Goal: Transaction & Acquisition: Book appointment/travel/reservation

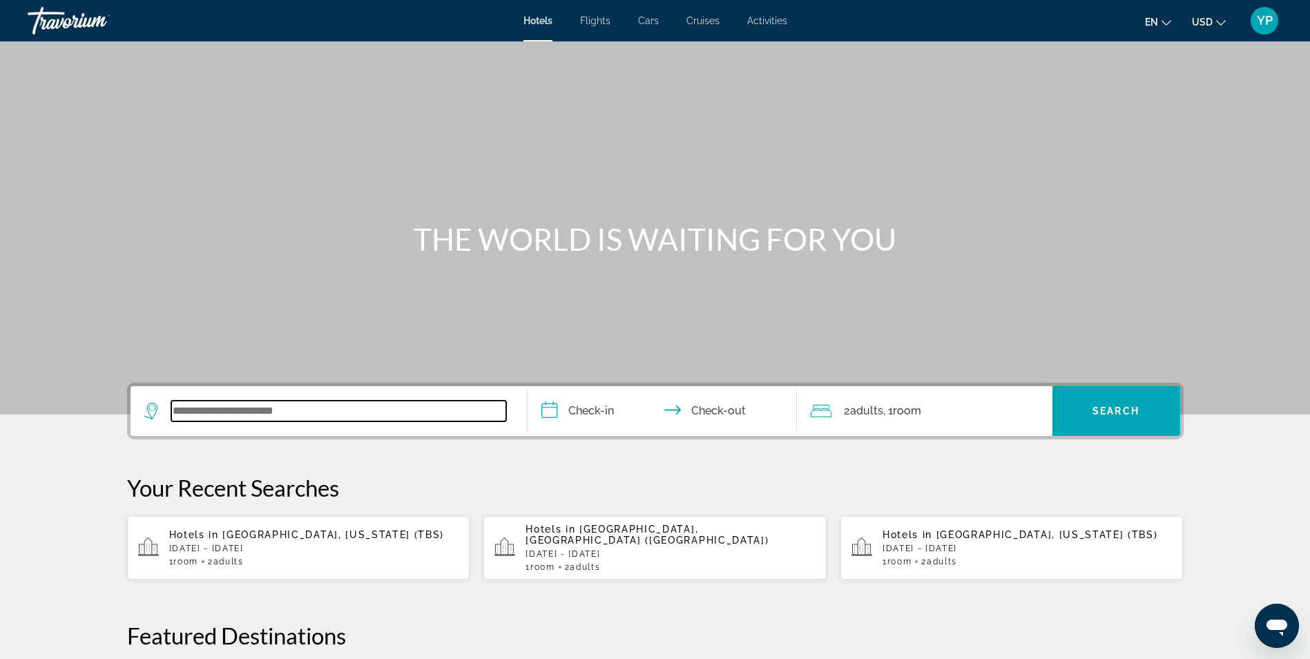
click at [298, 404] on input "Search widget" at bounding box center [338, 410] width 335 height 21
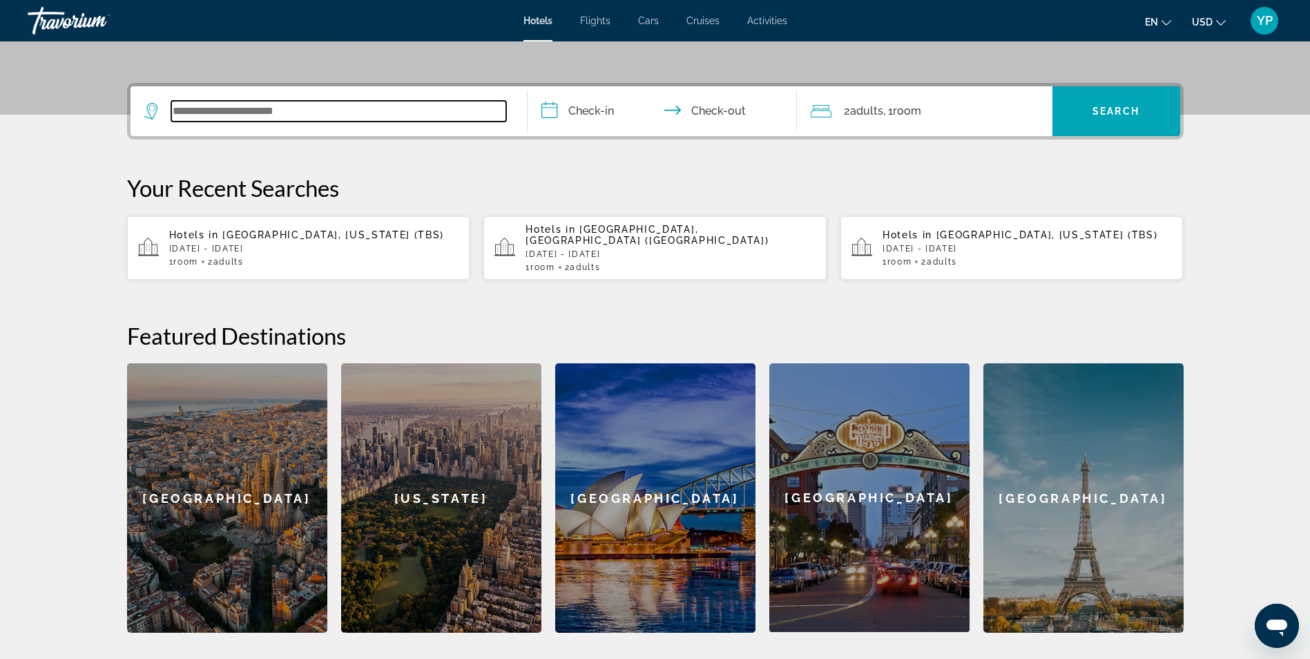
scroll to position [338, 0]
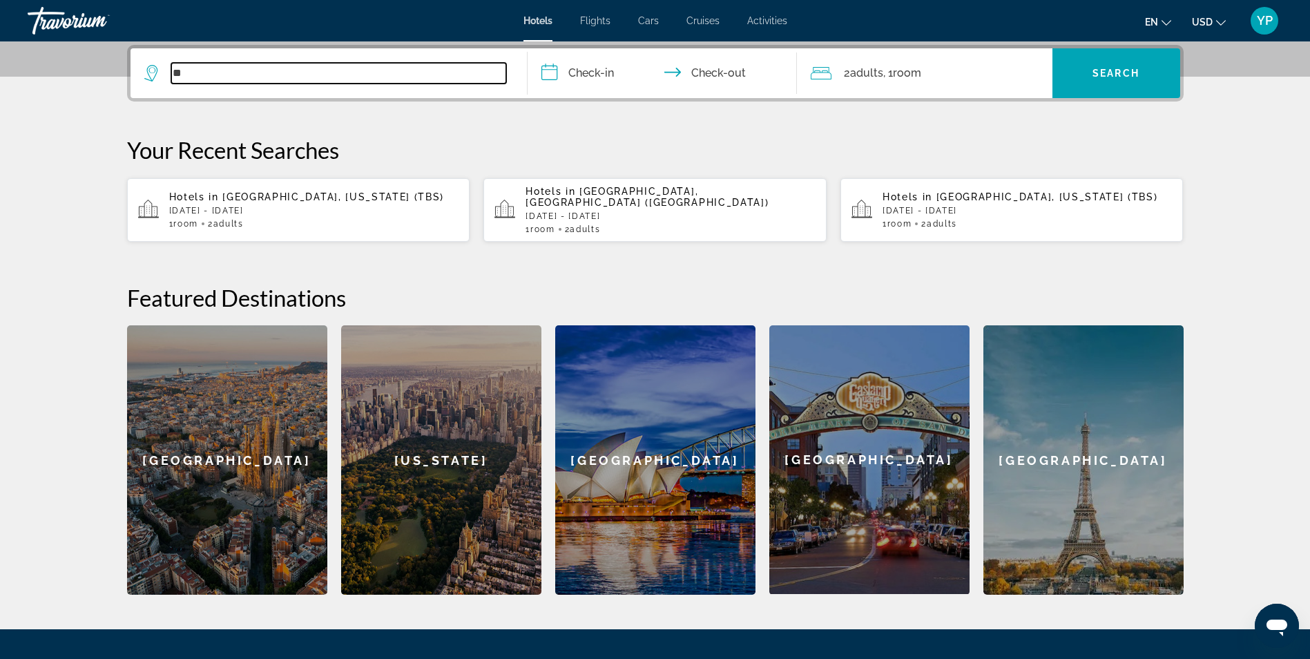
drag, startPoint x: 181, startPoint y: 70, endPoint x: 139, endPoint y: 68, distance: 41.5
click at [139, 68] on app-destination-search "**" at bounding box center [328, 73] width 397 height 50
drag, startPoint x: 198, startPoint y: 66, endPoint x: 111, endPoint y: 61, distance: 87.1
click at [111, 61] on div "**********" at bounding box center [655, 320] width 1112 height 550
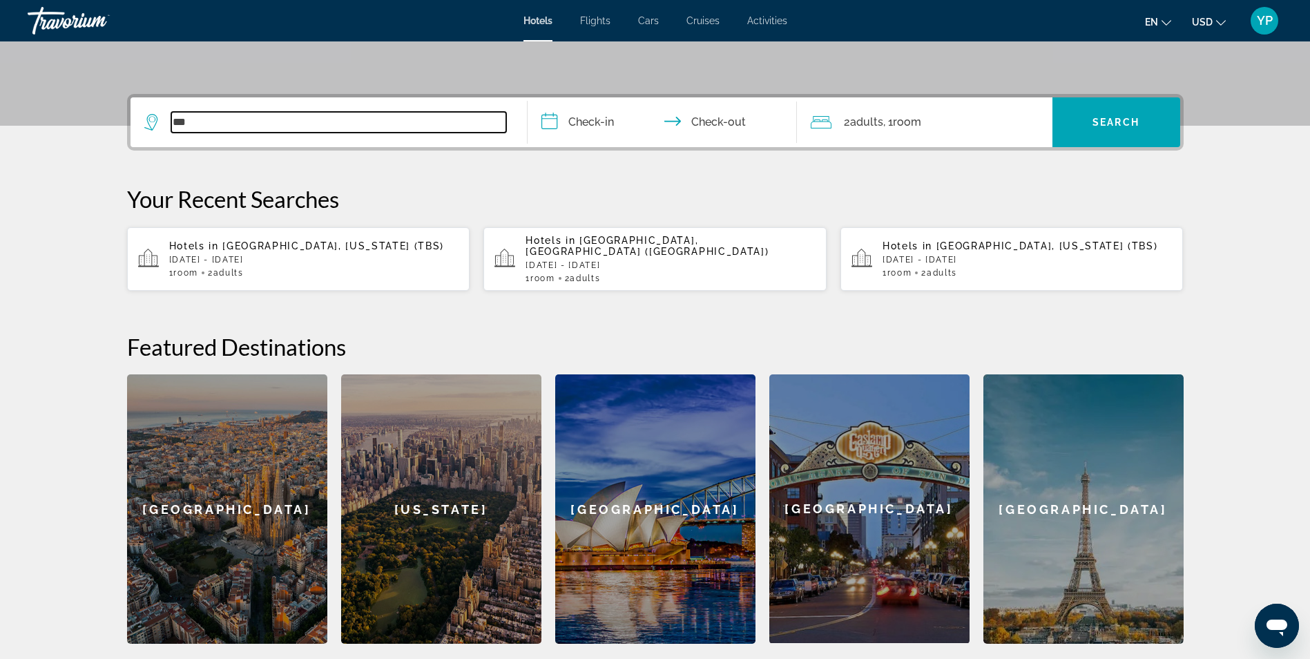
scroll to position [200, 0]
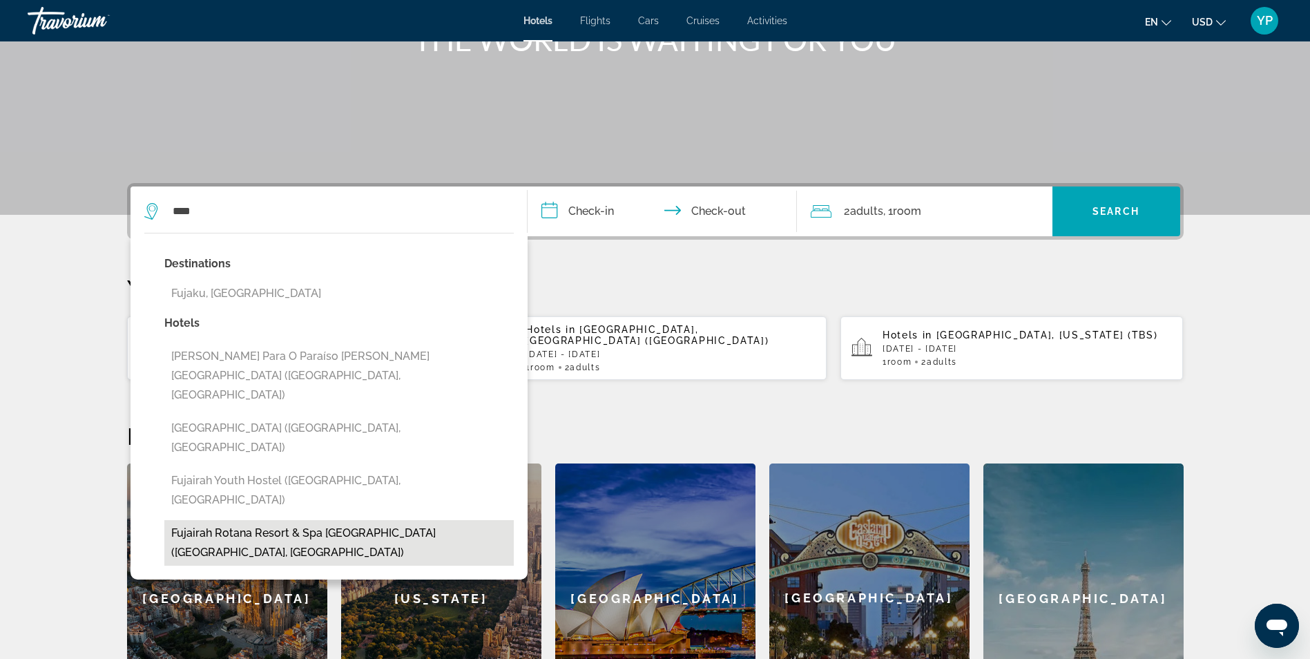
click at [264, 520] on button "Fujairah Rotana Resort & Spa [GEOGRAPHIC_DATA] ([GEOGRAPHIC_DATA], [GEOGRAPHIC_…" at bounding box center [338, 543] width 349 height 46
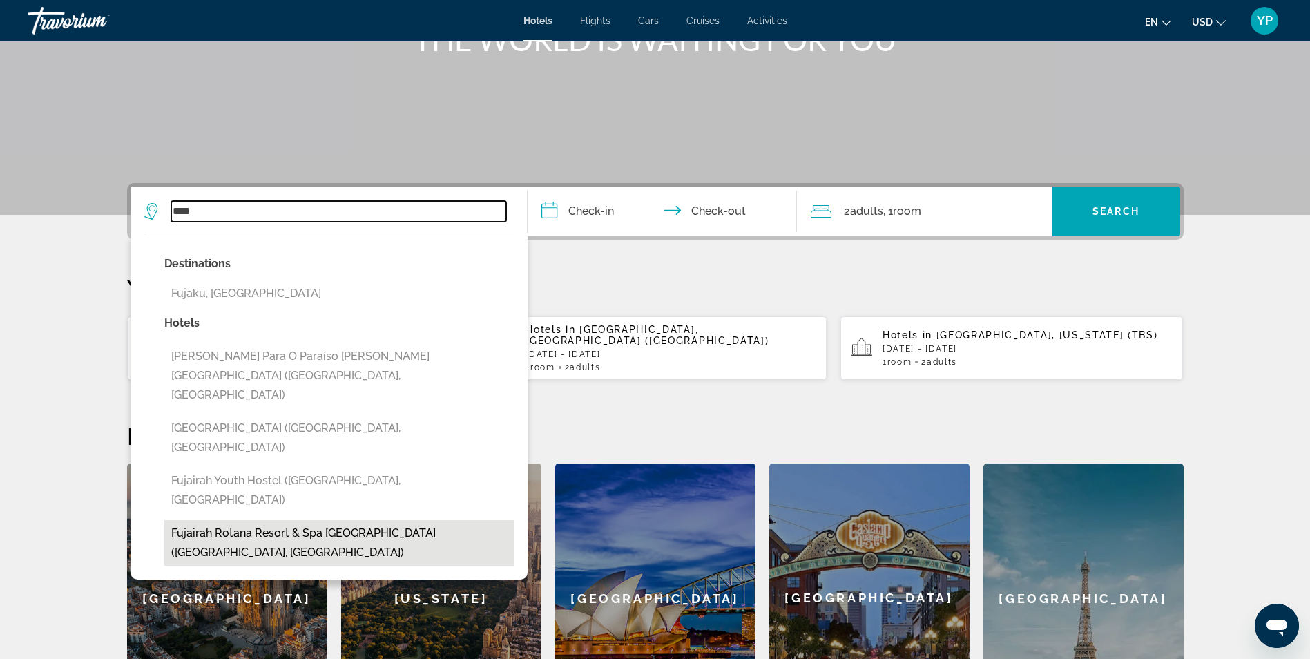
type input "**********"
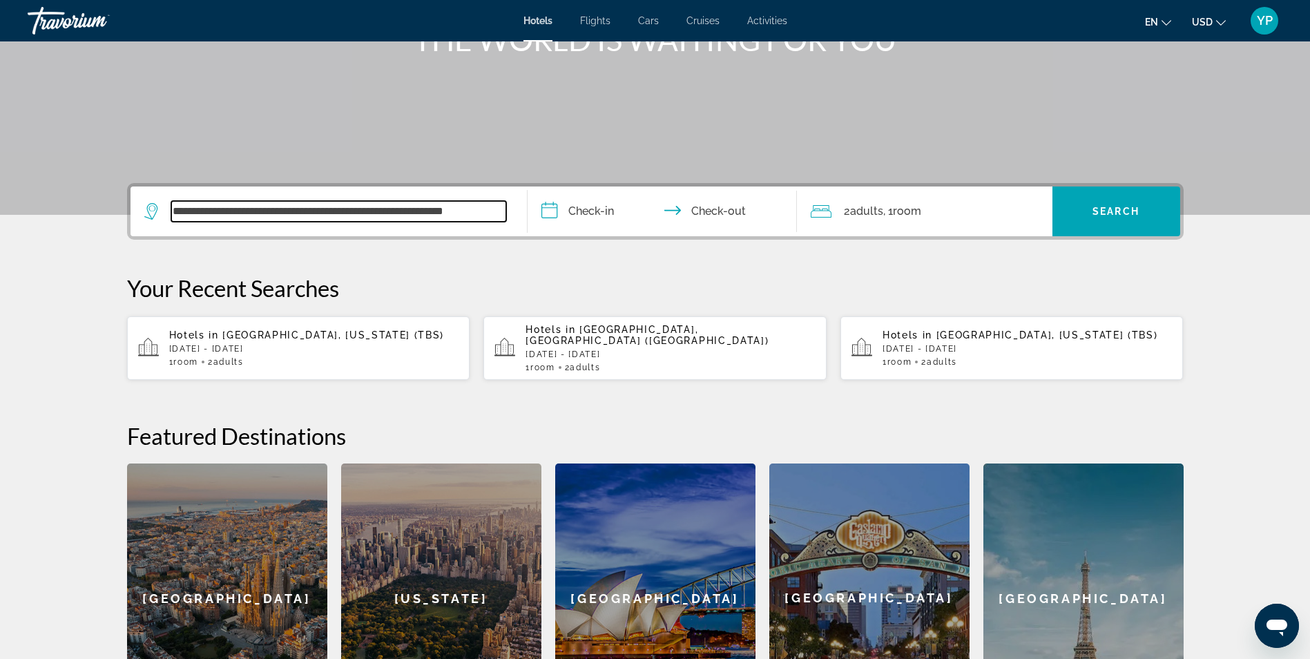
scroll to position [338, 0]
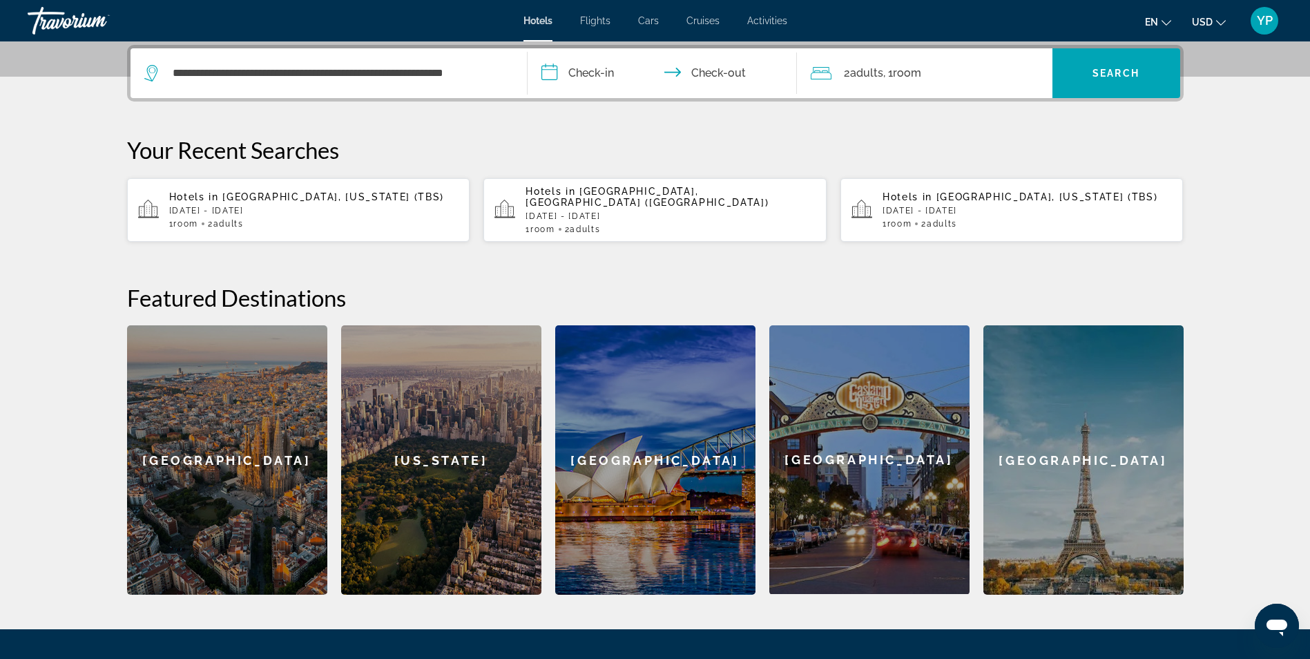
click at [613, 76] on input "**********" at bounding box center [664, 75] width 275 height 54
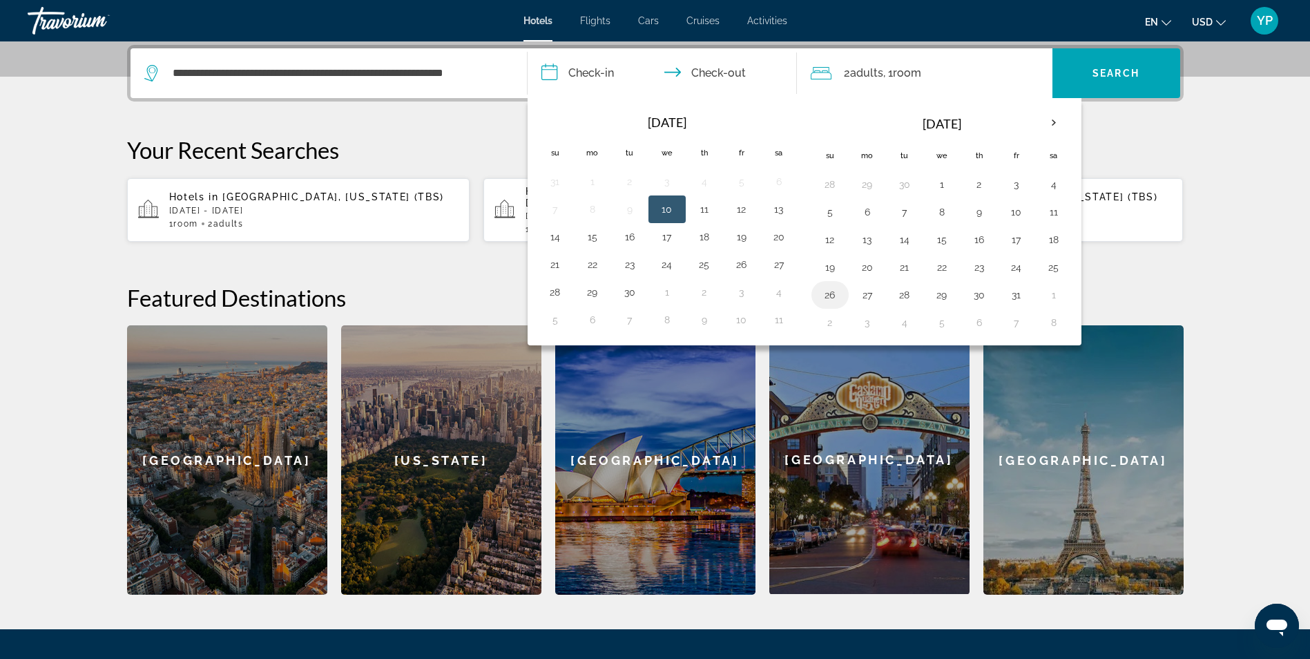
click at [834, 291] on button "26" at bounding box center [830, 294] width 22 height 19
click at [1063, 297] on button "1" at bounding box center [1053, 294] width 22 height 19
type input "**********"
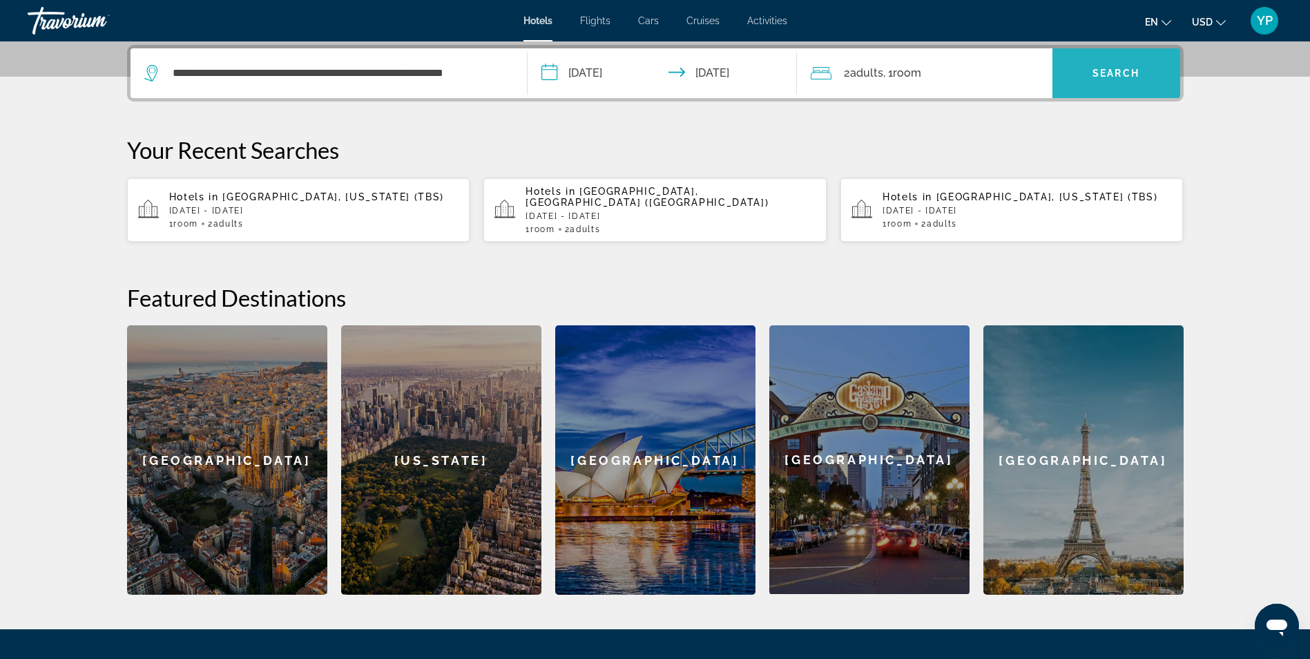
click at [1118, 75] on span "Search" at bounding box center [1115, 73] width 47 height 11
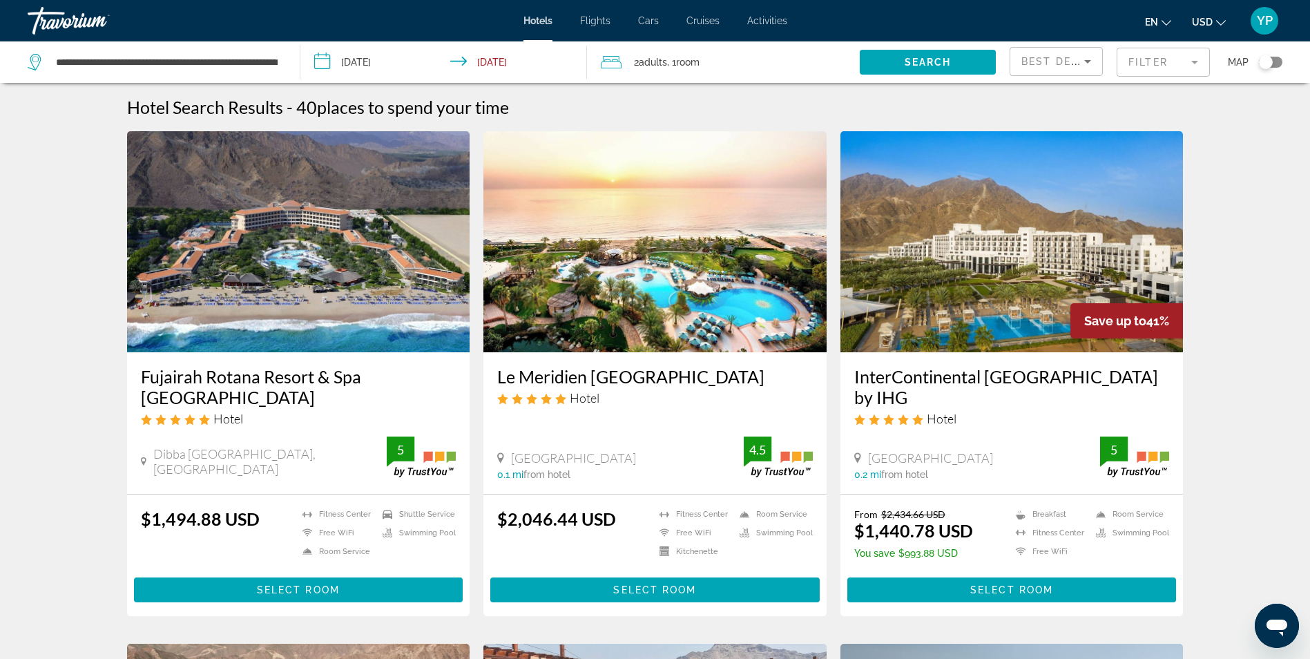
click at [679, 61] on span ", 1 Room rooms" at bounding box center [683, 61] width 32 height 19
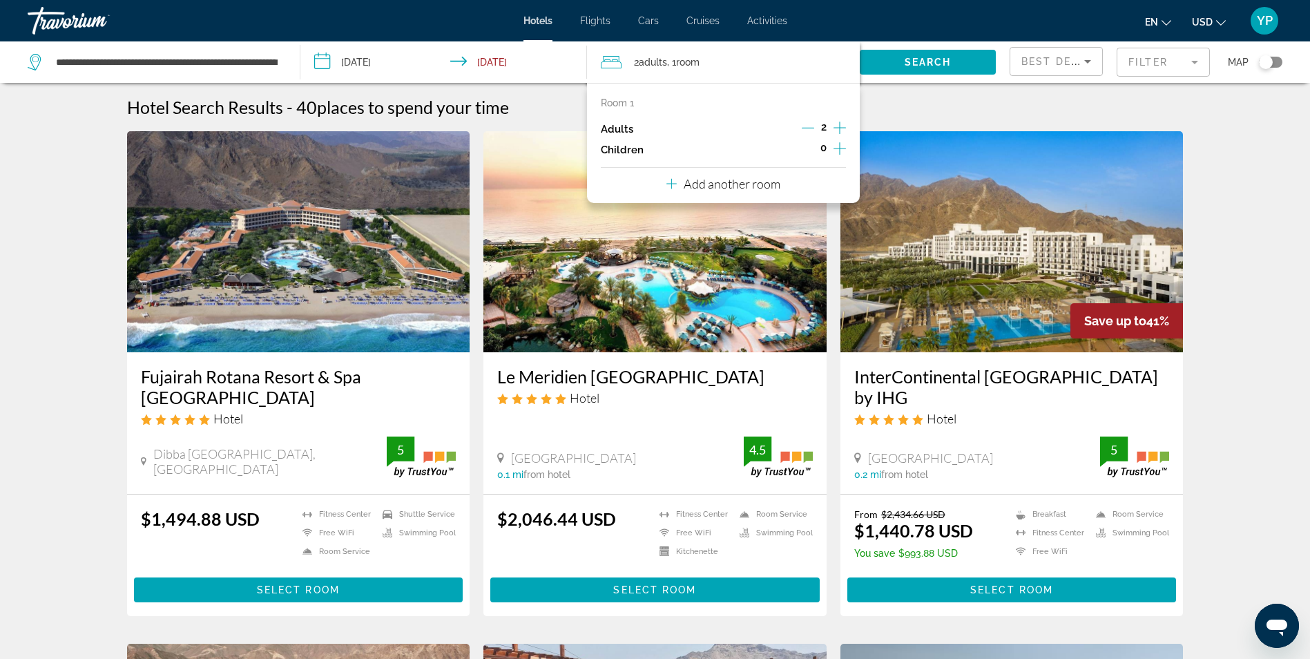
click at [841, 146] on icon "Increment children" at bounding box center [839, 148] width 12 height 17
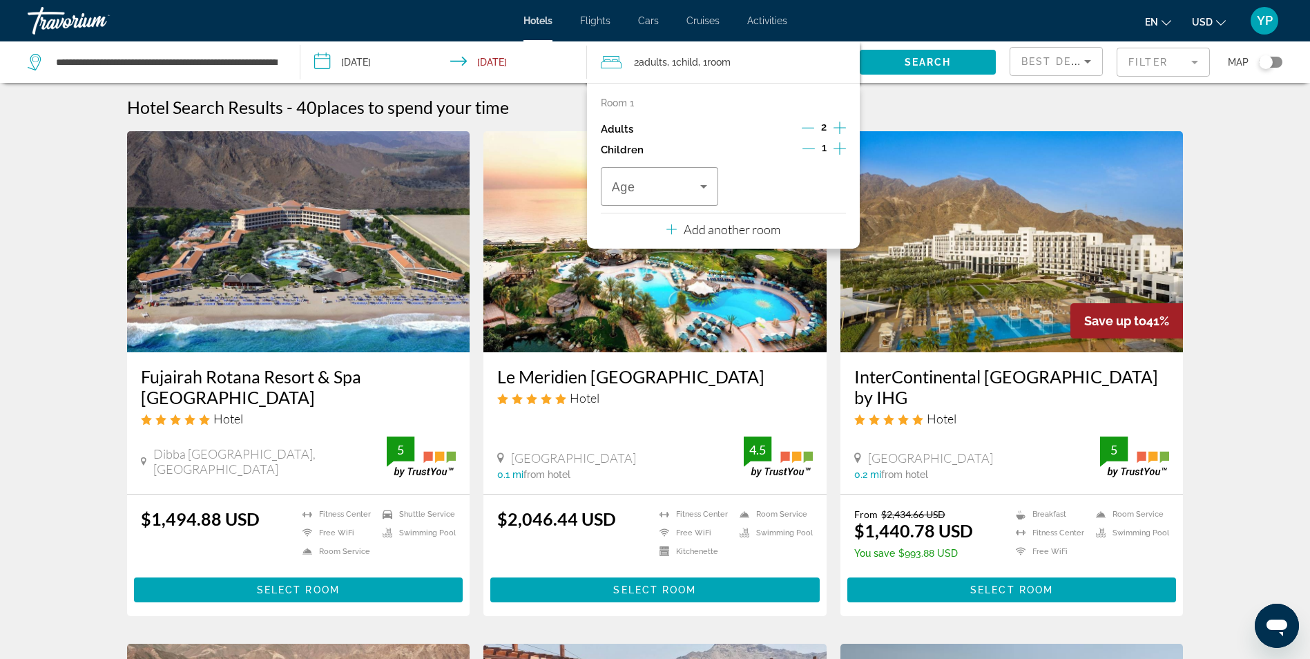
click at [808, 126] on icon "Decrement adults" at bounding box center [808, 128] width 12 height 12
click at [677, 190] on span "Travelers: 1 adult, 1 child" at bounding box center [656, 186] width 88 height 17
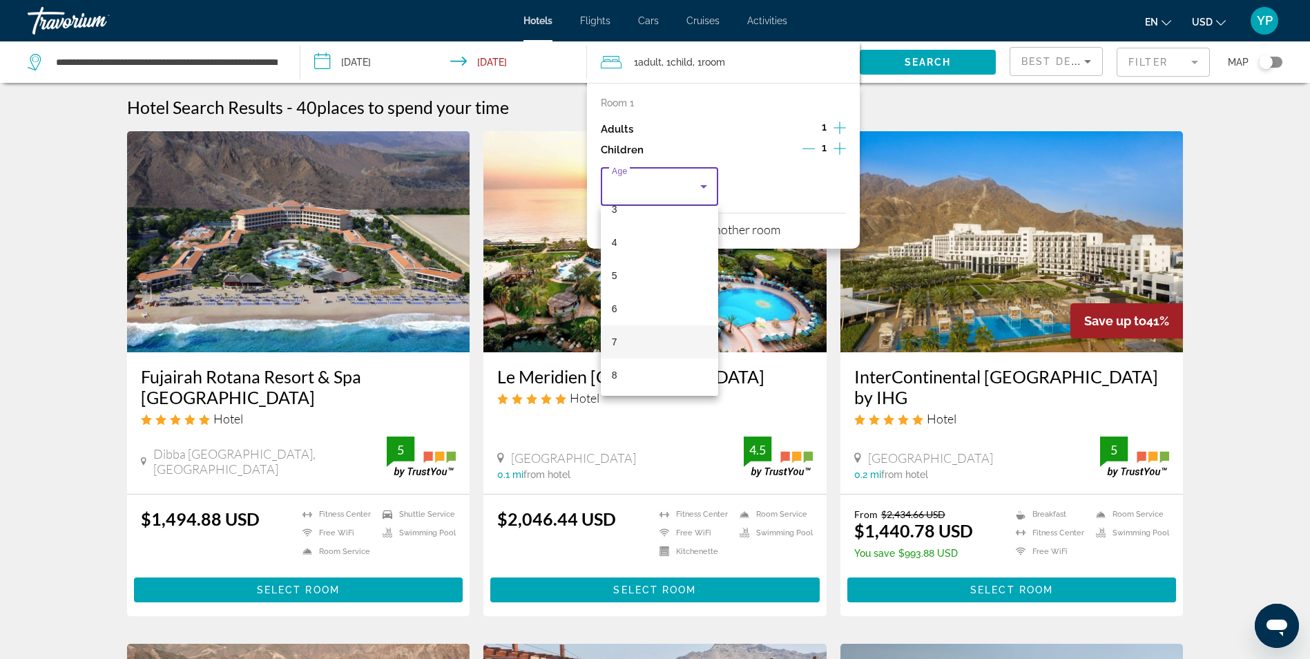
scroll to position [138, 0]
click at [631, 379] on mat-option "9" at bounding box center [659, 387] width 117 height 33
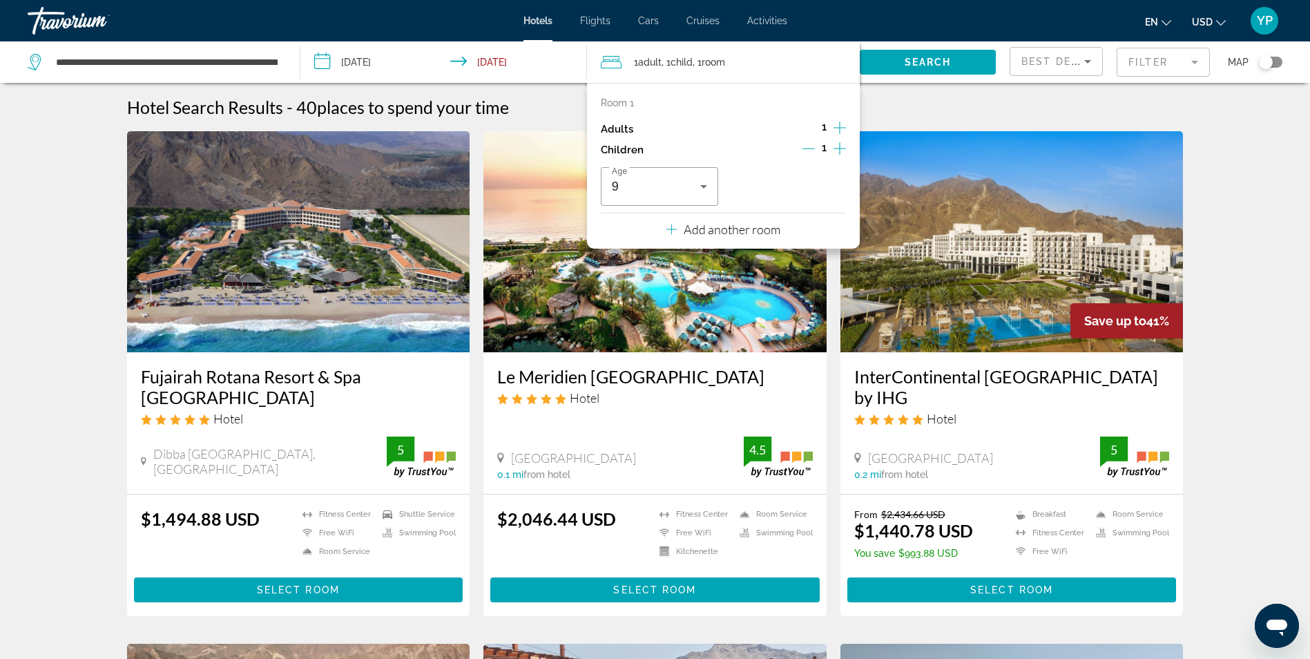
click at [795, 201] on div "Age [DEMOGRAPHIC_DATA]" at bounding box center [723, 186] width 245 height 39
click at [939, 65] on span "Search" at bounding box center [927, 62] width 47 height 11
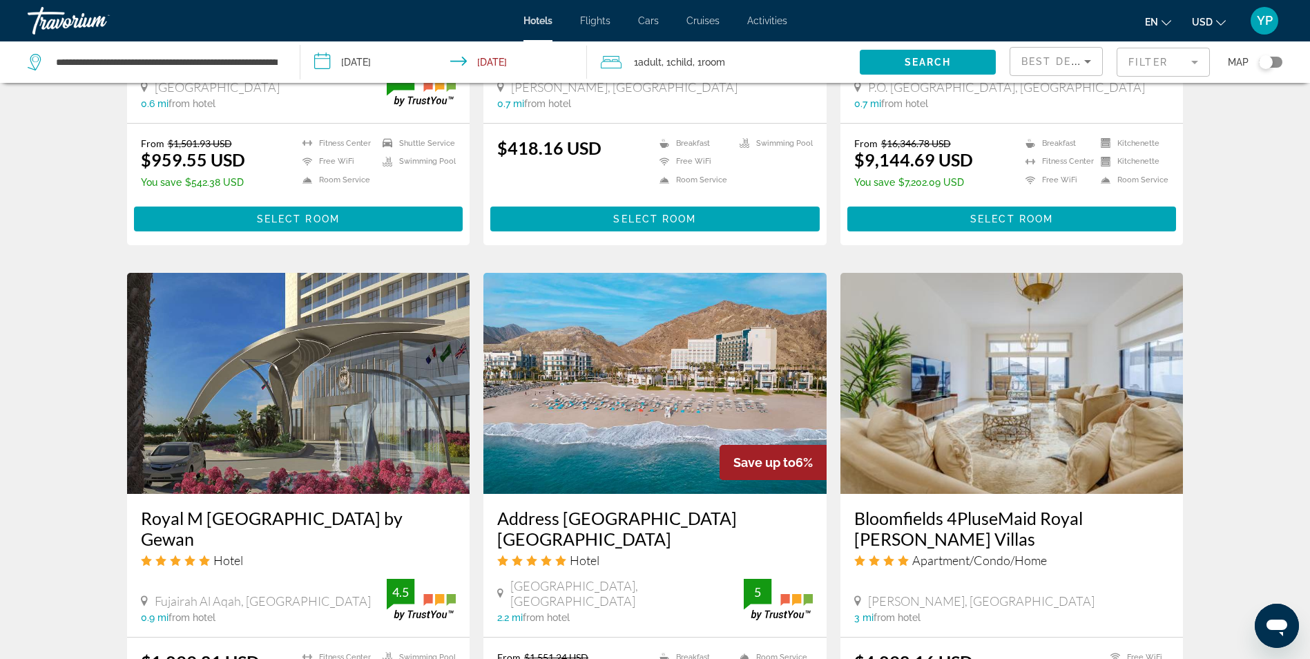
scroll to position [1070, 0]
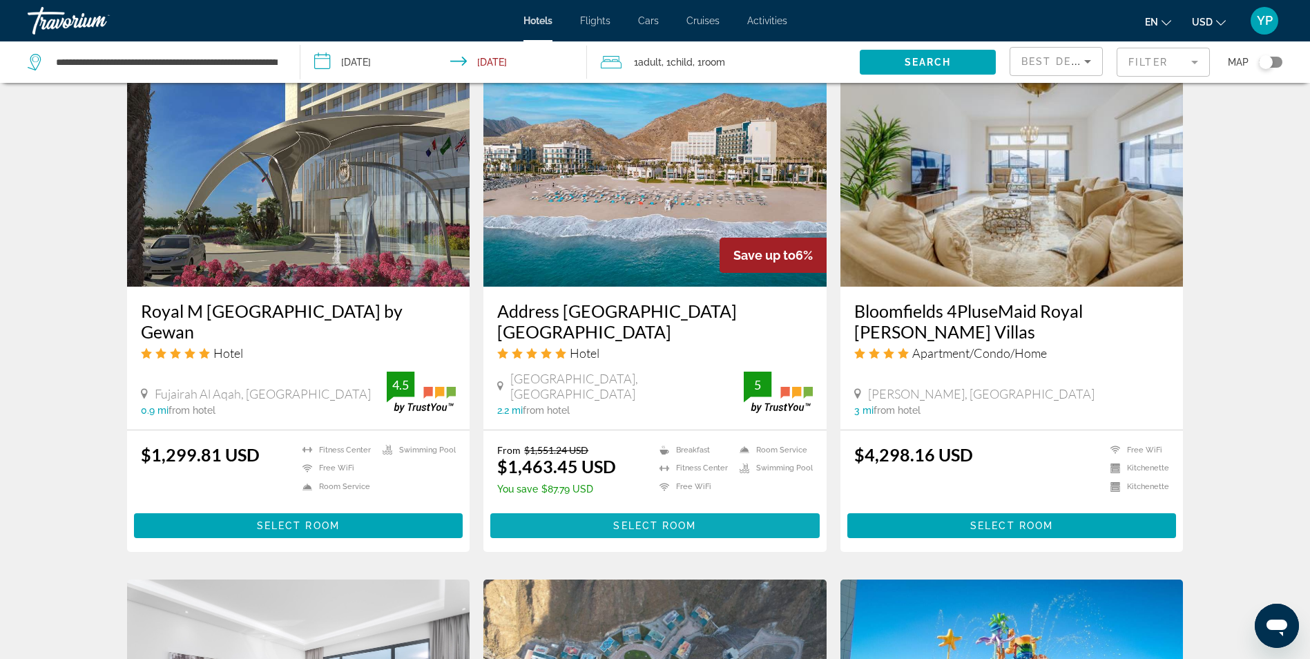
click at [667, 517] on span "Main content" at bounding box center [654, 525] width 329 height 33
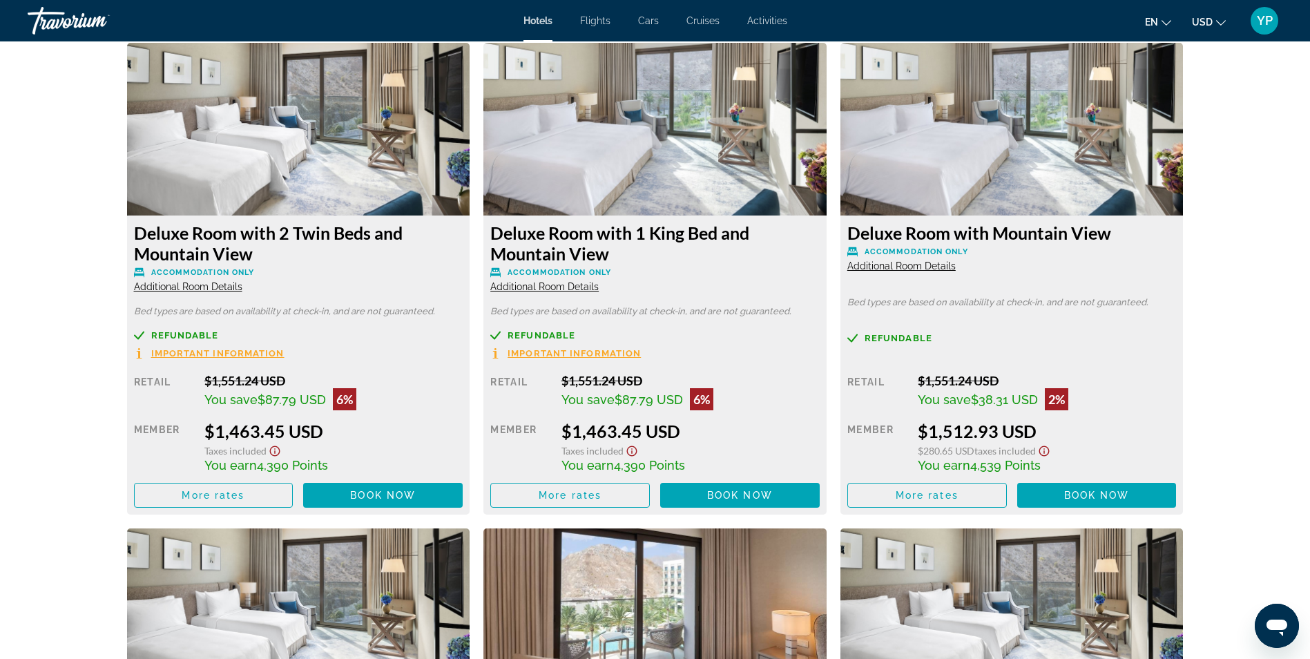
scroll to position [1897, 0]
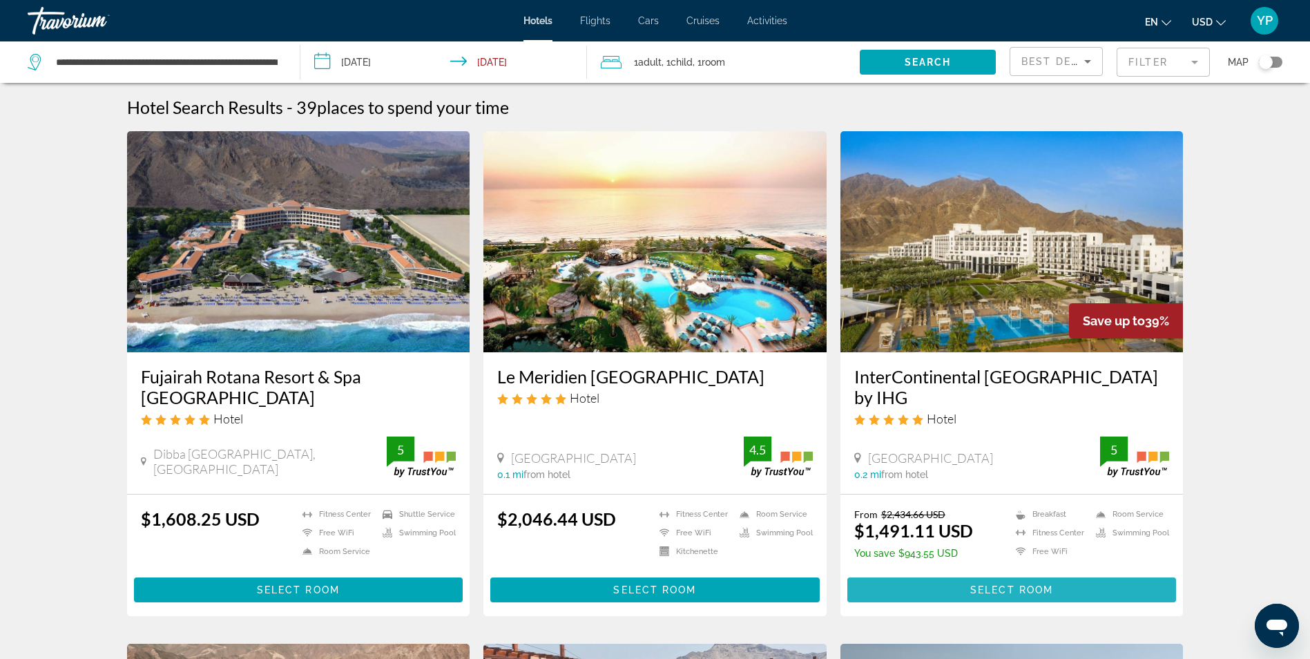
click at [1082, 590] on span "Main content" at bounding box center [1011, 589] width 329 height 33
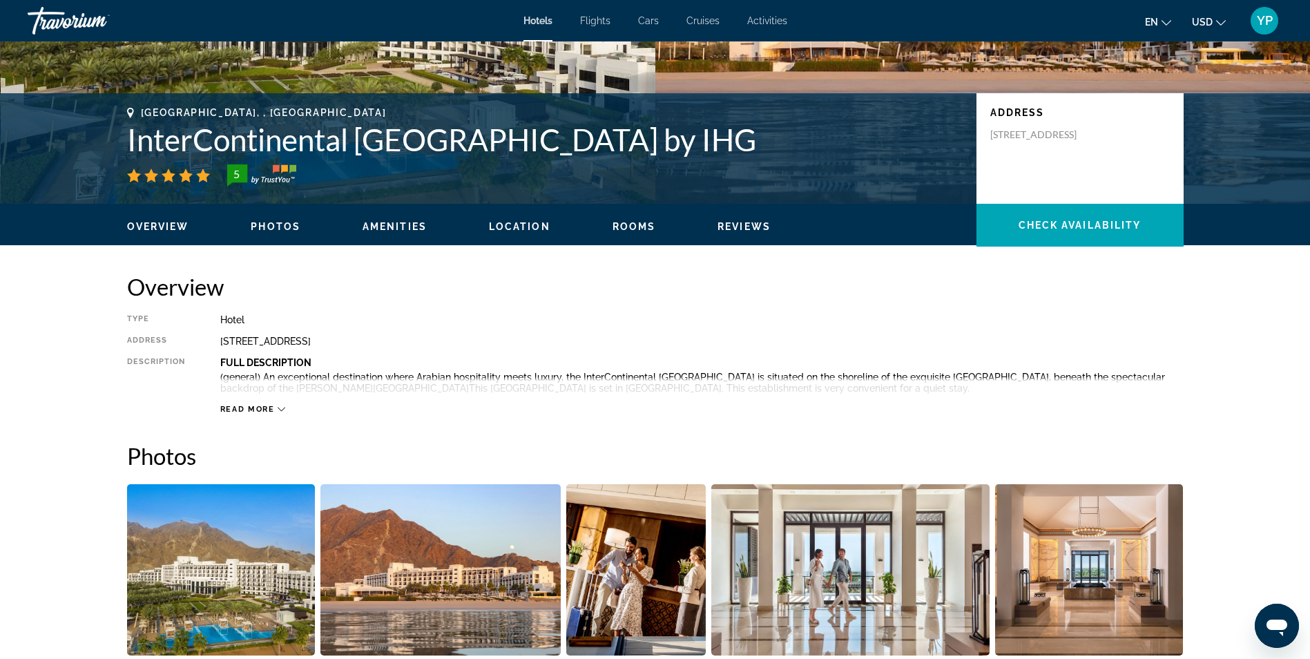
scroll to position [276, 0]
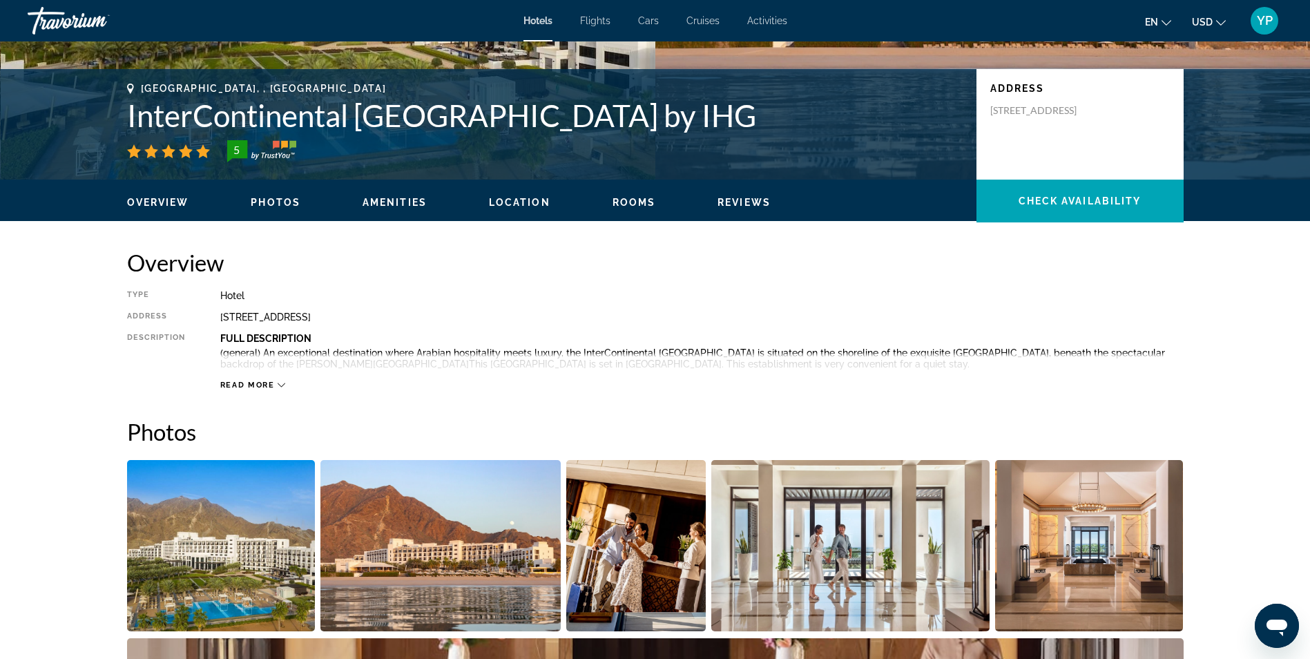
click at [261, 383] on span "Read more" at bounding box center [247, 384] width 55 height 9
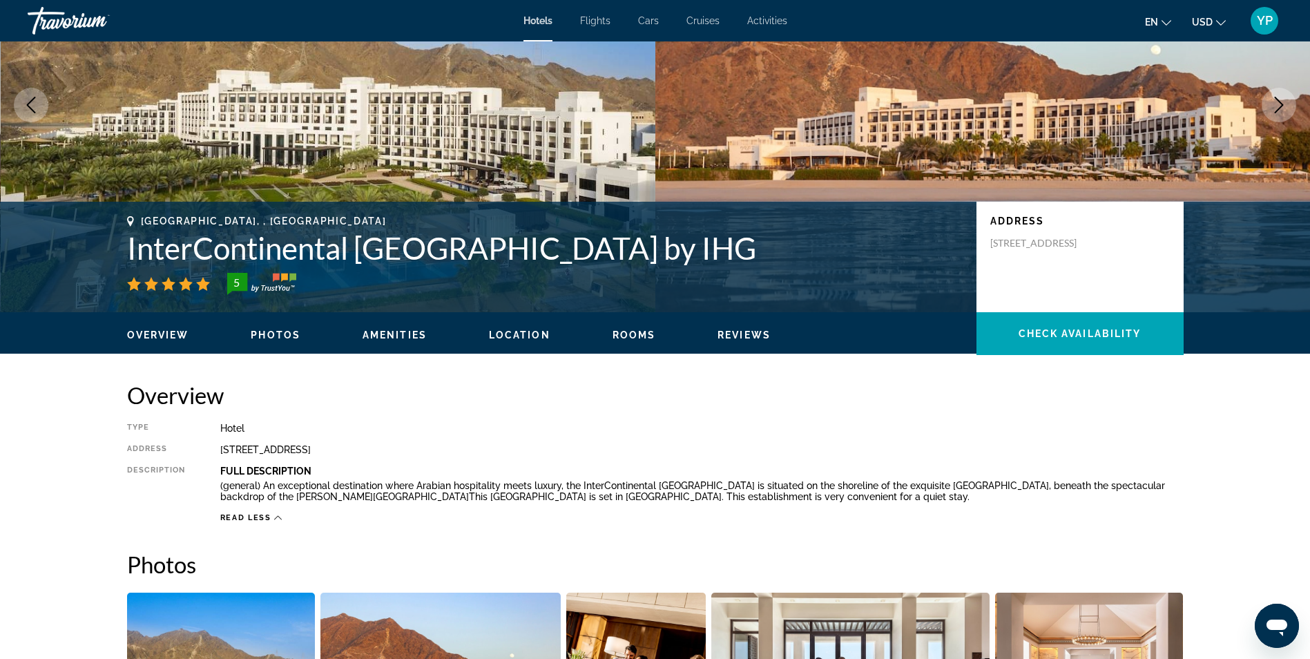
scroll to position [0, 0]
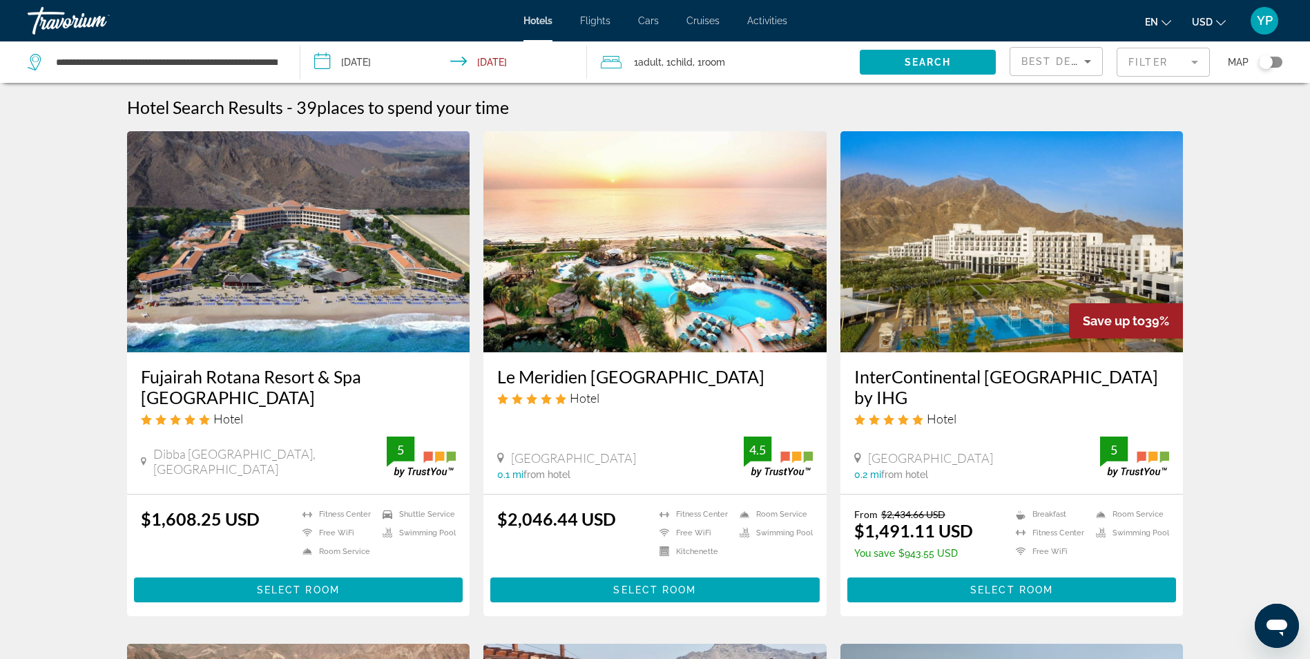
click at [235, 376] on h3 "Fujairah Rotana Resort & Spa [GEOGRAPHIC_DATA]" at bounding box center [299, 386] width 316 height 41
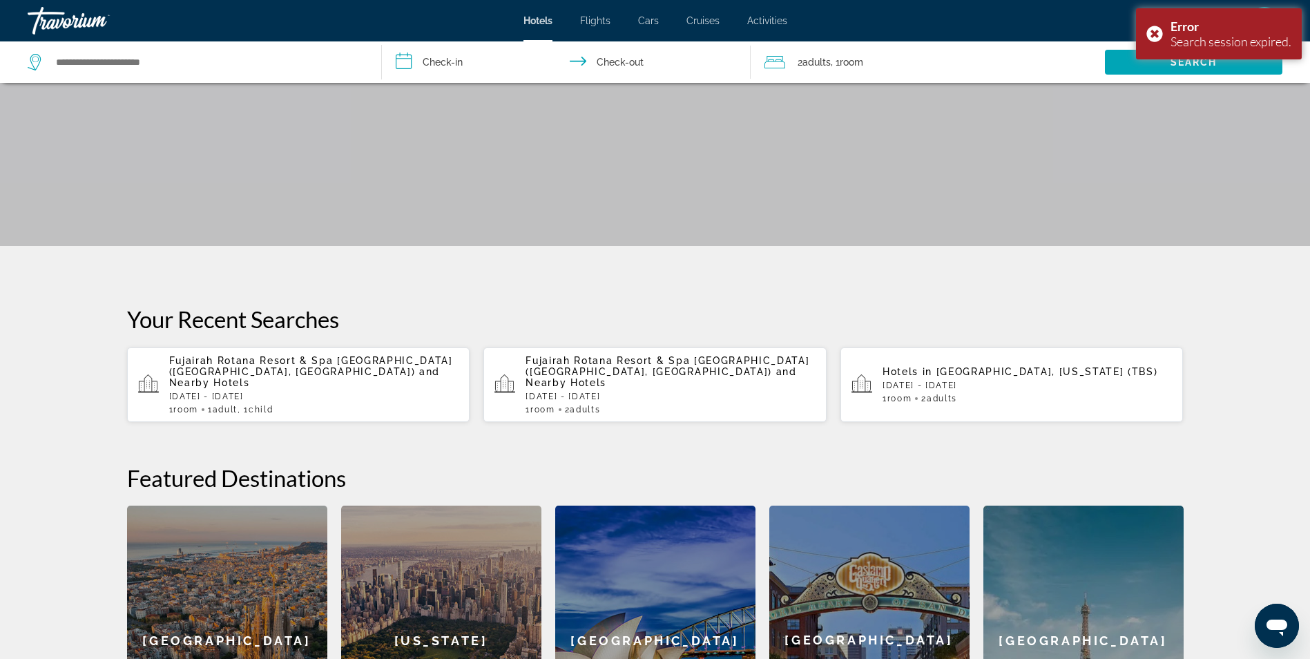
scroll to position [414, 0]
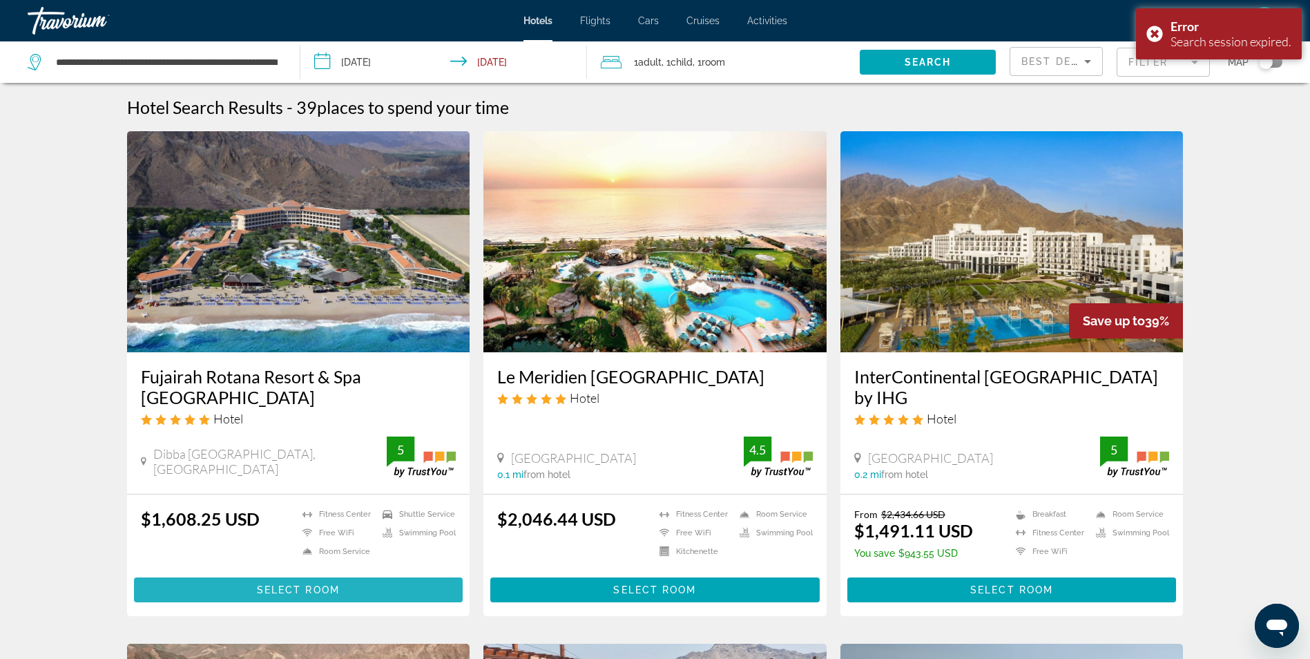
click at [228, 579] on span "Main content" at bounding box center [298, 589] width 329 height 33
click at [292, 591] on span "Select Room" at bounding box center [298, 589] width 83 height 11
click at [299, 589] on span "Select Room" at bounding box center [298, 589] width 83 height 11
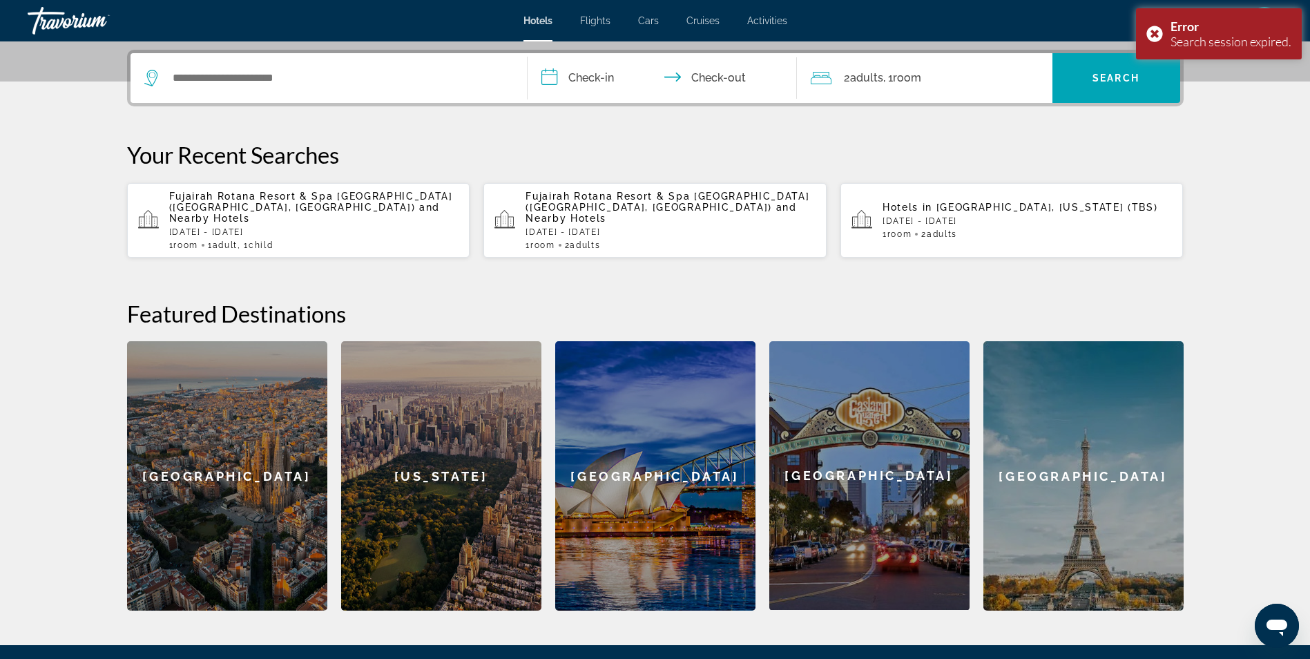
scroll to position [132, 0]
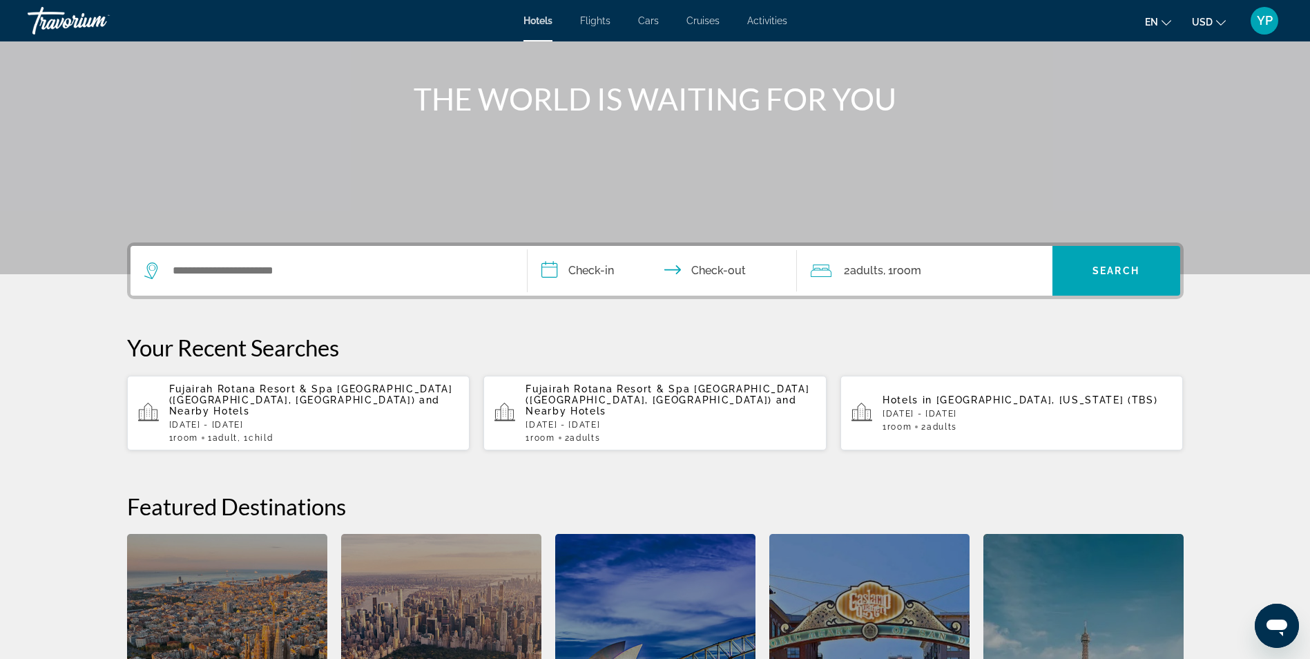
scroll to position [132, 0]
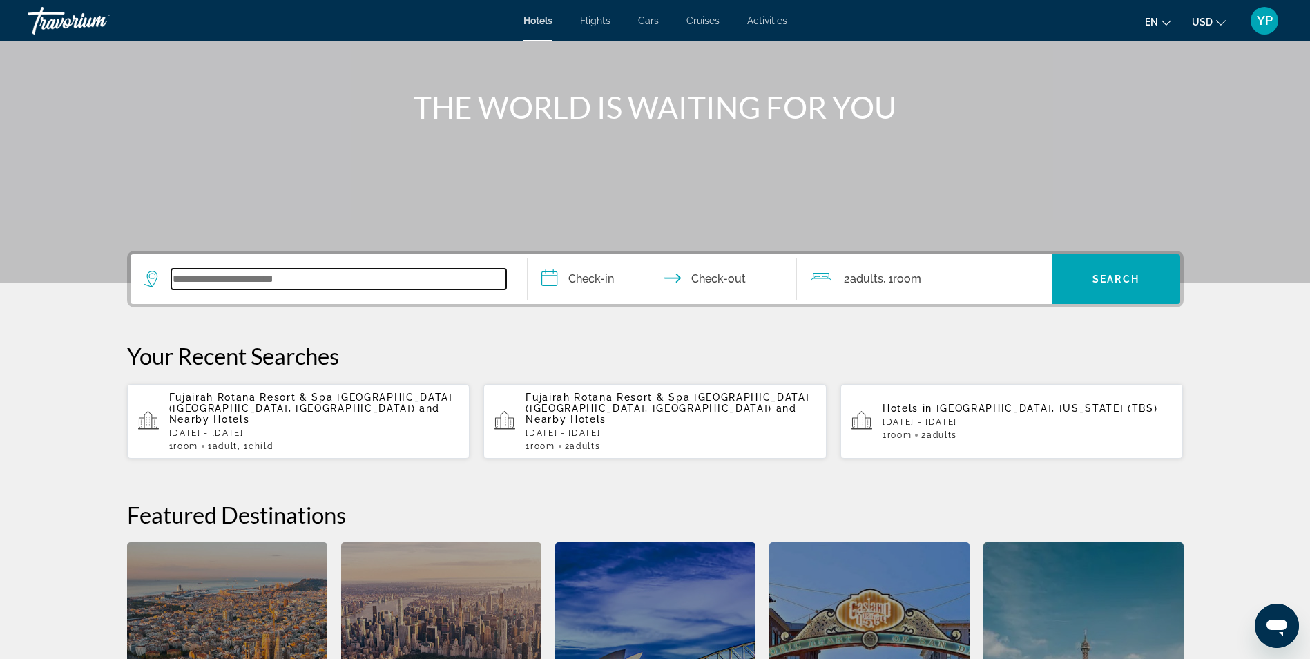
click at [240, 279] on input "Search widget" at bounding box center [338, 279] width 335 height 21
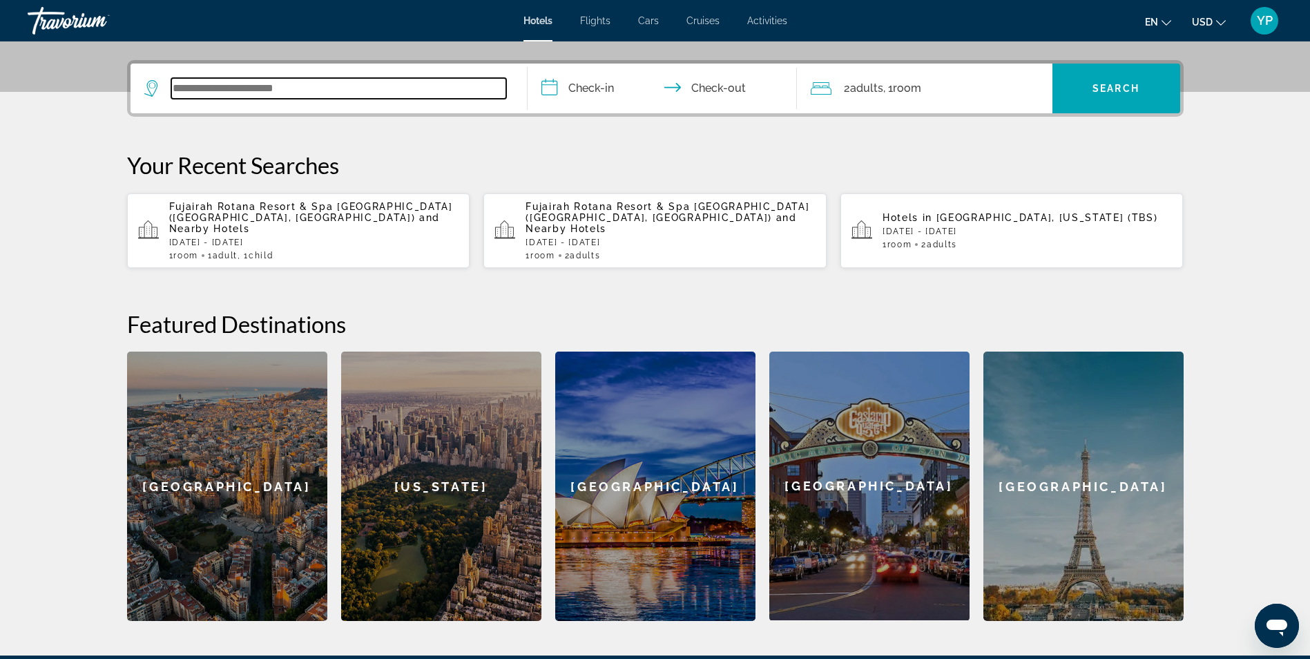
scroll to position [338, 0]
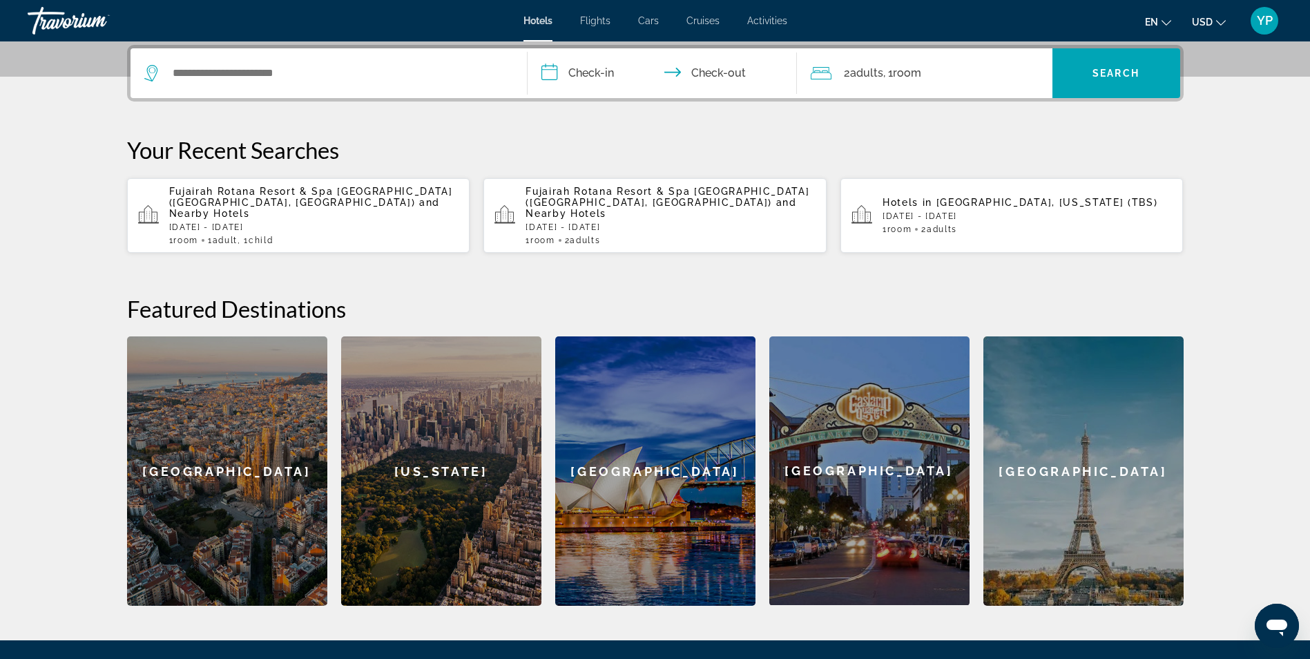
click at [264, 199] on span "and Nearby Hotels" at bounding box center [304, 208] width 271 height 22
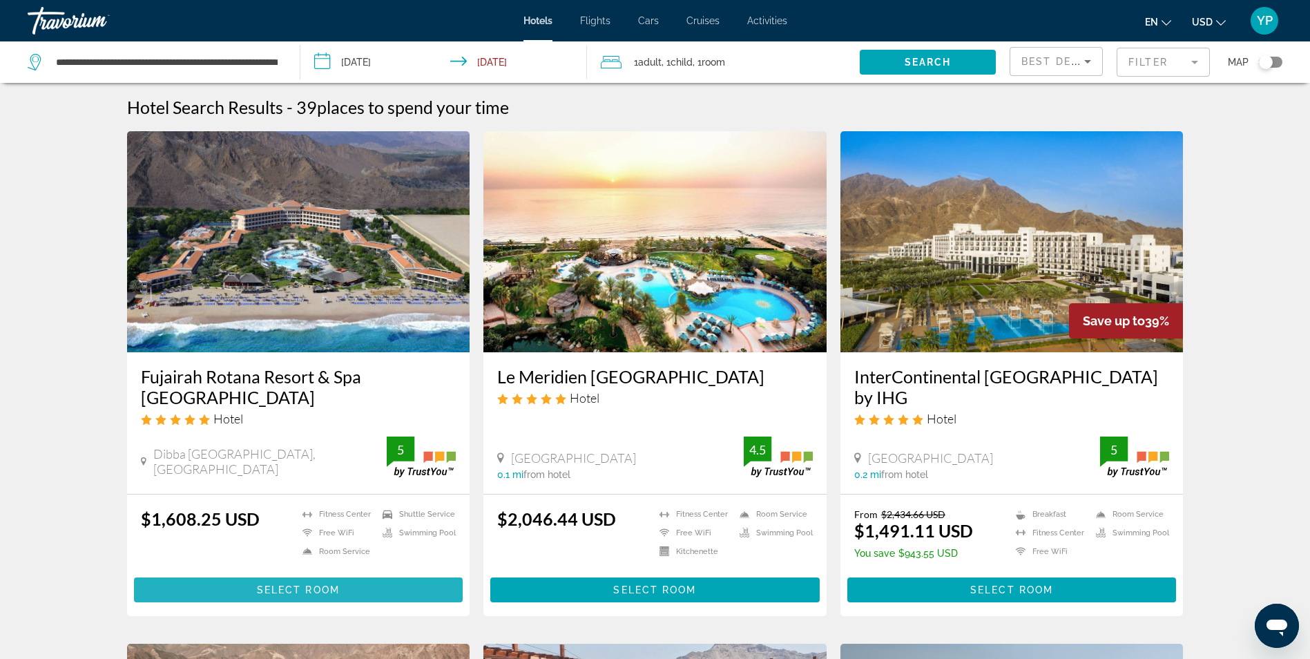
click at [302, 588] on span "Select Room" at bounding box center [298, 589] width 83 height 11
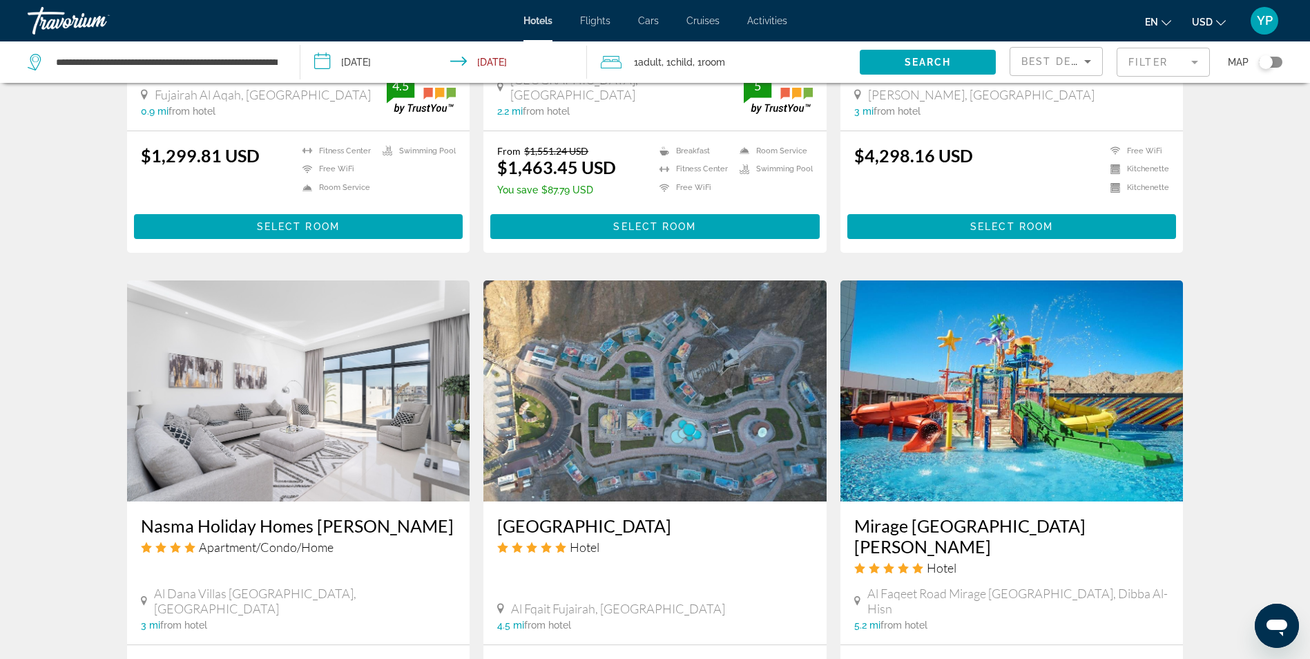
scroll to position [1519, 0]
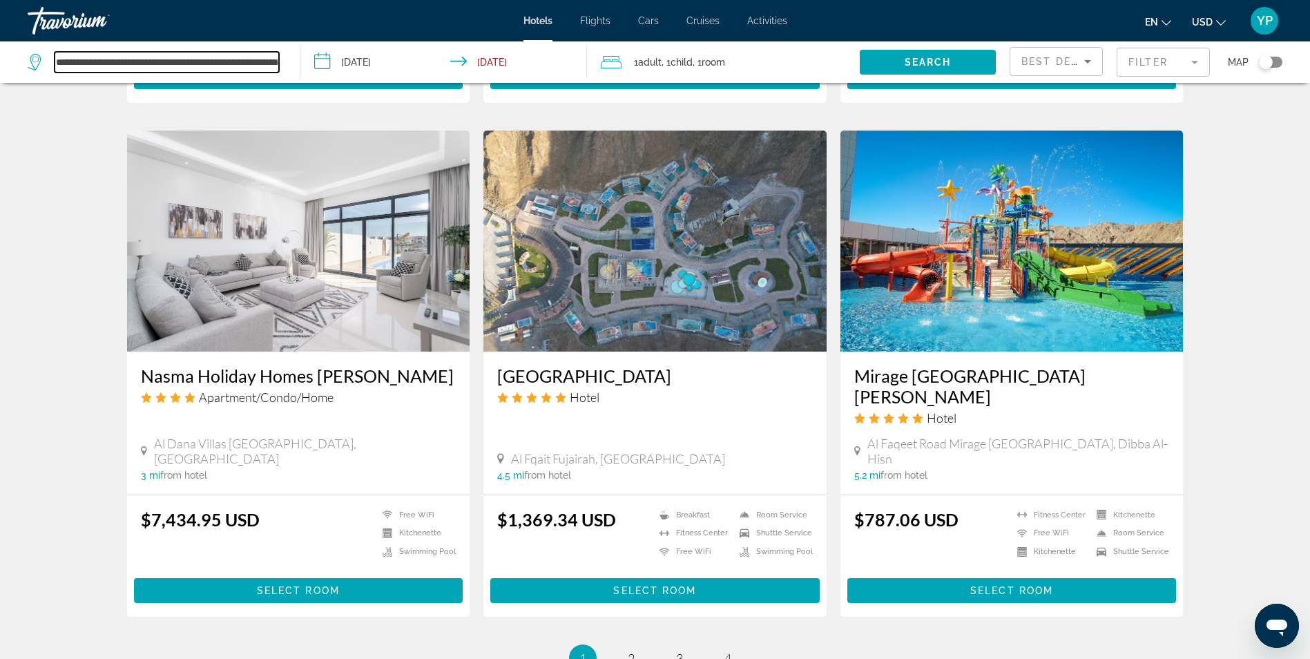
click at [57, 55] on input "**********" at bounding box center [167, 62] width 224 height 21
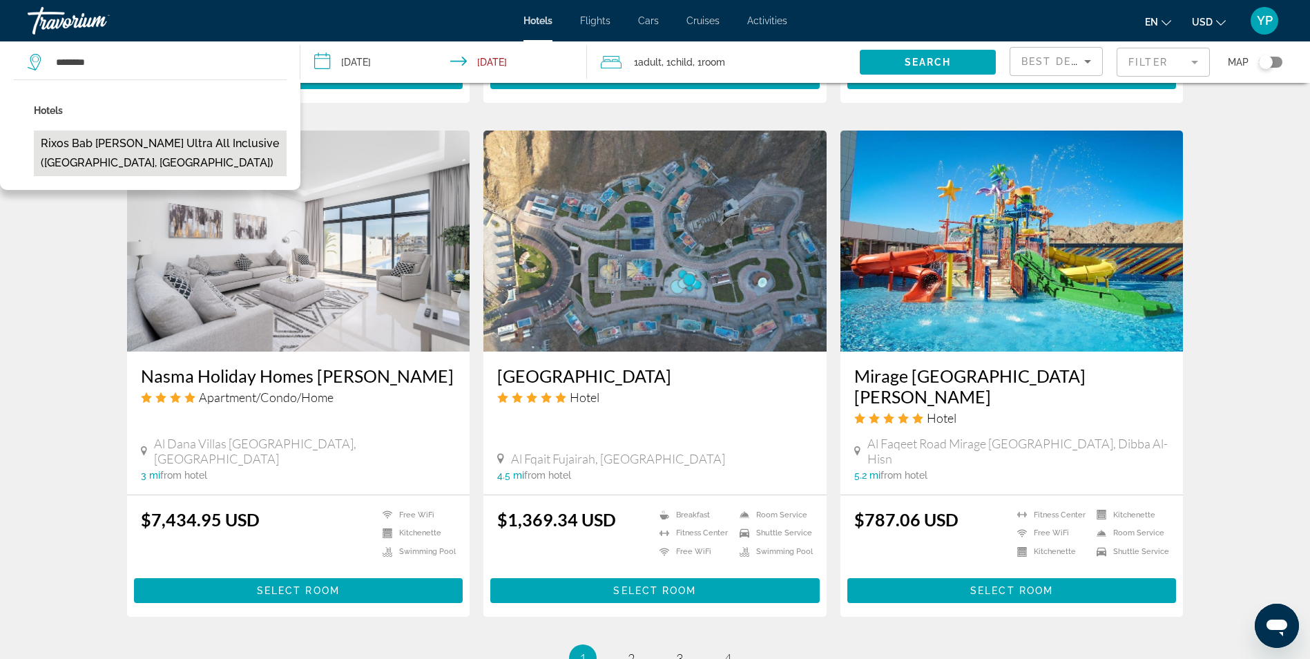
click at [130, 145] on button "Rixos Bab Al Bahr Ultra All Inclusive (Ras Al Khaimah City, AE)" at bounding box center [160, 153] width 253 height 46
type input "**********"
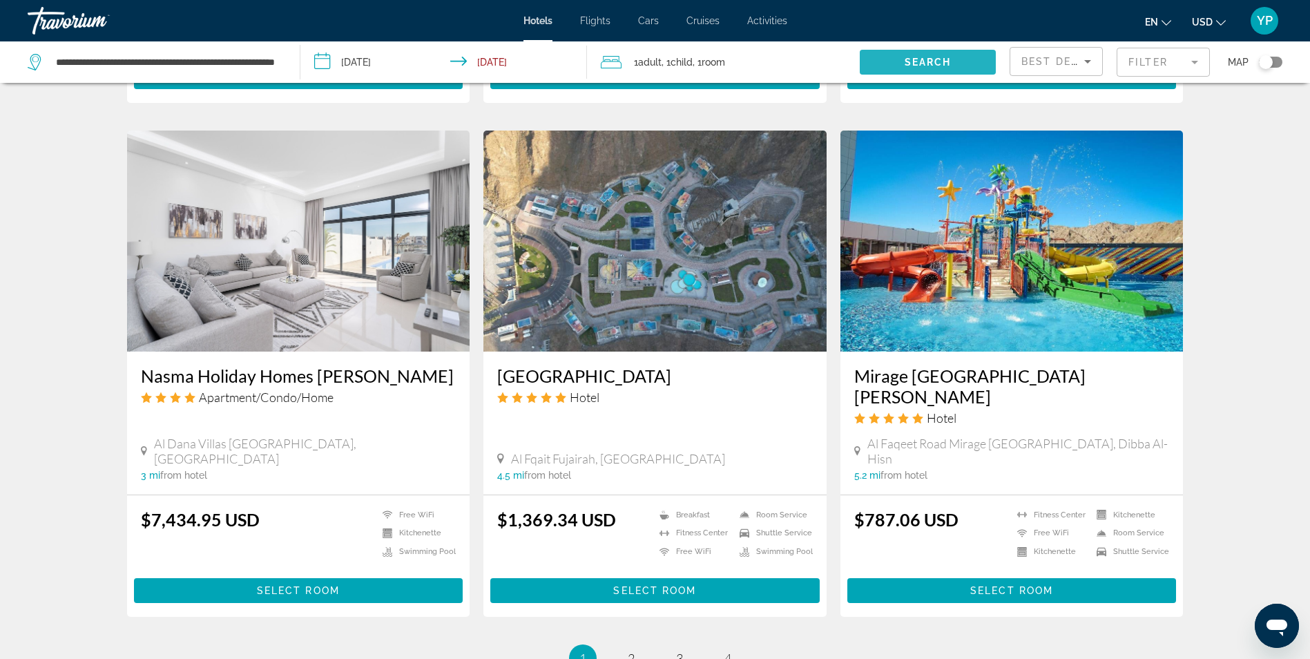
click at [913, 61] on span "Search" at bounding box center [927, 62] width 47 height 11
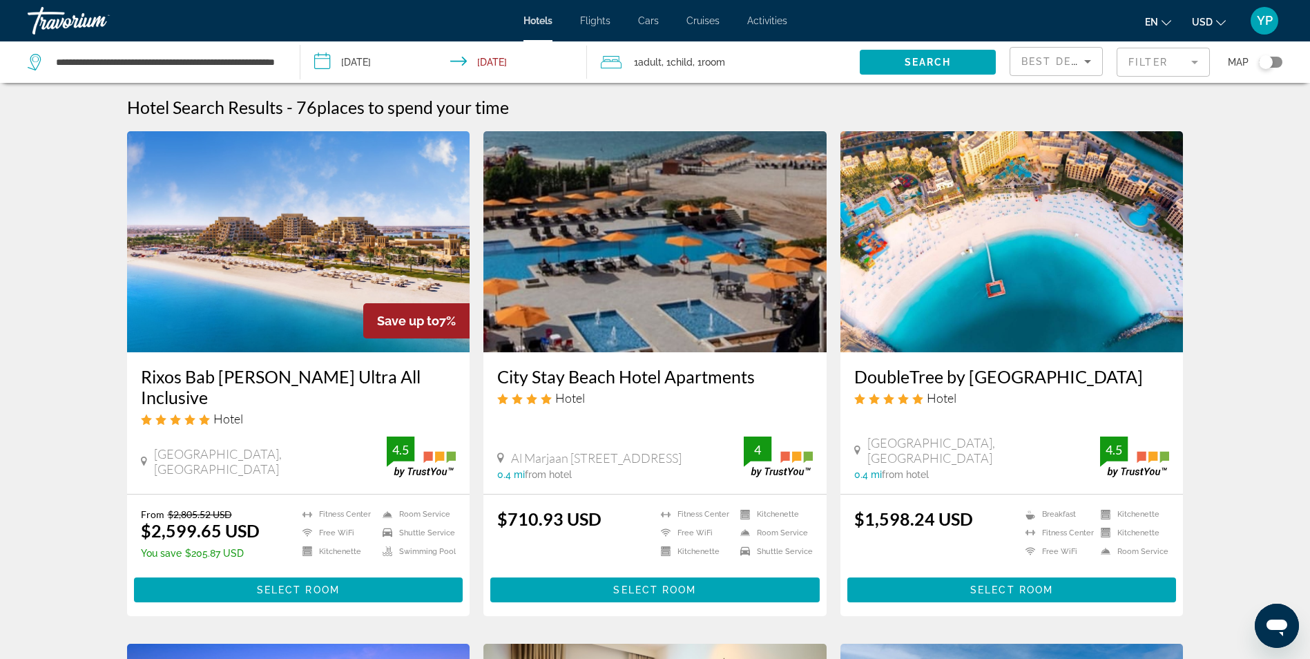
click at [324, 380] on h3 "Rixos Bab Al Bahr Ultra All Inclusive" at bounding box center [299, 386] width 316 height 41
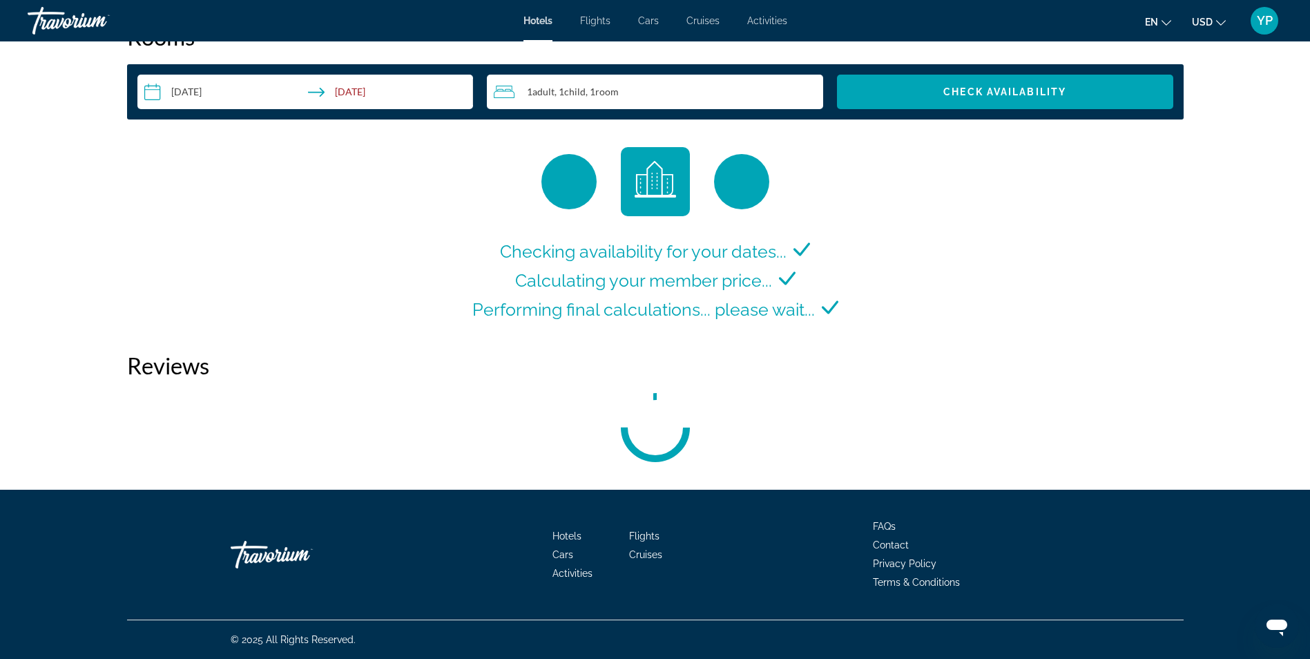
scroll to position [1828, 0]
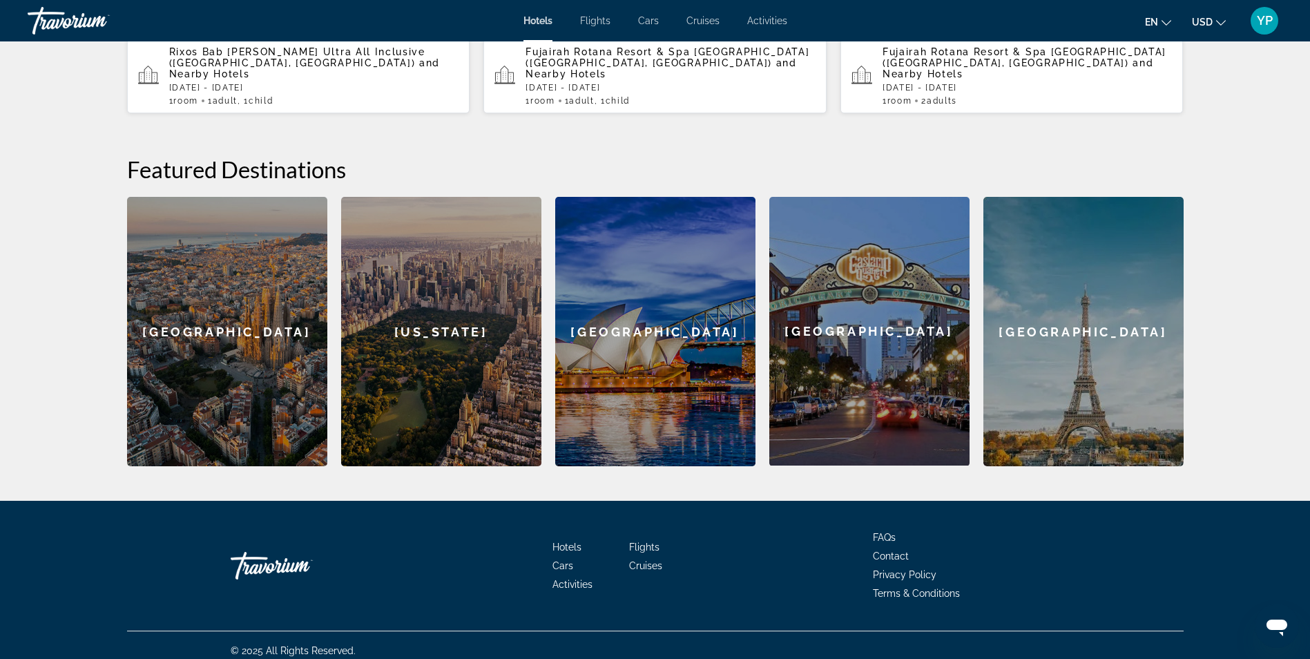
scroll to position [201, 0]
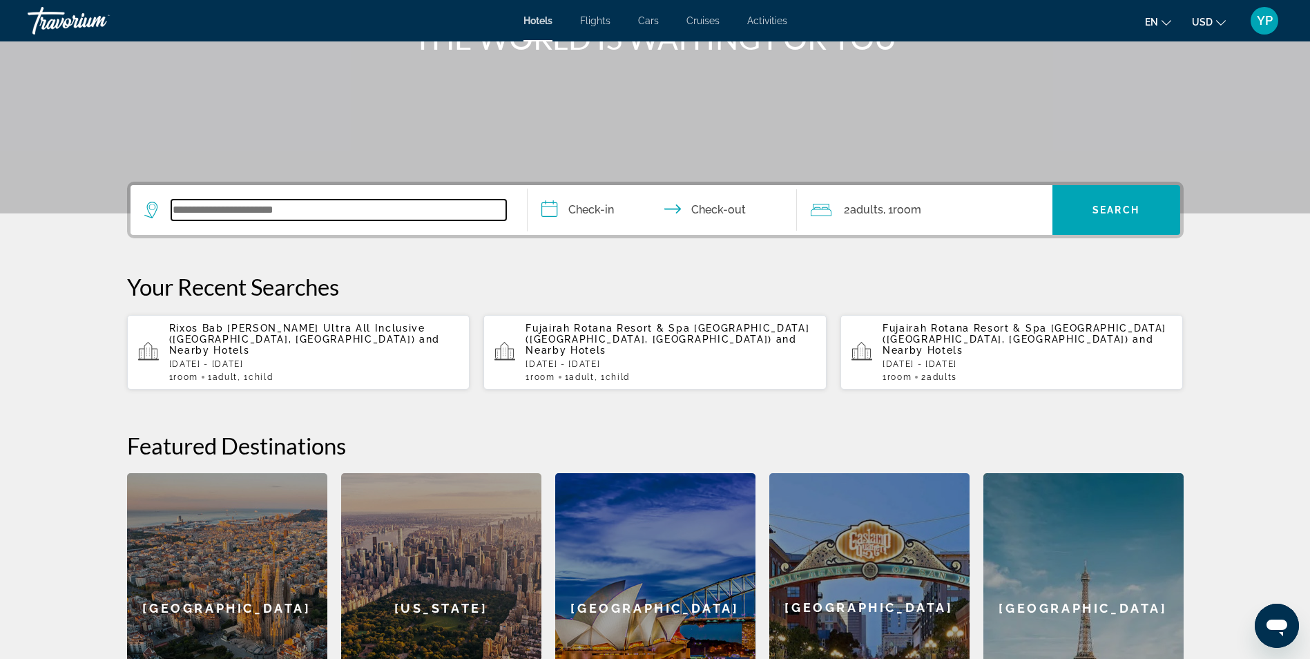
click at [255, 209] on input "Search widget" at bounding box center [338, 210] width 335 height 21
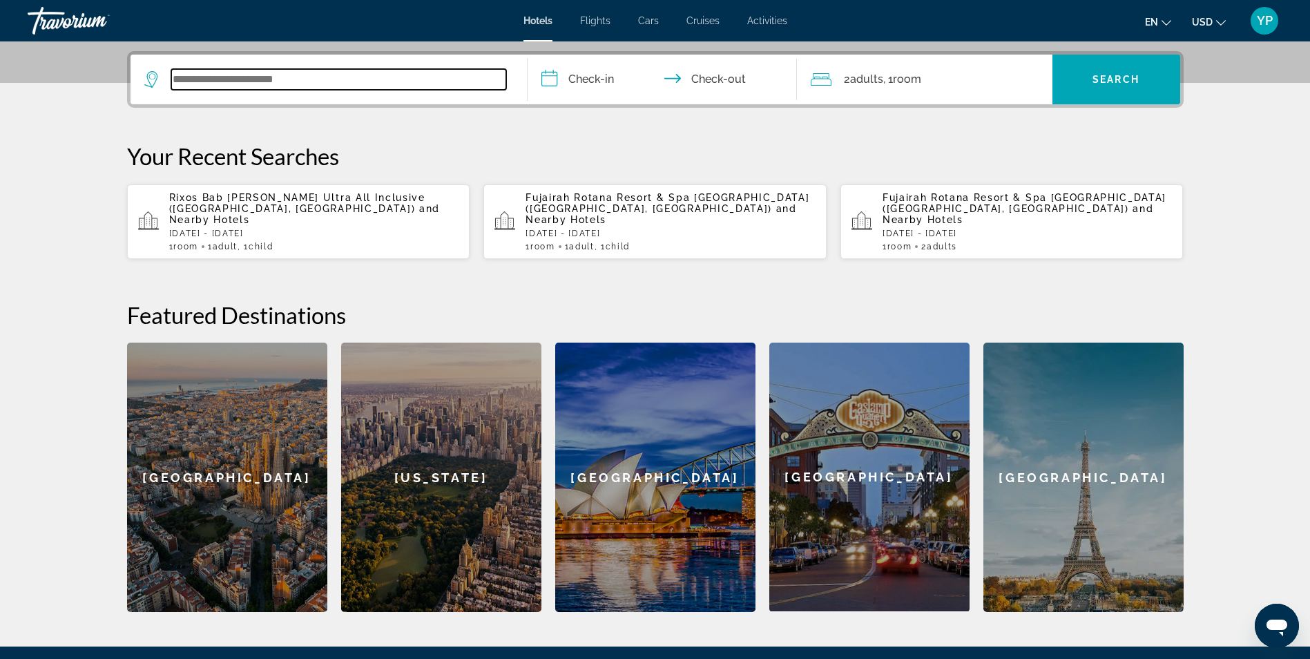
scroll to position [338, 0]
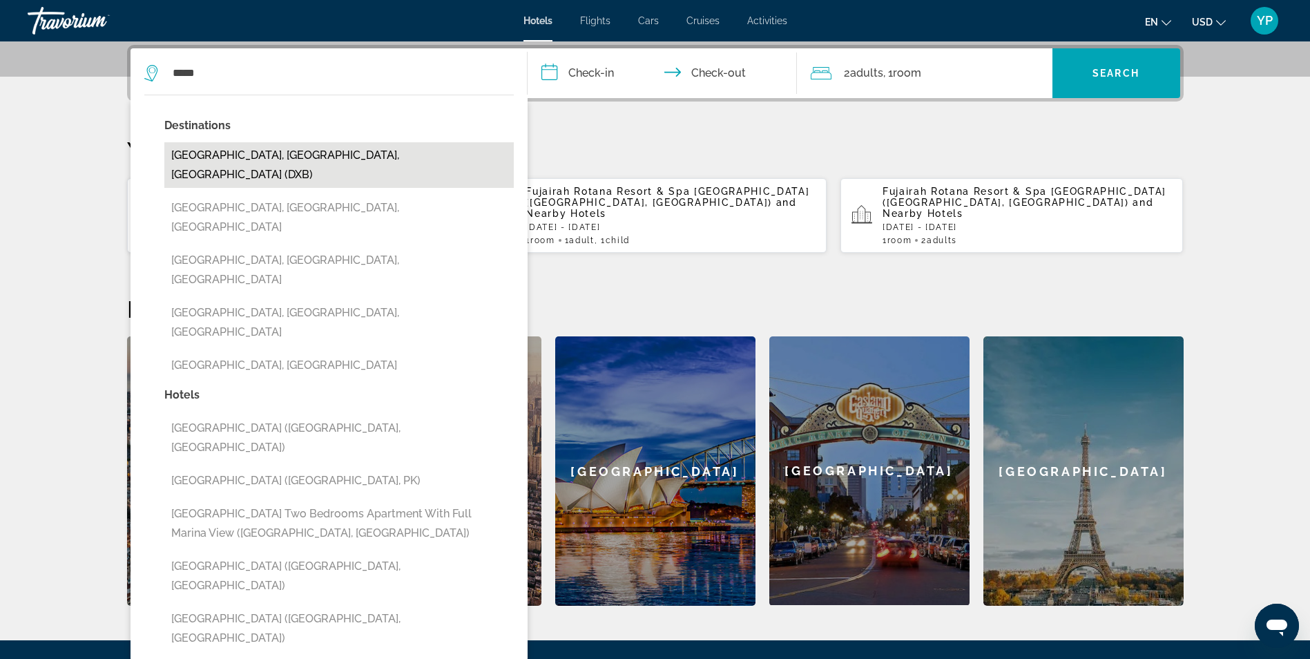
click at [369, 155] on button "Dubai, Dubai Emirate, United Arab Emirates (DXB)" at bounding box center [338, 165] width 349 height 46
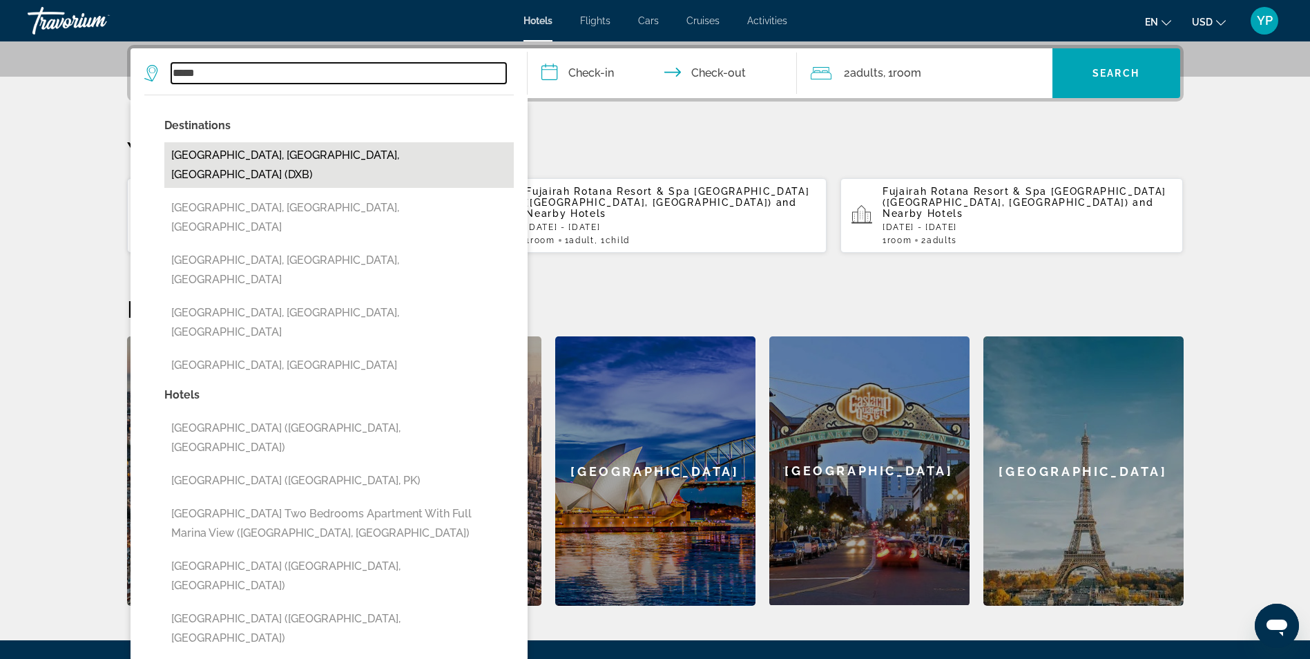
type input "**********"
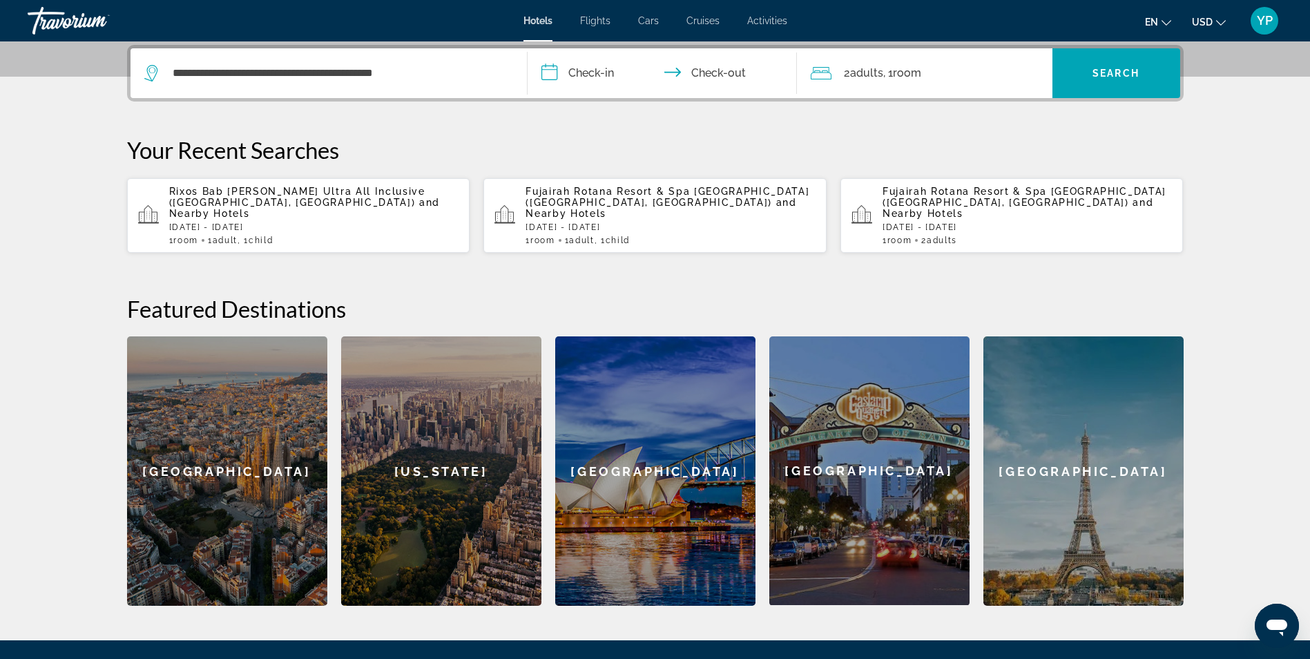
click at [603, 75] on input "**********" at bounding box center [664, 75] width 275 height 54
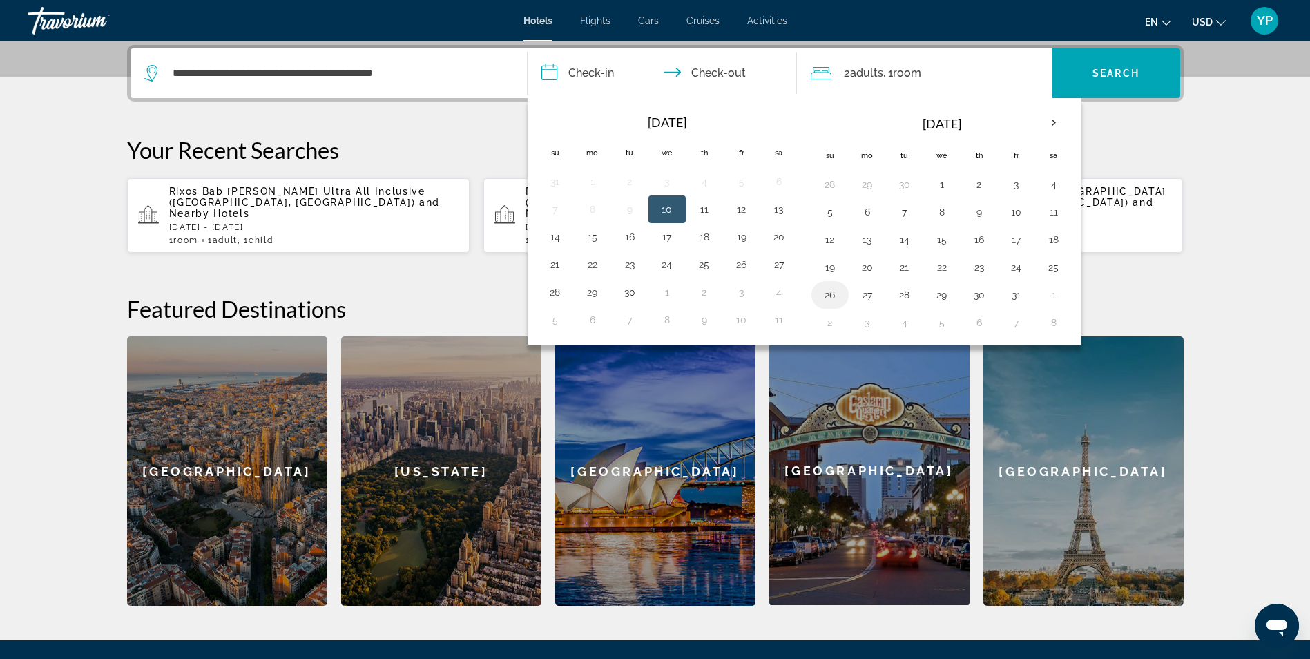
click at [831, 289] on button "26" at bounding box center [830, 294] width 22 height 19
click at [1058, 119] on th "Next month" at bounding box center [1053, 123] width 37 height 30
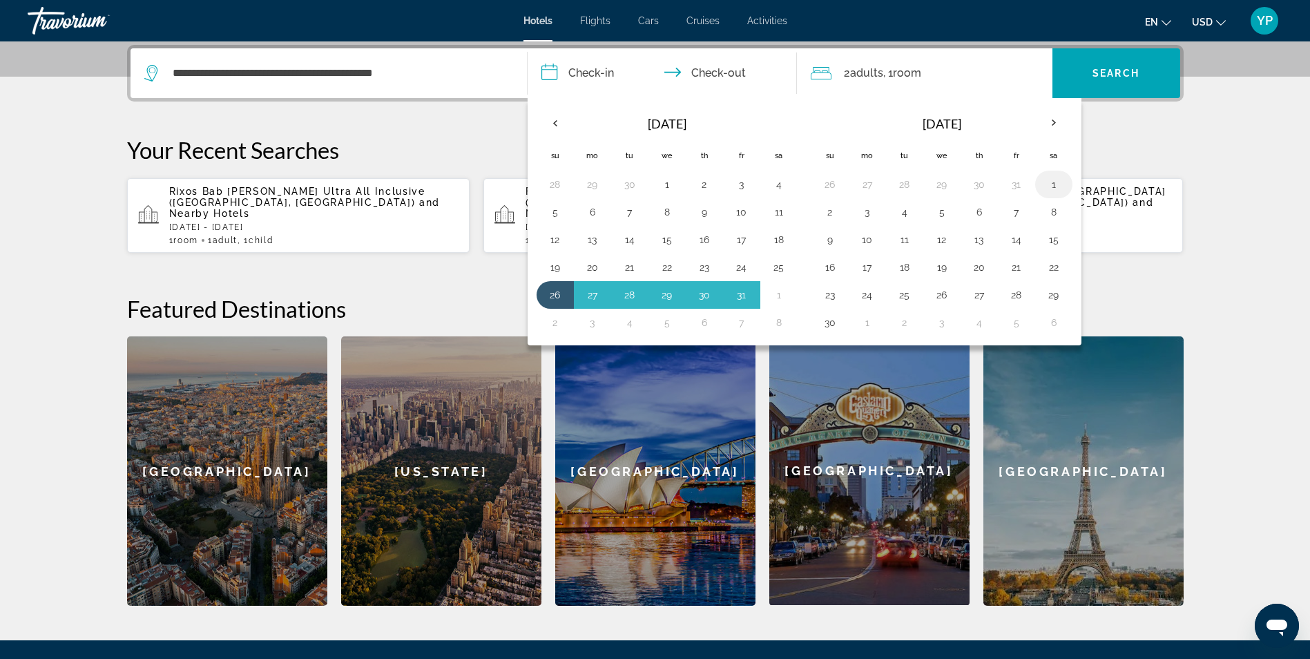
click at [1060, 183] on button "1" at bounding box center [1053, 184] width 22 height 19
type input "**********"
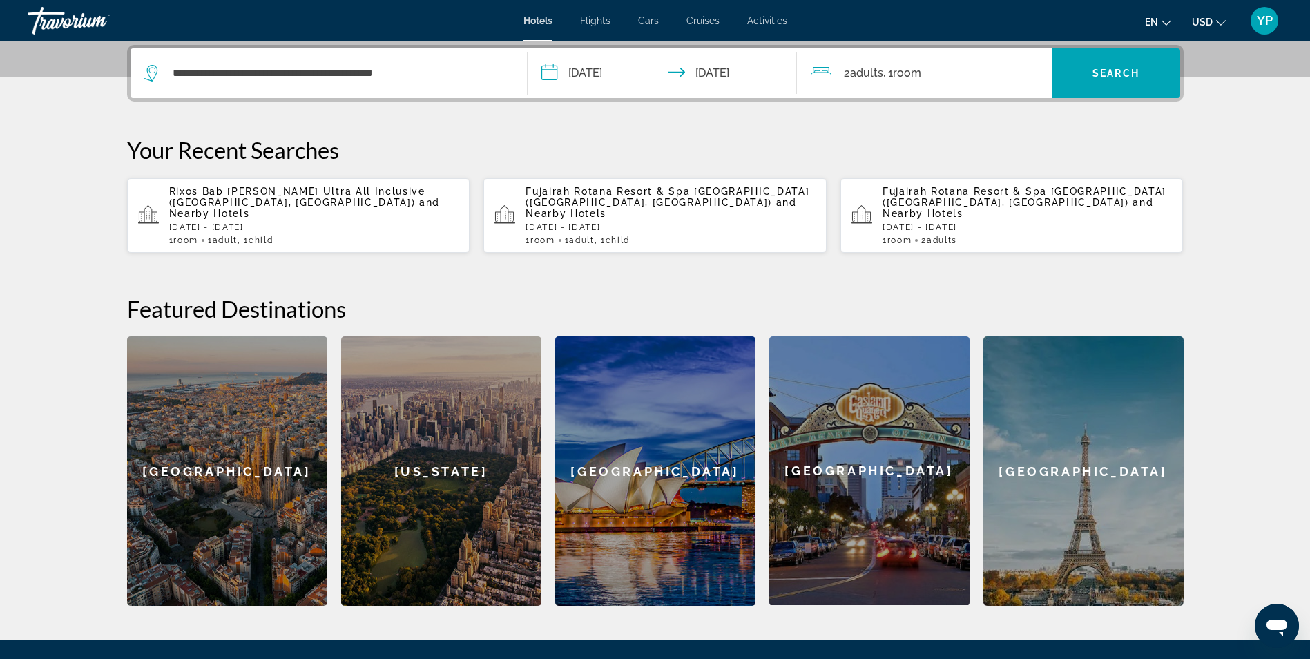
click at [927, 78] on div "2 Adult Adults , 1 Room rooms" at bounding box center [932, 73] width 242 height 19
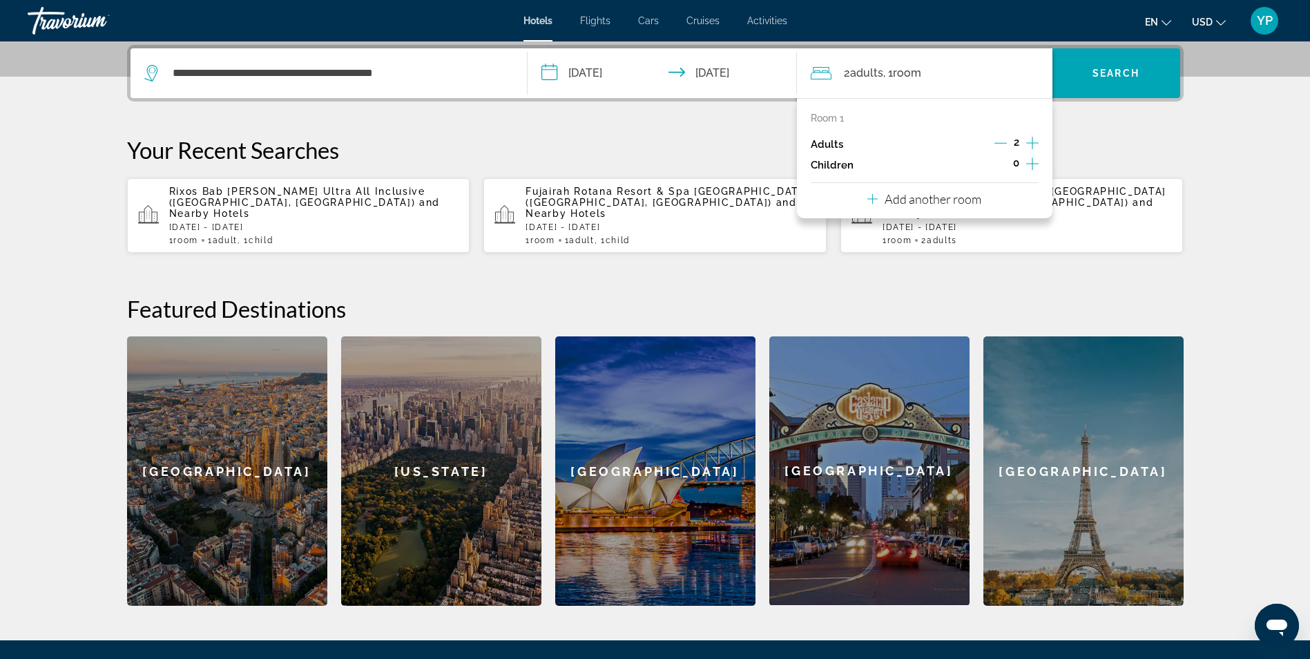
click at [1004, 142] on icon "Decrement adults" at bounding box center [1000, 143] width 12 height 12
click at [1031, 164] on icon "Increment children" at bounding box center [1032, 163] width 12 height 12
click at [852, 206] on span "Travelers: 1 adult, 1 child" at bounding box center [862, 201] width 80 height 17
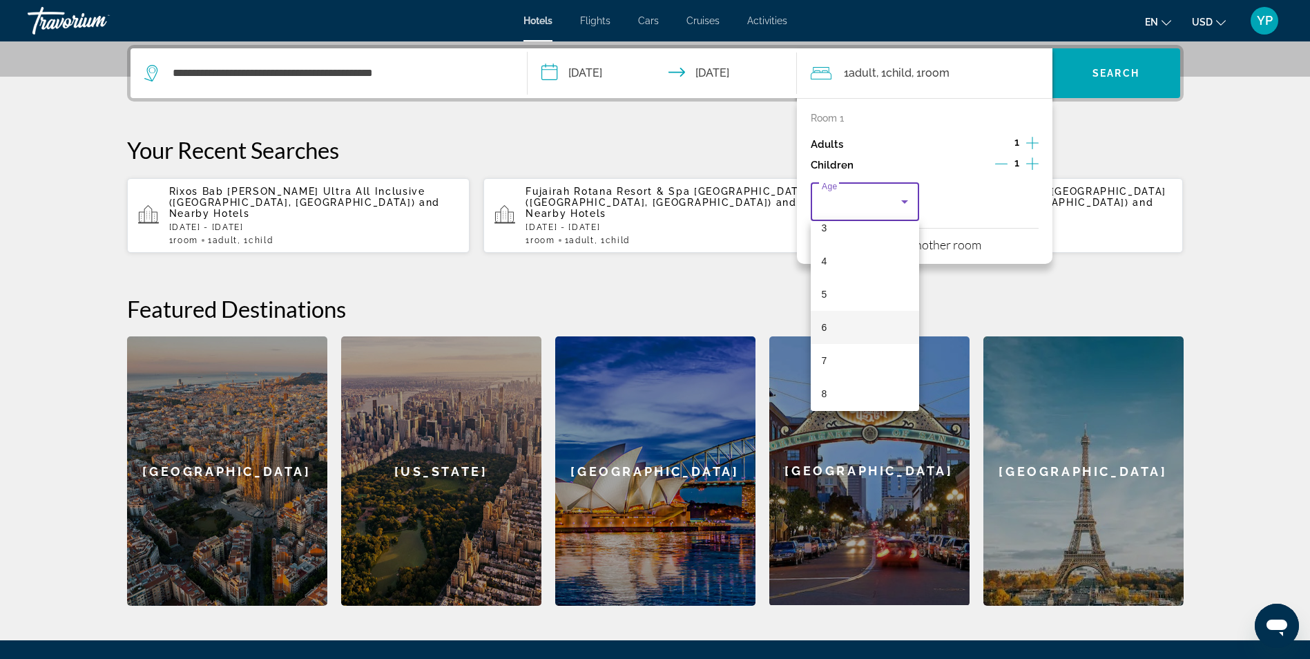
scroll to position [138, 0]
click at [835, 401] on mat-option "9" at bounding box center [865, 403] width 109 height 33
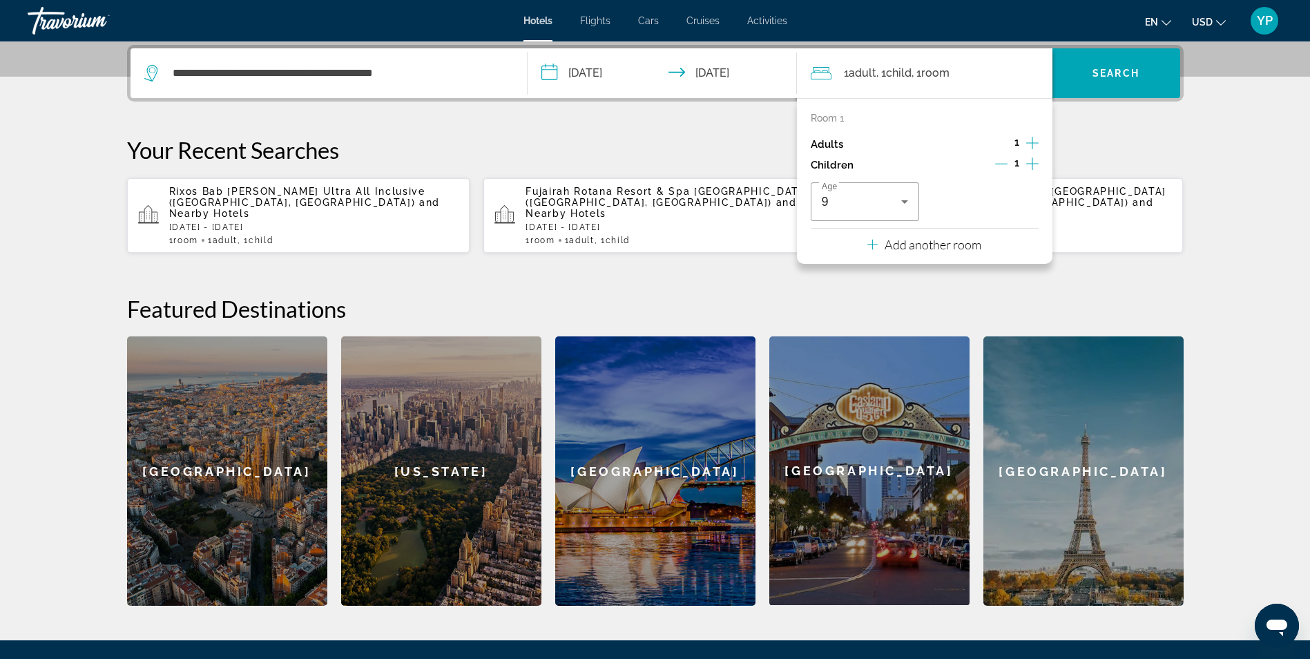
click at [998, 209] on div "Age [DEMOGRAPHIC_DATA]" at bounding box center [925, 201] width 228 height 39
click at [1103, 72] on span "Search" at bounding box center [1115, 73] width 47 height 11
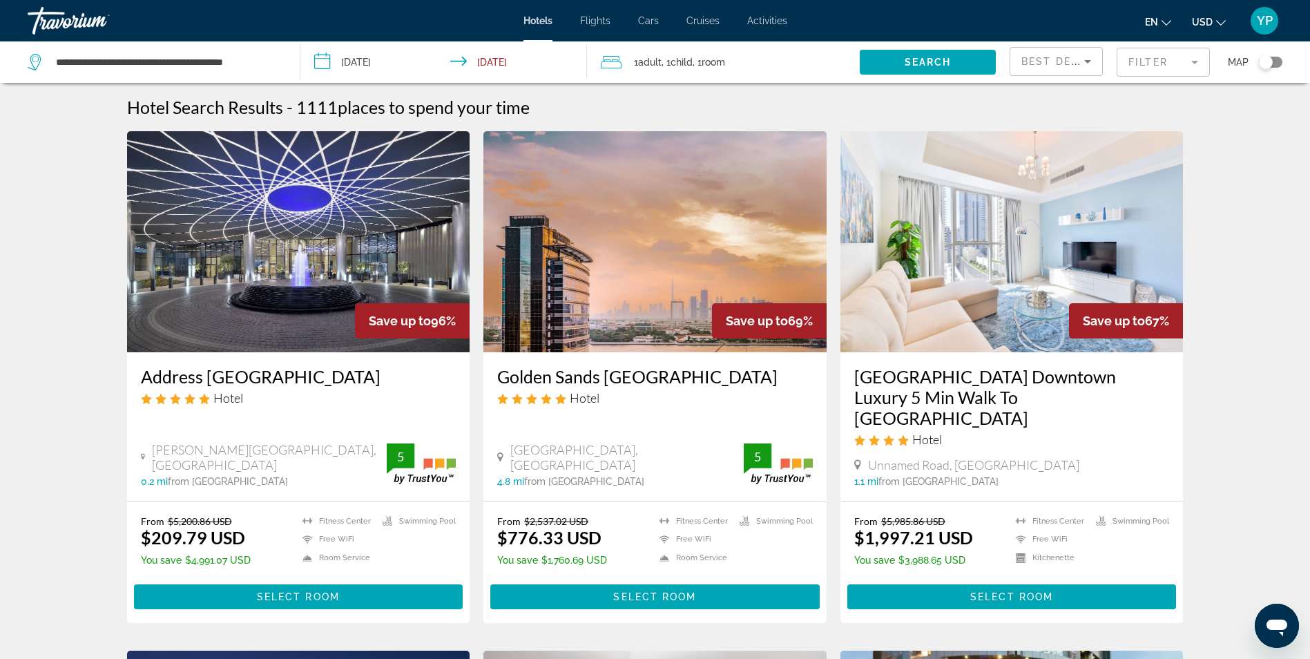
click at [302, 290] on img "Main content" at bounding box center [298, 241] width 343 height 221
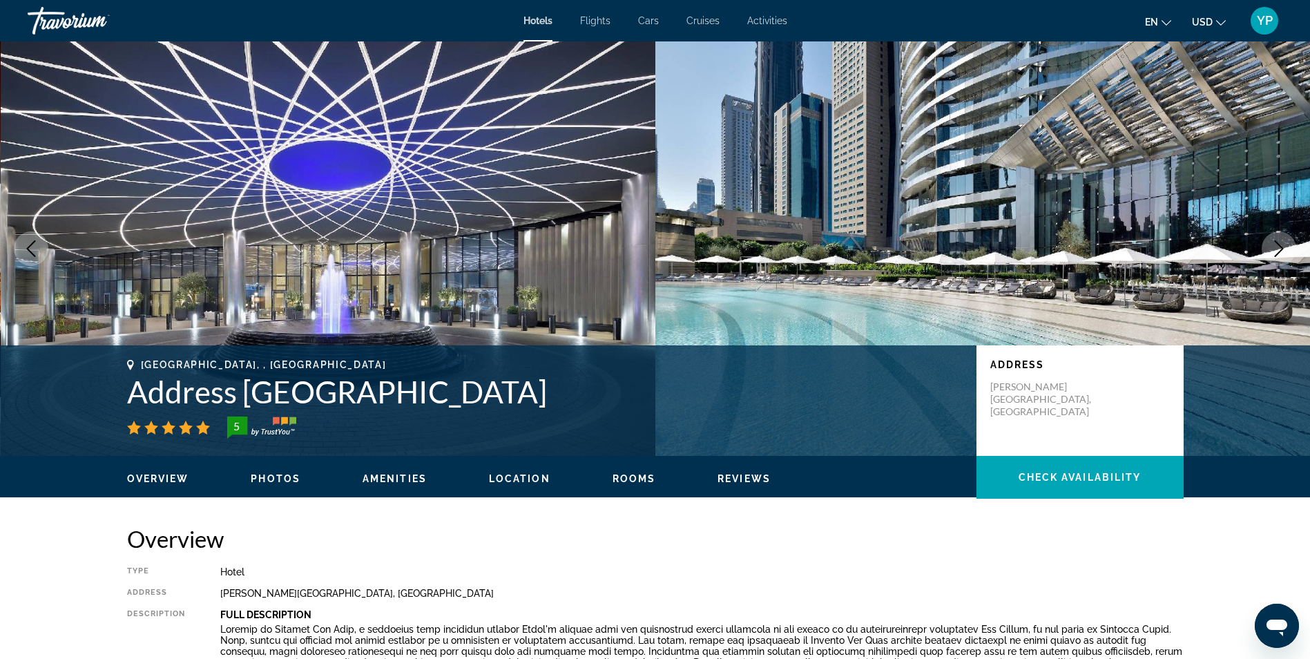
click at [287, 476] on span "Photos" at bounding box center [276, 478] width 50 height 11
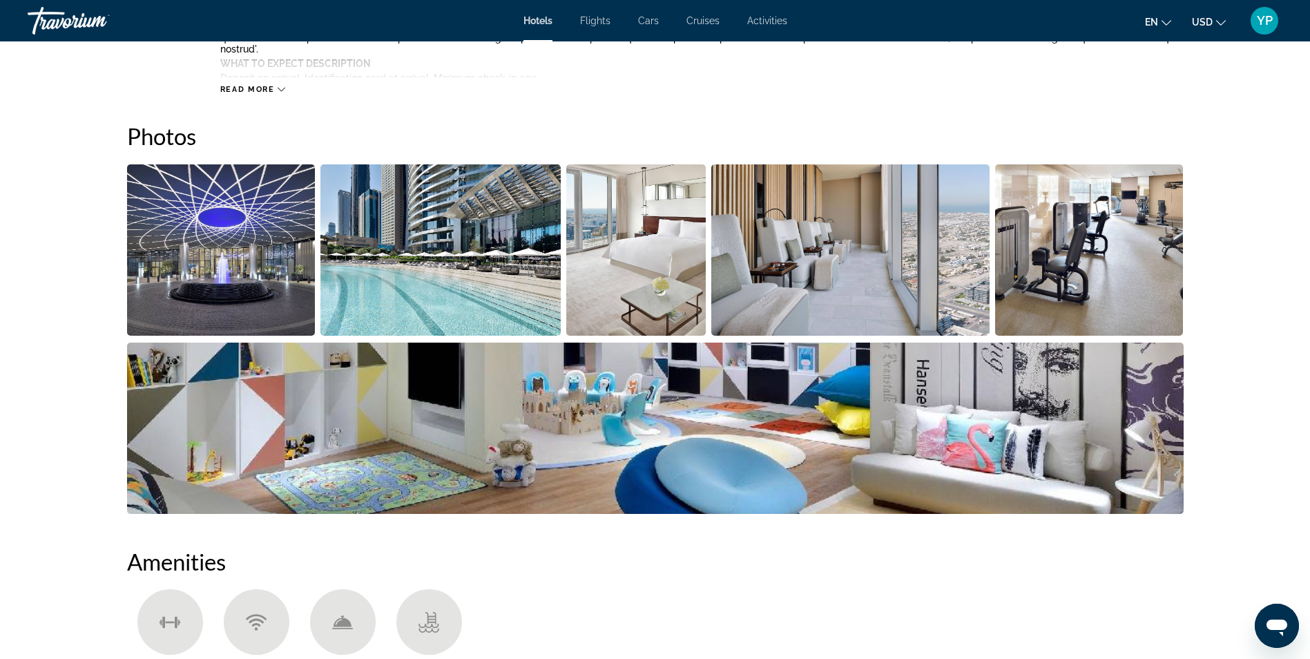
scroll to position [673, 0]
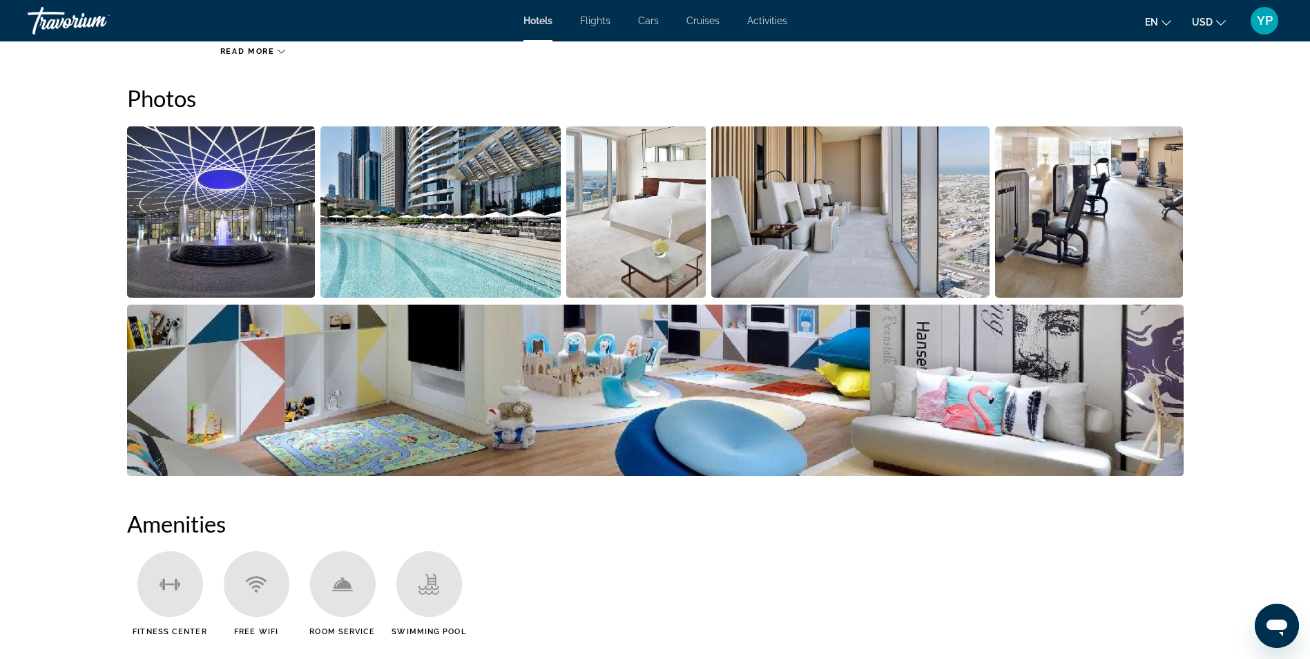
click at [229, 218] on img "Open full-screen image slider" at bounding box center [221, 211] width 188 height 171
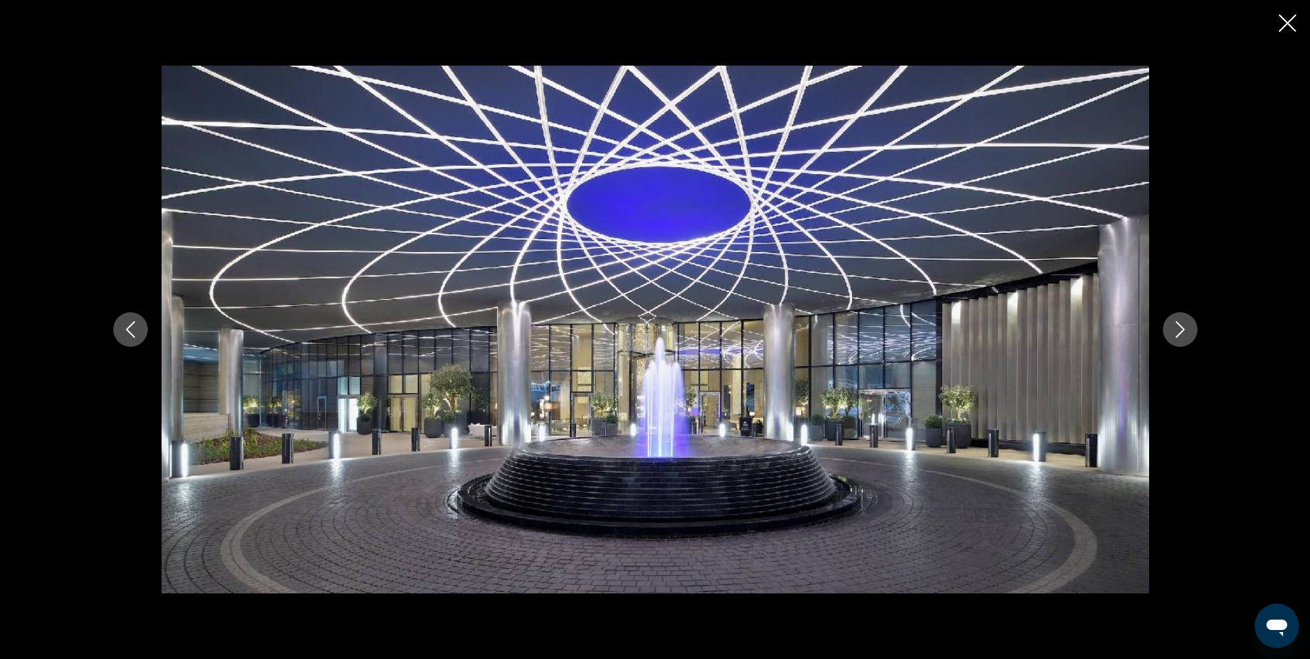
click at [1185, 329] on icon "Next image" at bounding box center [1180, 329] width 17 height 17
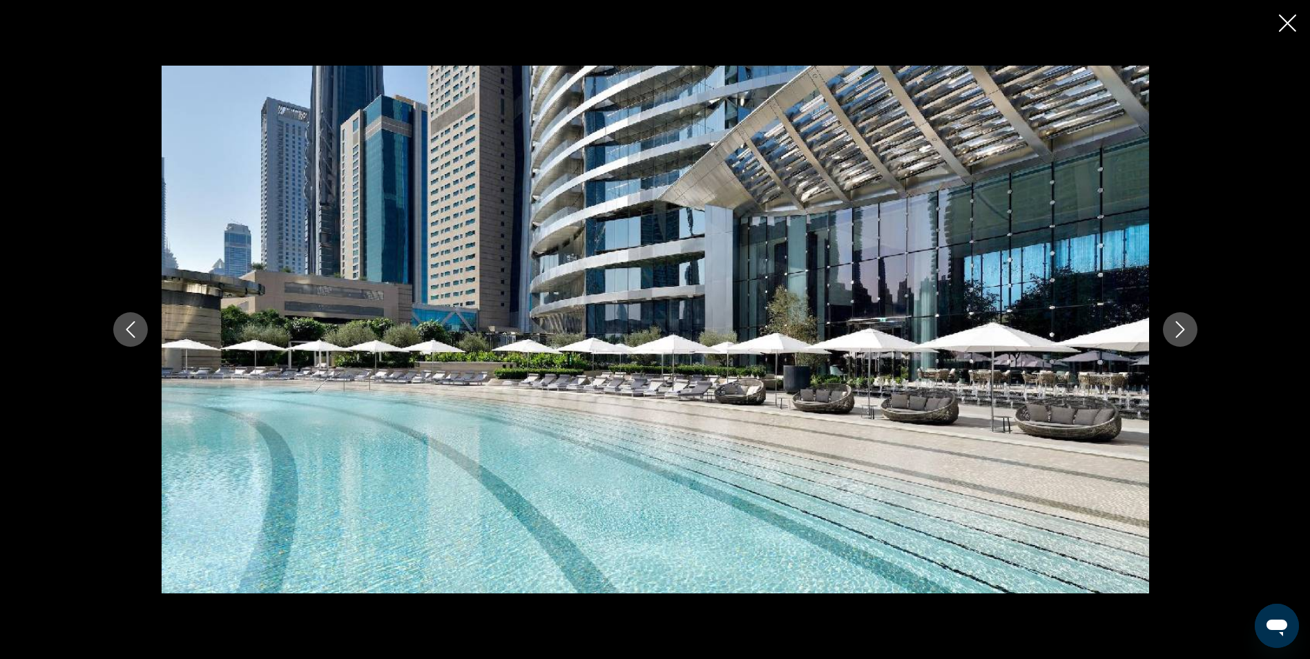
click at [1185, 329] on icon "Next image" at bounding box center [1180, 329] width 17 height 17
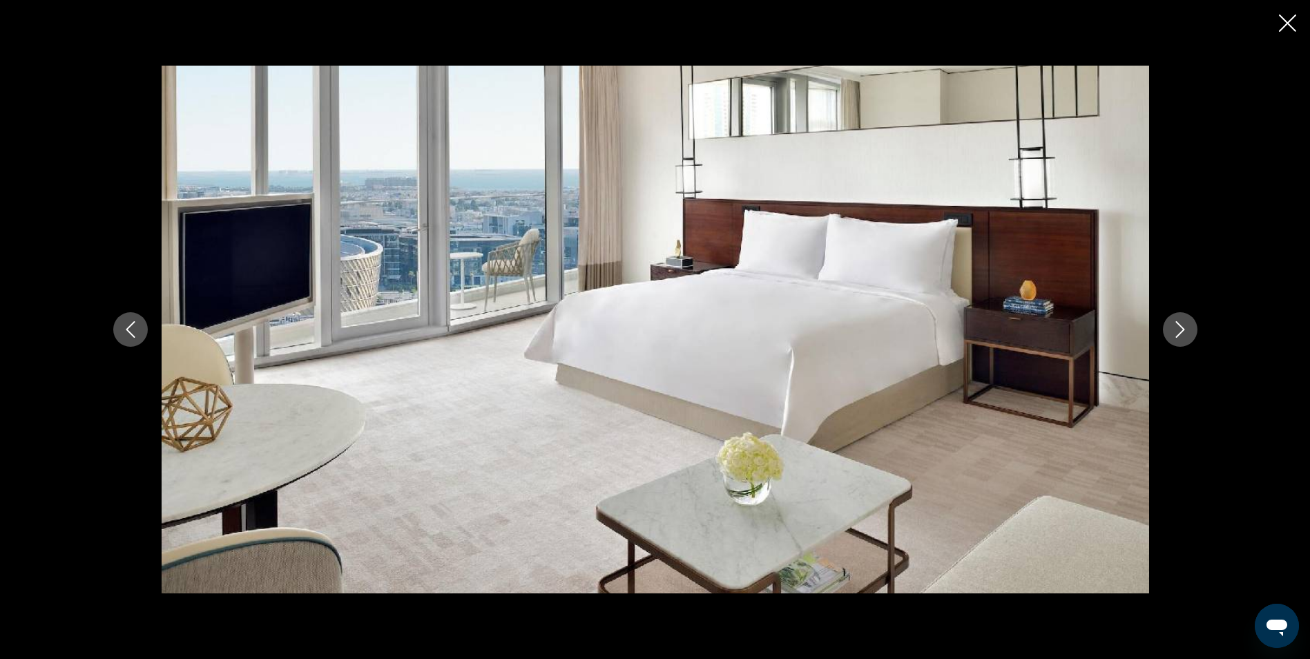
click at [1185, 329] on icon "Next image" at bounding box center [1180, 329] width 17 height 17
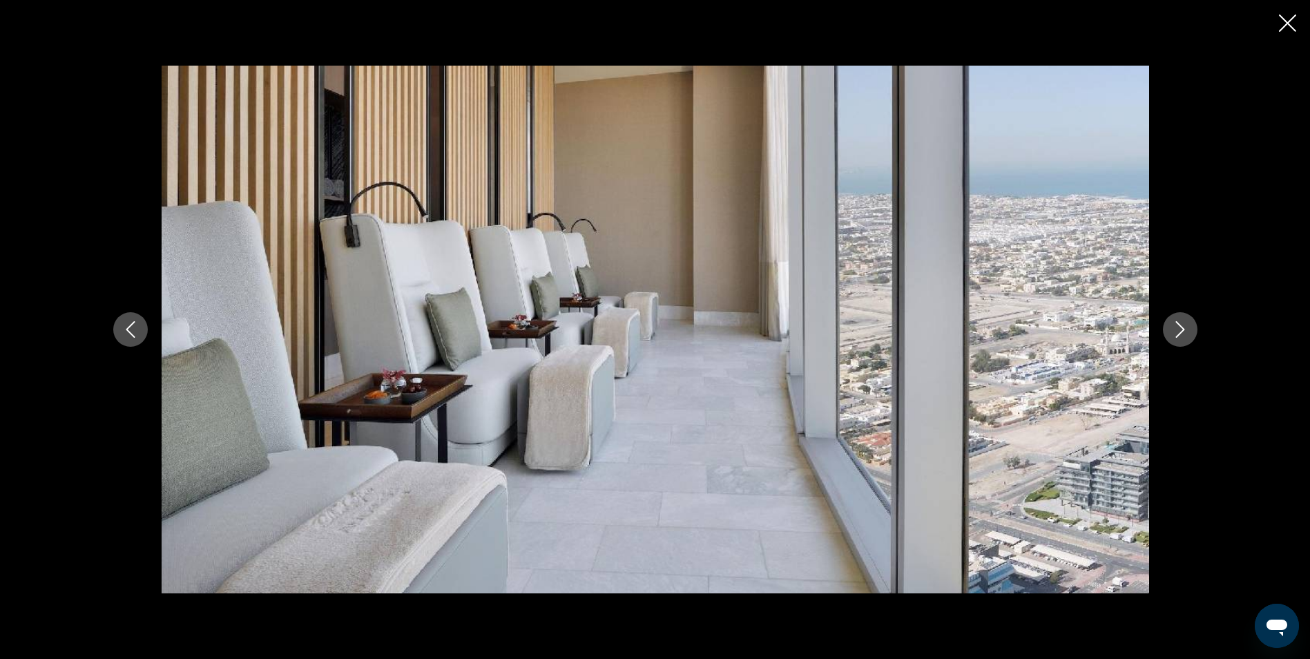
click at [1185, 329] on icon "Next image" at bounding box center [1180, 329] width 17 height 17
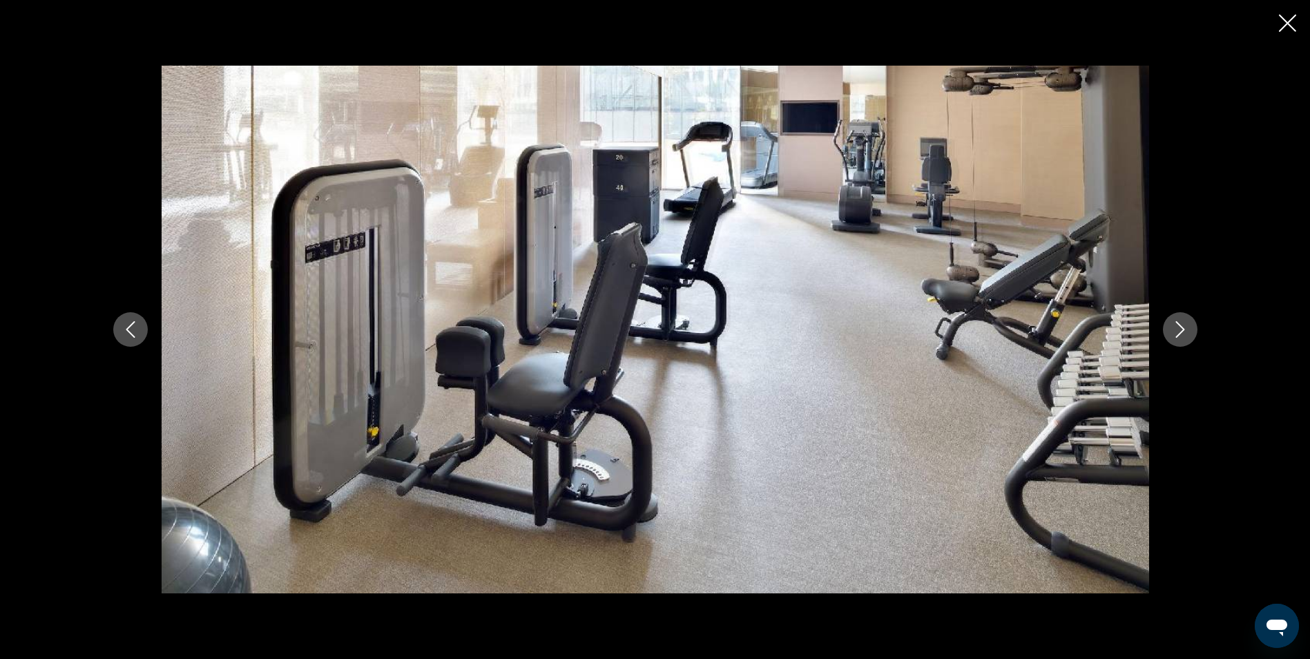
click at [1185, 329] on icon "Next image" at bounding box center [1180, 329] width 17 height 17
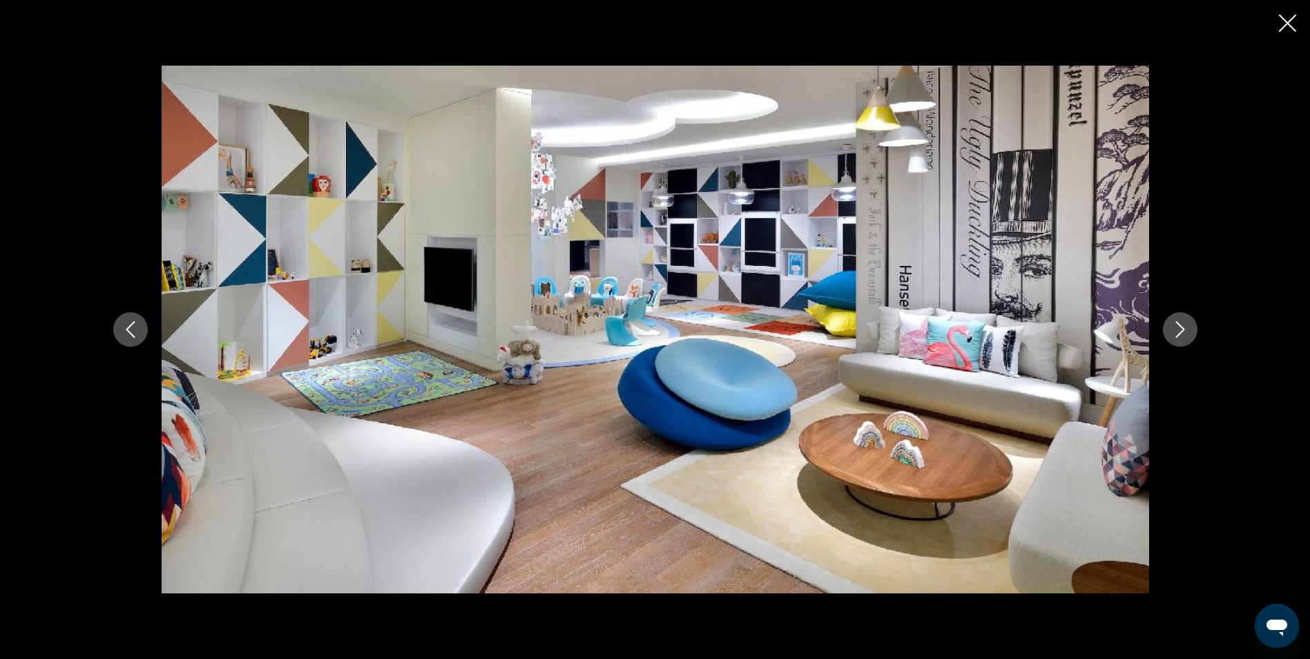
click at [1185, 329] on icon "Next image" at bounding box center [1180, 329] width 17 height 17
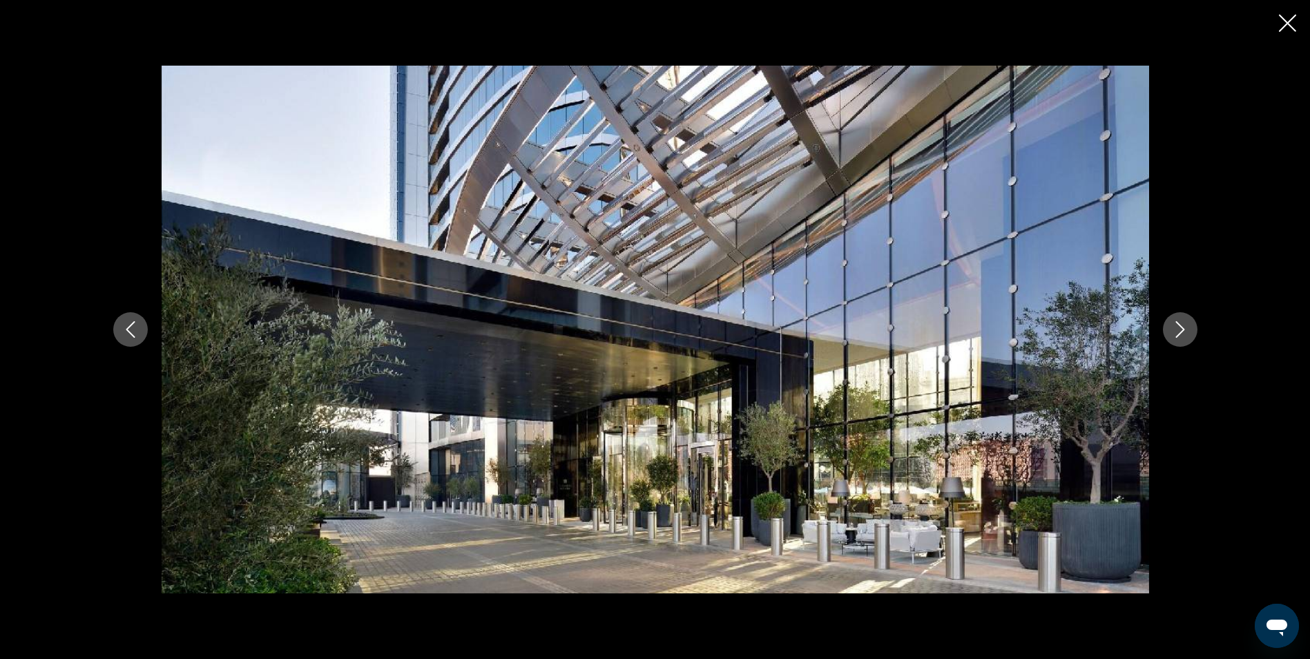
click at [1185, 329] on icon "Next image" at bounding box center [1180, 329] width 17 height 17
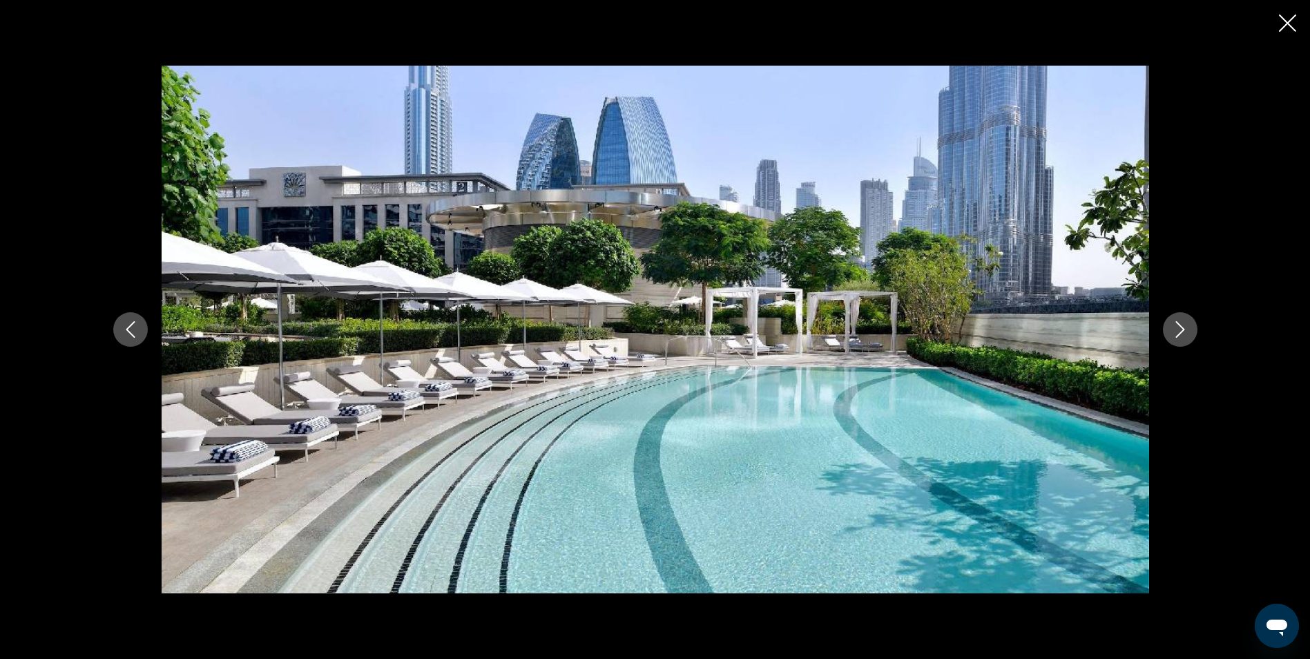
click at [1185, 329] on icon "Next image" at bounding box center [1180, 329] width 17 height 17
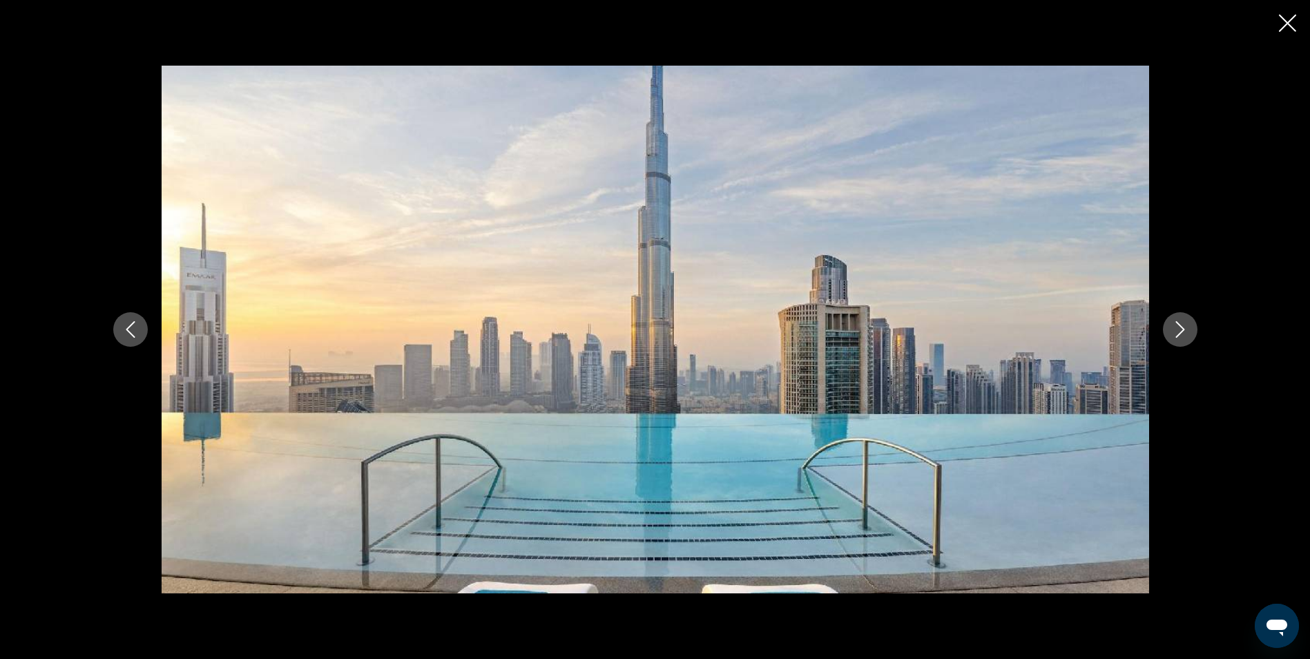
click at [1185, 329] on icon "Next image" at bounding box center [1180, 329] width 17 height 17
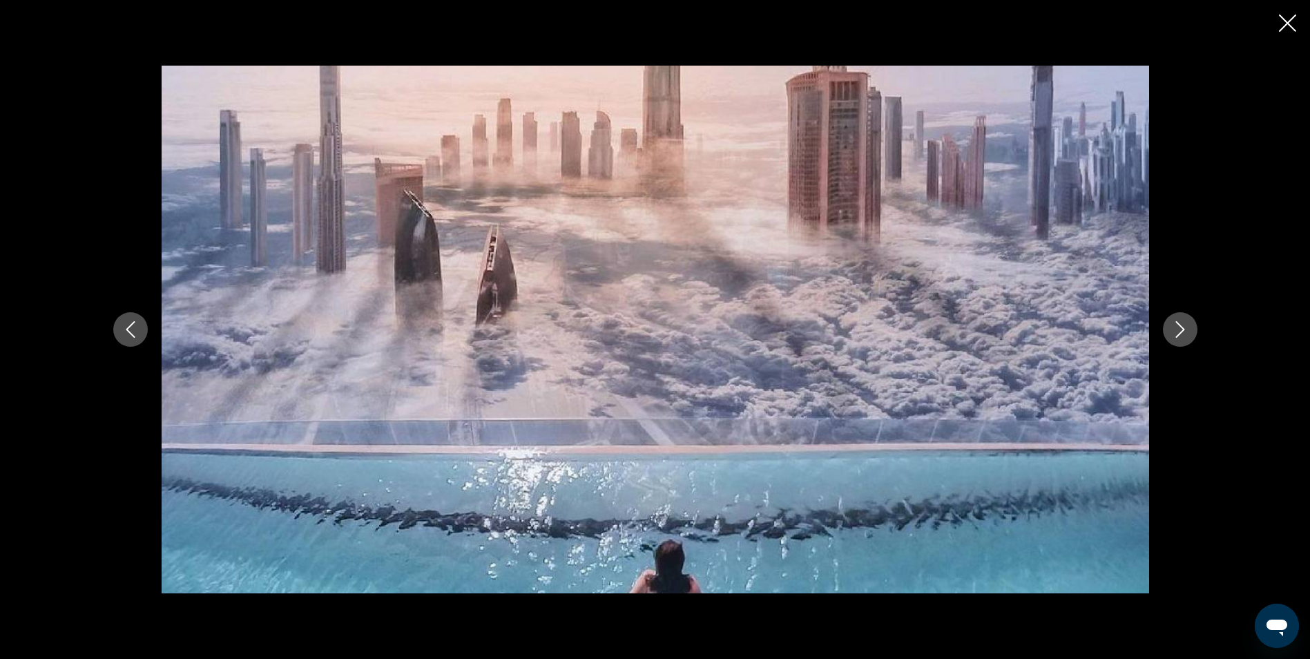
click at [1185, 329] on icon "Next image" at bounding box center [1180, 329] width 17 height 17
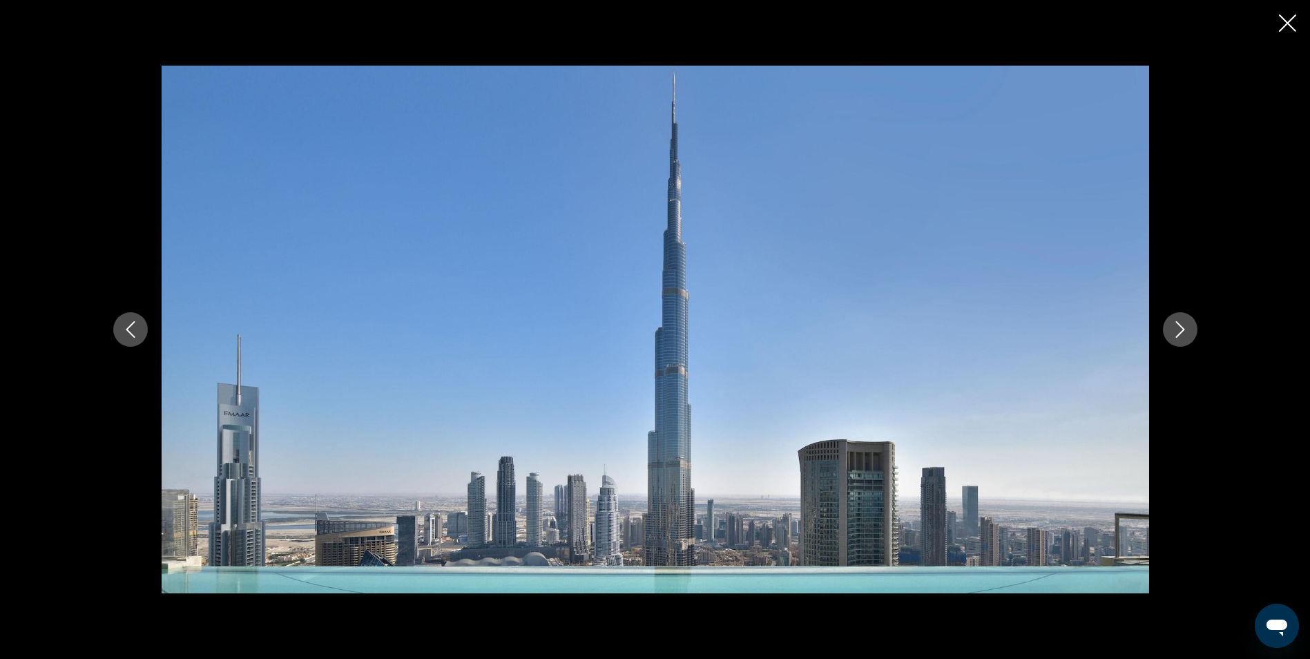
click at [1185, 329] on icon "Next image" at bounding box center [1180, 329] width 17 height 17
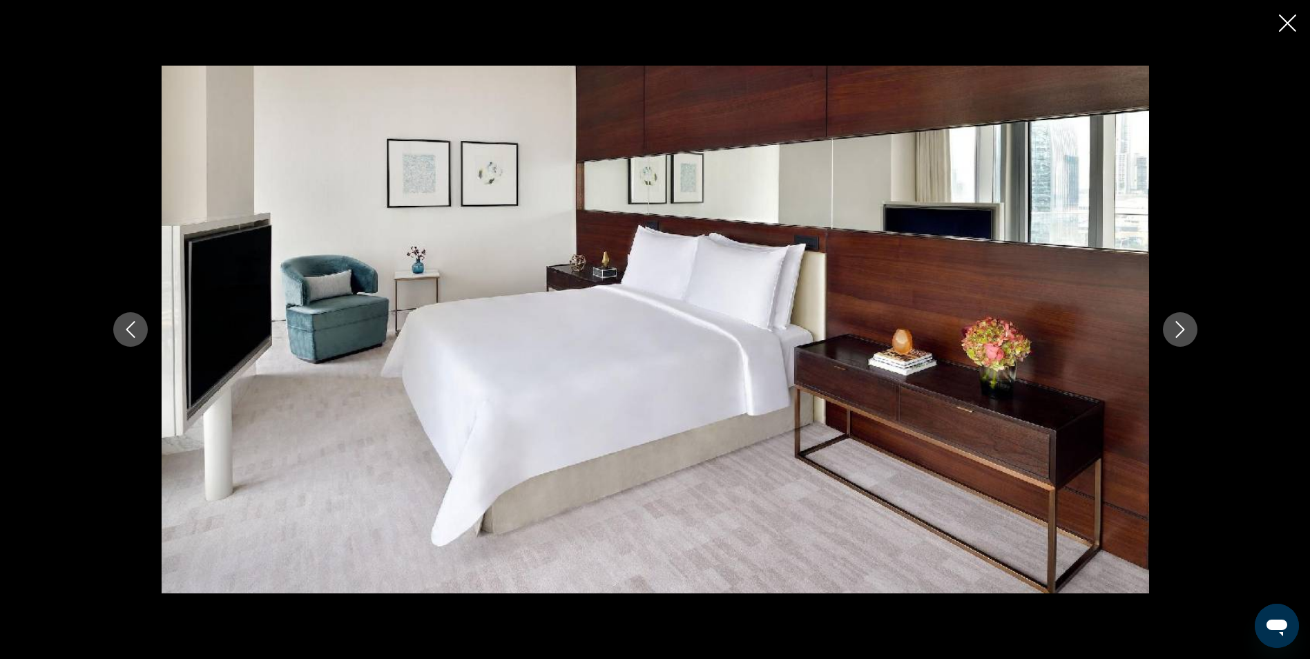
click at [1290, 23] on icon "Close slideshow" at bounding box center [1287, 22] width 17 height 17
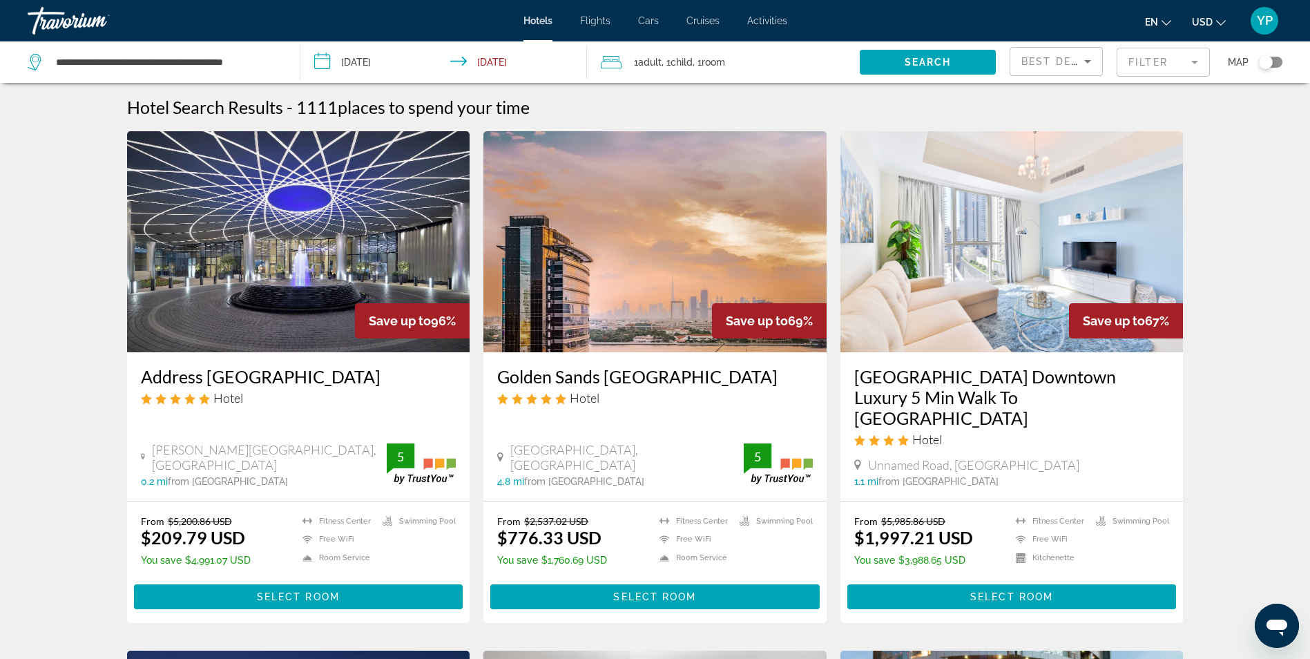
click at [613, 373] on h3 "Golden Sands Dubai Creek" at bounding box center [655, 376] width 316 height 21
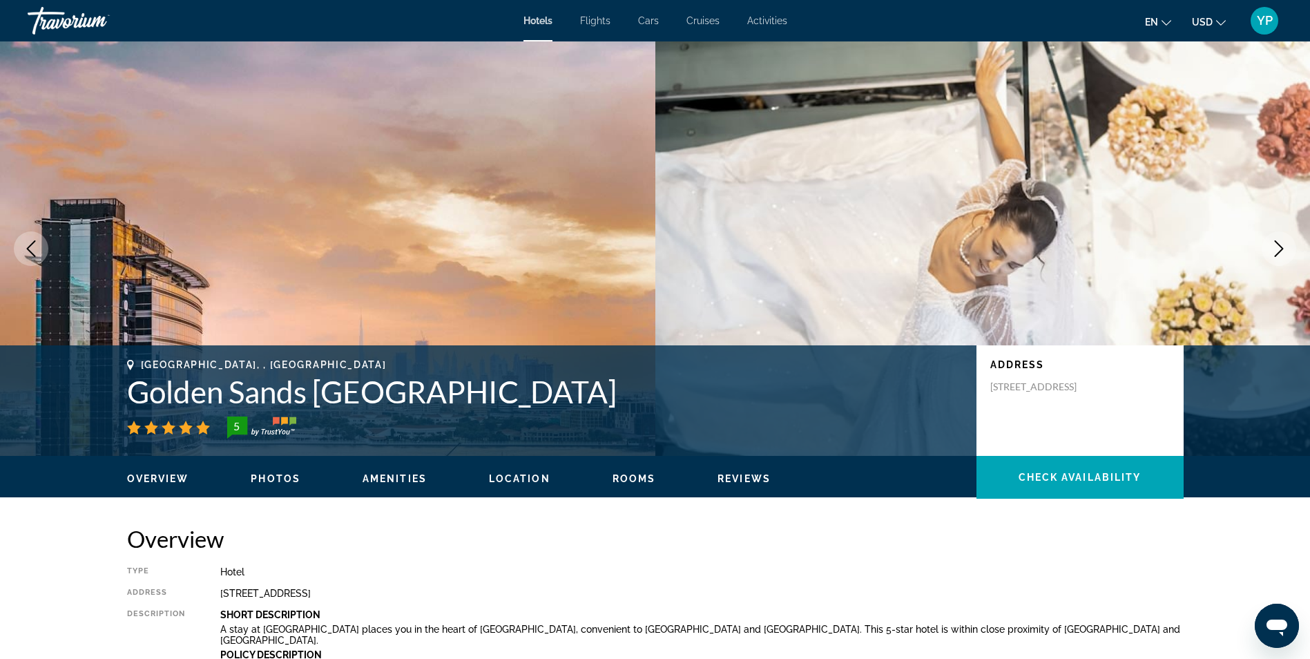
click at [280, 472] on button "Photos" at bounding box center [276, 478] width 50 height 12
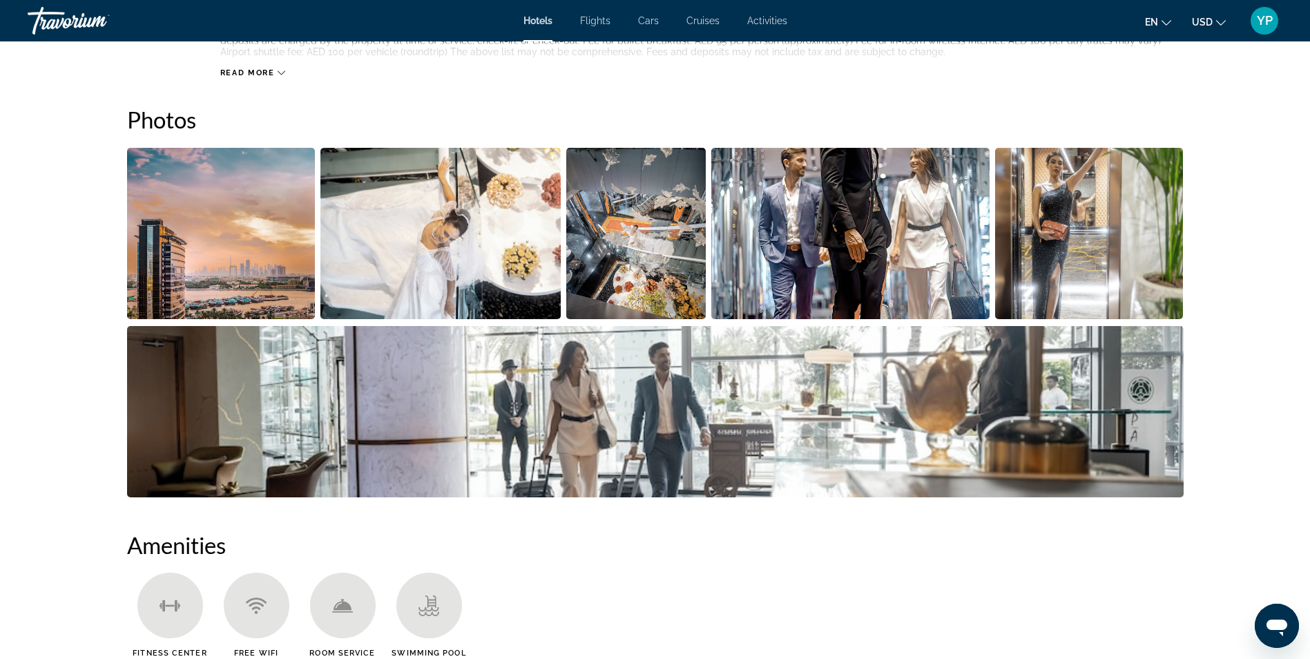
scroll to position [662, 0]
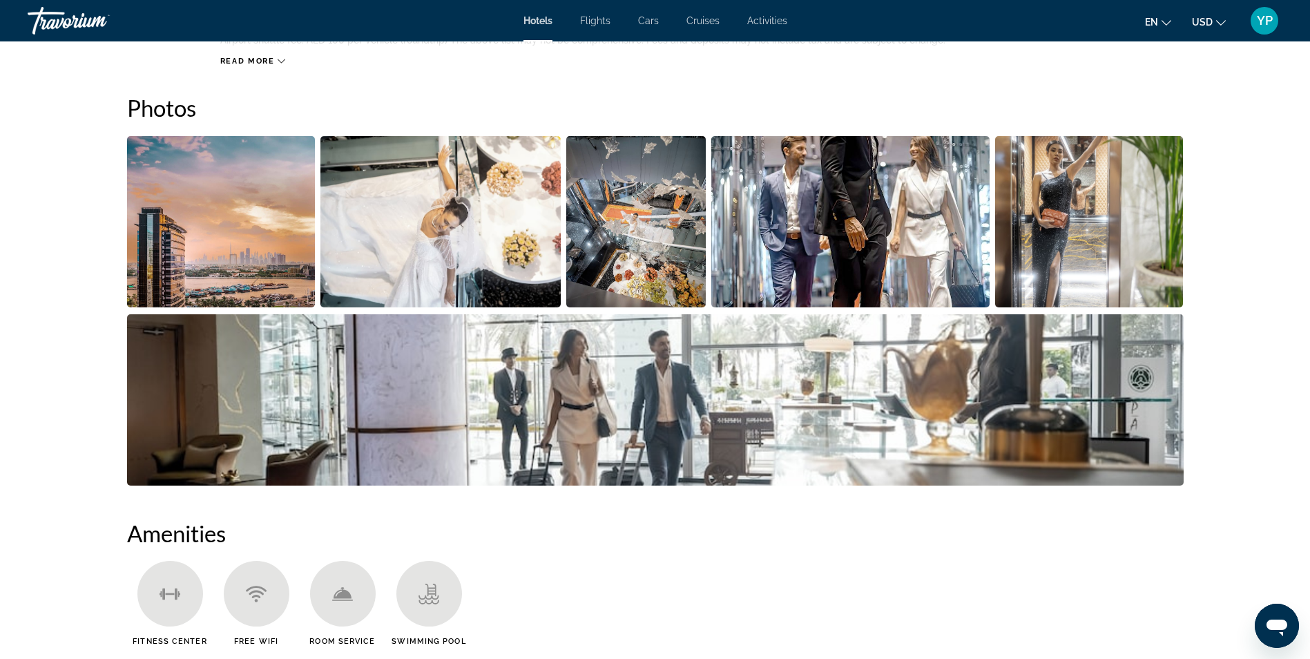
click at [264, 242] on img "Open full-screen image slider" at bounding box center [221, 221] width 188 height 171
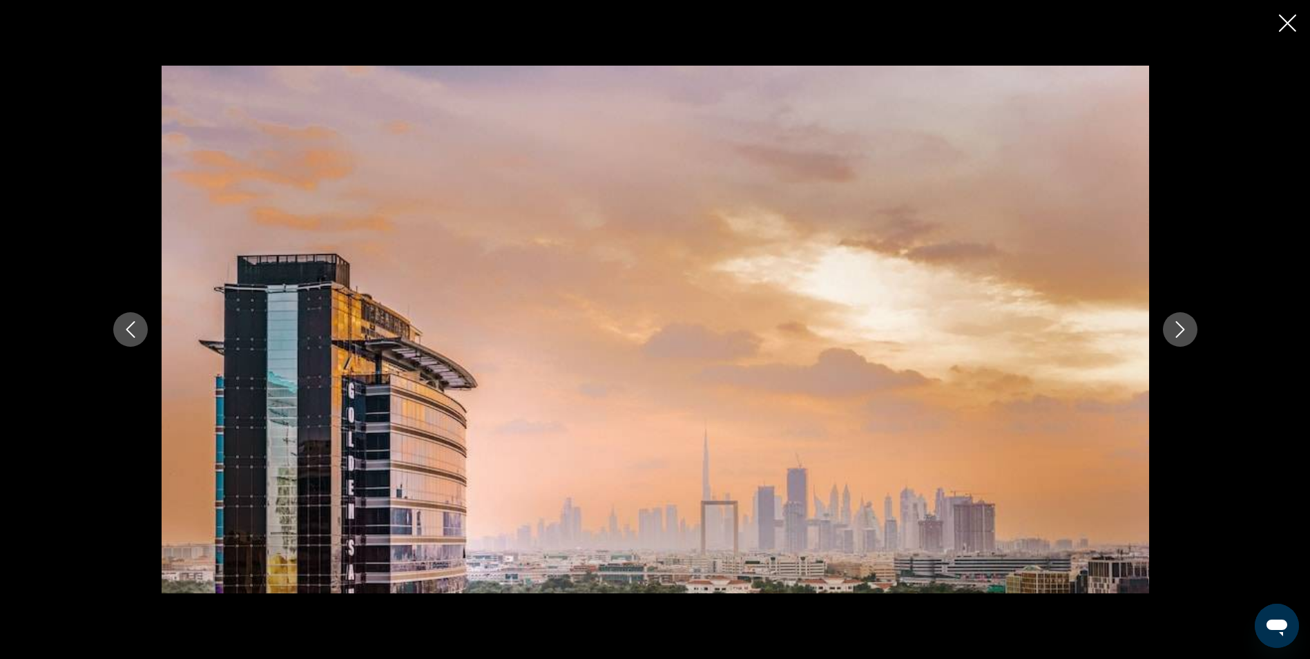
click at [1183, 326] on icon "Next image" at bounding box center [1180, 329] width 17 height 17
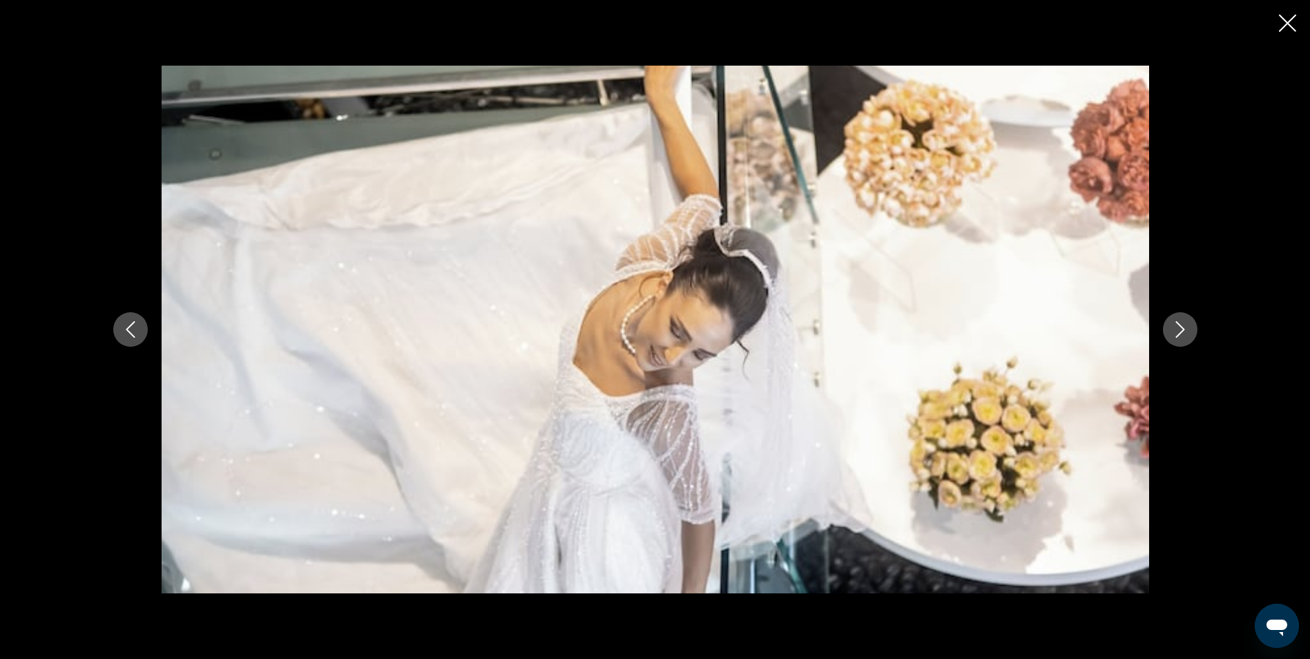
click at [1183, 326] on icon "Next image" at bounding box center [1180, 329] width 17 height 17
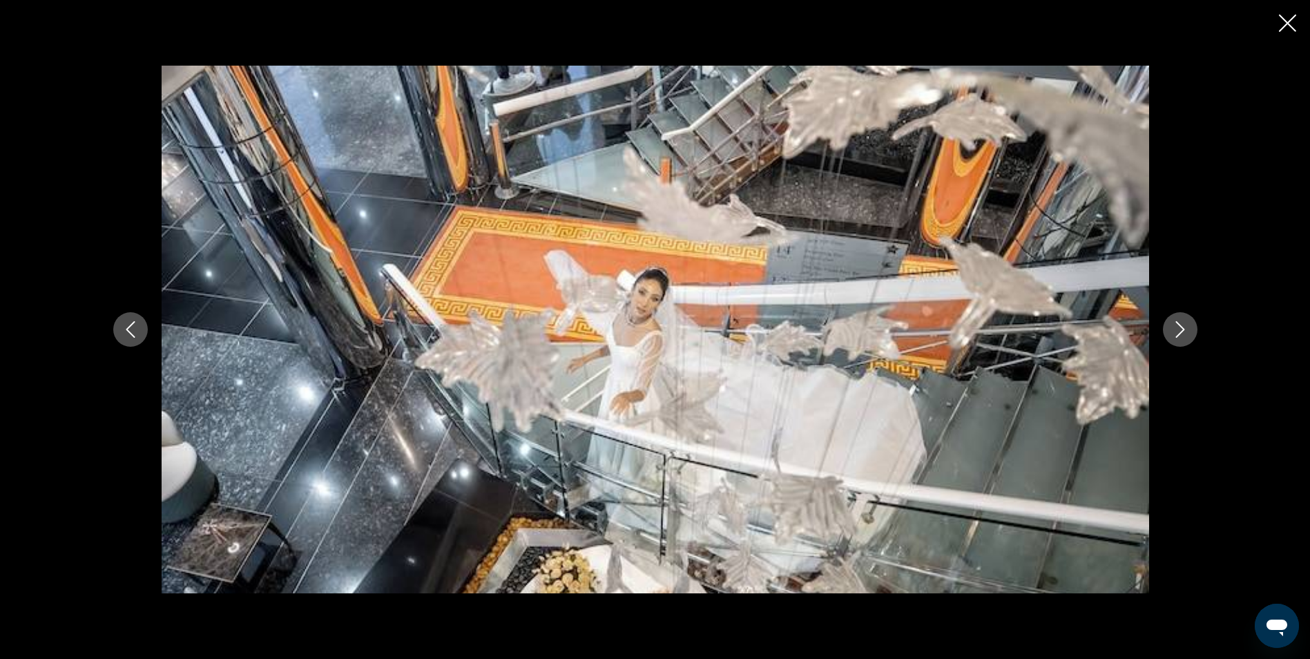
click at [1183, 326] on icon "Next image" at bounding box center [1180, 329] width 17 height 17
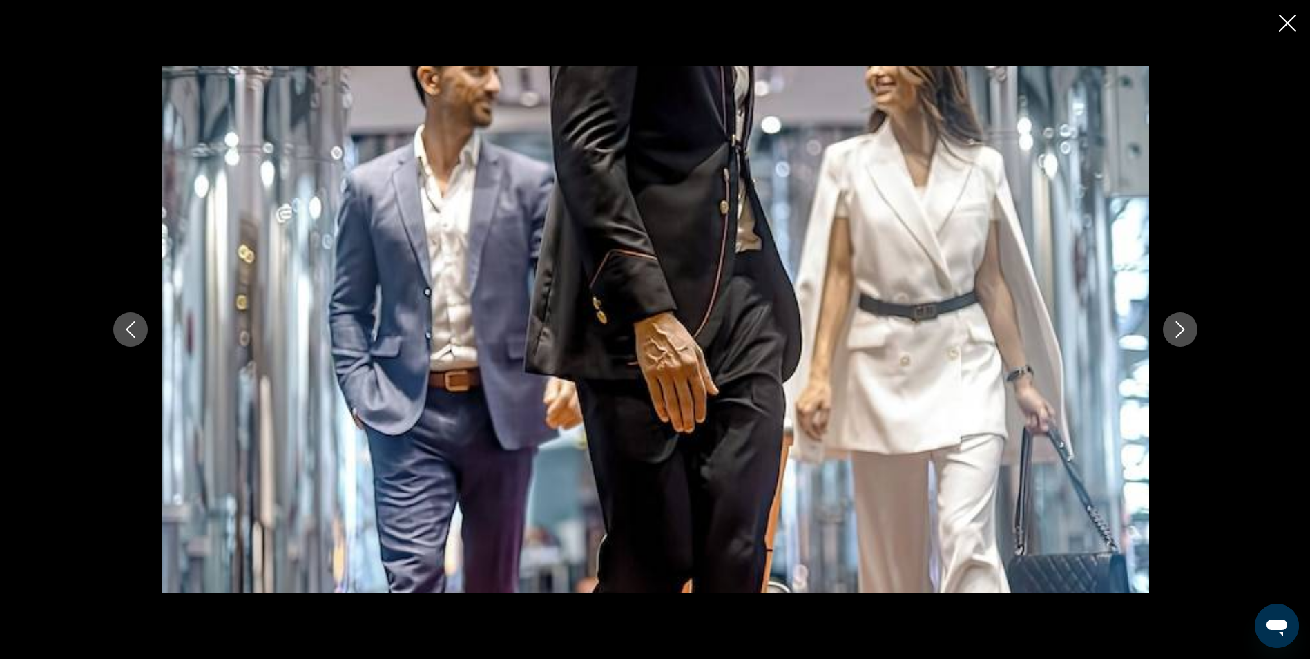
click at [1183, 326] on icon "Next image" at bounding box center [1180, 329] width 17 height 17
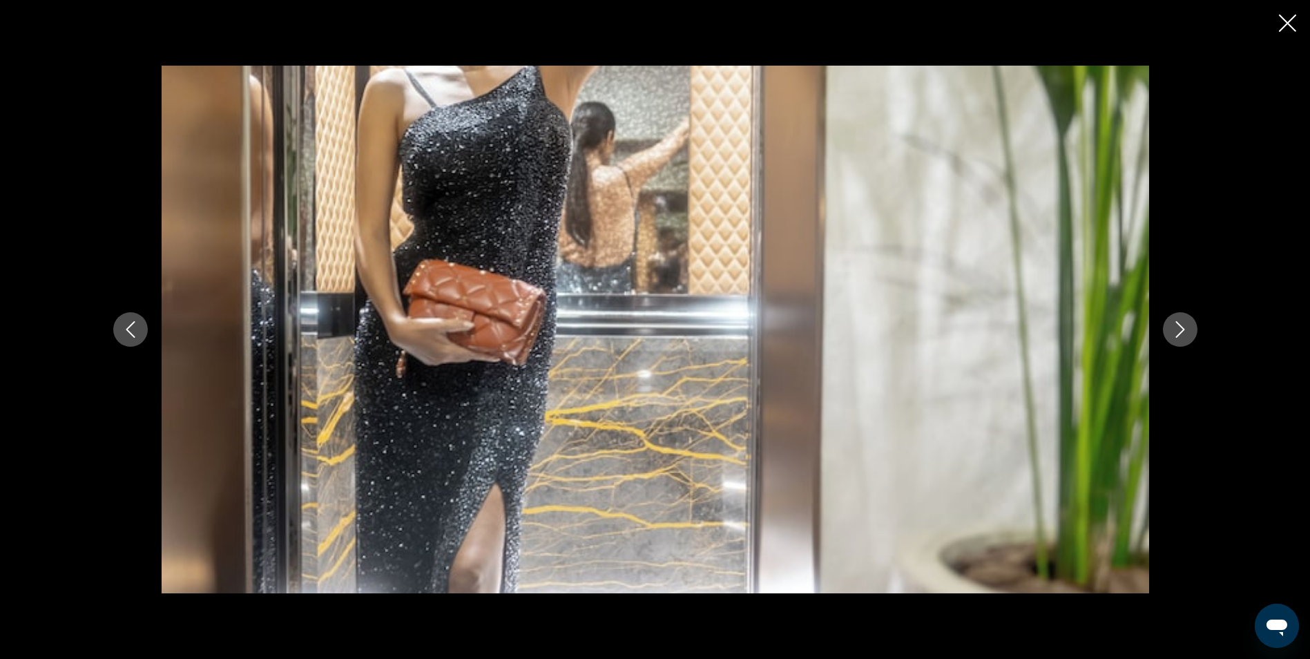
click at [1183, 326] on icon "Next image" at bounding box center [1180, 329] width 17 height 17
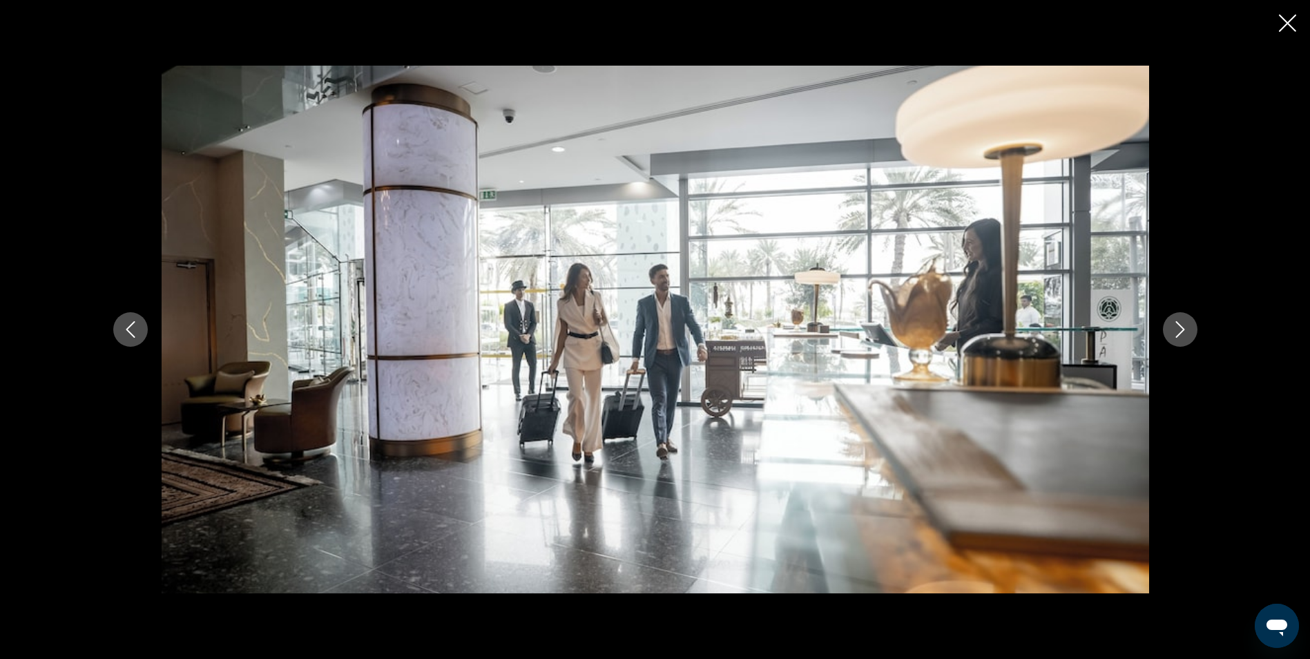
click at [1183, 326] on icon "Next image" at bounding box center [1180, 329] width 17 height 17
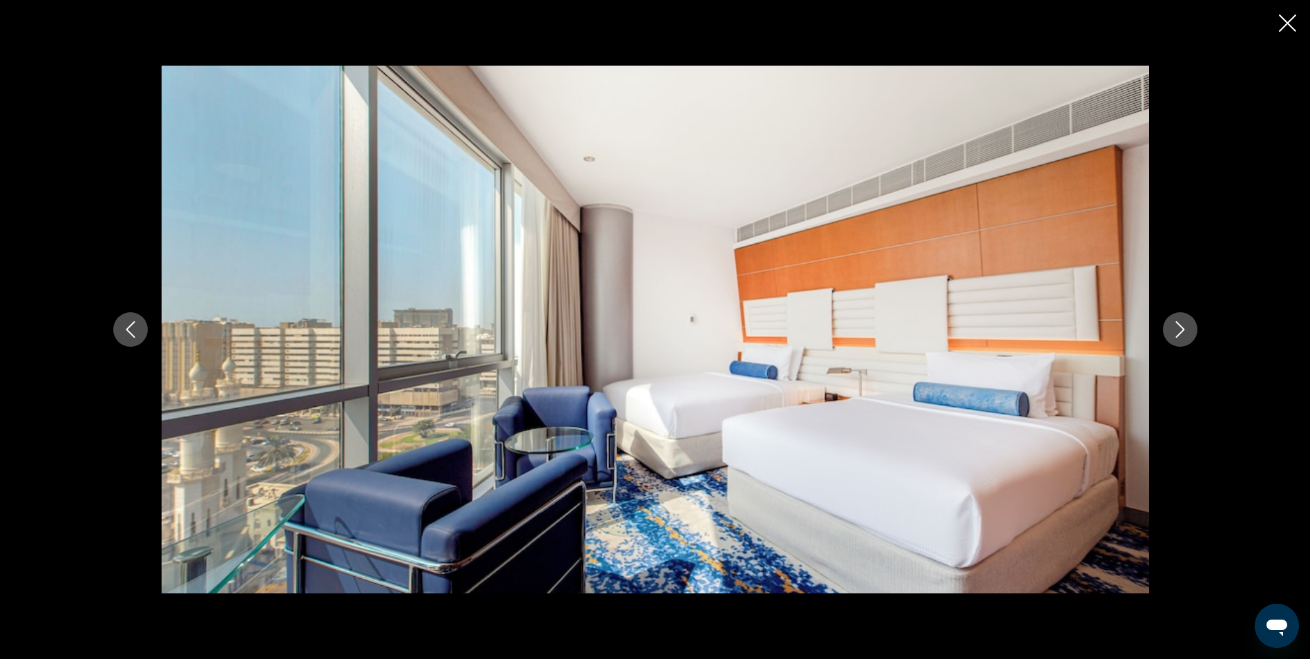
click at [1183, 326] on icon "Next image" at bounding box center [1180, 329] width 17 height 17
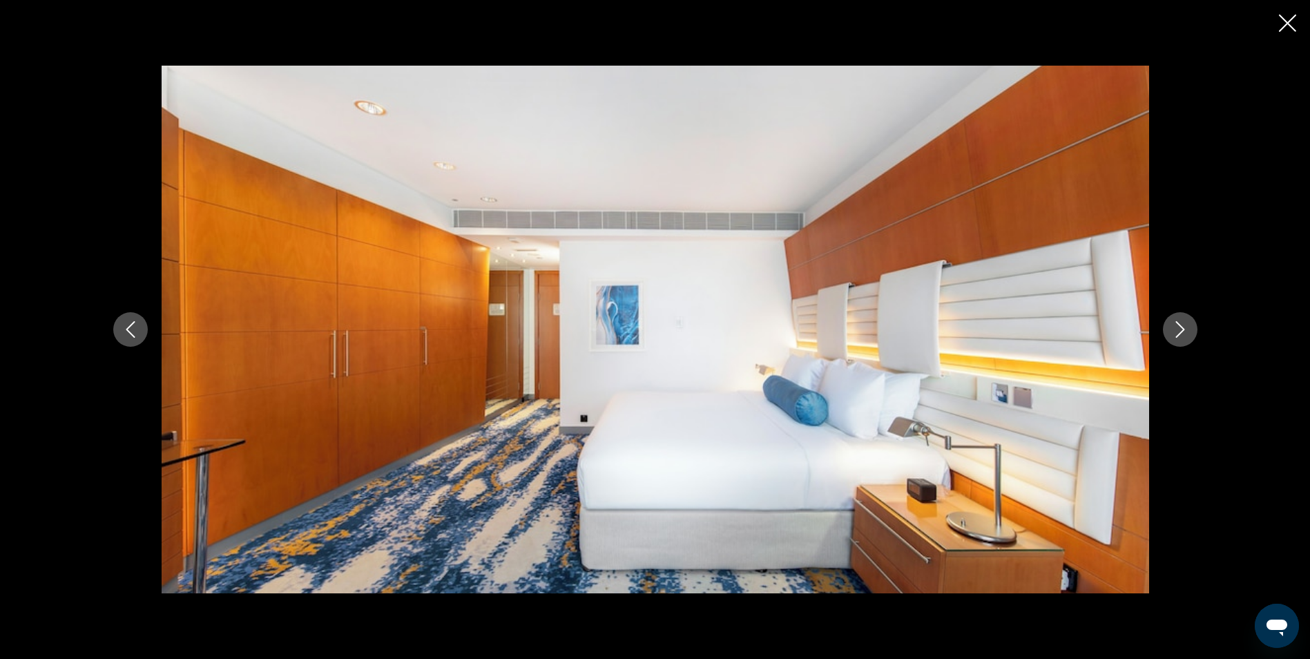
click at [1183, 326] on icon "Next image" at bounding box center [1180, 329] width 17 height 17
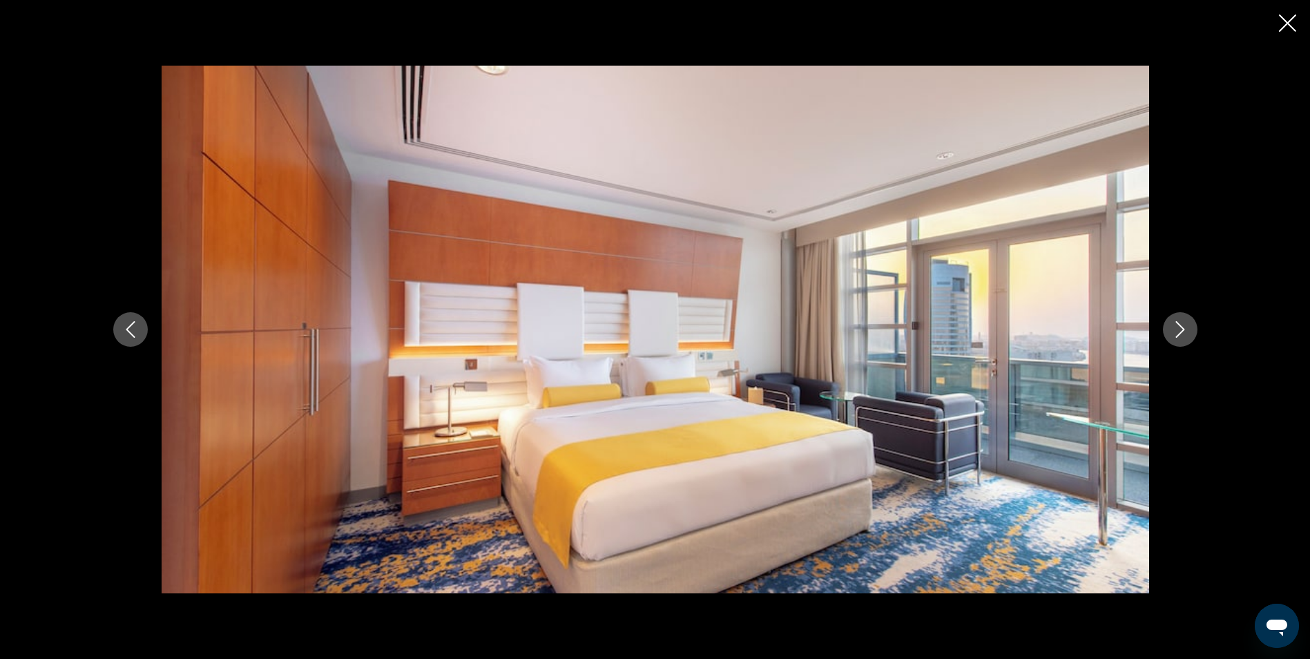
click at [1183, 326] on icon "Next image" at bounding box center [1180, 329] width 17 height 17
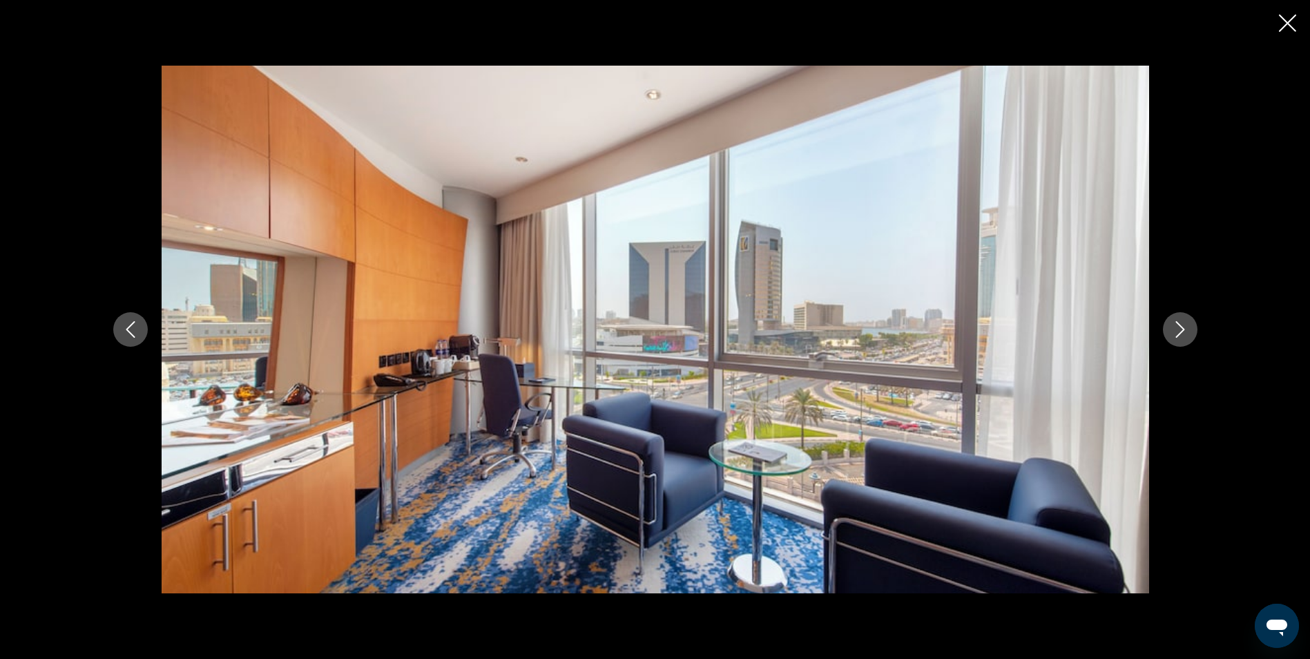
click at [1183, 326] on icon "Next image" at bounding box center [1180, 329] width 17 height 17
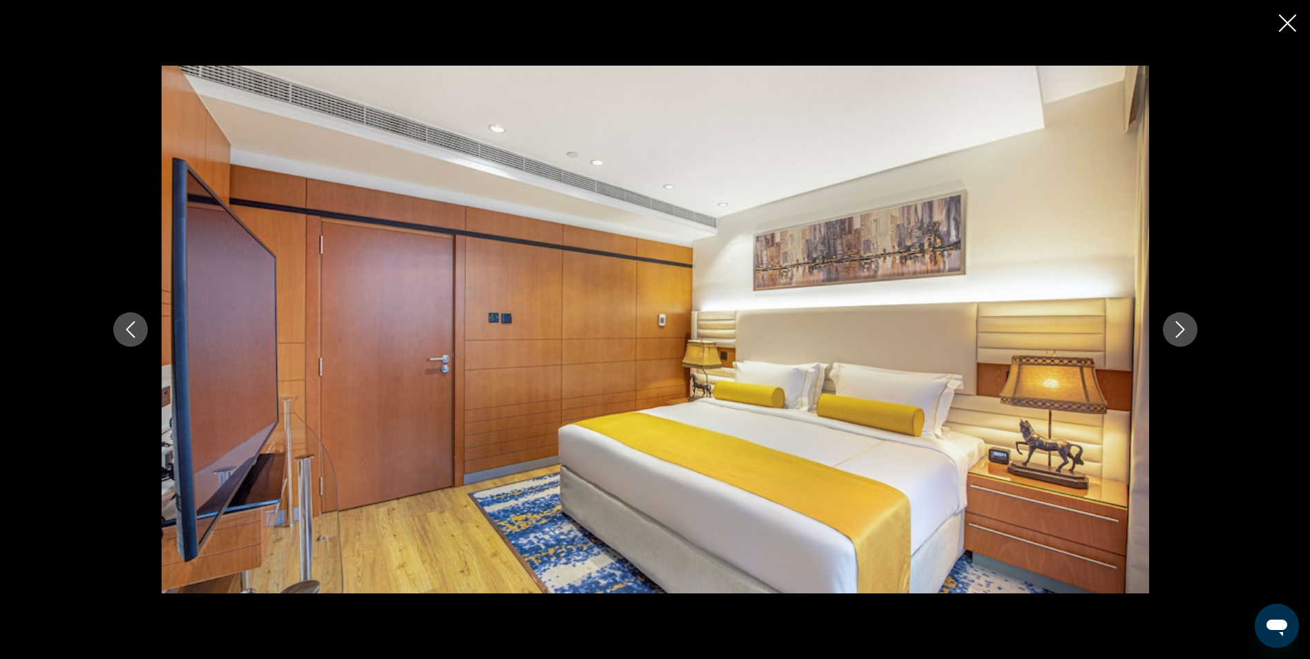
click at [1183, 326] on icon "Next image" at bounding box center [1180, 329] width 17 height 17
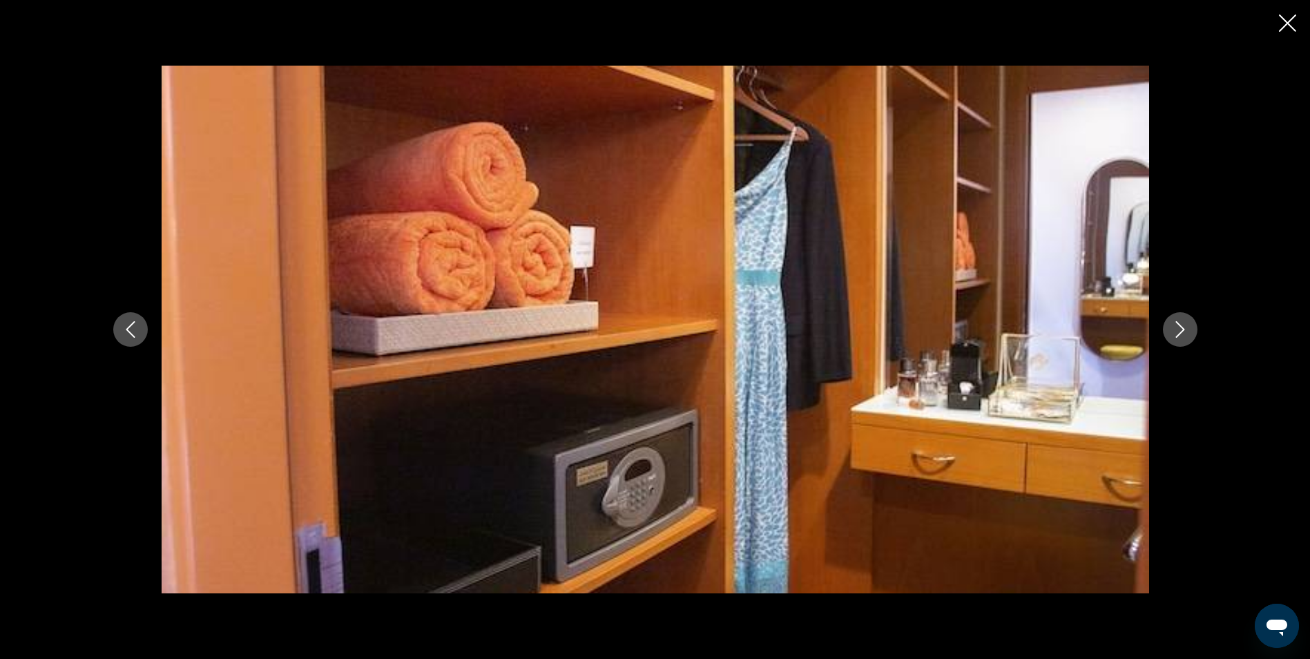
click at [1183, 326] on icon "Next image" at bounding box center [1180, 329] width 17 height 17
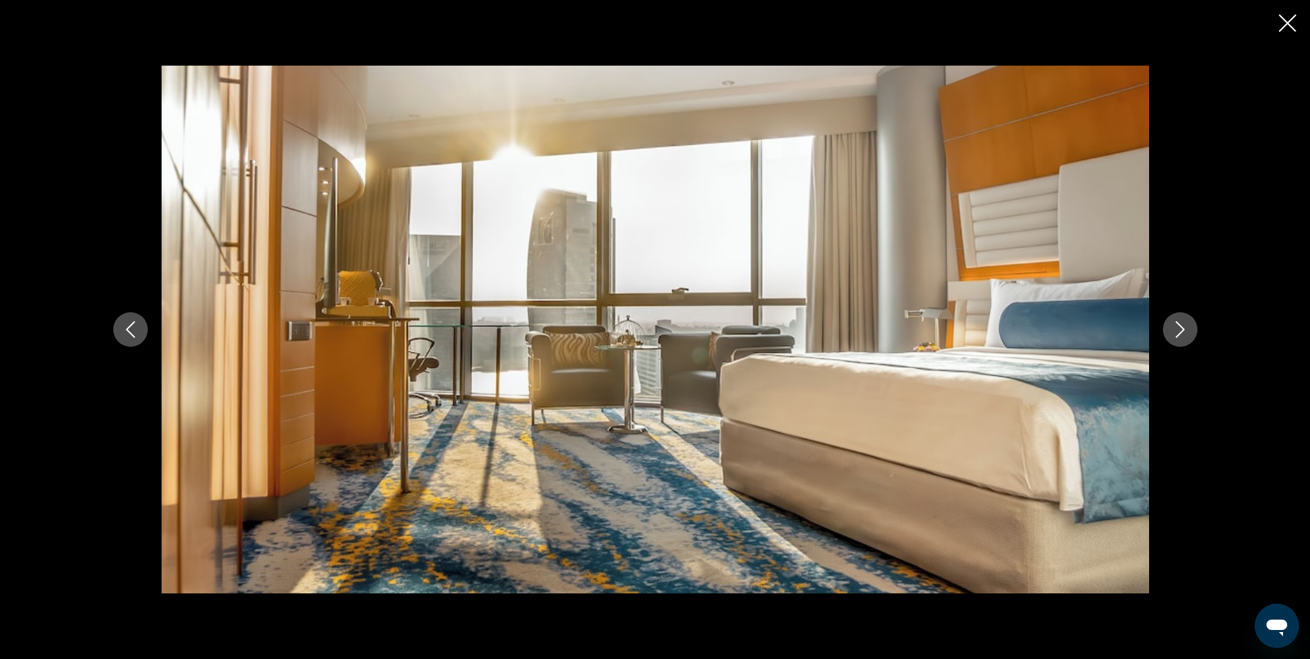
click at [1183, 326] on icon "Next image" at bounding box center [1180, 329] width 17 height 17
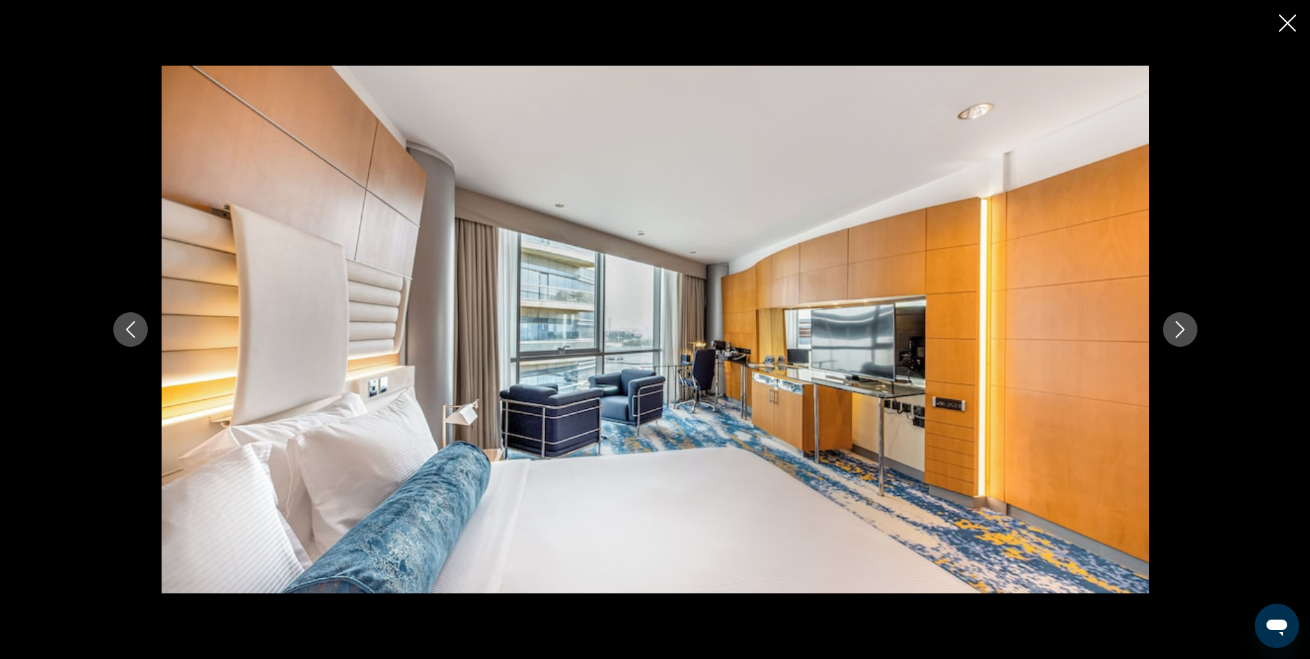
click at [1183, 326] on icon "Next image" at bounding box center [1180, 329] width 17 height 17
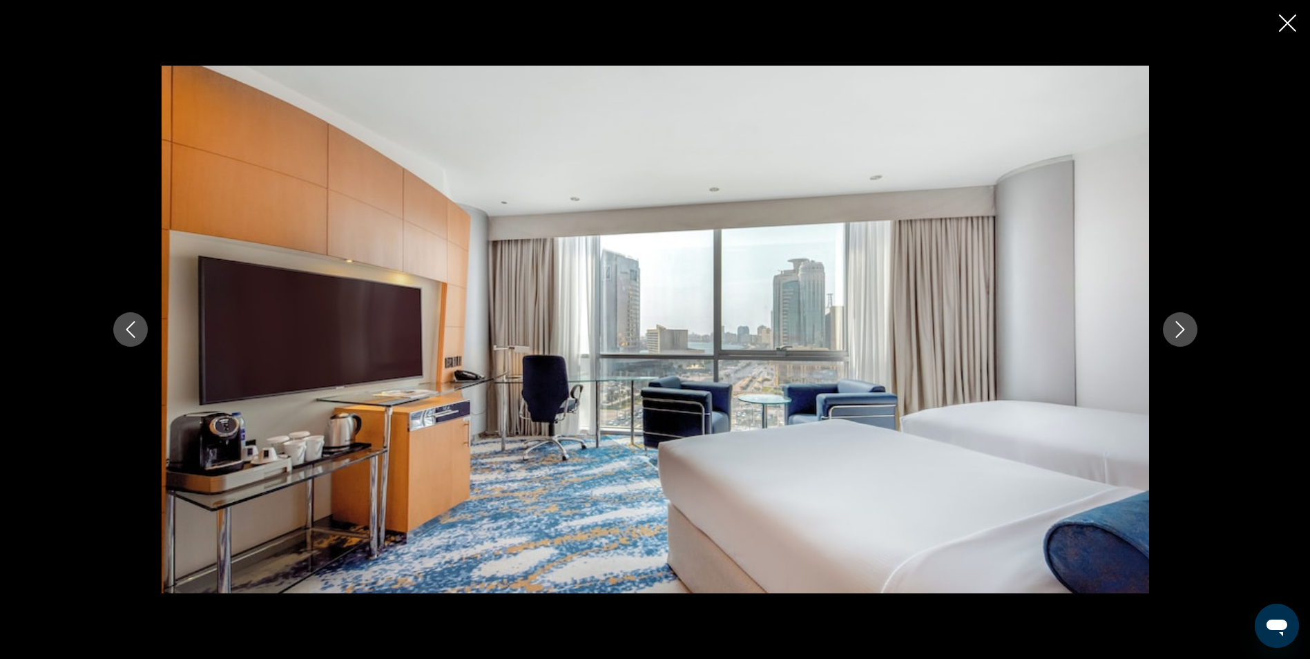
click at [1183, 326] on icon "Next image" at bounding box center [1180, 329] width 17 height 17
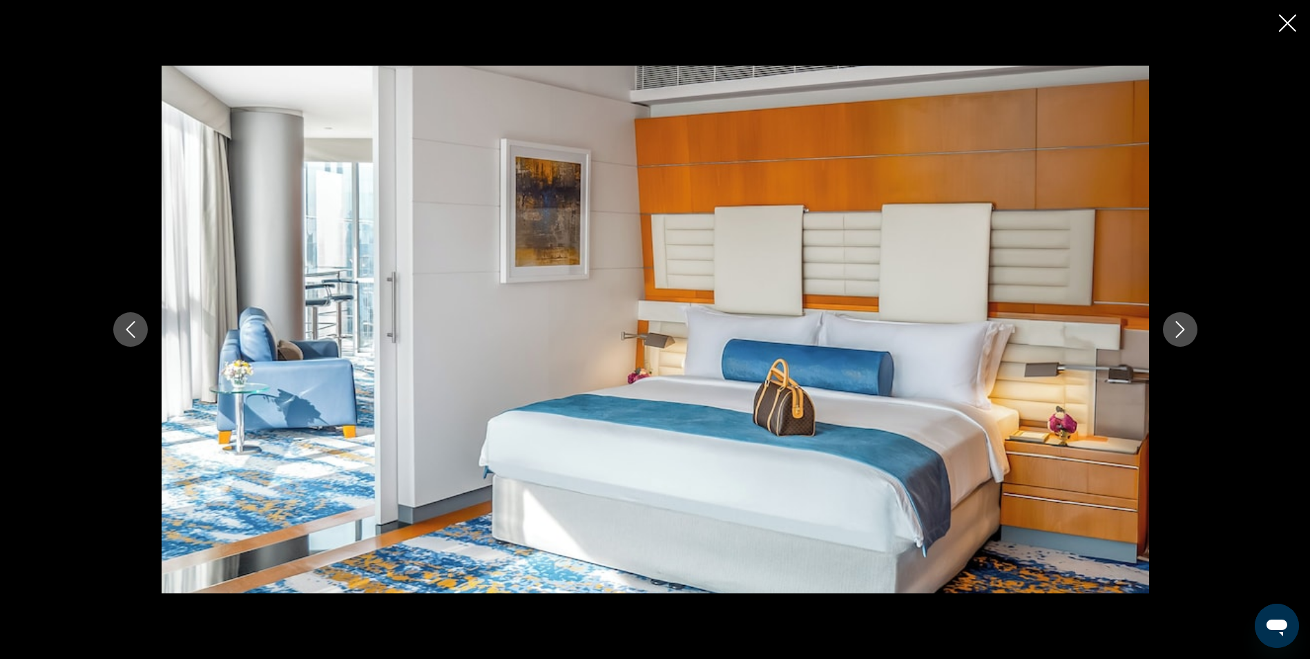
click at [1183, 326] on icon "Next image" at bounding box center [1180, 329] width 17 height 17
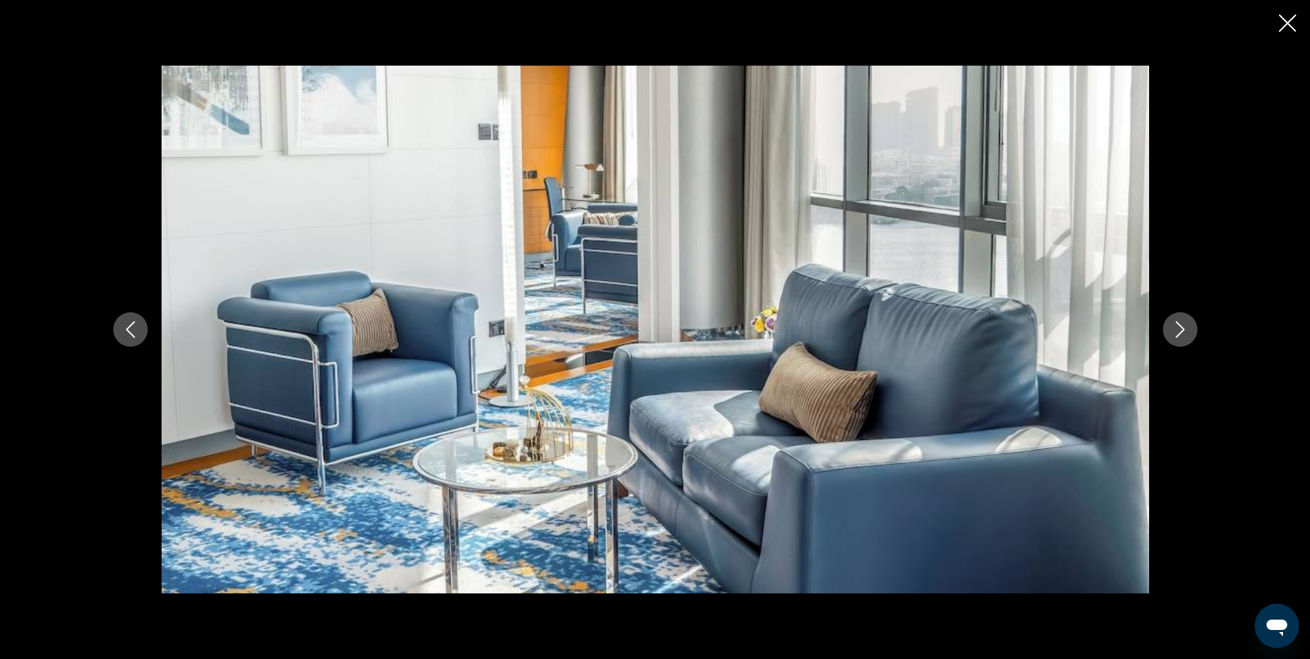
click at [1183, 326] on icon "Next image" at bounding box center [1180, 329] width 17 height 17
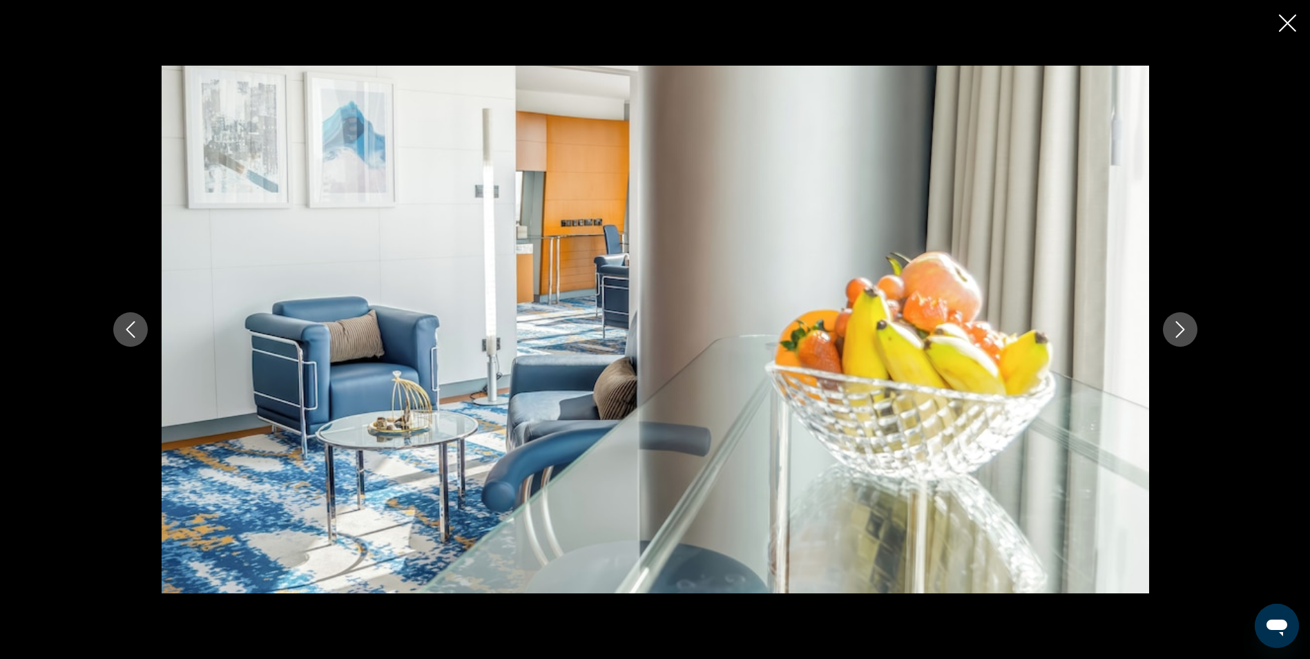
click at [1183, 326] on icon "Next image" at bounding box center [1180, 329] width 17 height 17
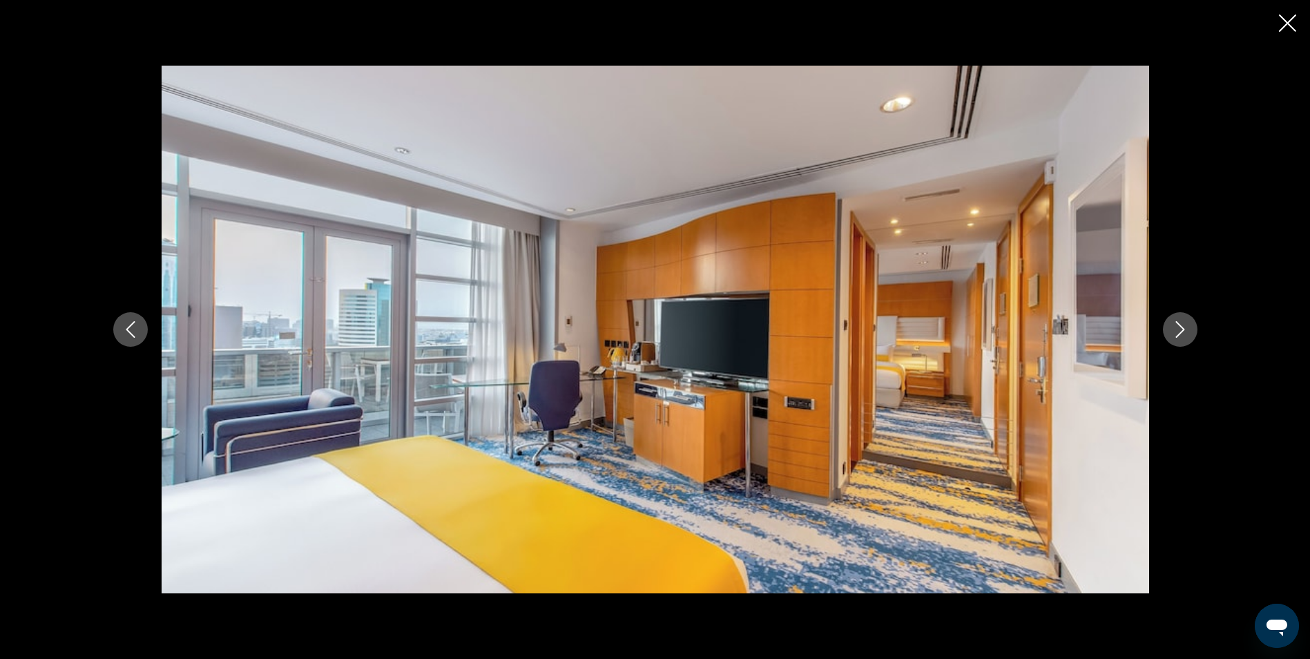
click at [1183, 326] on icon "Next image" at bounding box center [1180, 329] width 17 height 17
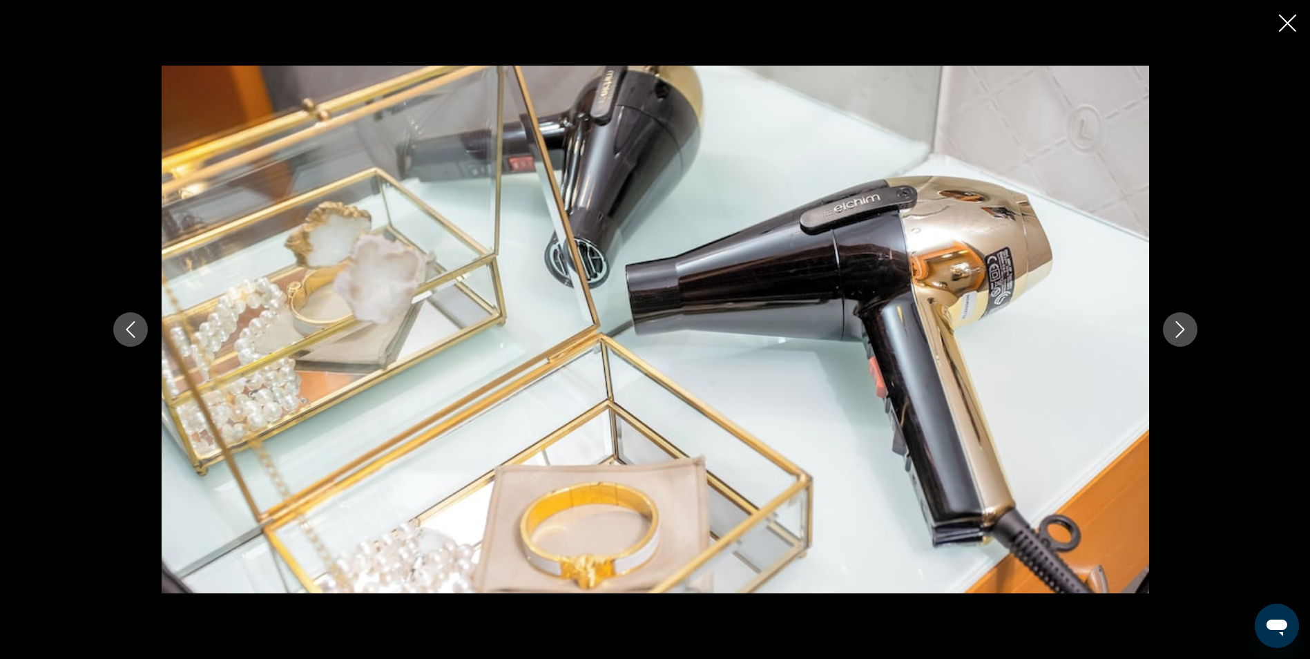
click at [1183, 326] on icon "Next image" at bounding box center [1180, 329] width 17 height 17
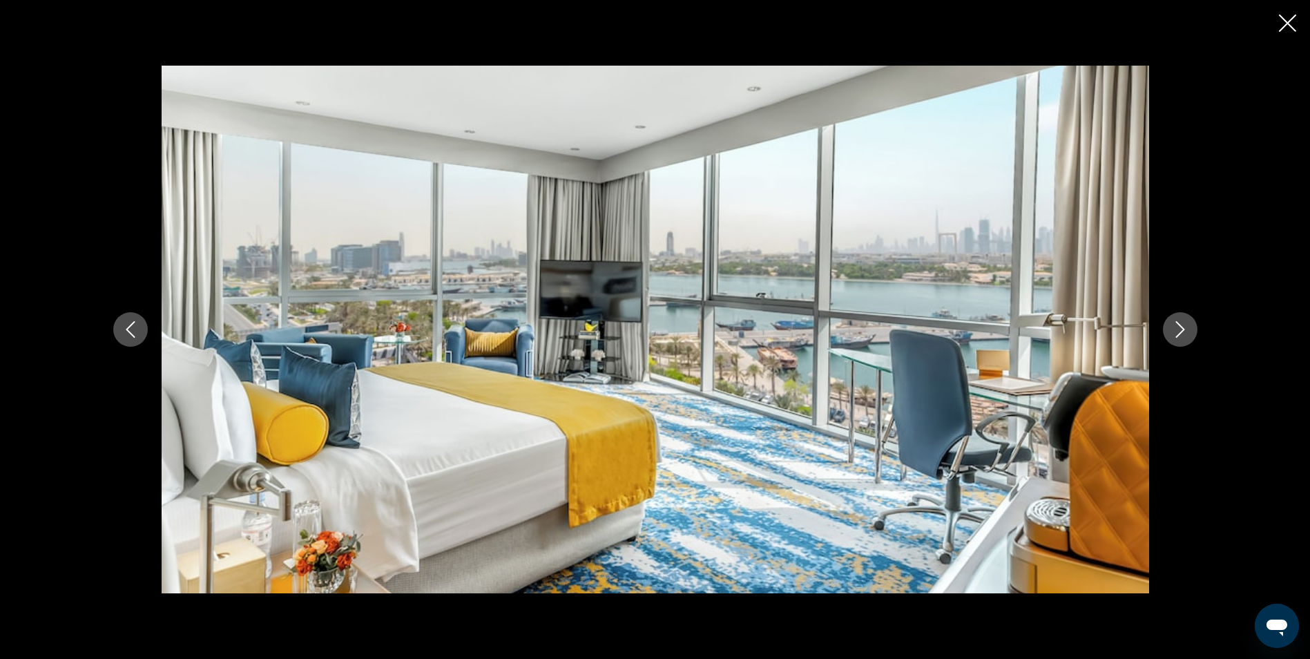
click at [1183, 326] on icon "Next image" at bounding box center [1180, 329] width 17 height 17
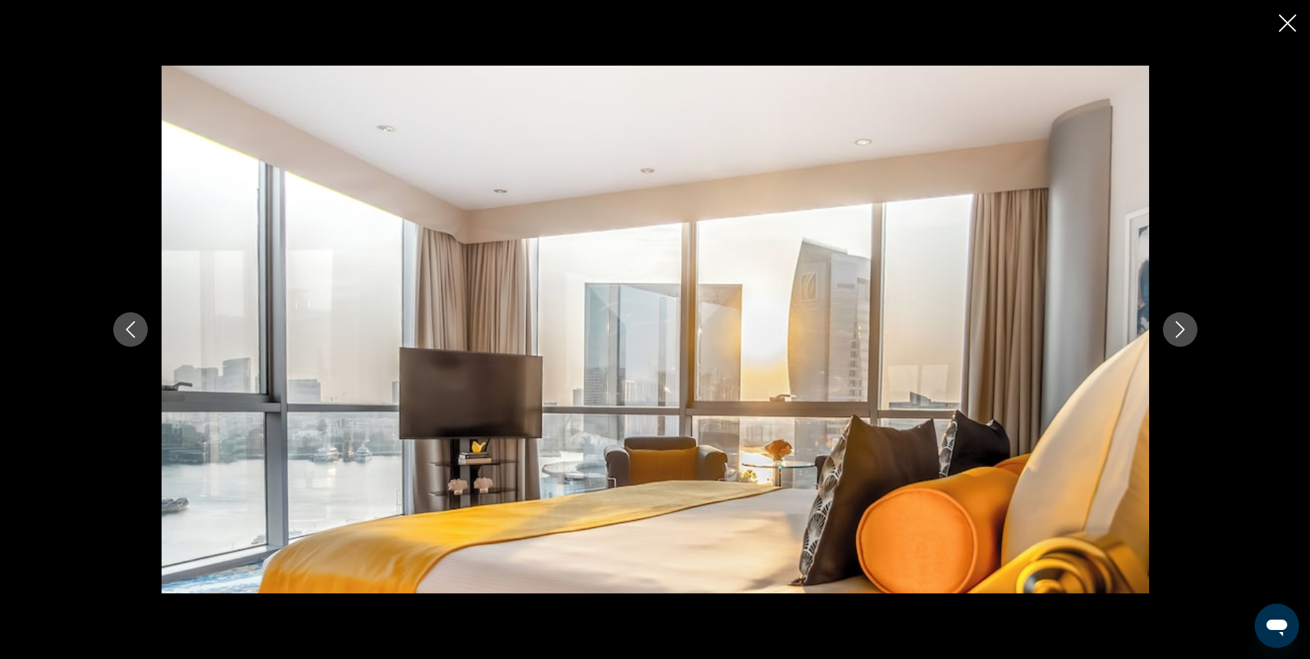
click at [1183, 326] on icon "Next image" at bounding box center [1180, 329] width 17 height 17
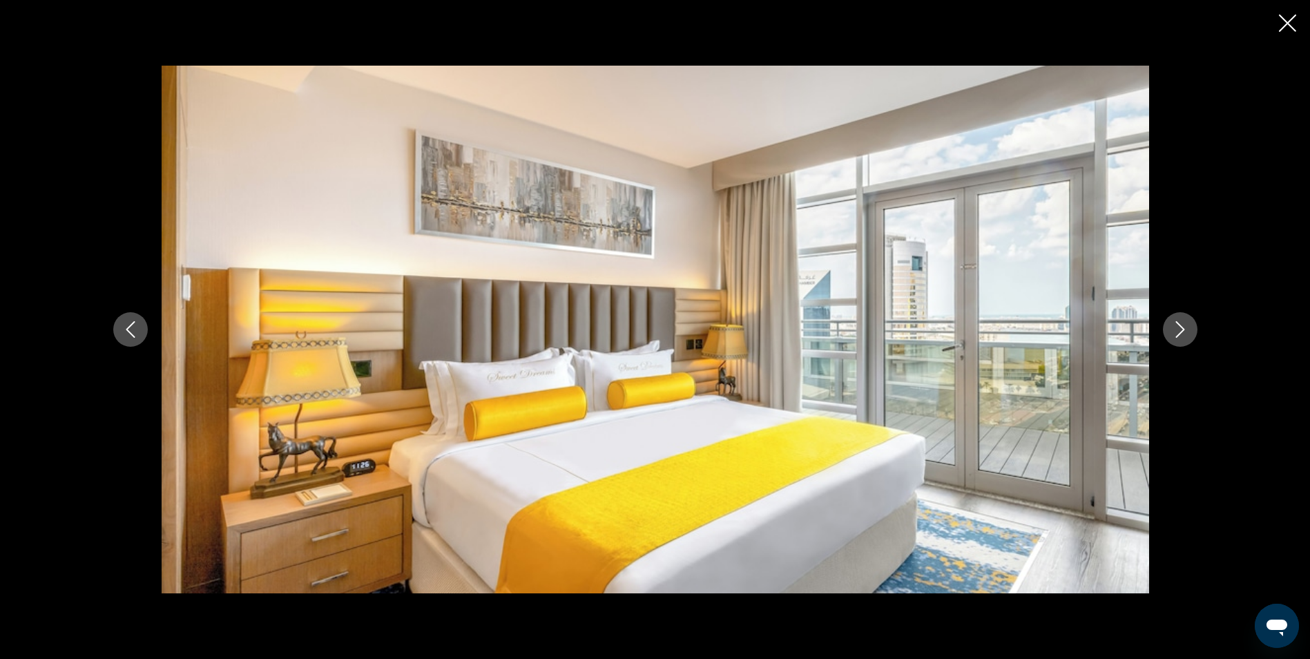
click at [1183, 326] on icon "Next image" at bounding box center [1180, 329] width 17 height 17
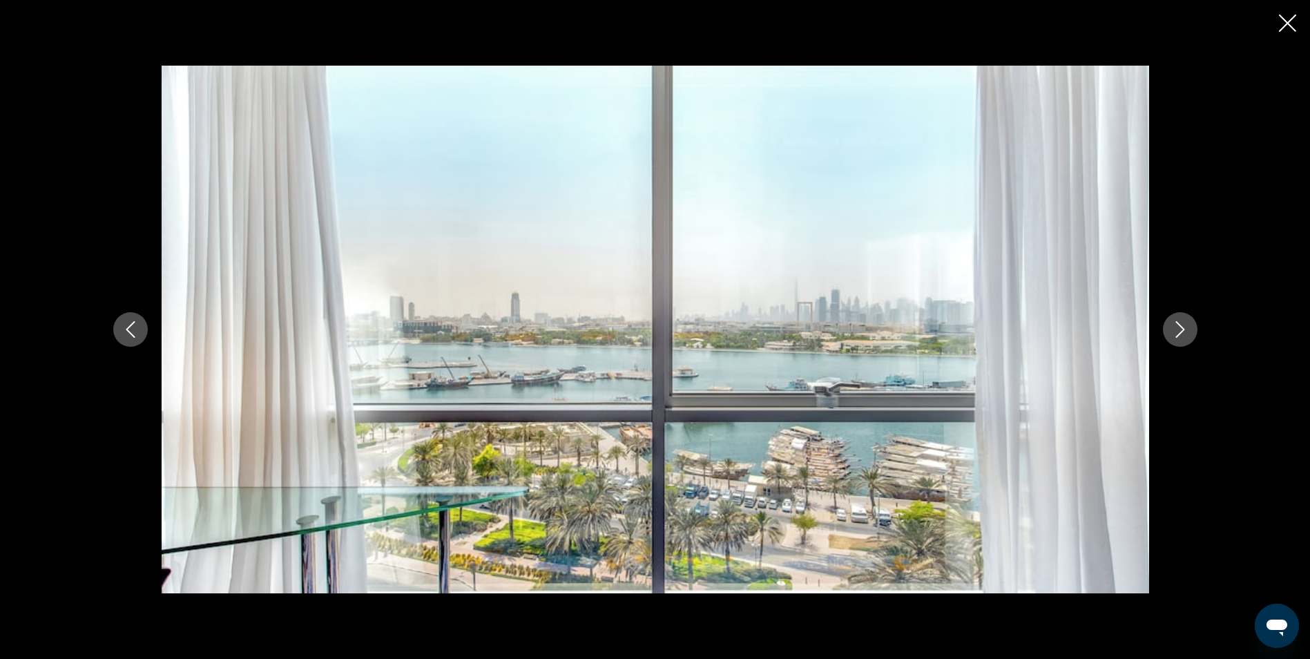
click at [1183, 326] on icon "Next image" at bounding box center [1180, 329] width 17 height 17
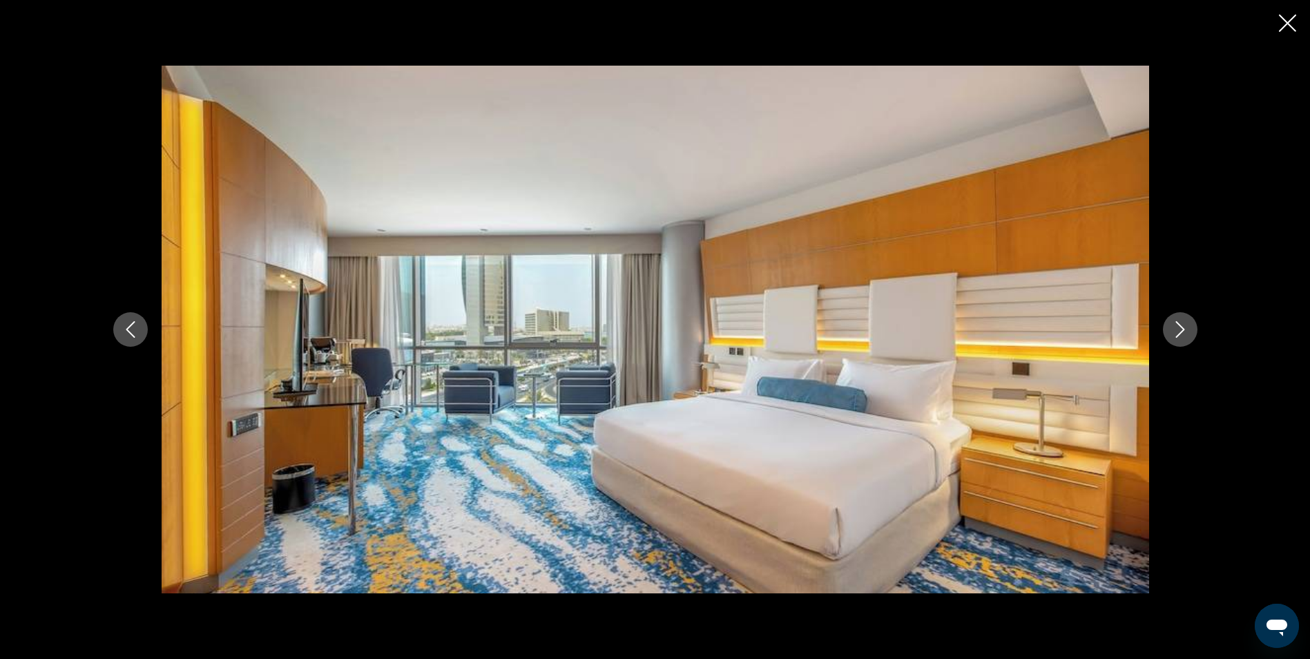
click at [1183, 326] on icon "Next image" at bounding box center [1180, 329] width 17 height 17
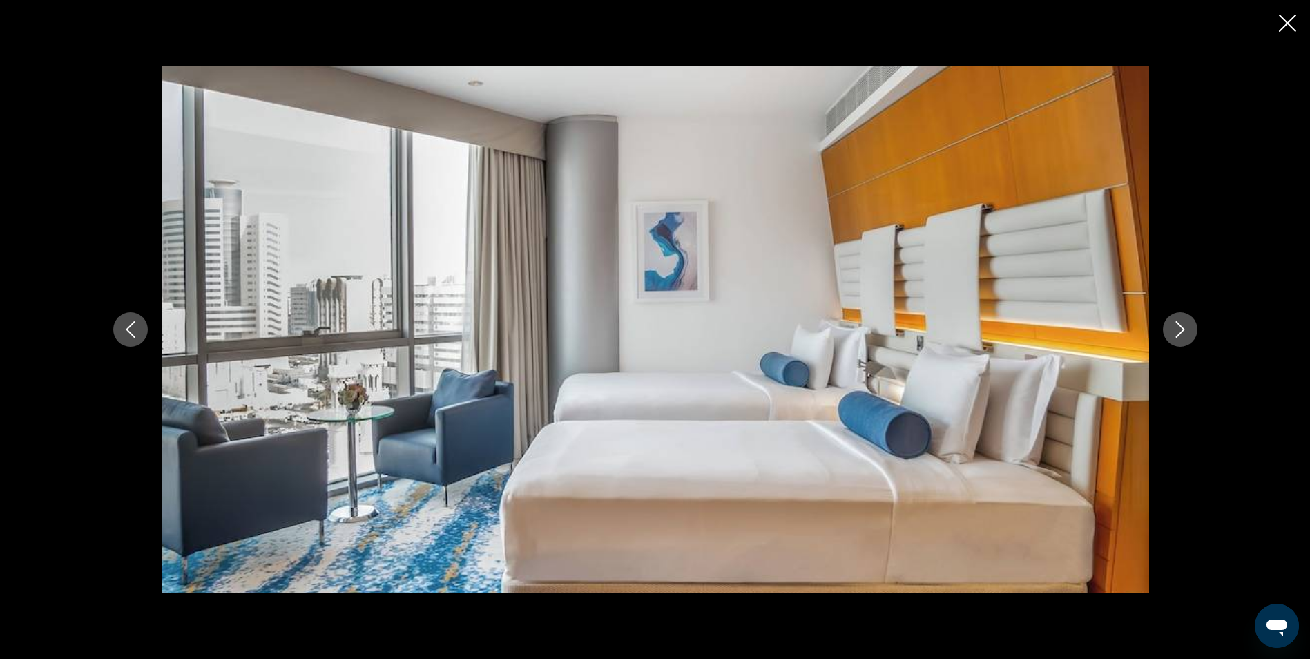
click at [1183, 326] on icon "Next image" at bounding box center [1180, 329] width 17 height 17
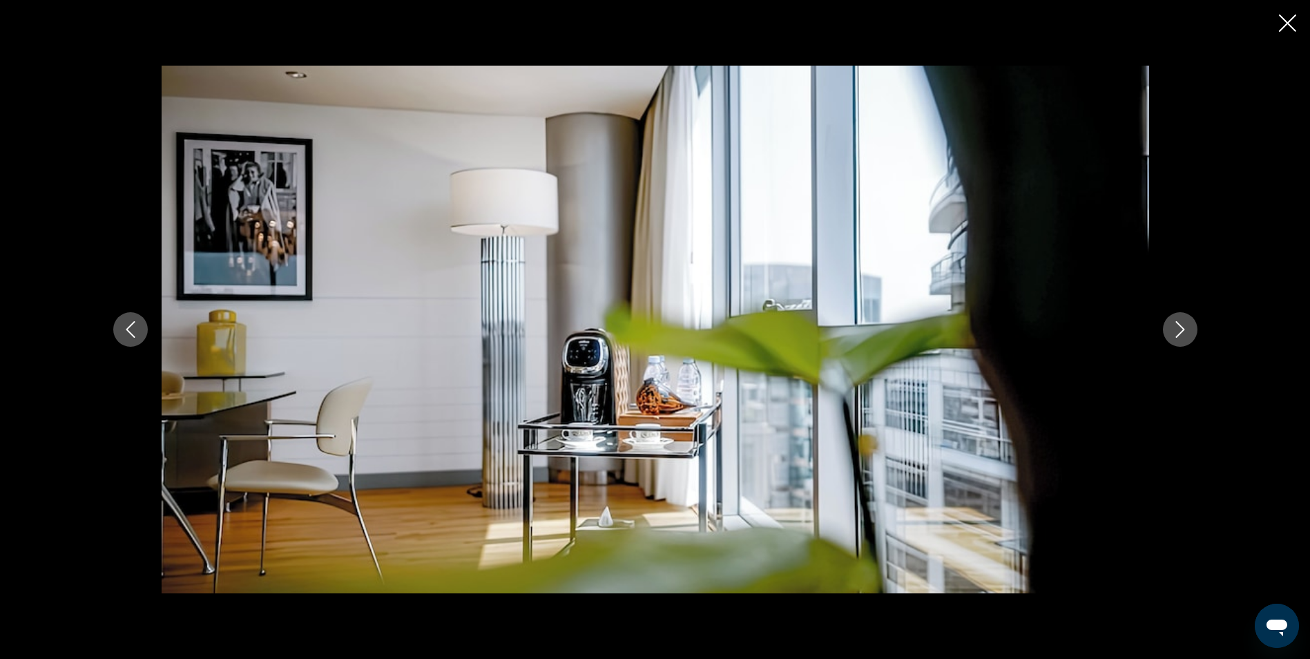
click at [1290, 21] on icon "Close slideshow" at bounding box center [1287, 22] width 17 height 17
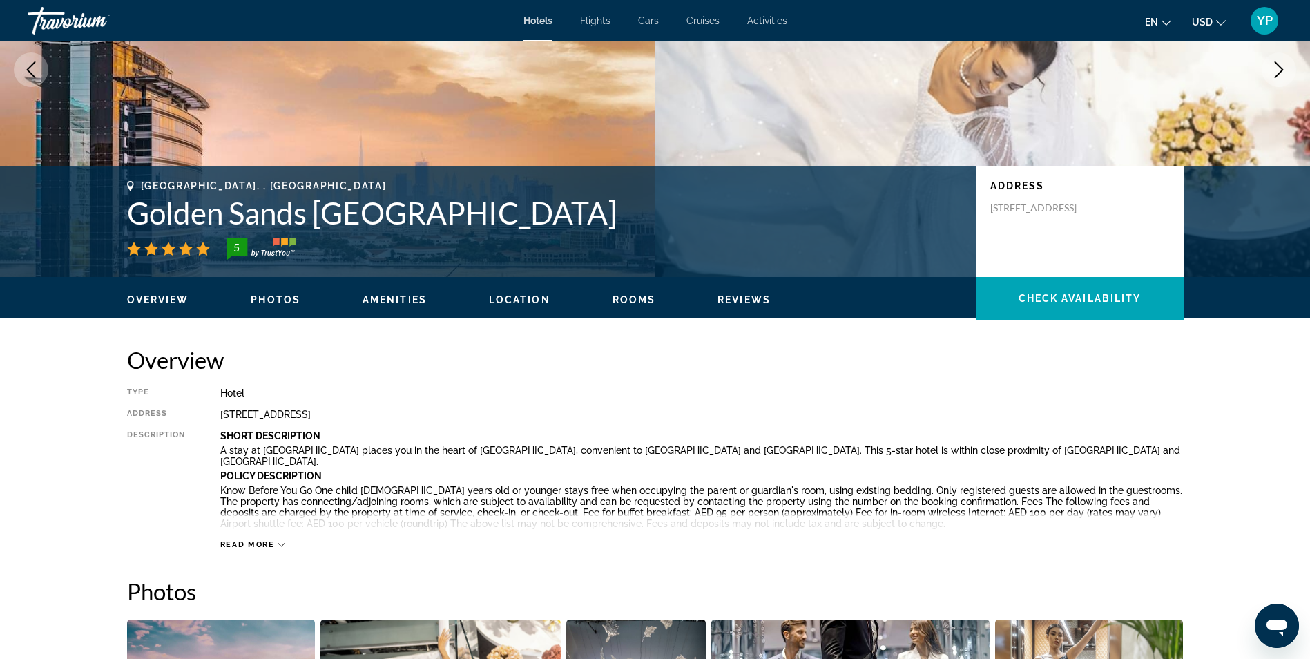
scroll to position [0, 0]
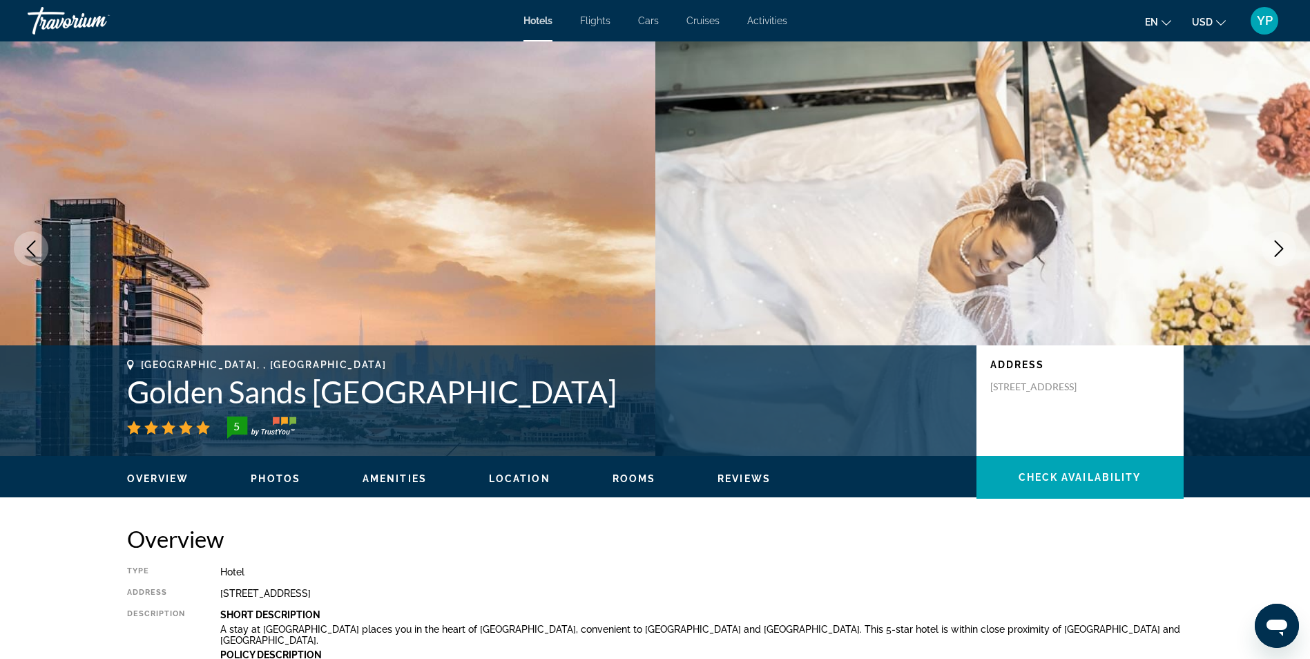
click at [545, 18] on span "Hotels" at bounding box center [537, 20] width 29 height 11
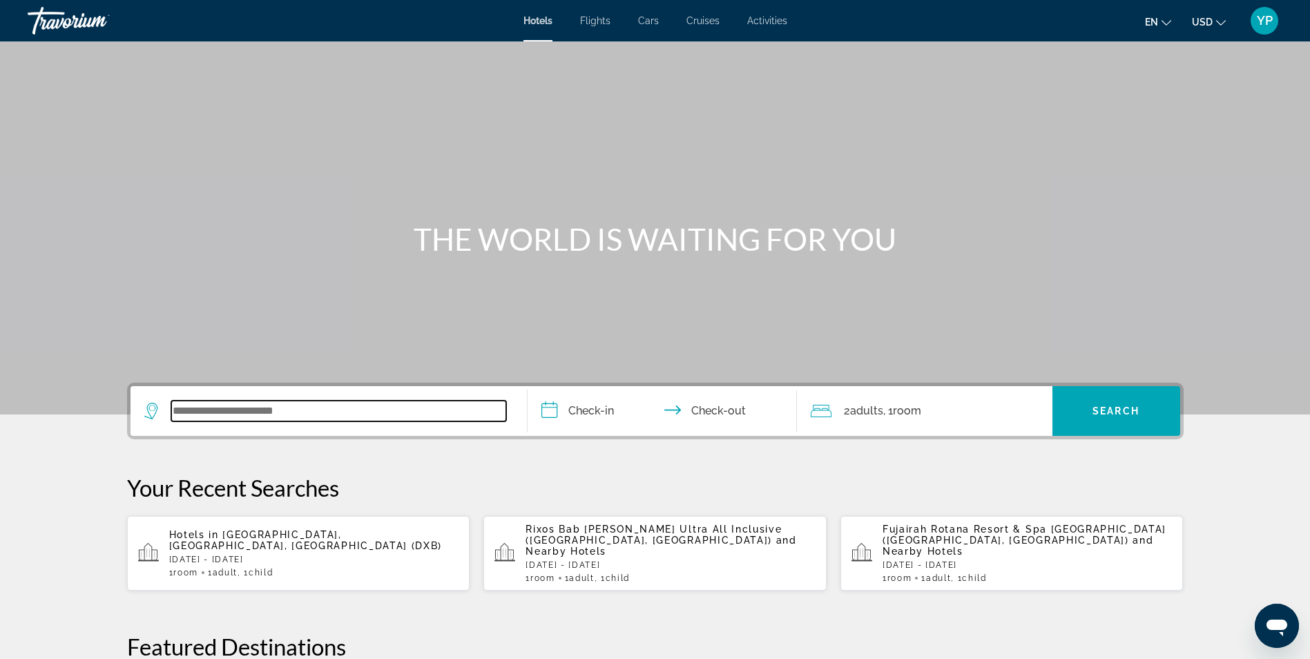
click at [262, 405] on input "Search widget" at bounding box center [338, 410] width 335 height 21
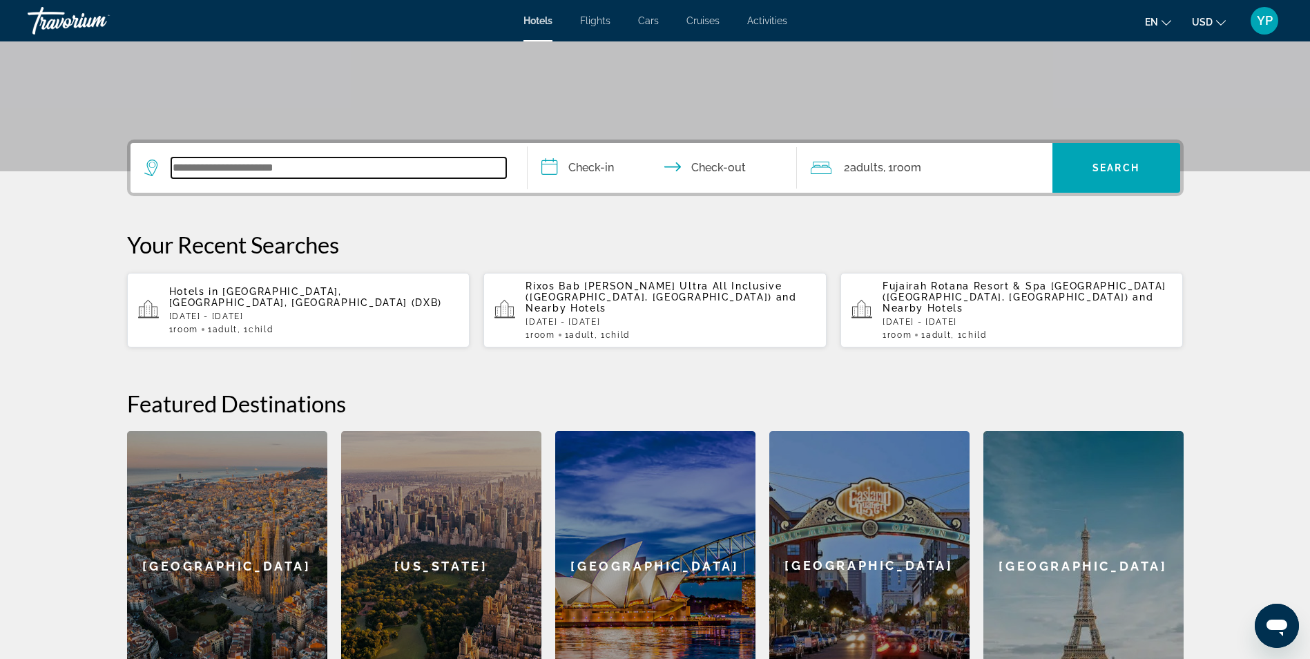
scroll to position [338, 0]
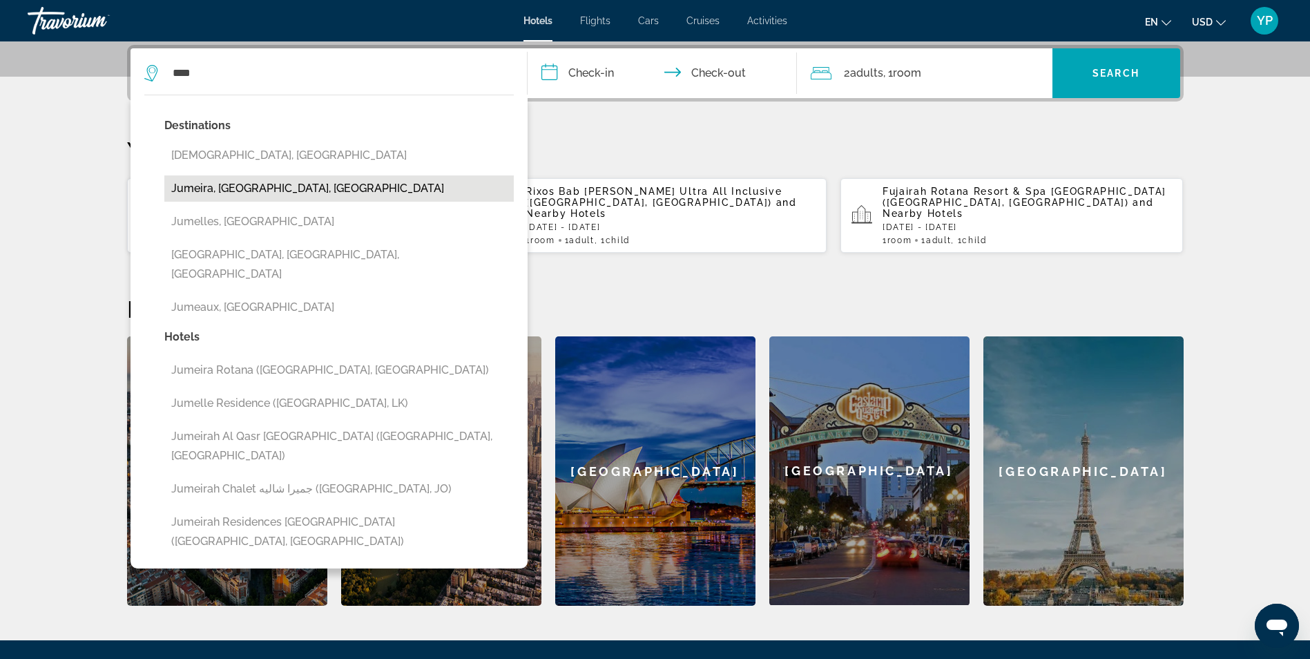
click at [240, 183] on button "Jumeira, Dubai Emirate, United Arab Emirates" at bounding box center [338, 188] width 349 height 26
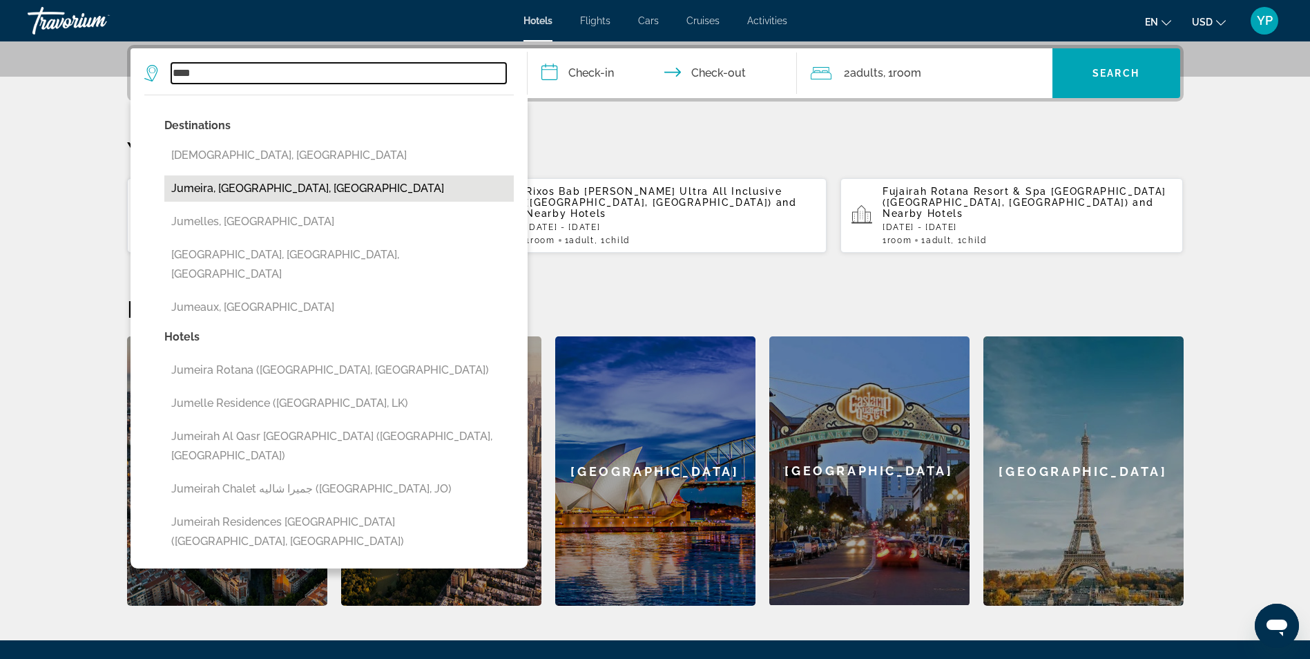
type input "**********"
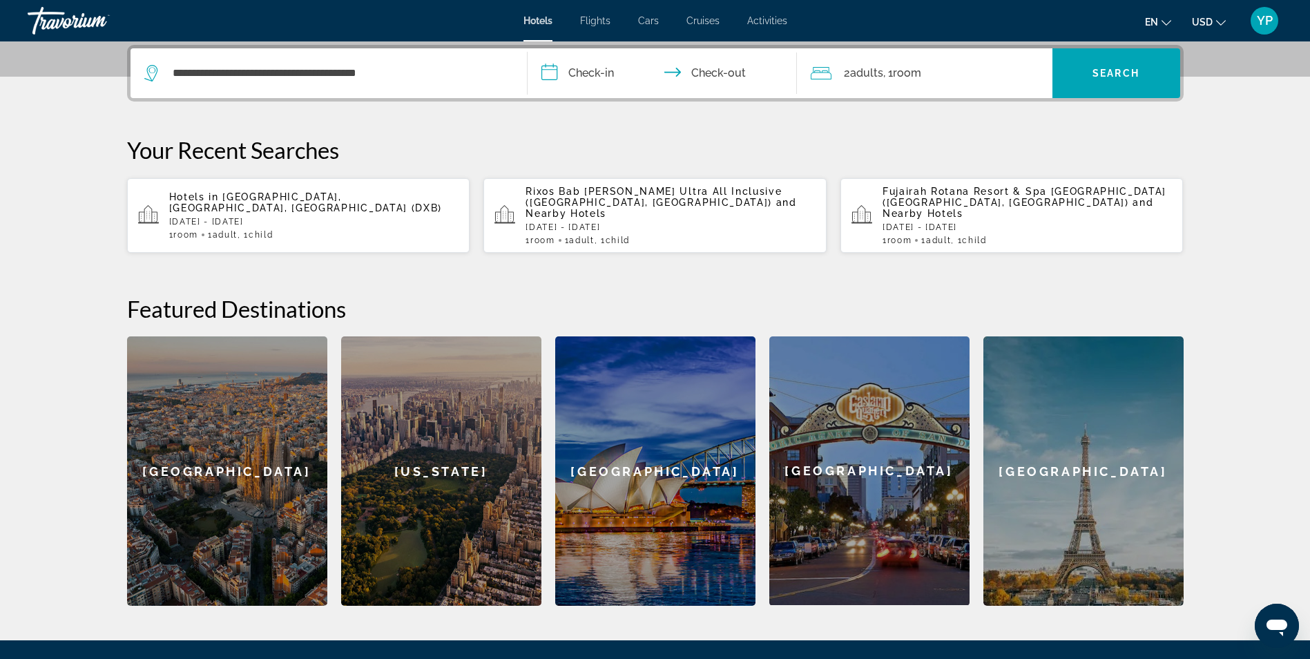
click at [554, 69] on input "**********" at bounding box center [664, 75] width 275 height 54
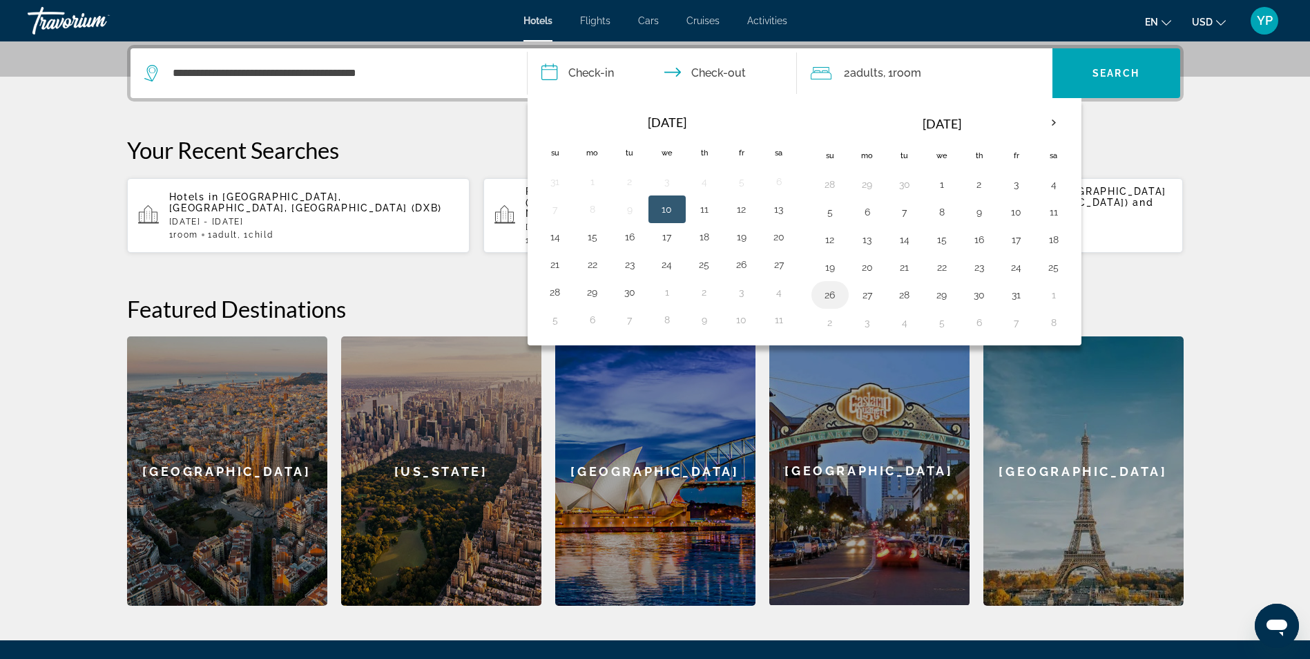
click at [830, 295] on button "26" at bounding box center [830, 294] width 22 height 19
click at [1050, 121] on th "Next month" at bounding box center [1053, 123] width 37 height 30
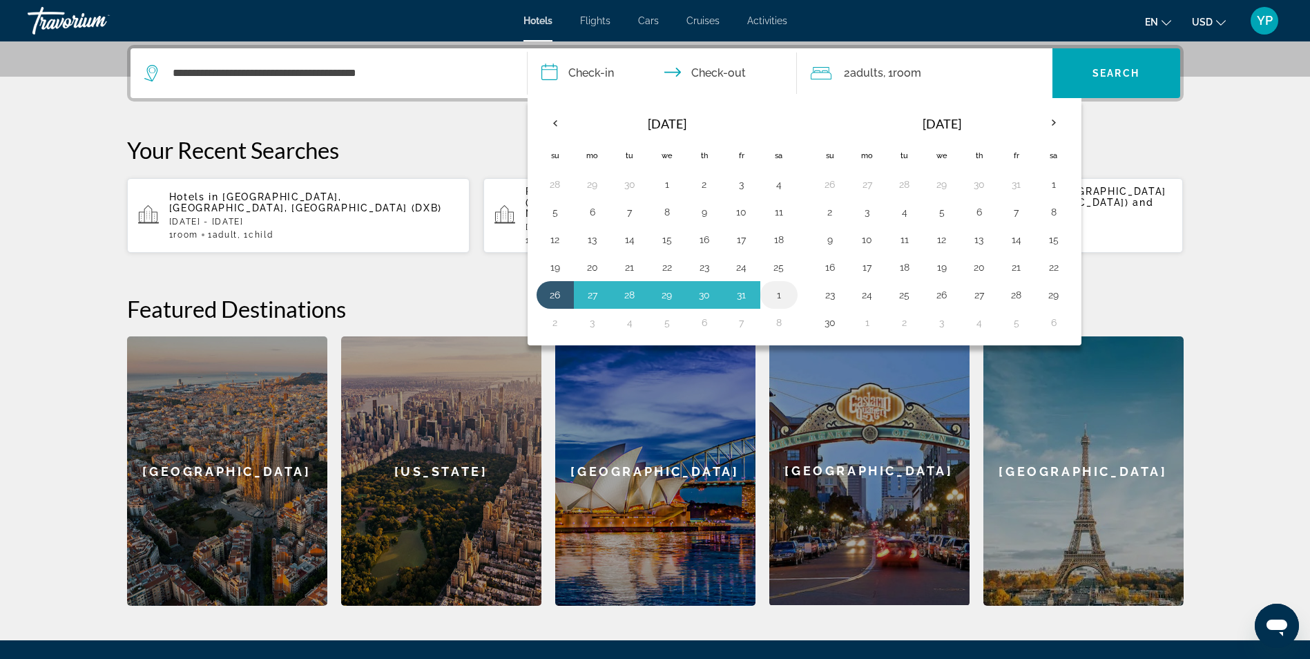
click at [769, 291] on button "1" at bounding box center [779, 294] width 22 height 19
type input "**********"
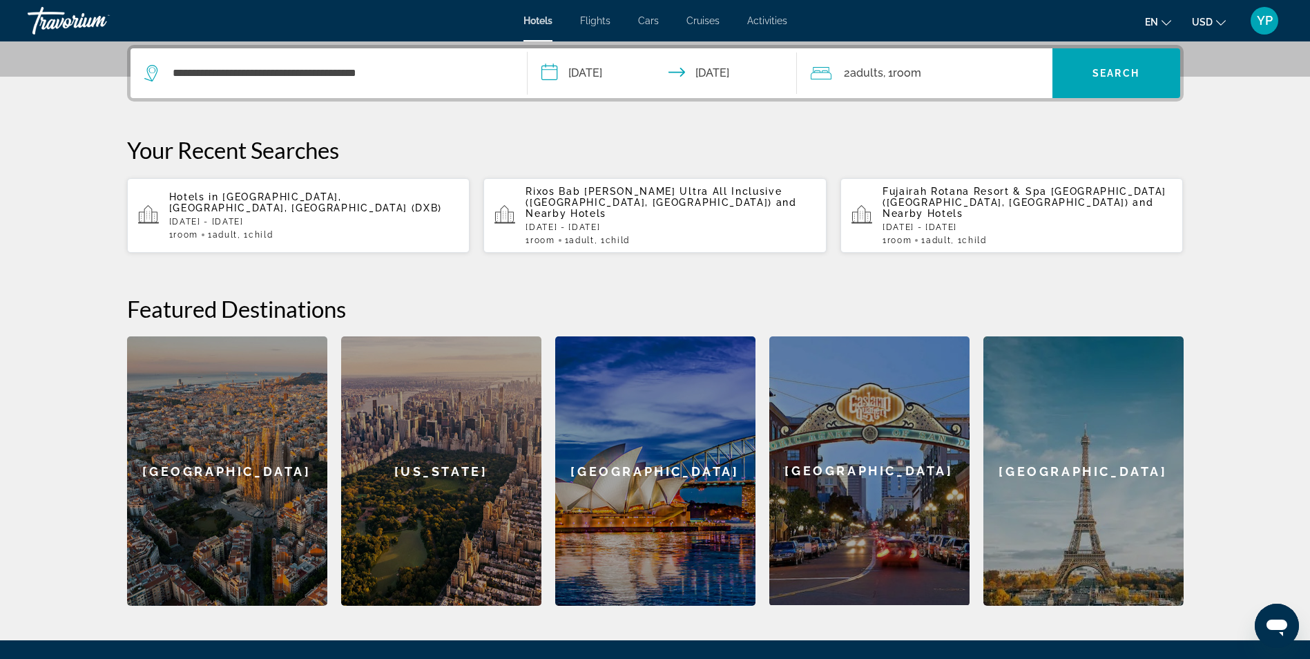
click at [859, 70] on span "Adults" at bounding box center [866, 72] width 33 height 13
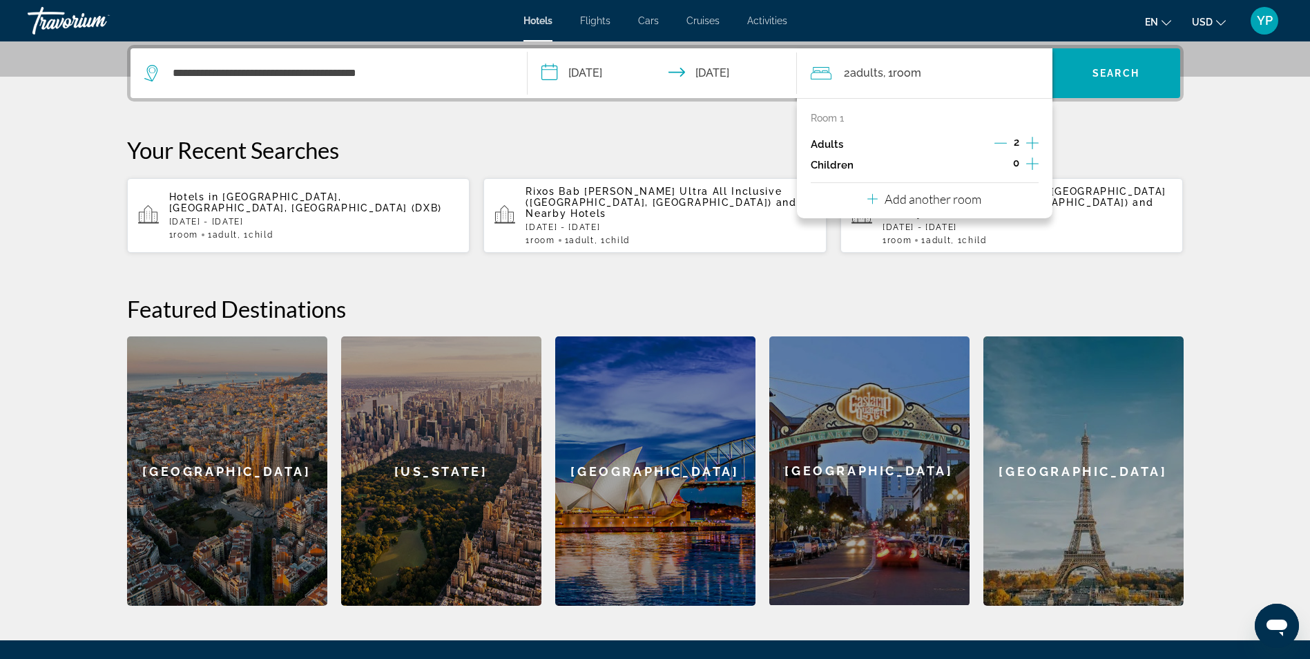
click at [998, 139] on icon "Decrement adults" at bounding box center [1000, 143] width 12 height 12
click at [1030, 164] on icon "Increment children" at bounding box center [1032, 163] width 12 height 12
click at [850, 206] on span "Travelers: 1 adult, 1 child" at bounding box center [862, 201] width 80 height 17
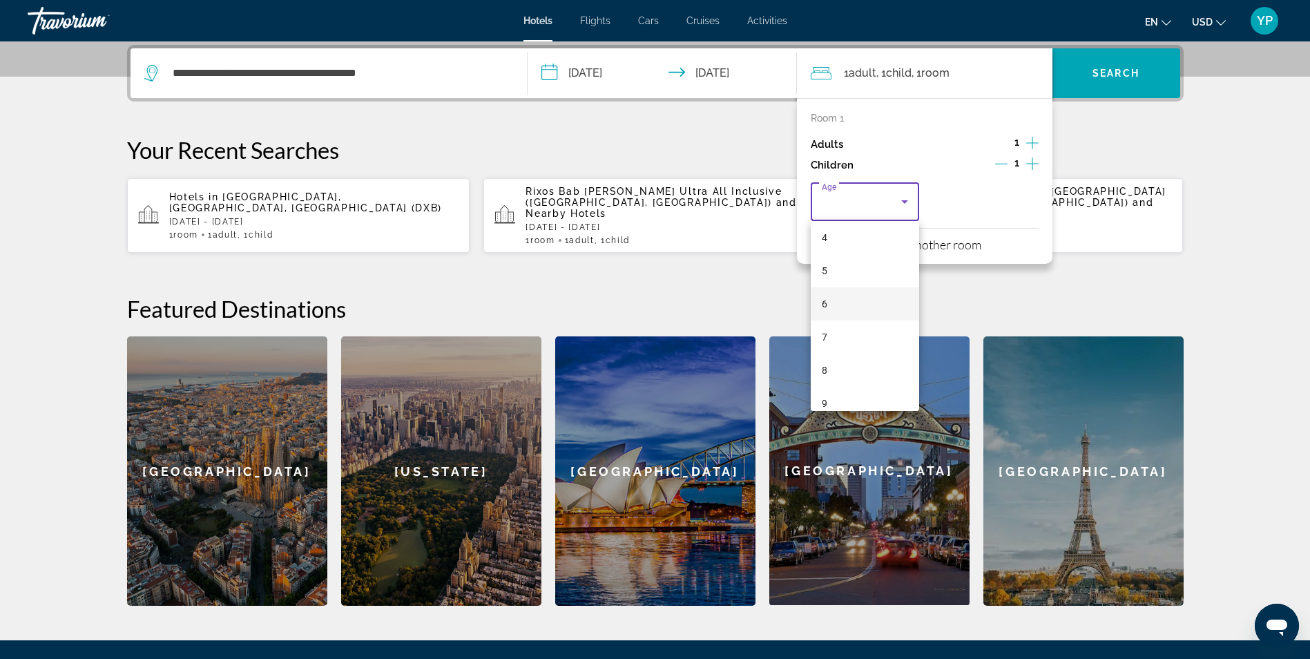
scroll to position [207, 0]
click at [859, 336] on mat-option "9" at bounding box center [865, 334] width 109 height 33
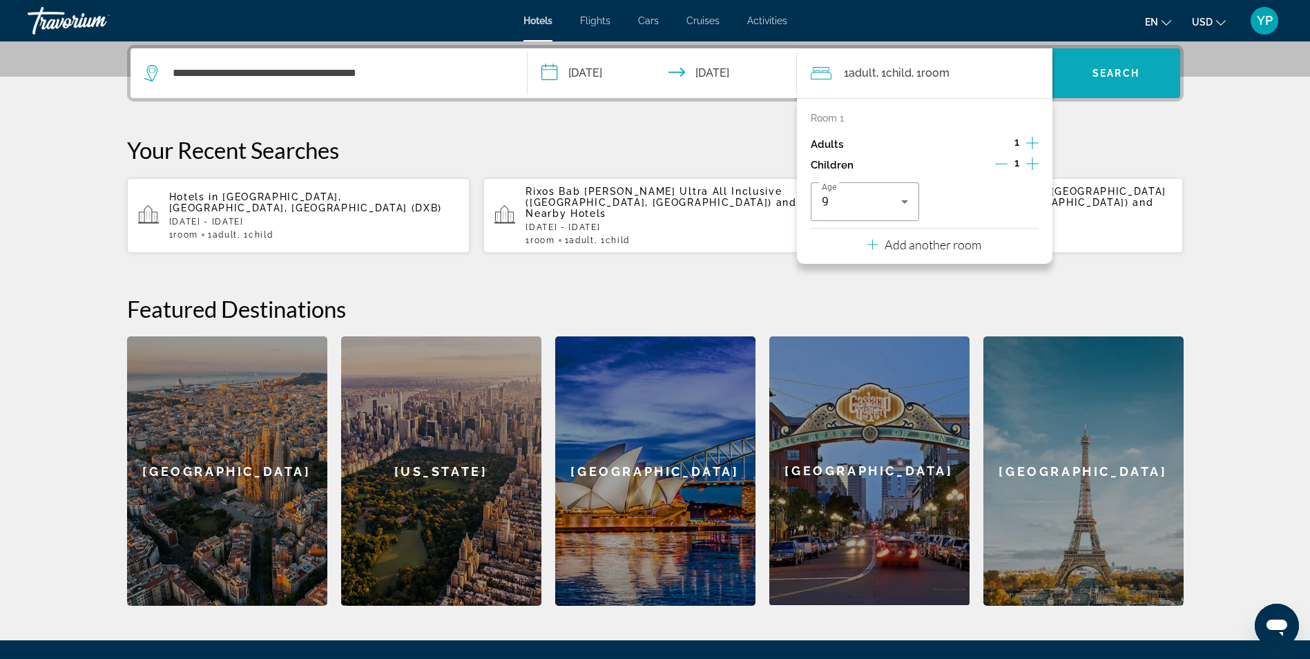
click at [1096, 68] on span "Search" at bounding box center [1115, 73] width 47 height 11
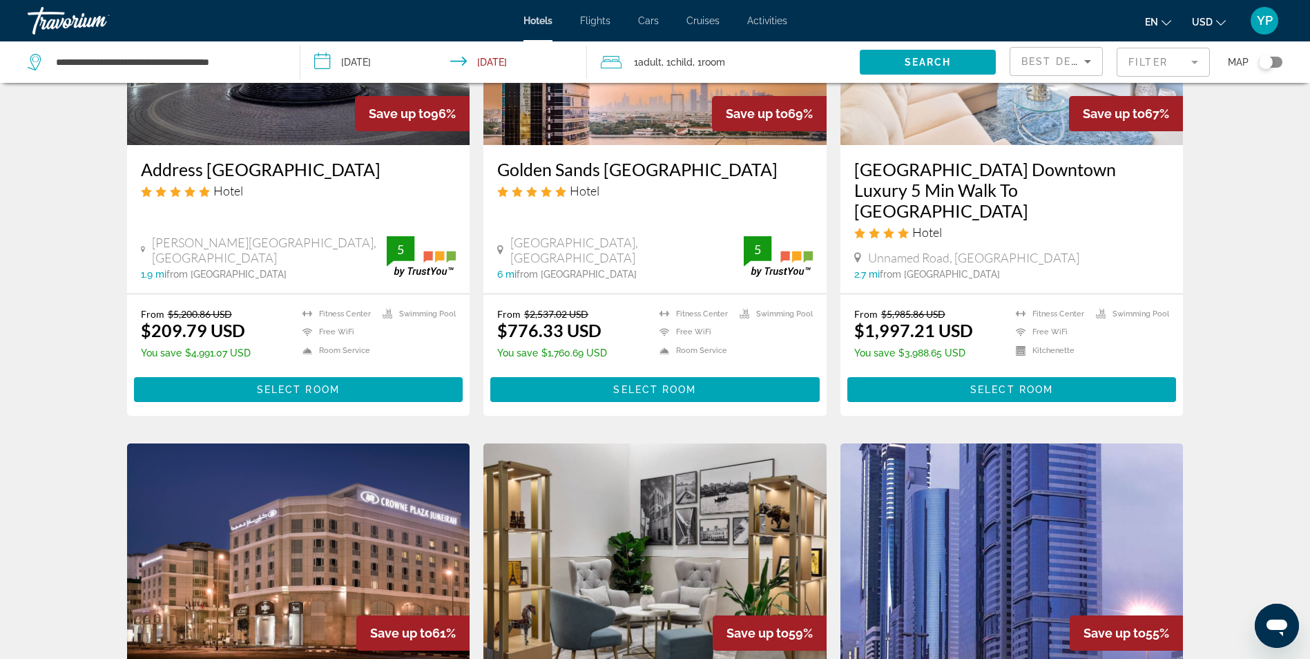
scroll to position [483, 0]
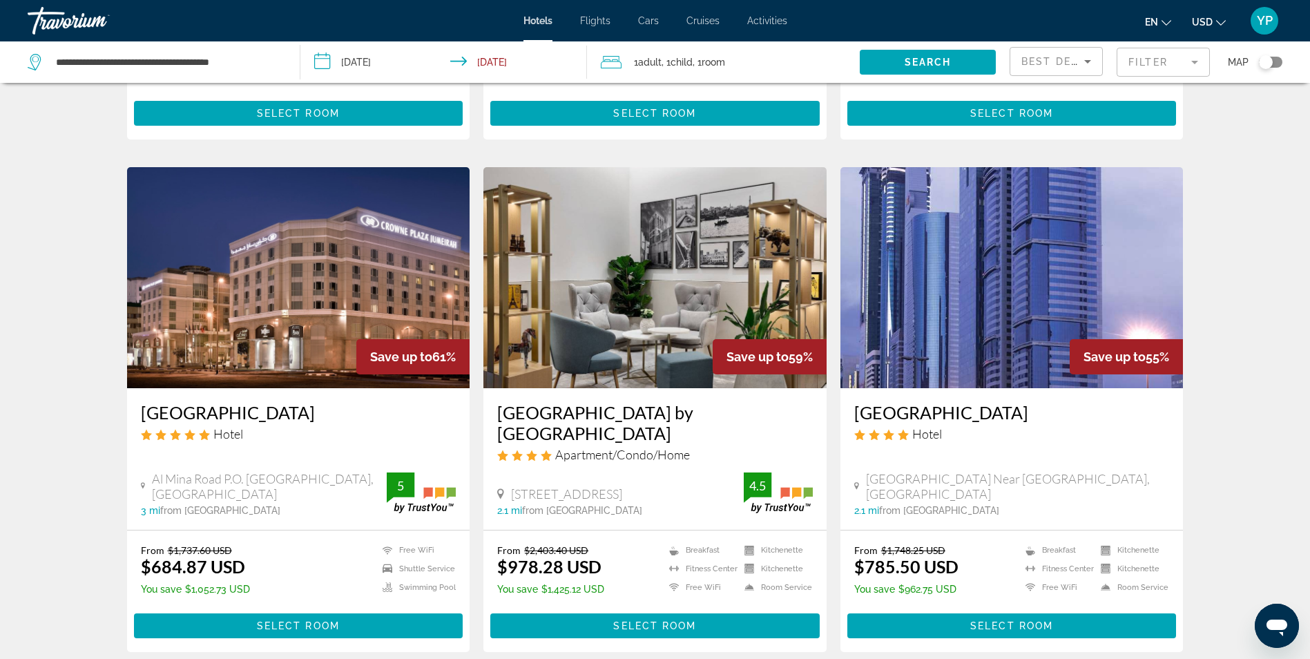
click at [315, 278] on img "Main content" at bounding box center [298, 277] width 343 height 221
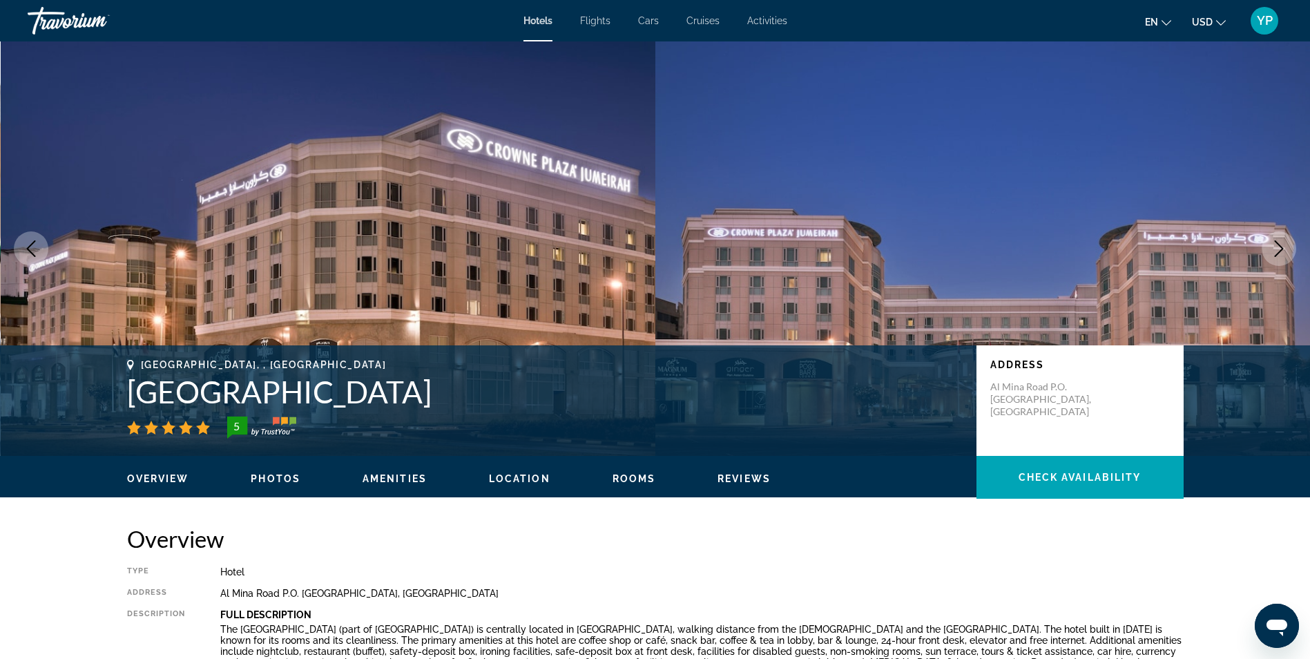
click at [273, 478] on span "Photos" at bounding box center [276, 478] width 50 height 11
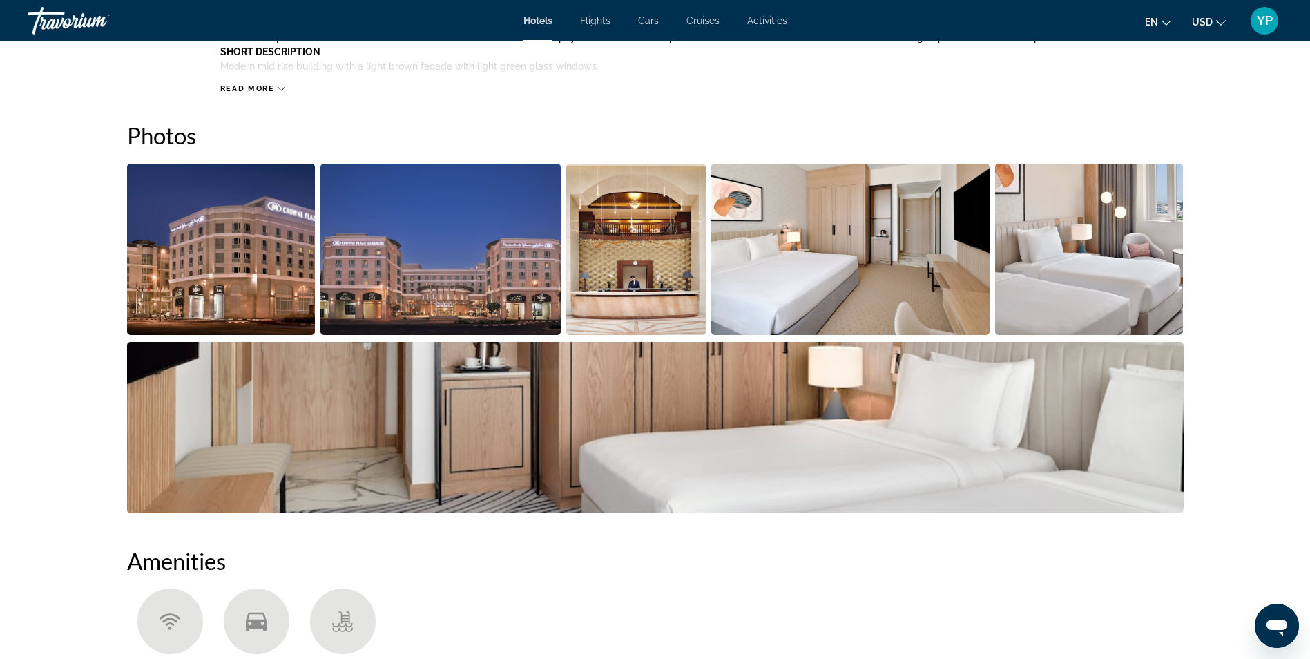
scroll to position [675, 0]
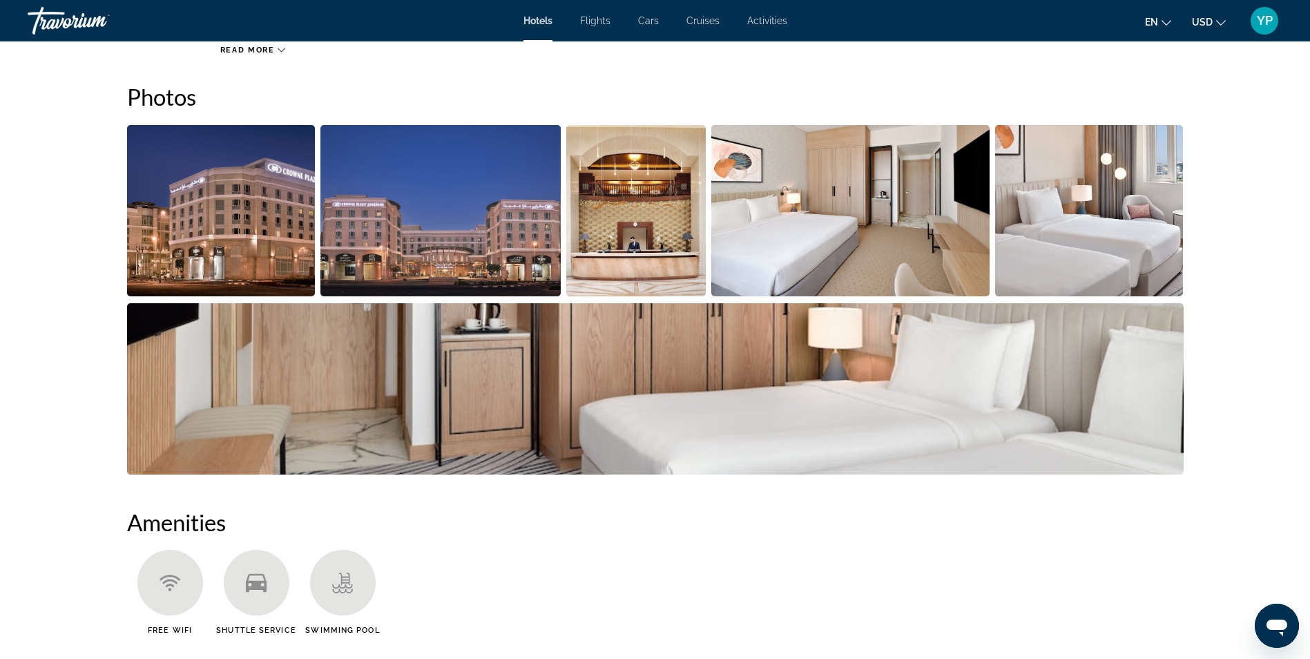
click at [1137, 282] on img "Open full-screen image slider" at bounding box center [1089, 210] width 188 height 171
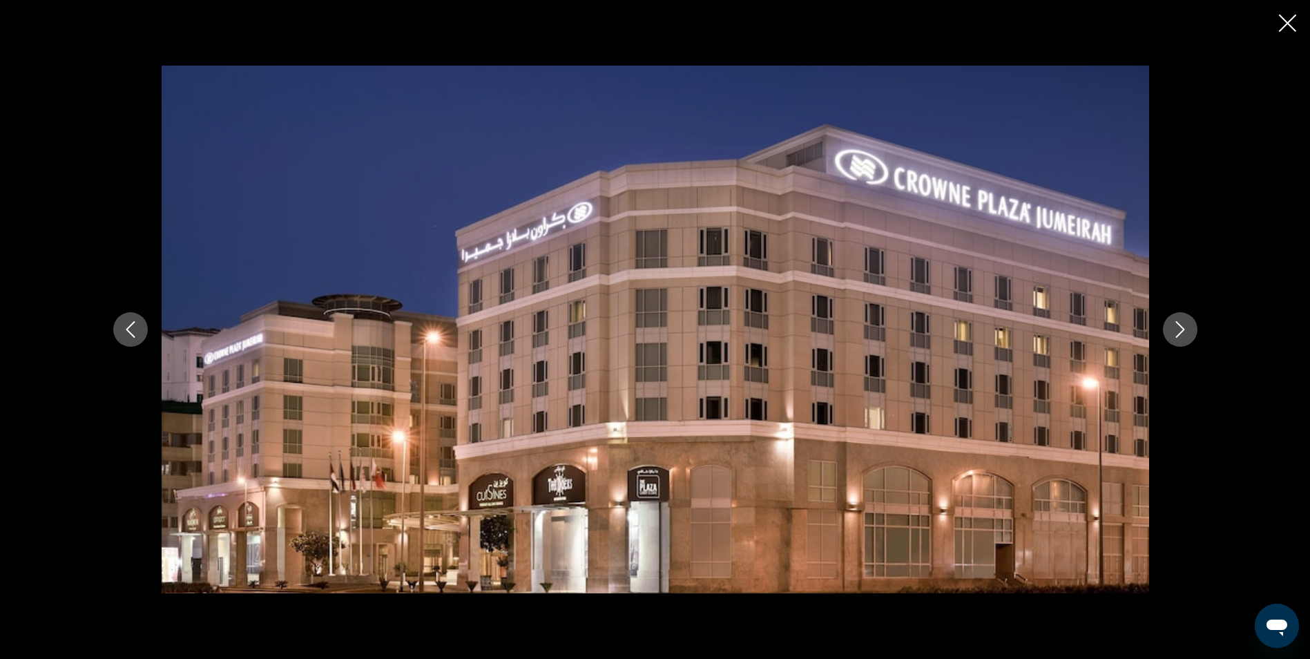
click at [1181, 324] on icon "Next image" at bounding box center [1180, 329] width 17 height 17
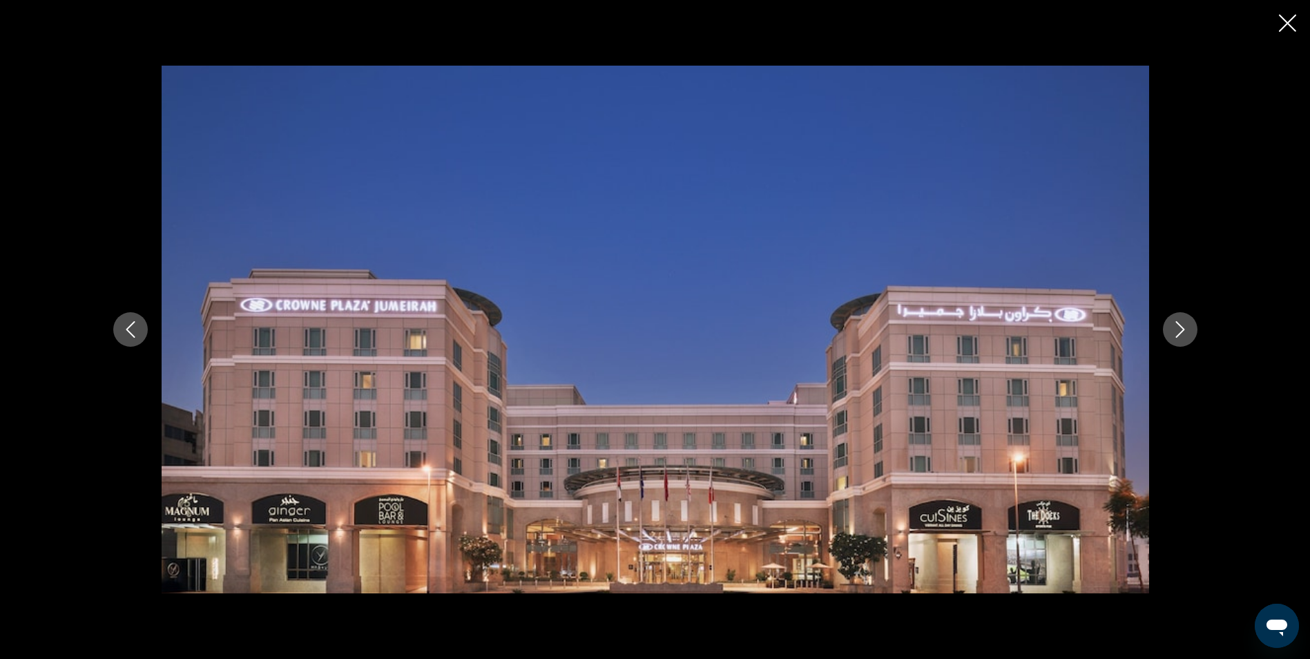
click at [1181, 324] on icon "Next image" at bounding box center [1180, 329] width 17 height 17
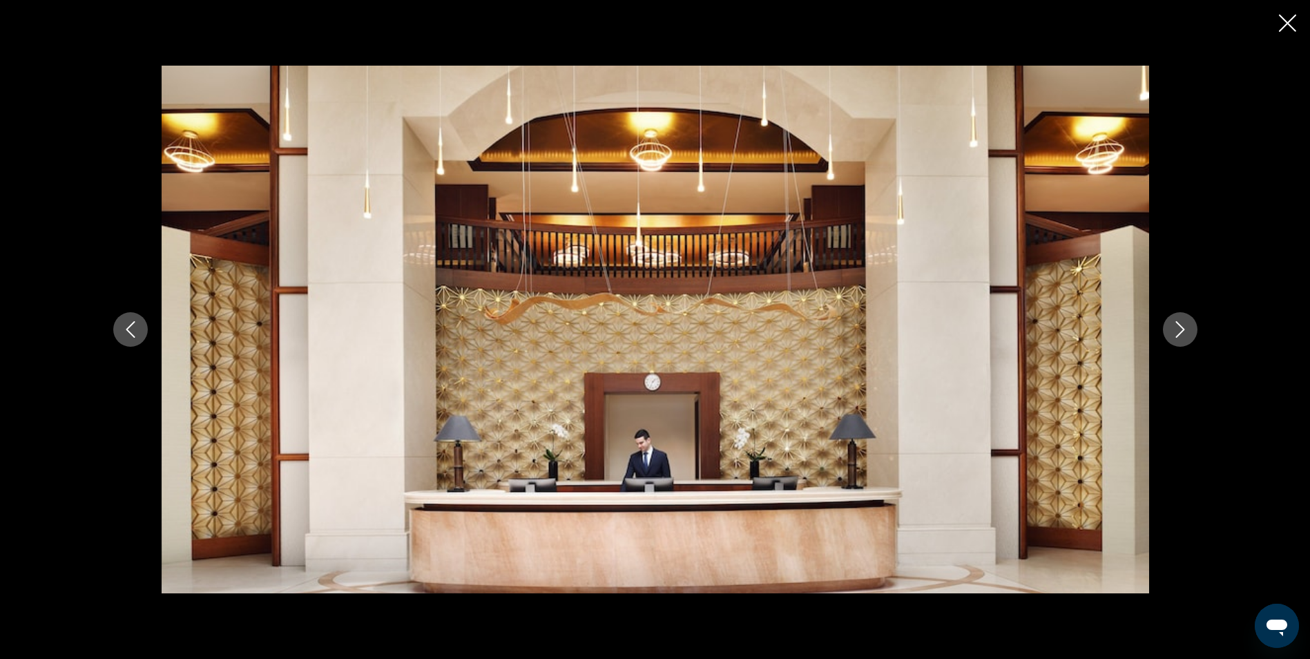
click at [1181, 324] on icon "Next image" at bounding box center [1180, 329] width 17 height 17
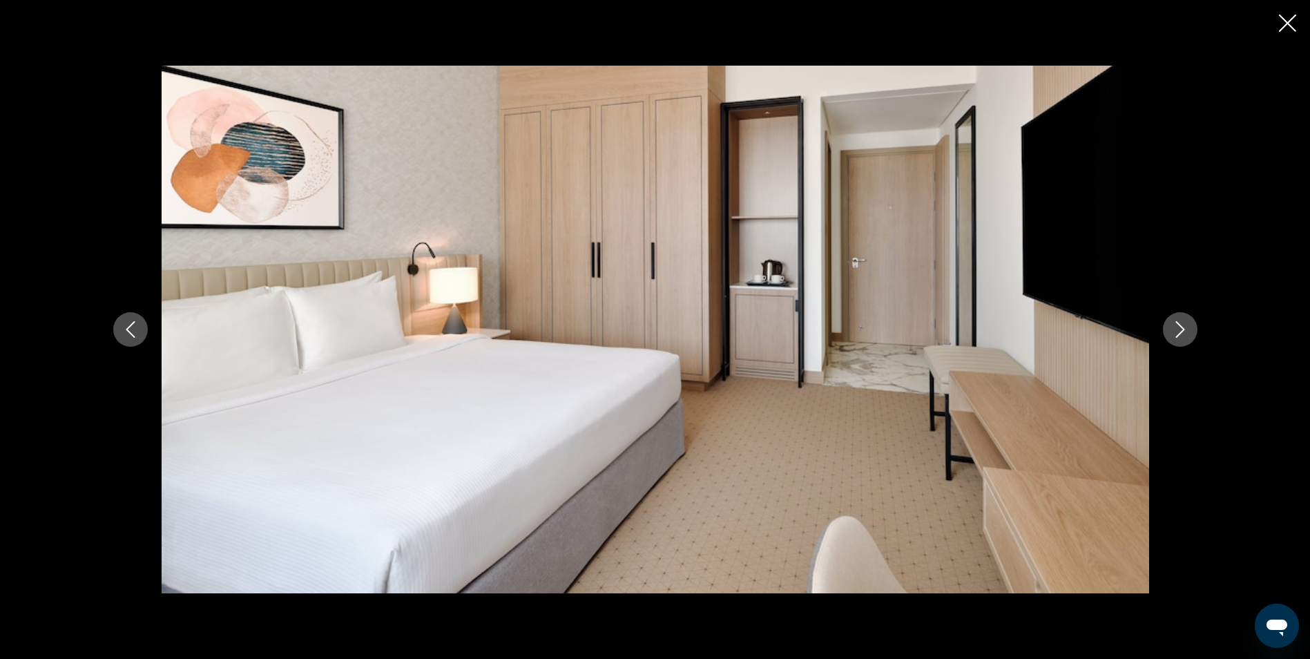
click at [1181, 324] on icon "Next image" at bounding box center [1180, 329] width 17 height 17
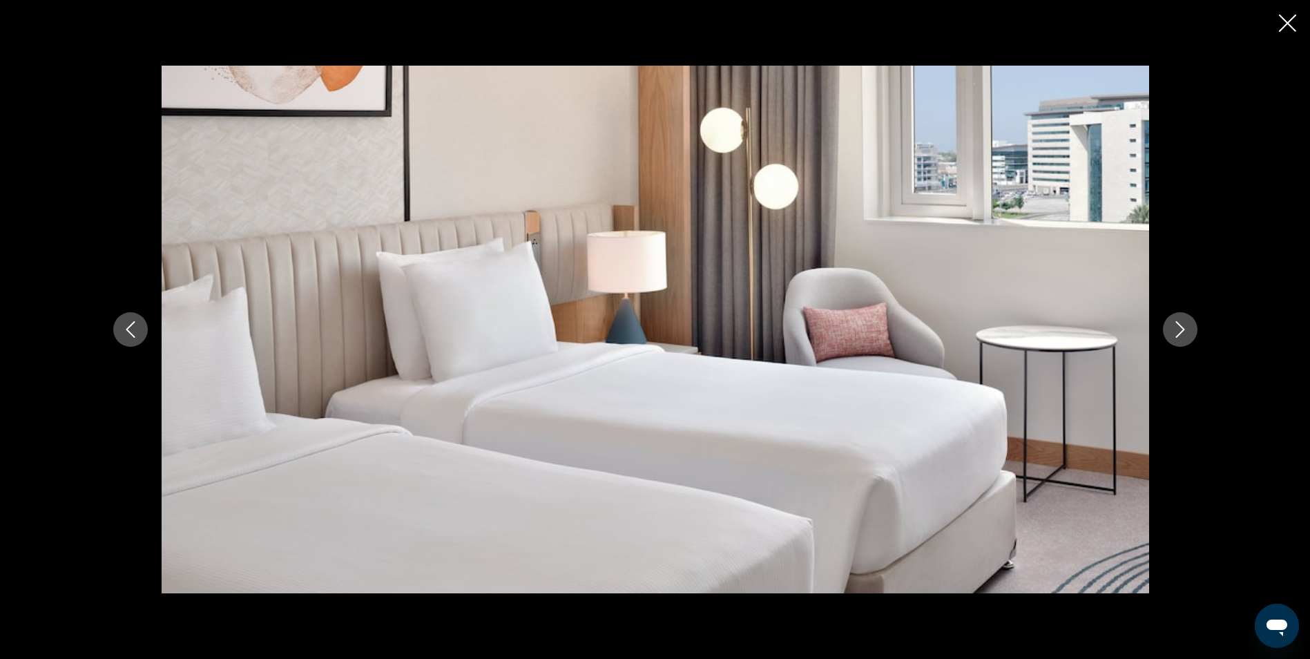
click at [1181, 324] on icon "Next image" at bounding box center [1180, 329] width 17 height 17
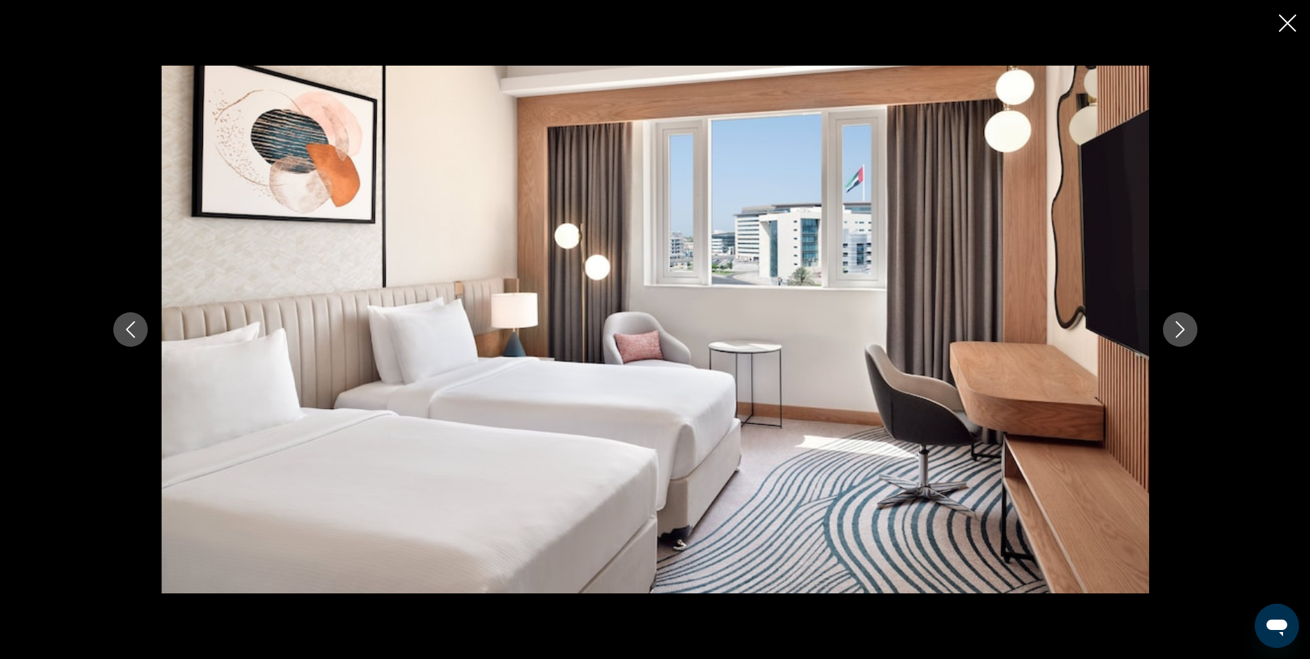
click at [1181, 324] on icon "Next image" at bounding box center [1180, 329] width 17 height 17
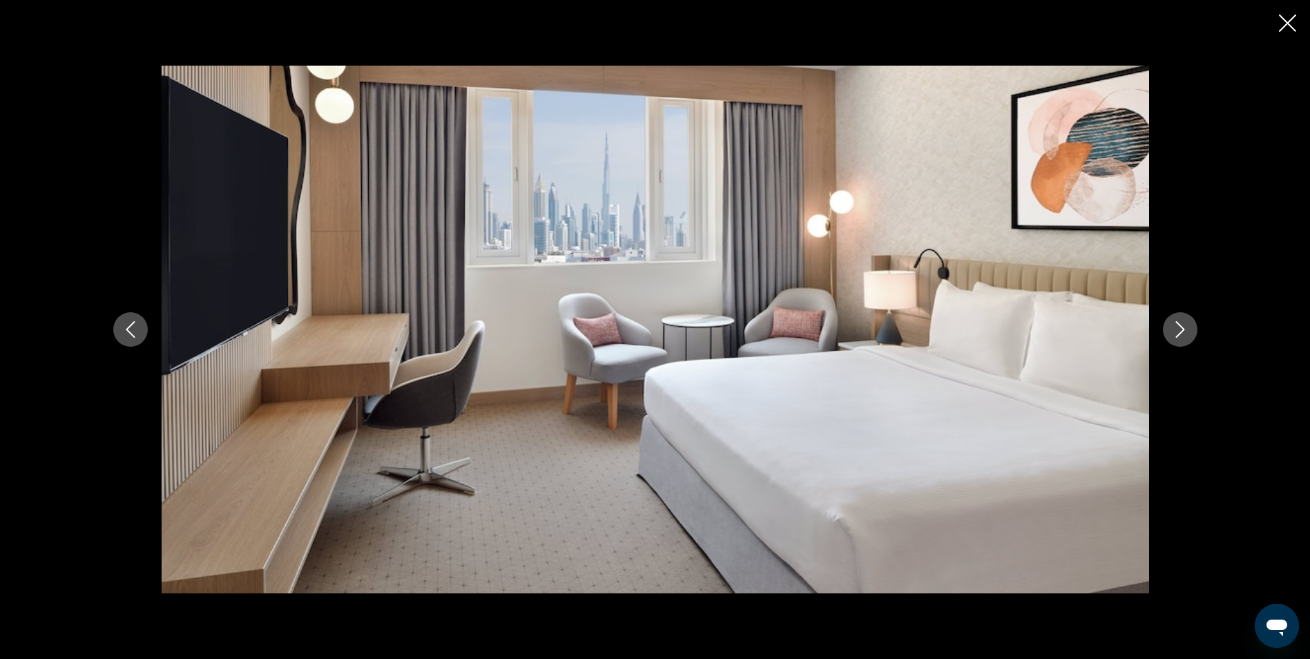
click at [1181, 324] on icon "Next image" at bounding box center [1180, 329] width 17 height 17
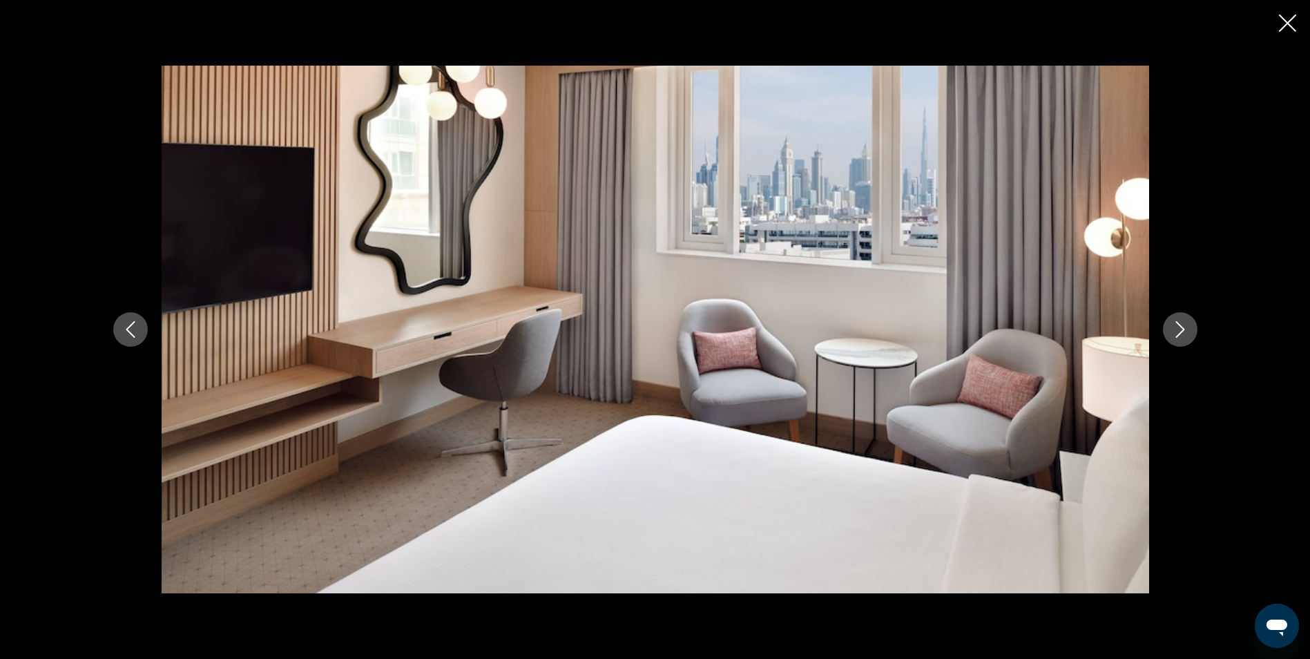
click at [1181, 324] on icon "Next image" at bounding box center [1180, 329] width 17 height 17
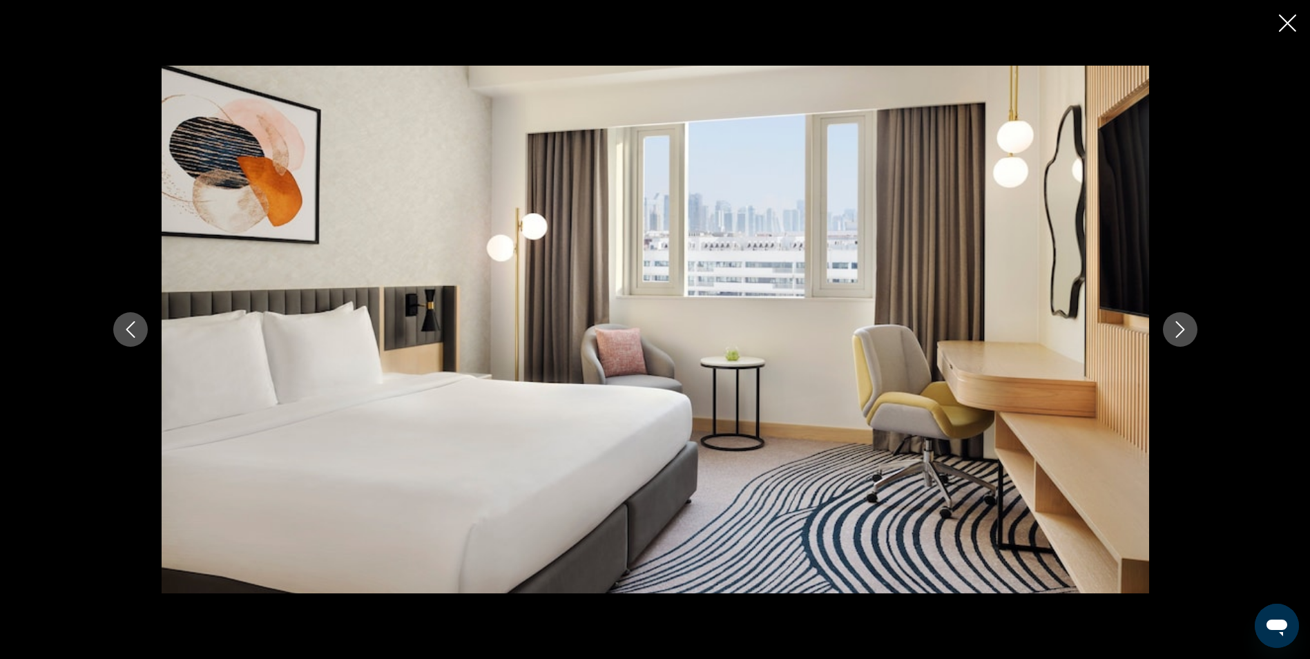
click at [1181, 324] on icon "Next image" at bounding box center [1180, 329] width 17 height 17
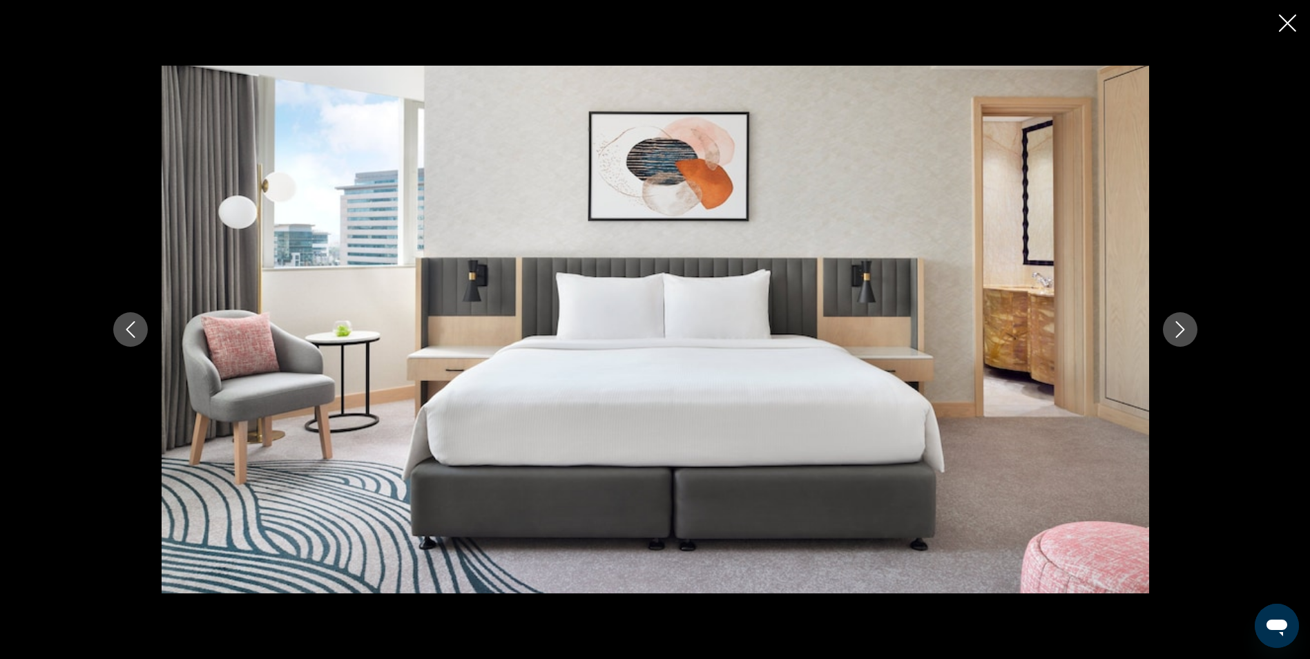
click at [1181, 324] on icon "Next image" at bounding box center [1180, 329] width 17 height 17
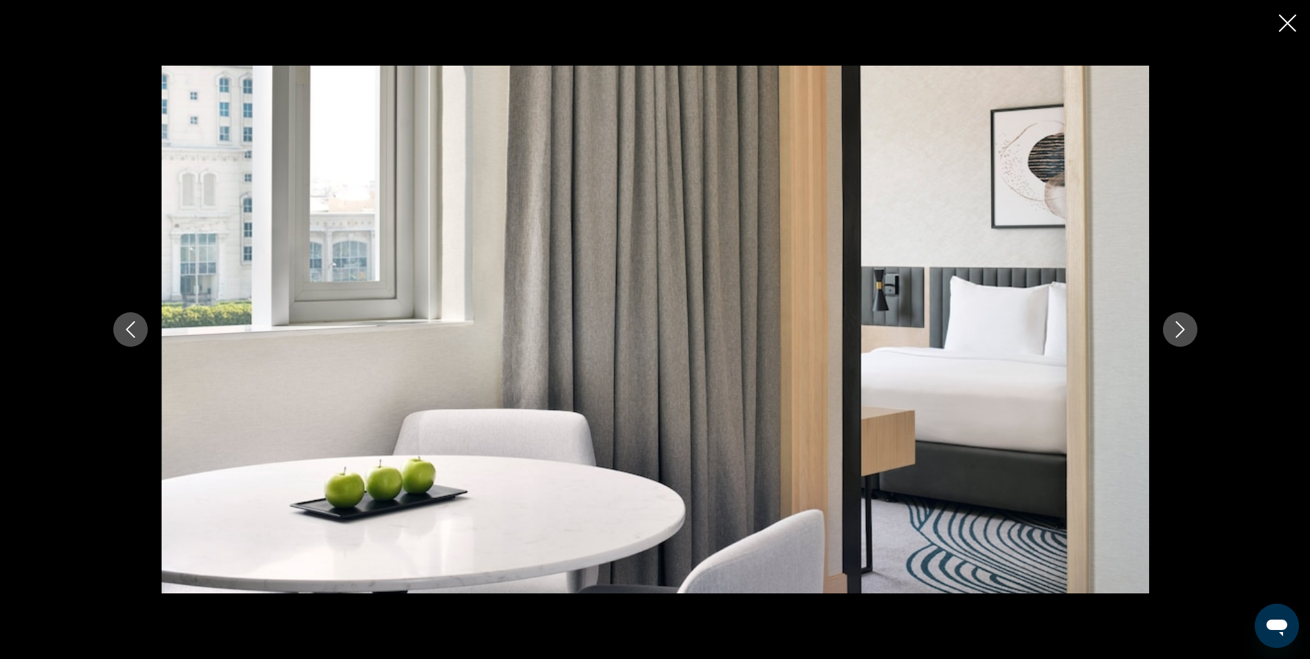
click at [1181, 324] on icon "Next image" at bounding box center [1180, 329] width 17 height 17
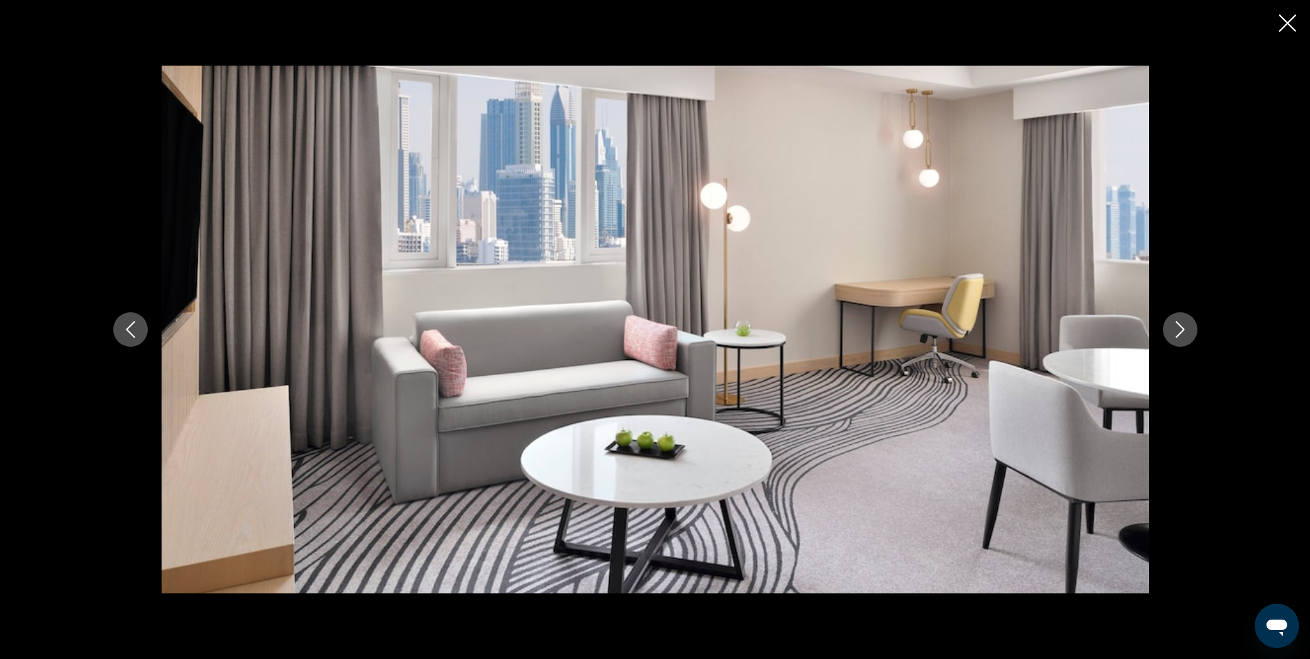
click at [1181, 324] on icon "Next image" at bounding box center [1180, 329] width 17 height 17
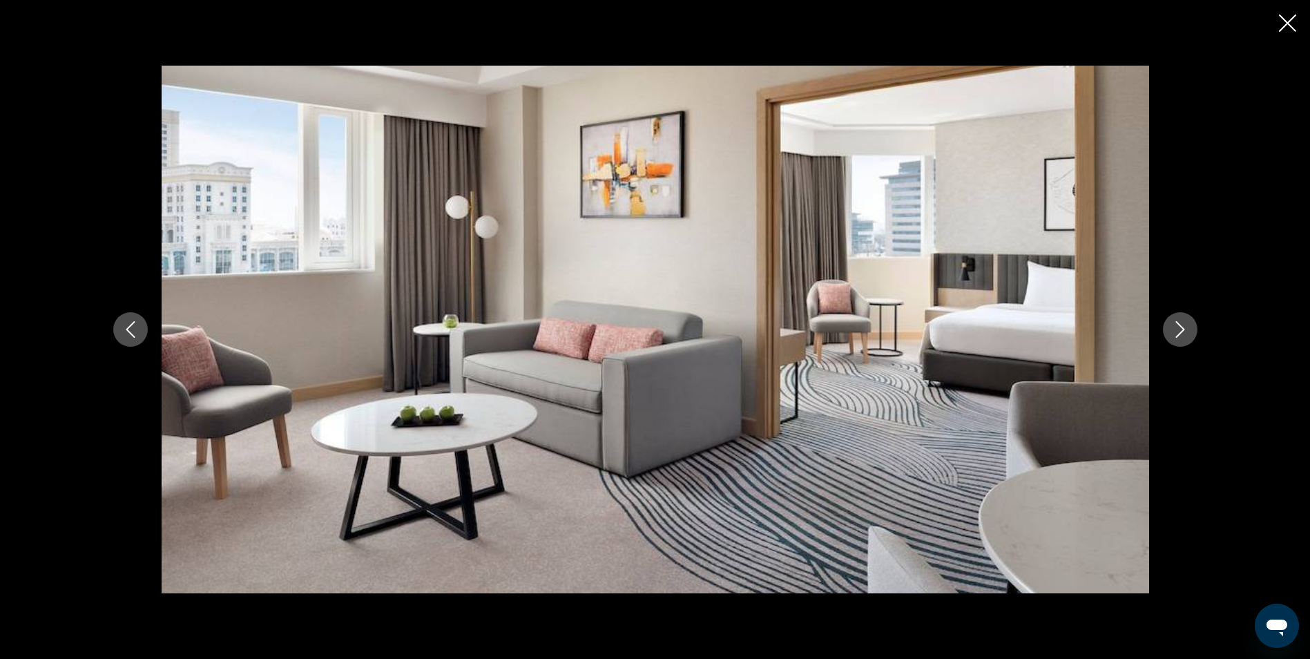
click at [1181, 324] on icon "Next image" at bounding box center [1180, 329] width 17 height 17
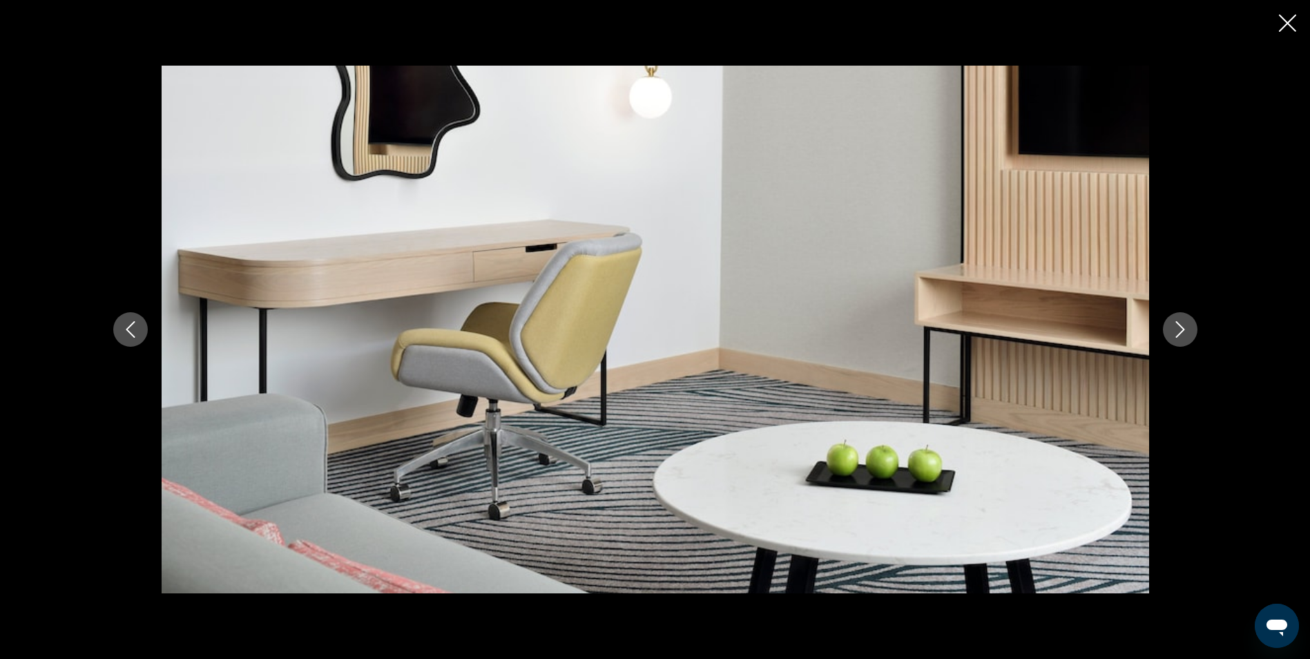
click at [1179, 325] on icon "Next image" at bounding box center [1179, 329] width 9 height 17
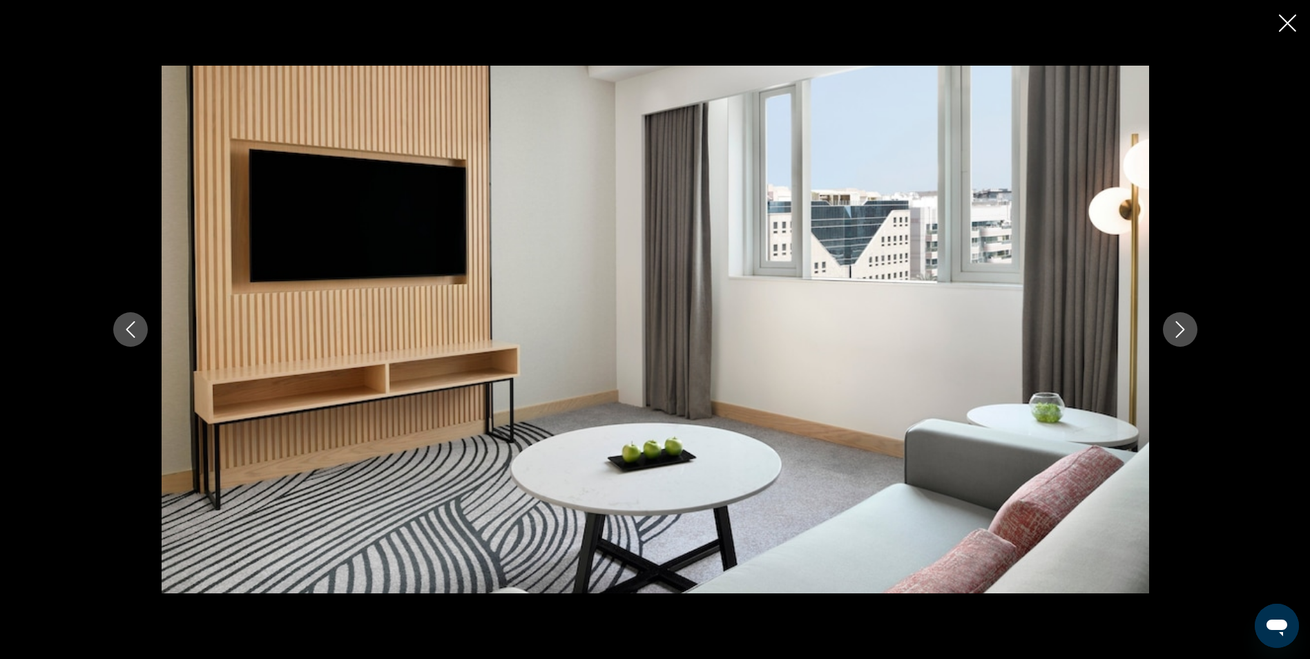
click at [1174, 331] on button "Next image" at bounding box center [1180, 329] width 35 height 35
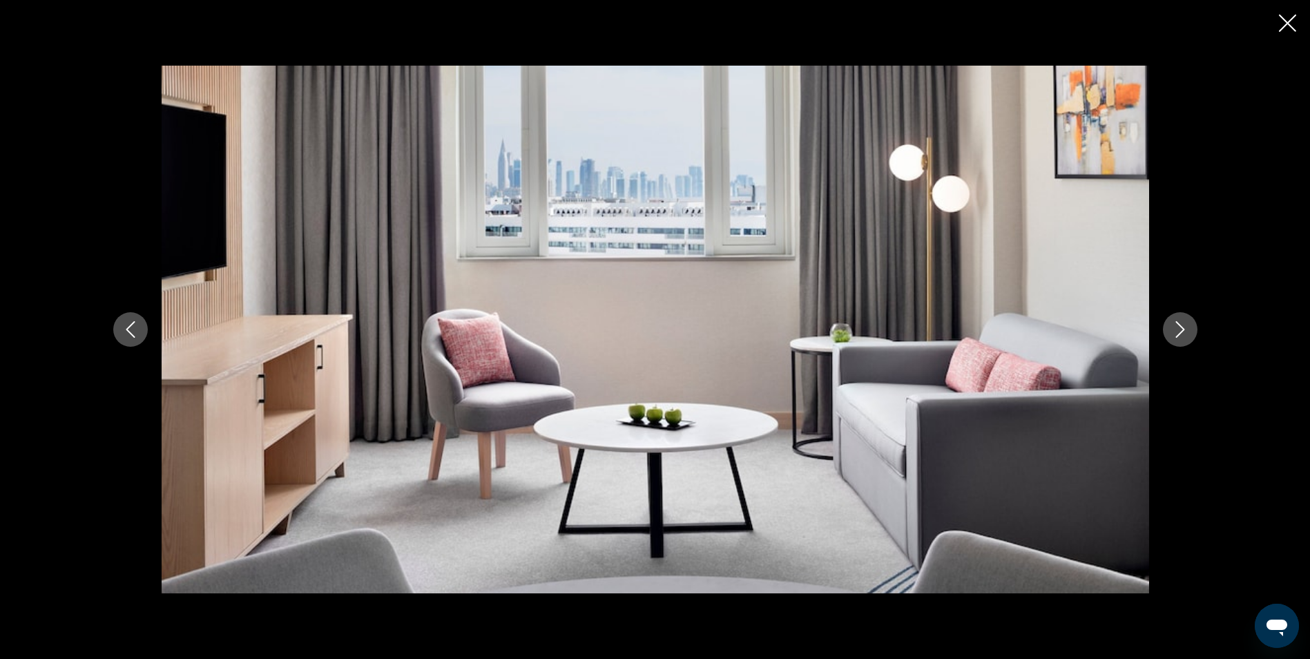
click at [1173, 338] on button "Next image" at bounding box center [1180, 329] width 35 height 35
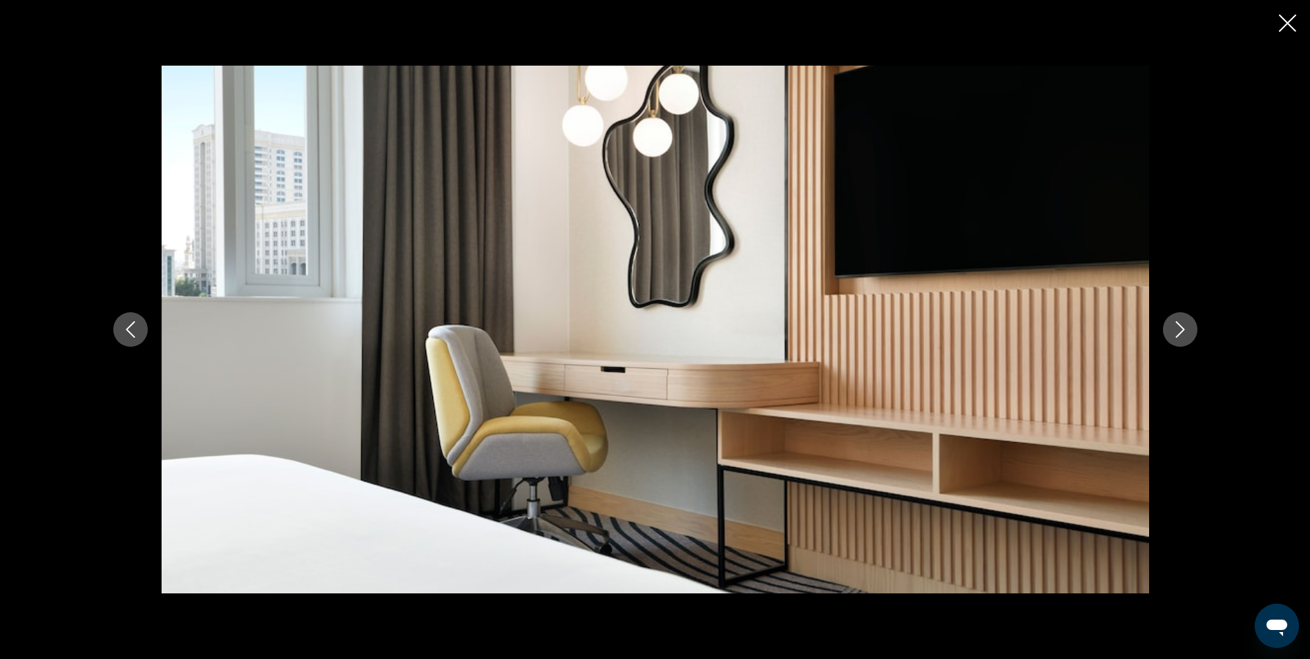
click at [1173, 338] on button "Next image" at bounding box center [1180, 329] width 35 height 35
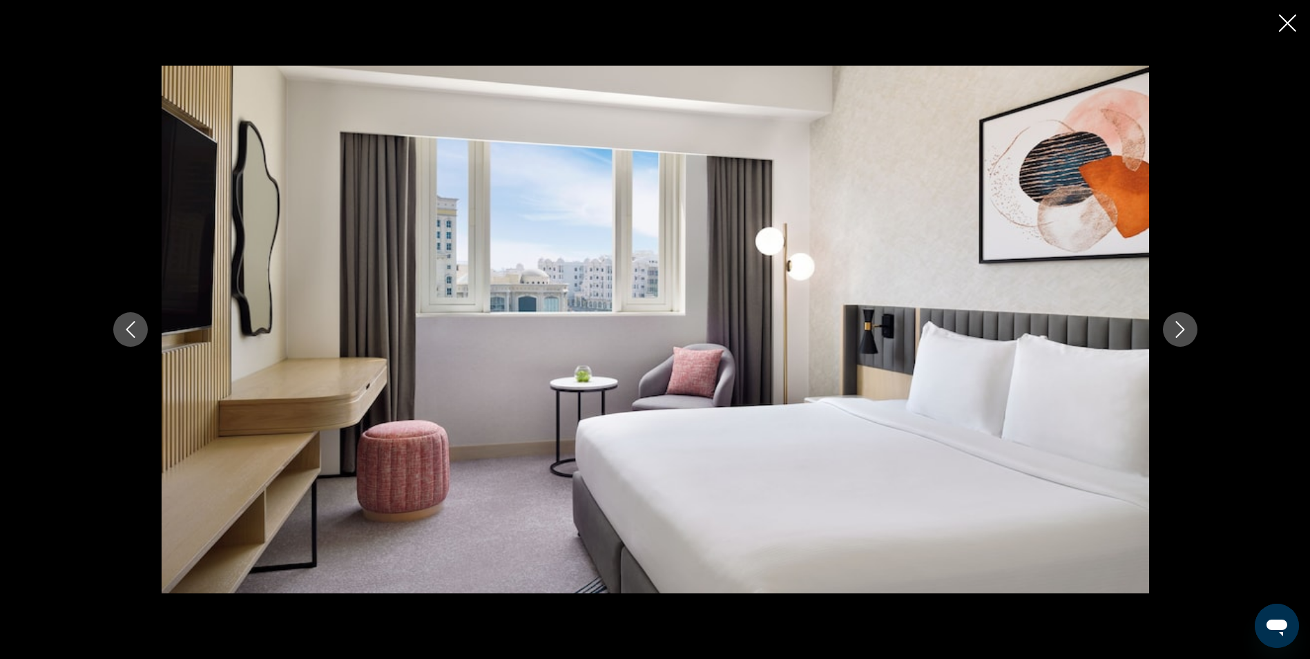
click at [1170, 338] on button "Next image" at bounding box center [1180, 329] width 35 height 35
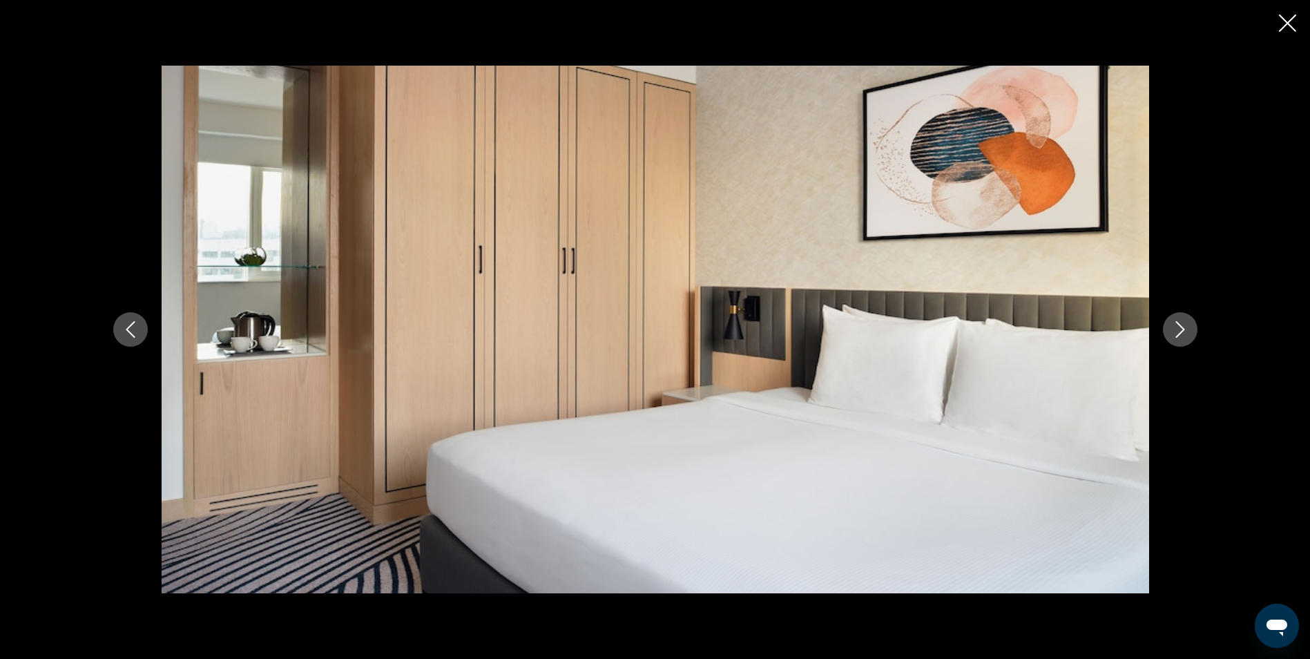
click at [1170, 338] on button "Next image" at bounding box center [1180, 329] width 35 height 35
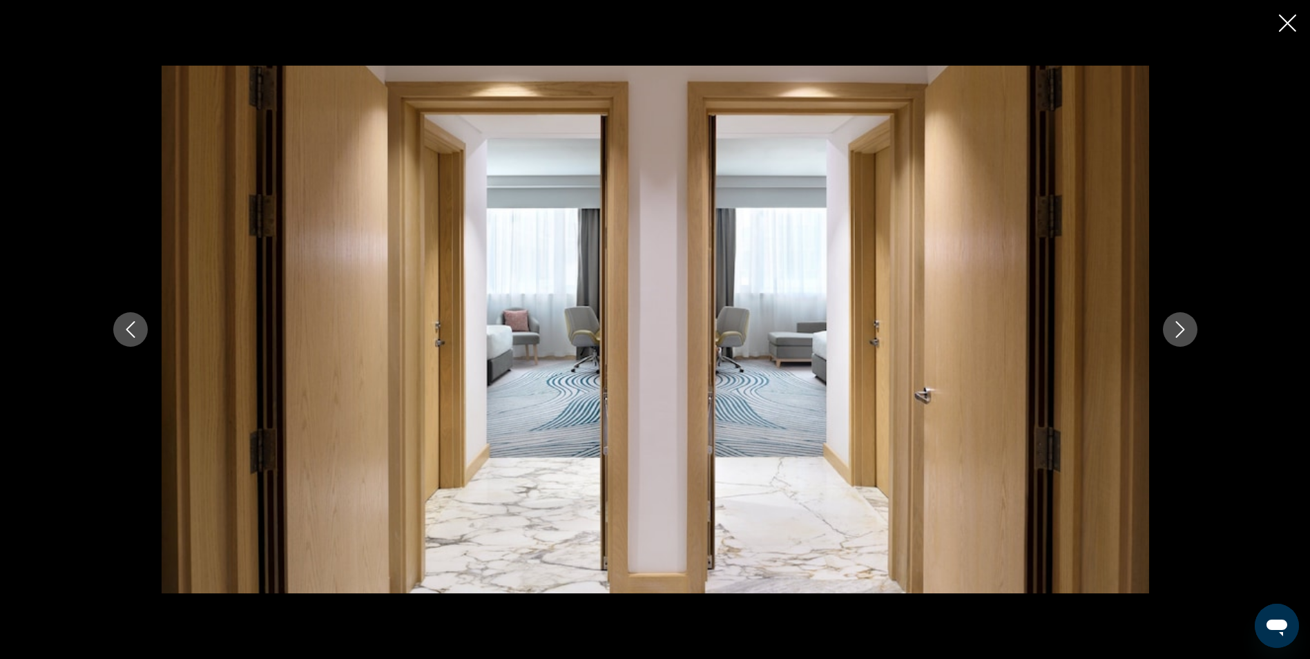
click at [1169, 338] on button "Next image" at bounding box center [1180, 329] width 35 height 35
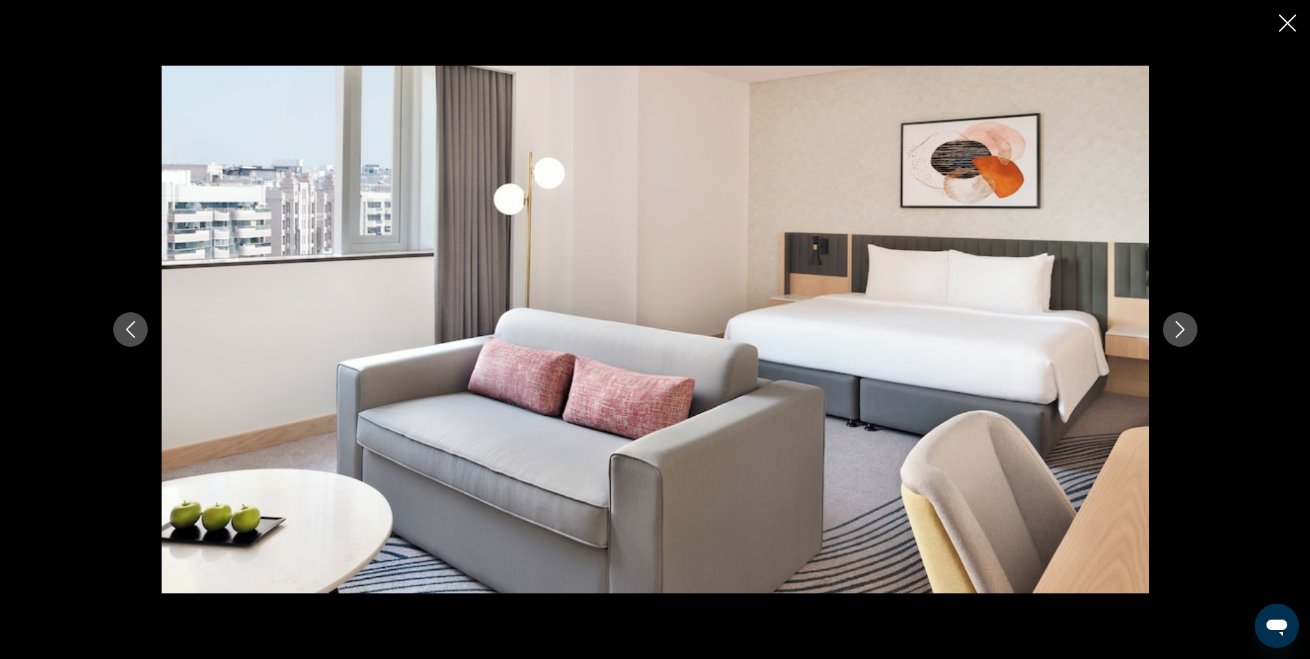
click at [1168, 336] on button "Next image" at bounding box center [1180, 329] width 35 height 35
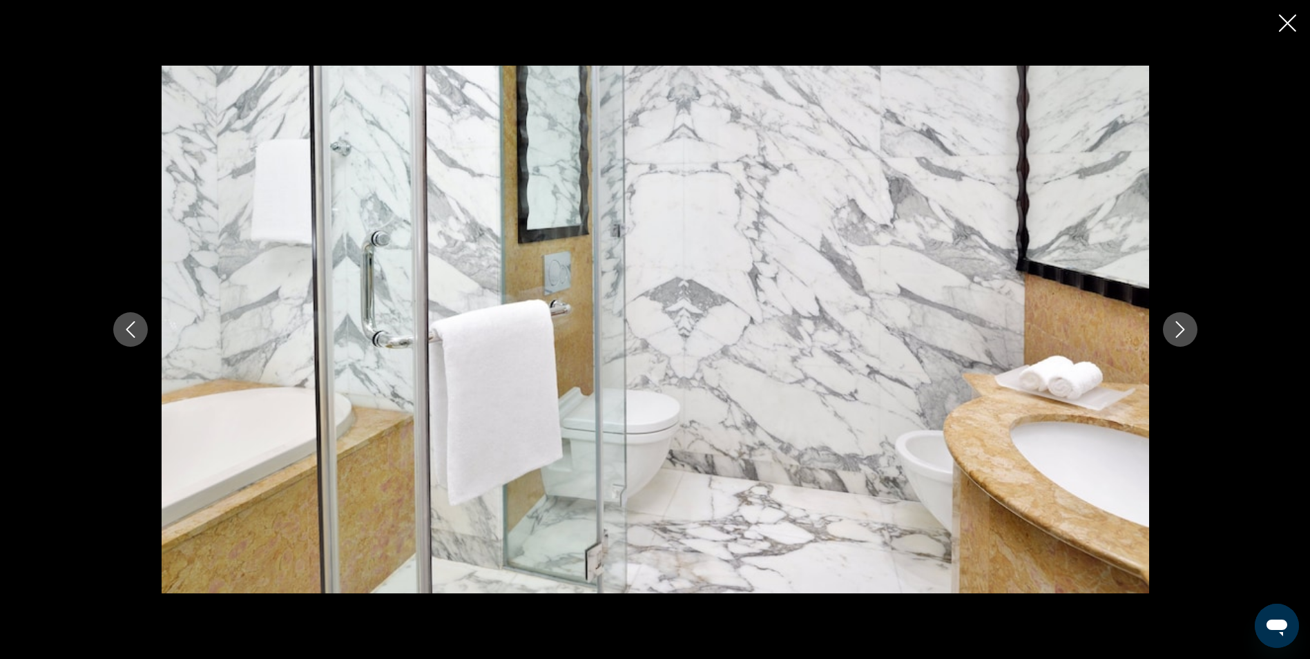
click at [1168, 336] on button "Next image" at bounding box center [1180, 329] width 35 height 35
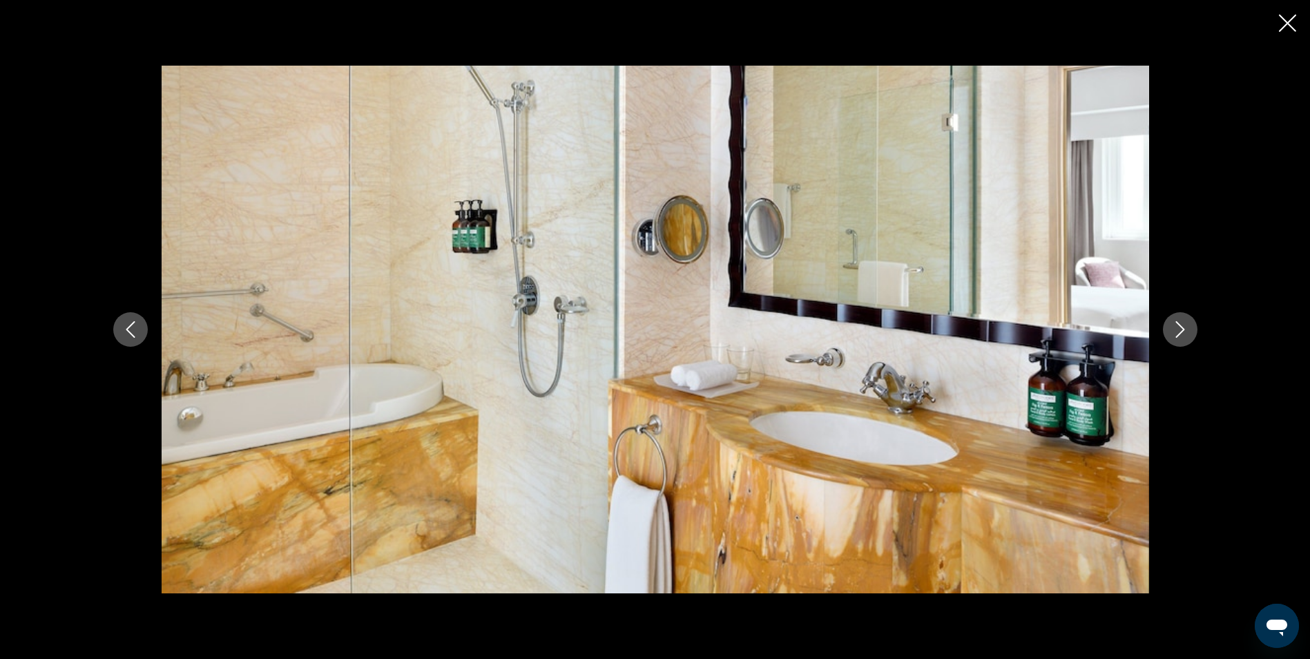
click at [1168, 336] on button "Next image" at bounding box center [1180, 329] width 35 height 35
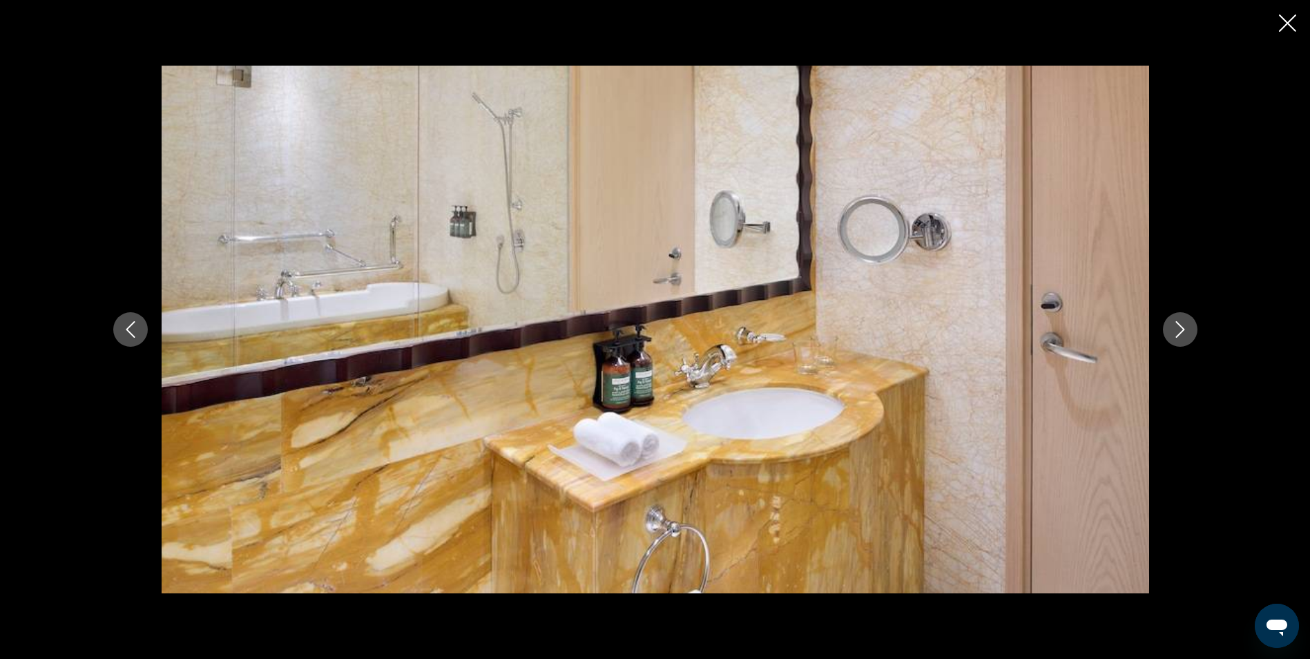
click at [1168, 336] on button "Next image" at bounding box center [1180, 329] width 35 height 35
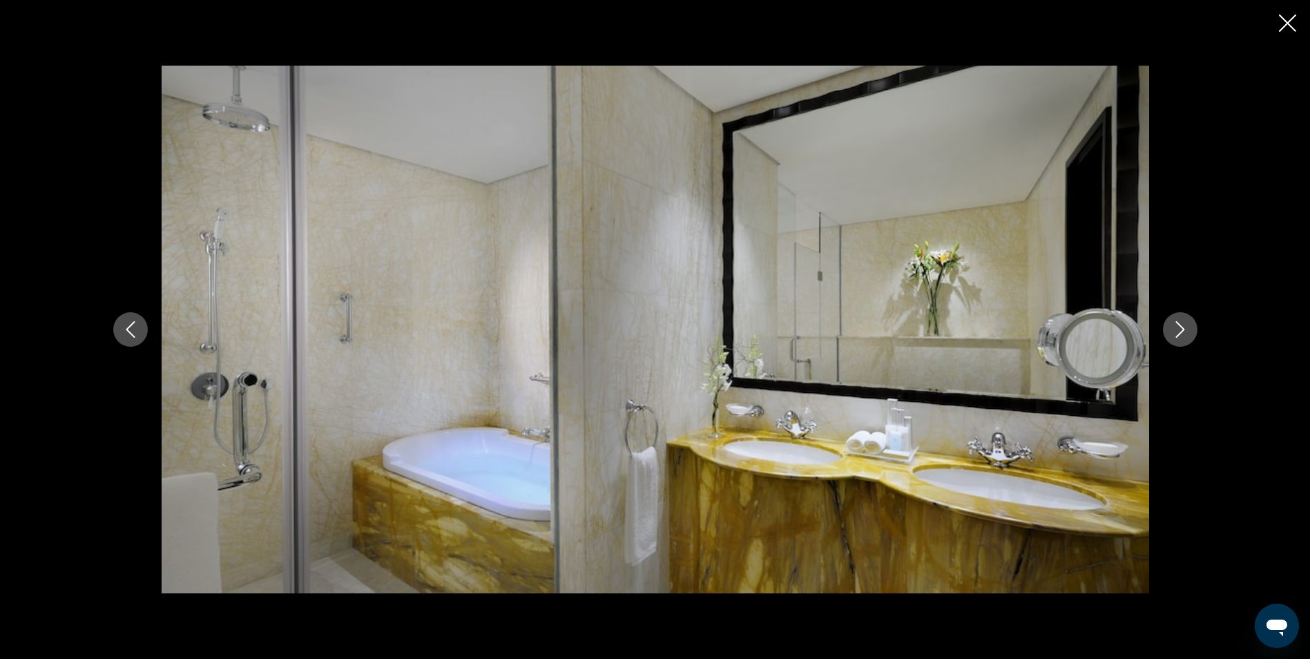
click at [1168, 336] on button "Next image" at bounding box center [1180, 329] width 35 height 35
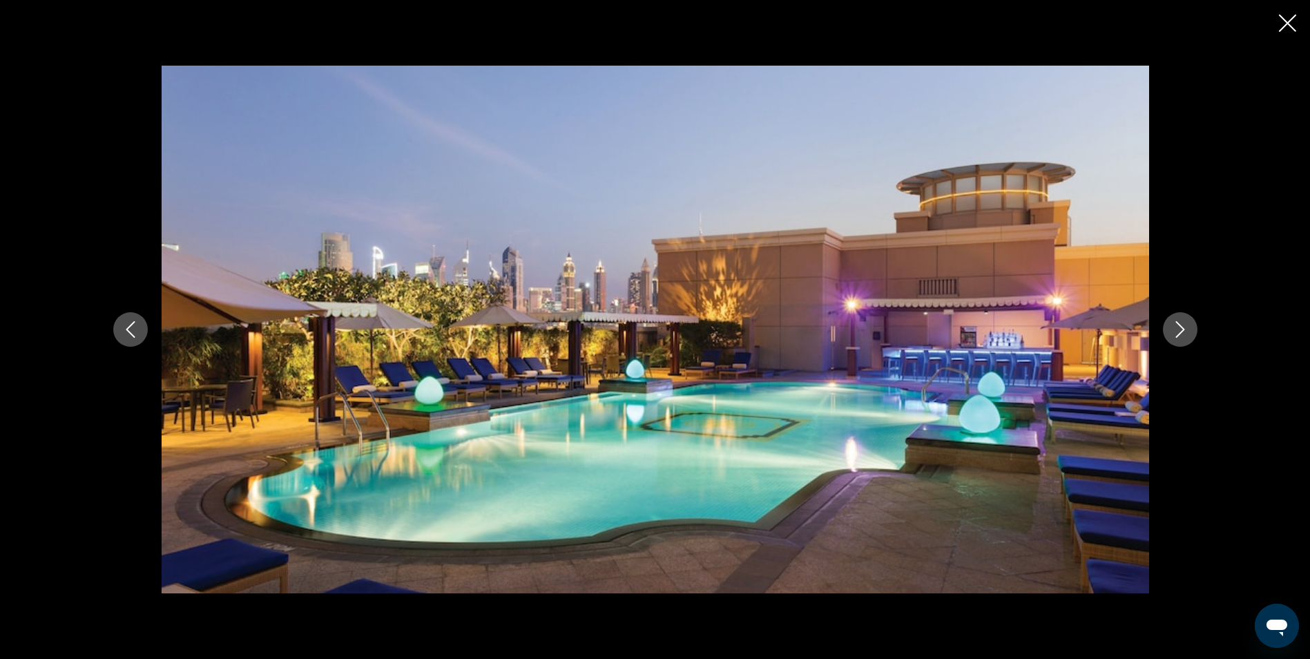
click at [1168, 336] on button "Next image" at bounding box center [1180, 329] width 35 height 35
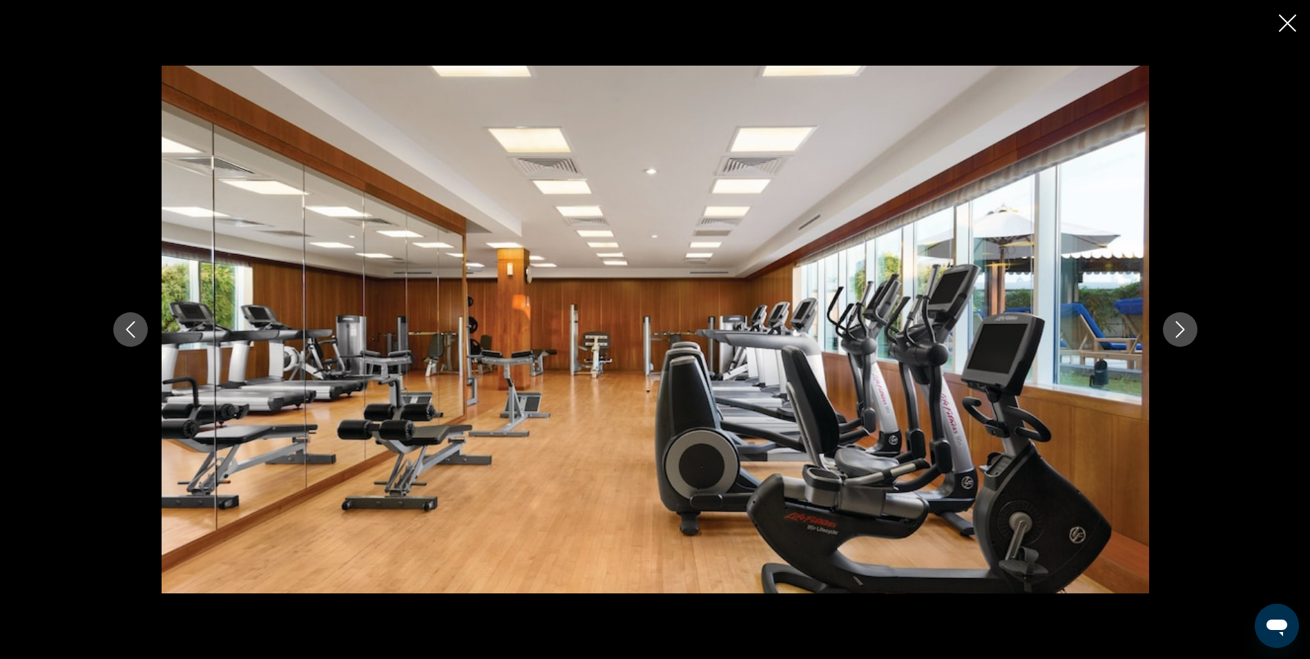
click at [1168, 336] on button "Next image" at bounding box center [1180, 329] width 35 height 35
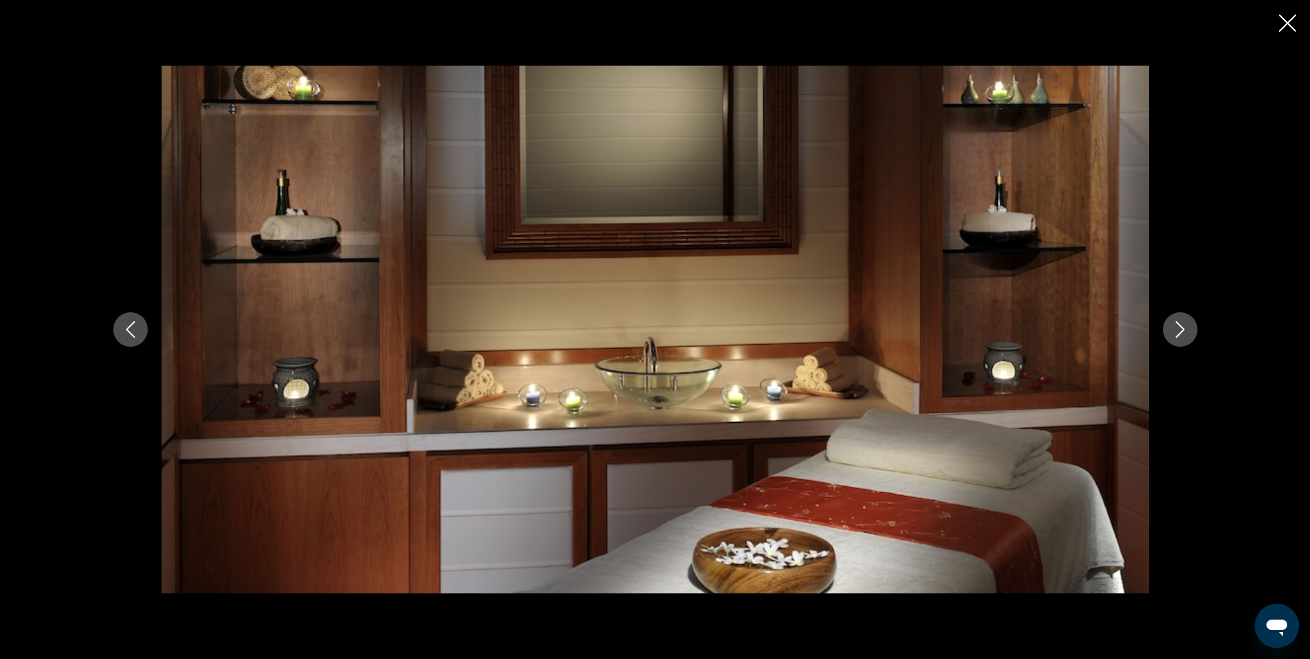
click at [136, 324] on icon "Previous image" at bounding box center [130, 329] width 17 height 17
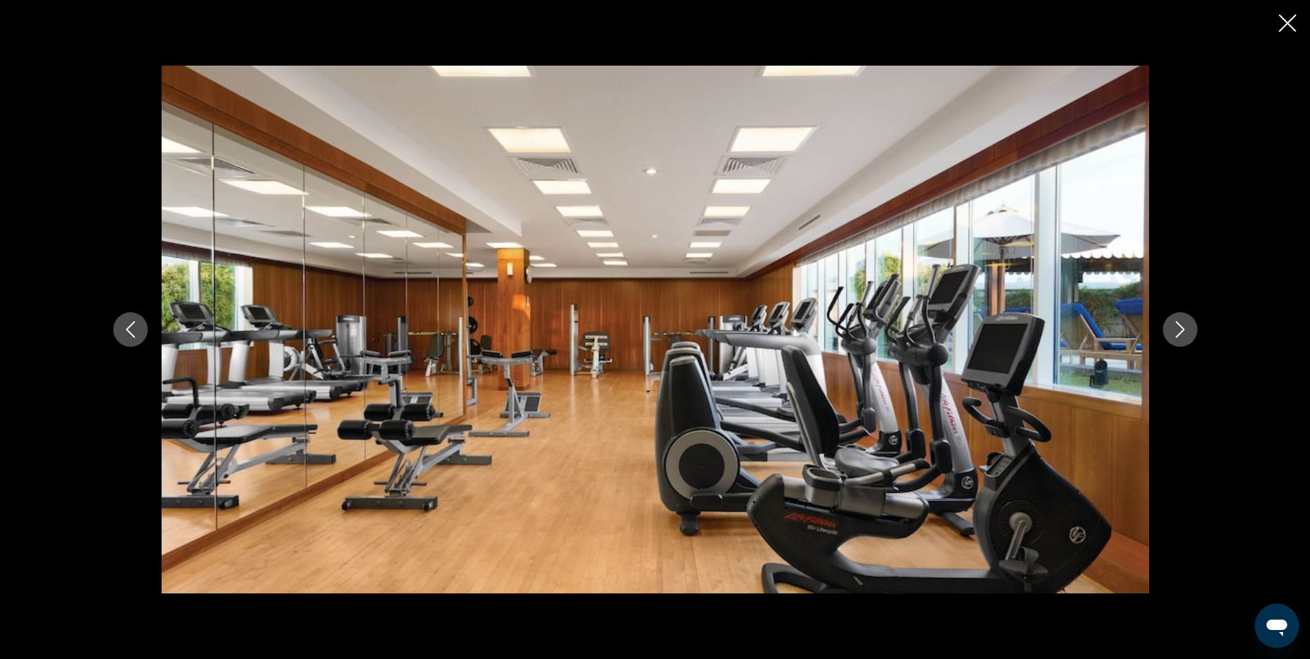
click at [136, 324] on icon "Previous image" at bounding box center [130, 329] width 17 height 17
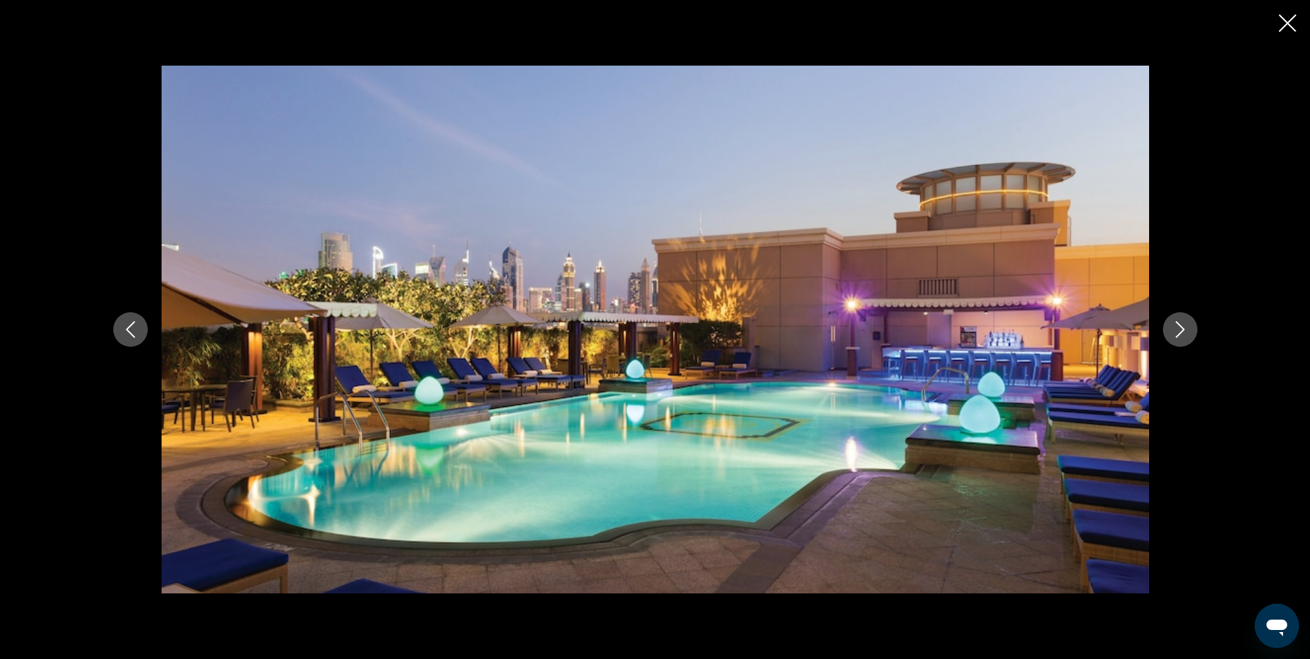
click at [1287, 14] on button "Close slideshow" at bounding box center [1287, 24] width 17 height 21
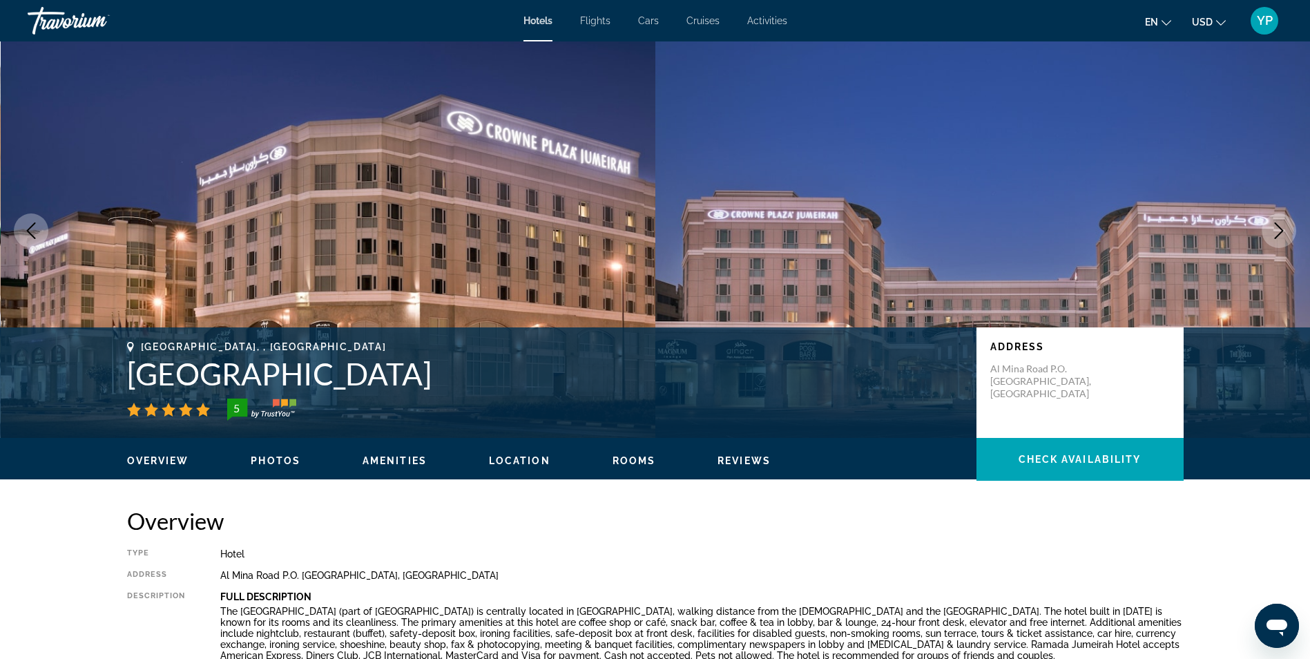
scroll to position [0, 0]
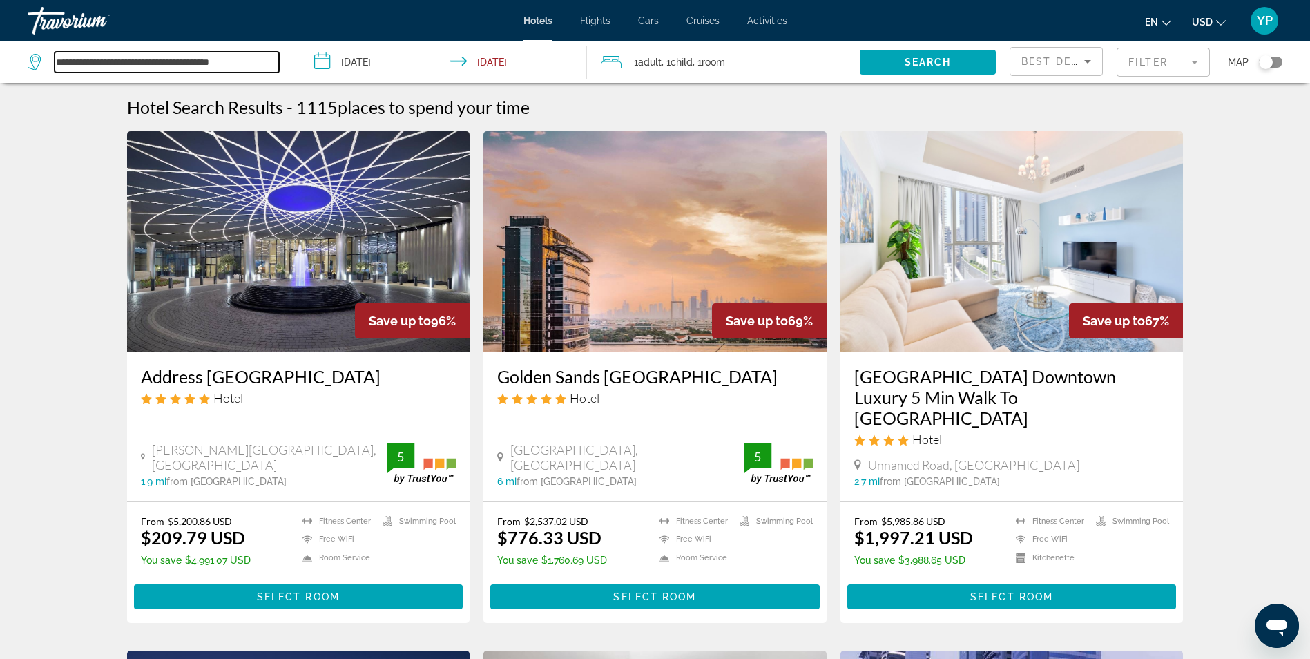
click at [190, 57] on input "**********" at bounding box center [167, 62] width 224 height 21
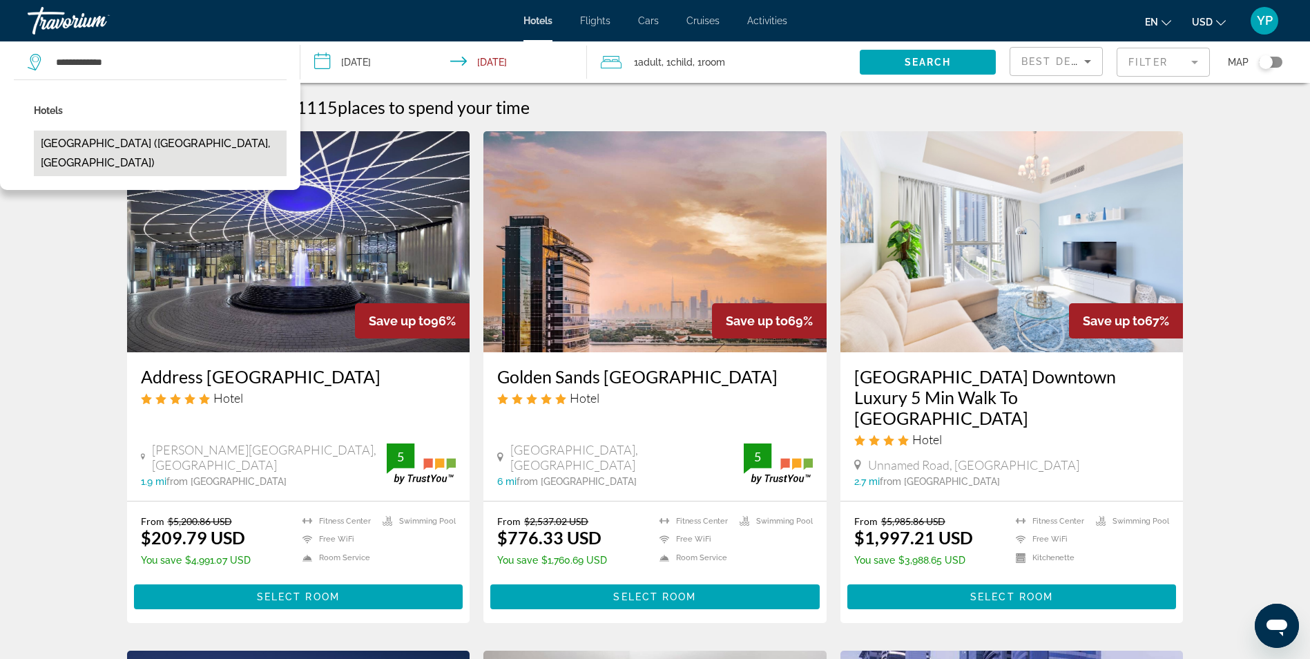
click at [215, 141] on button "Dubai Marine Beach Resort & Spa (Dubai, AE)" at bounding box center [160, 153] width 253 height 46
type input "**********"
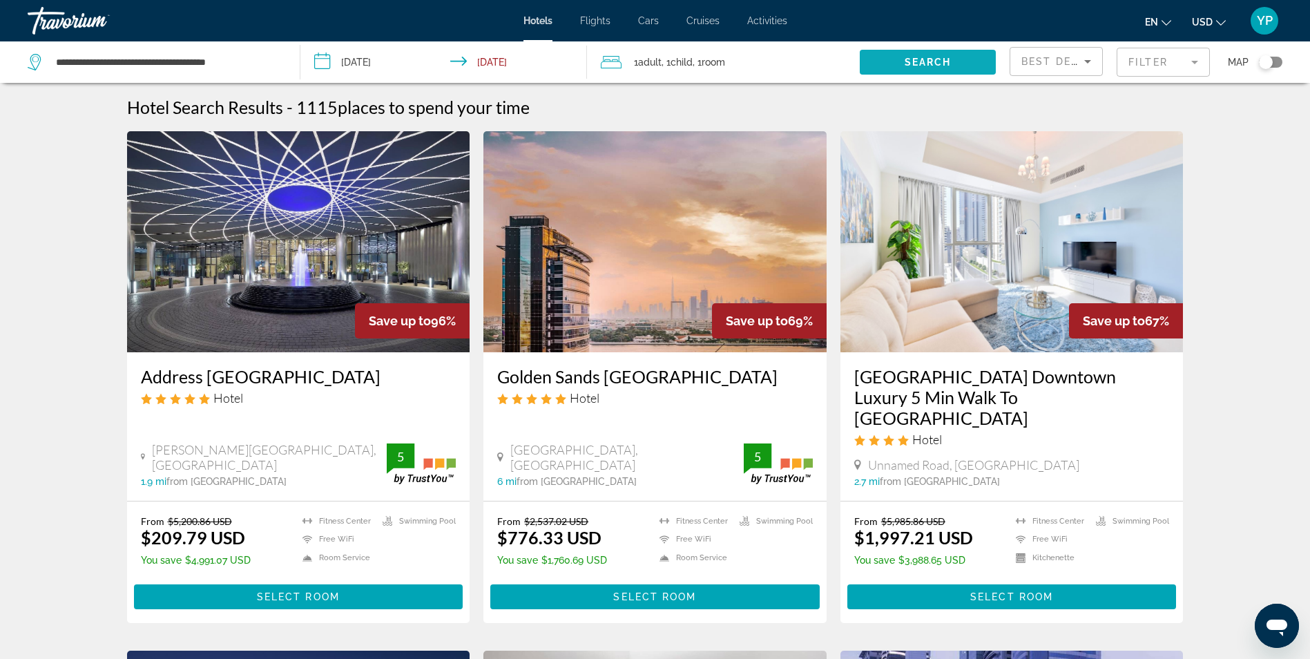
click at [906, 65] on span "Search" at bounding box center [927, 62] width 47 height 11
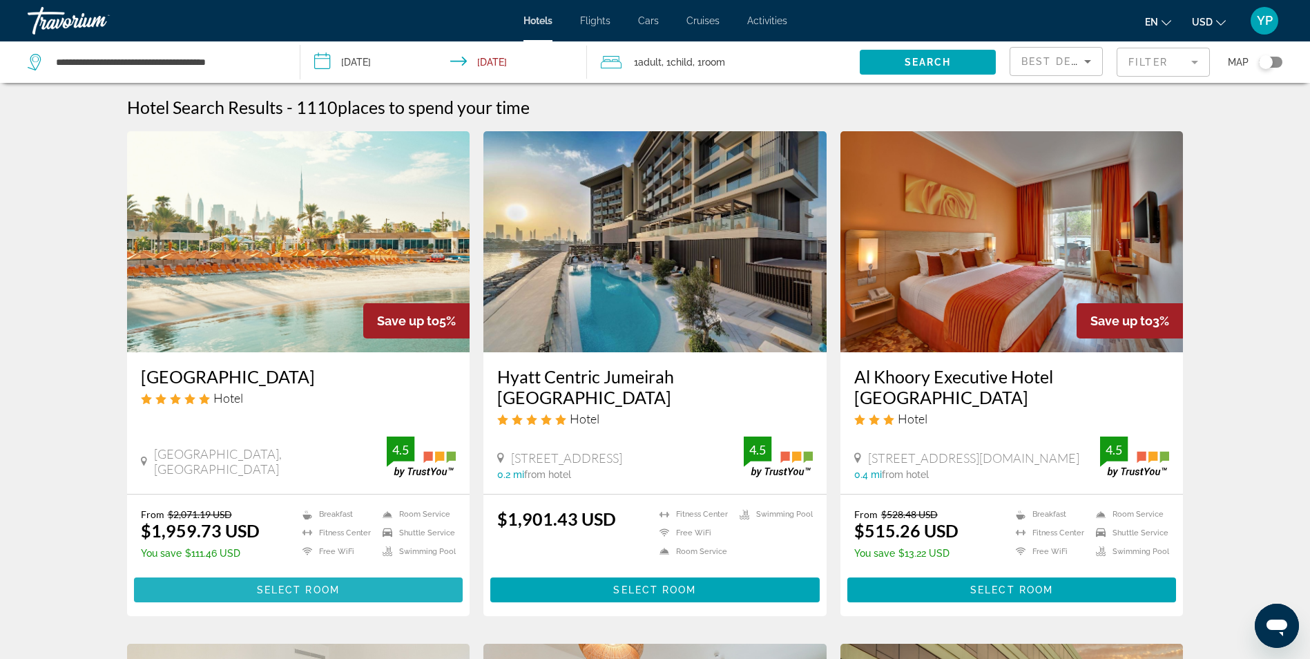
click at [336, 584] on span "Select Room" at bounding box center [298, 589] width 83 height 11
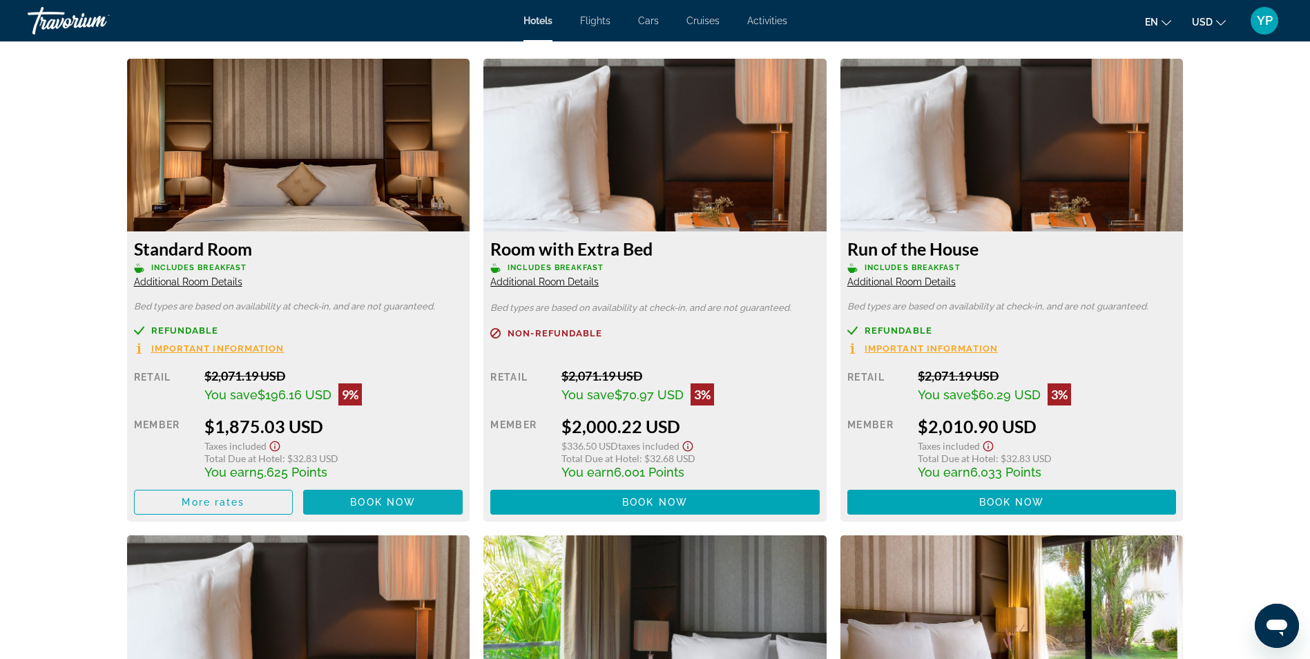
scroll to position [1856, 0]
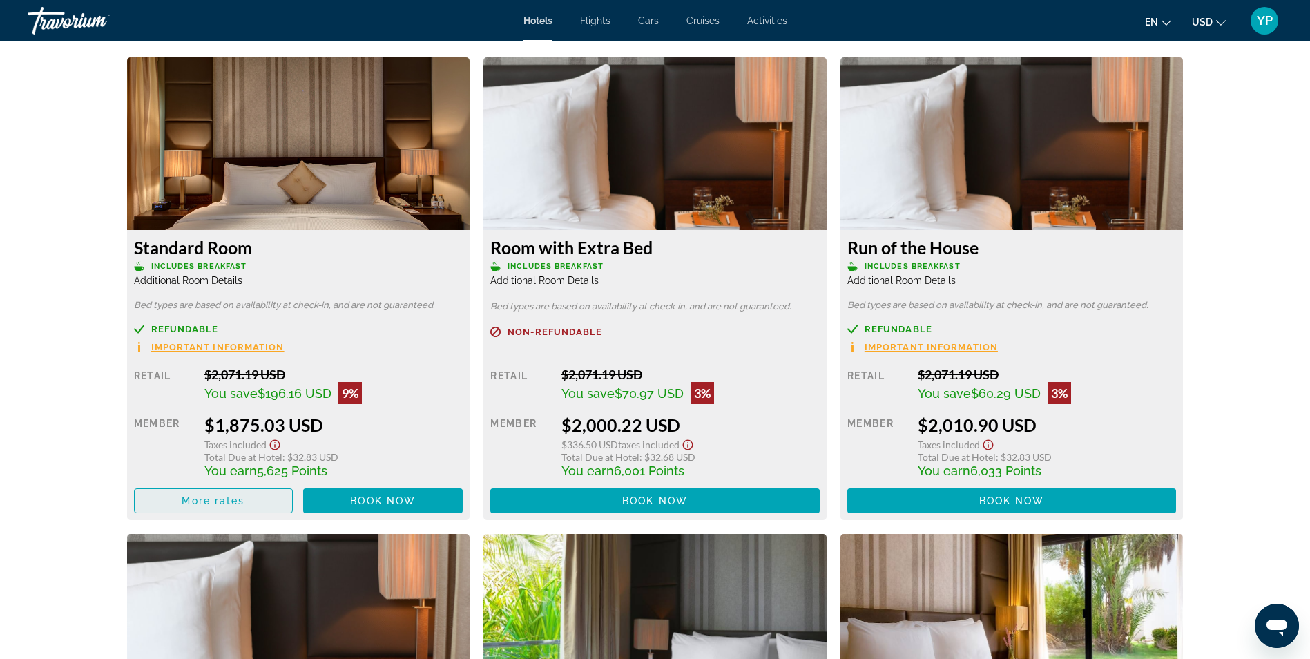
click at [263, 502] on span "Main content" at bounding box center [214, 500] width 158 height 33
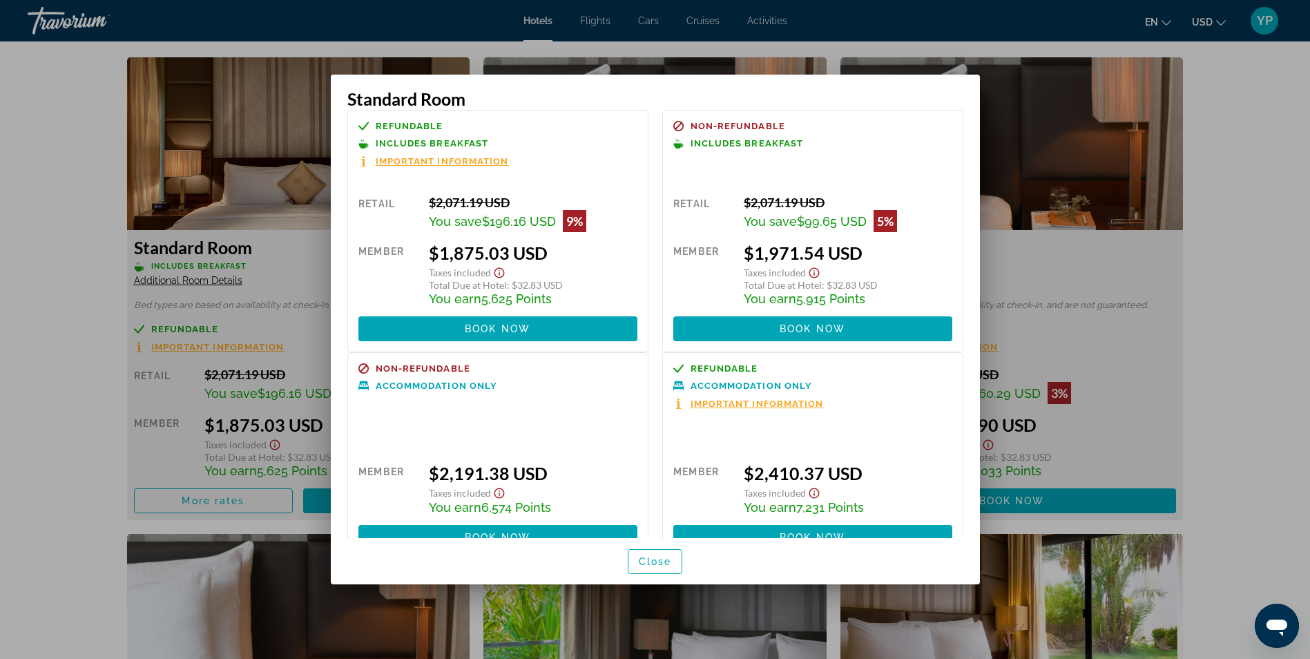
scroll to position [0, 0]
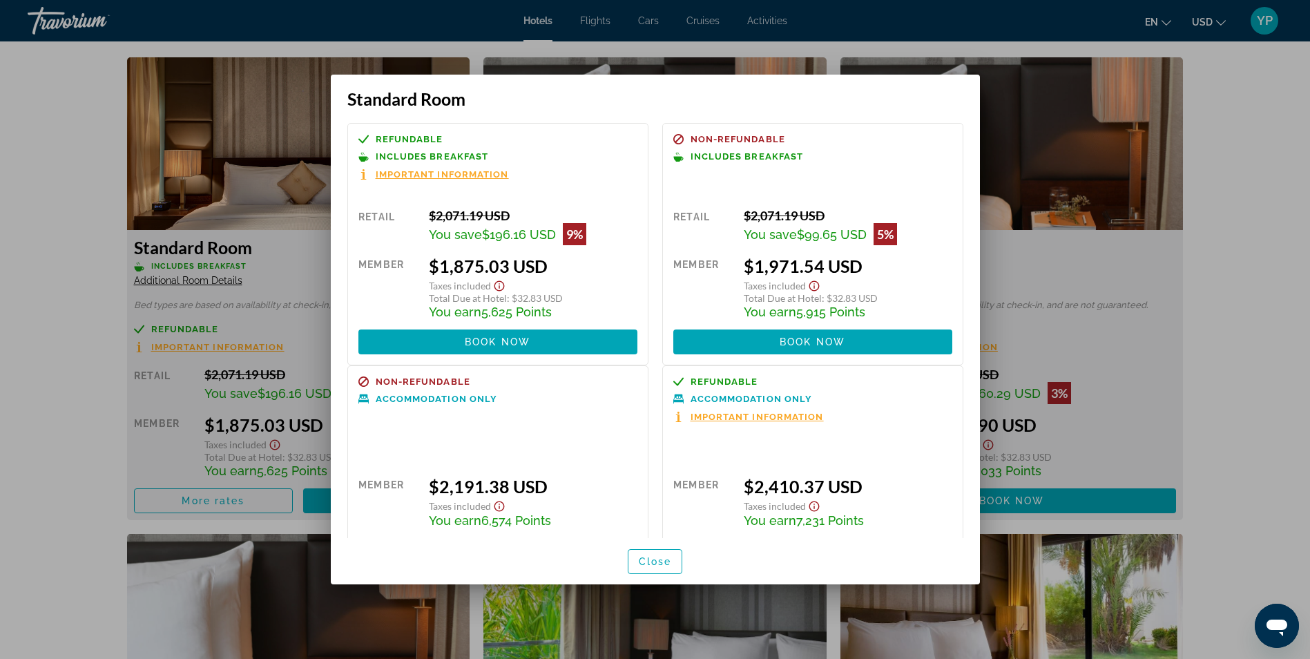
click at [1246, 311] on div at bounding box center [655, 329] width 1310 height 659
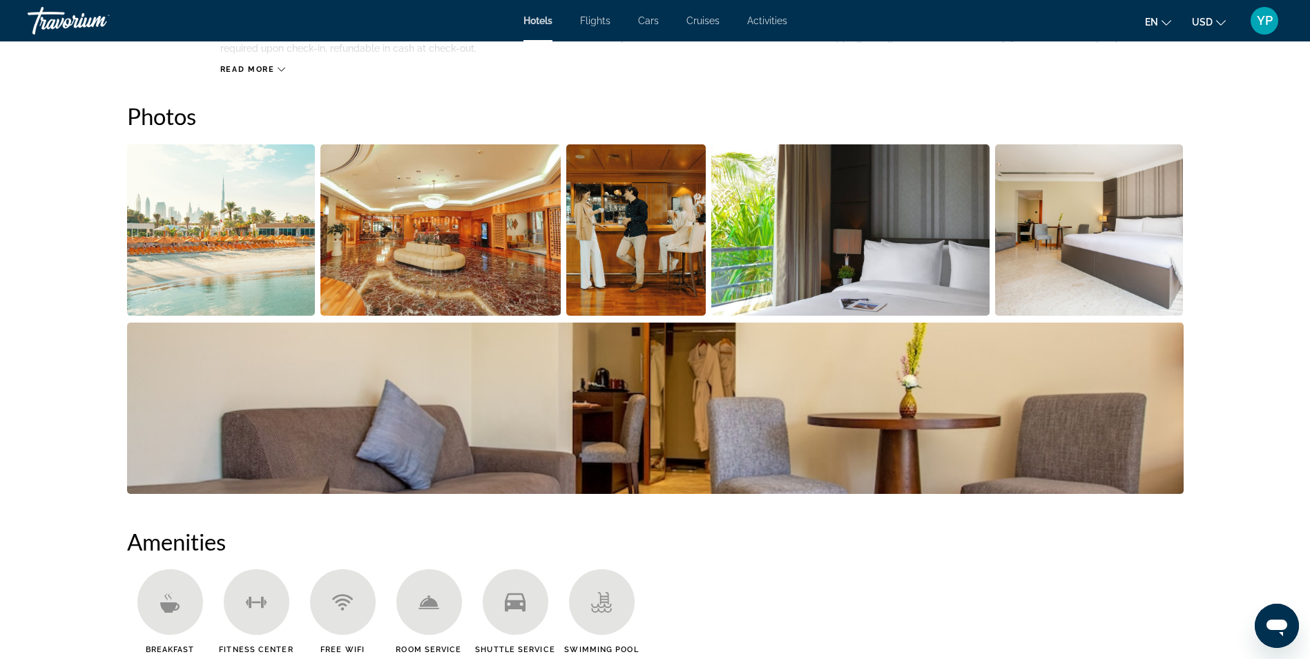
scroll to position [613, 0]
click at [247, 204] on img "Open full-screen image slider" at bounding box center [221, 230] width 188 height 171
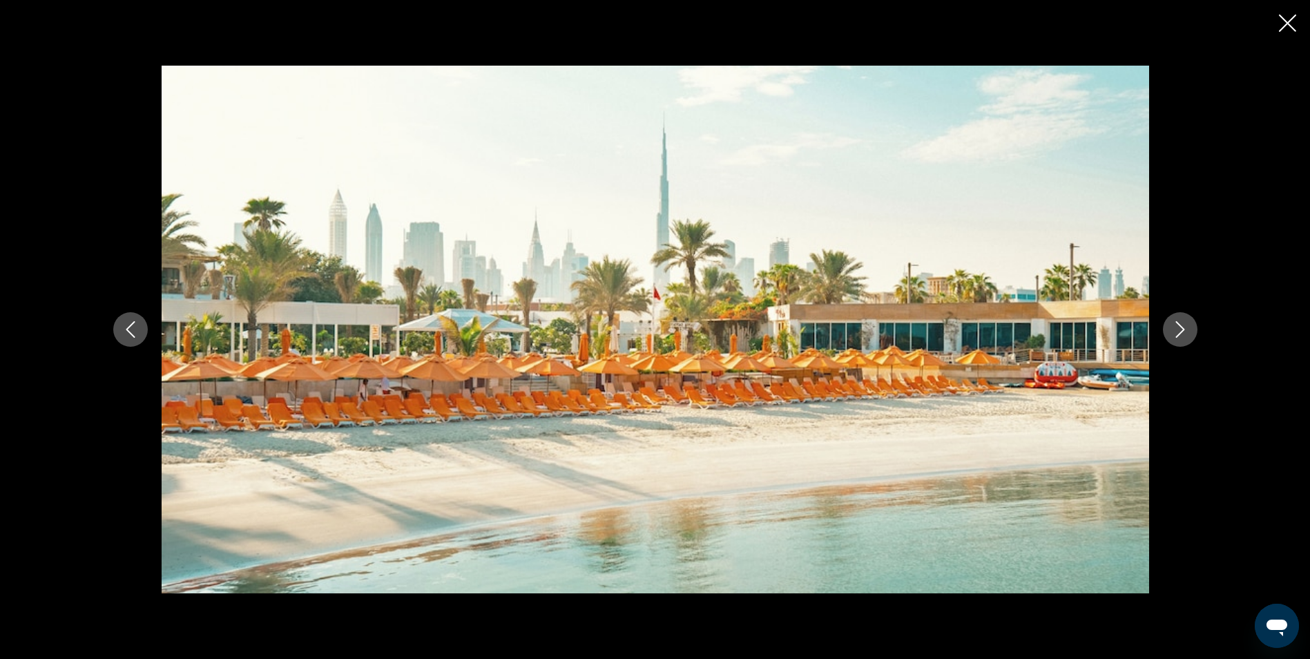
click at [1175, 329] on icon "Next image" at bounding box center [1180, 329] width 17 height 17
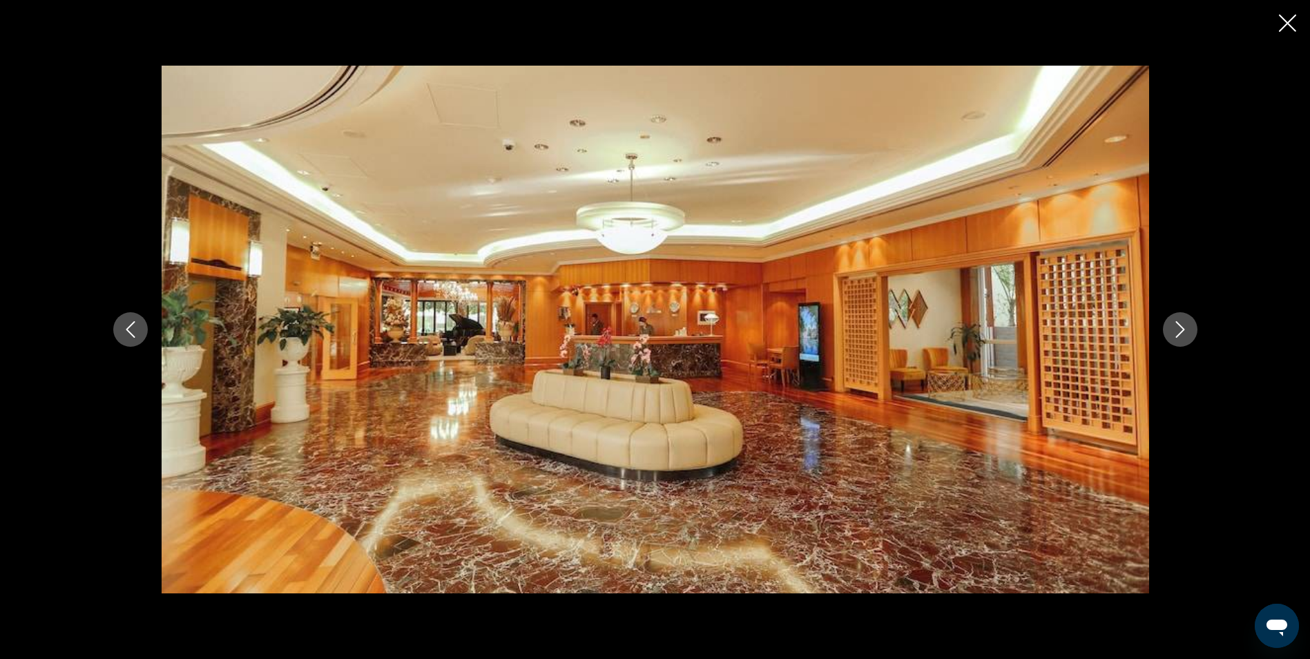
click at [1175, 329] on icon "Next image" at bounding box center [1180, 329] width 17 height 17
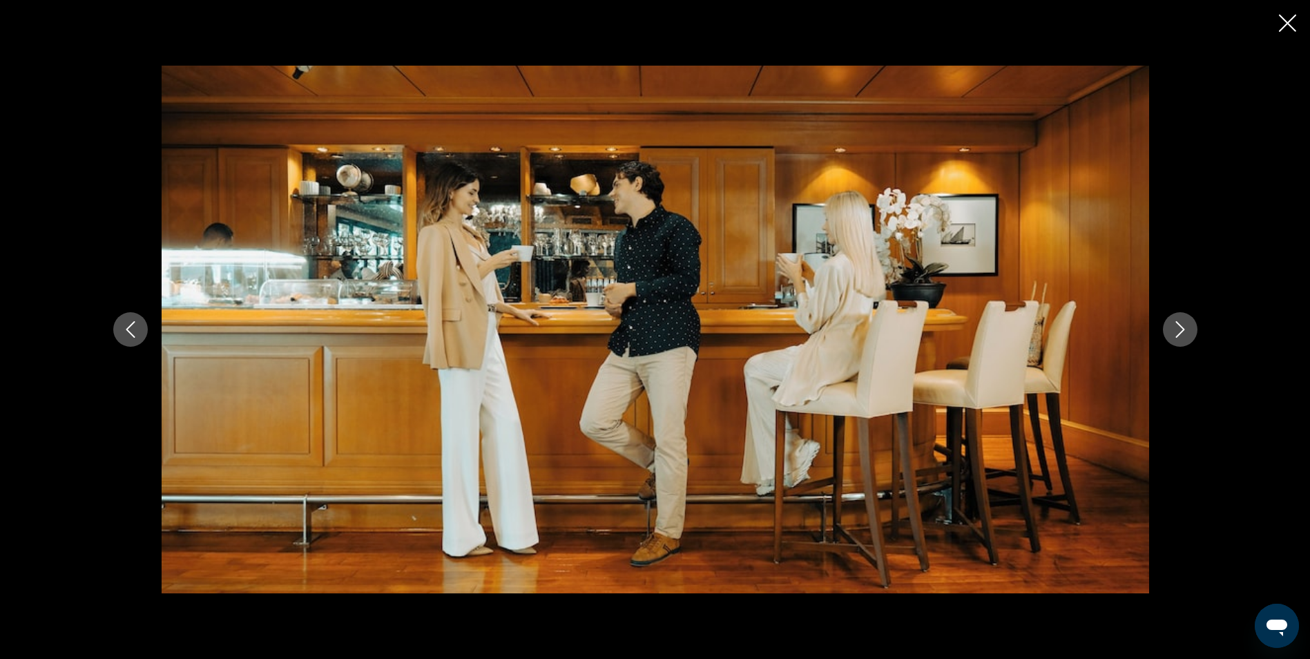
click at [1175, 329] on icon "Next image" at bounding box center [1180, 329] width 17 height 17
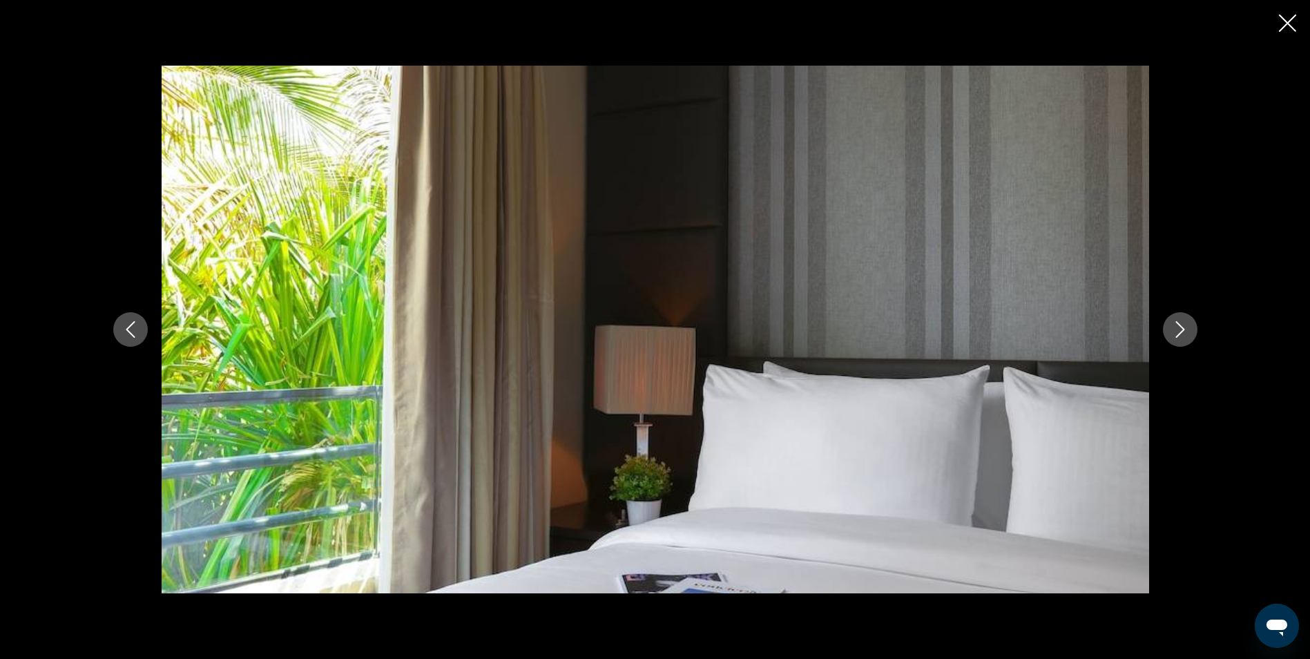
click at [1285, 14] on button "Close slideshow" at bounding box center [1287, 24] width 17 height 21
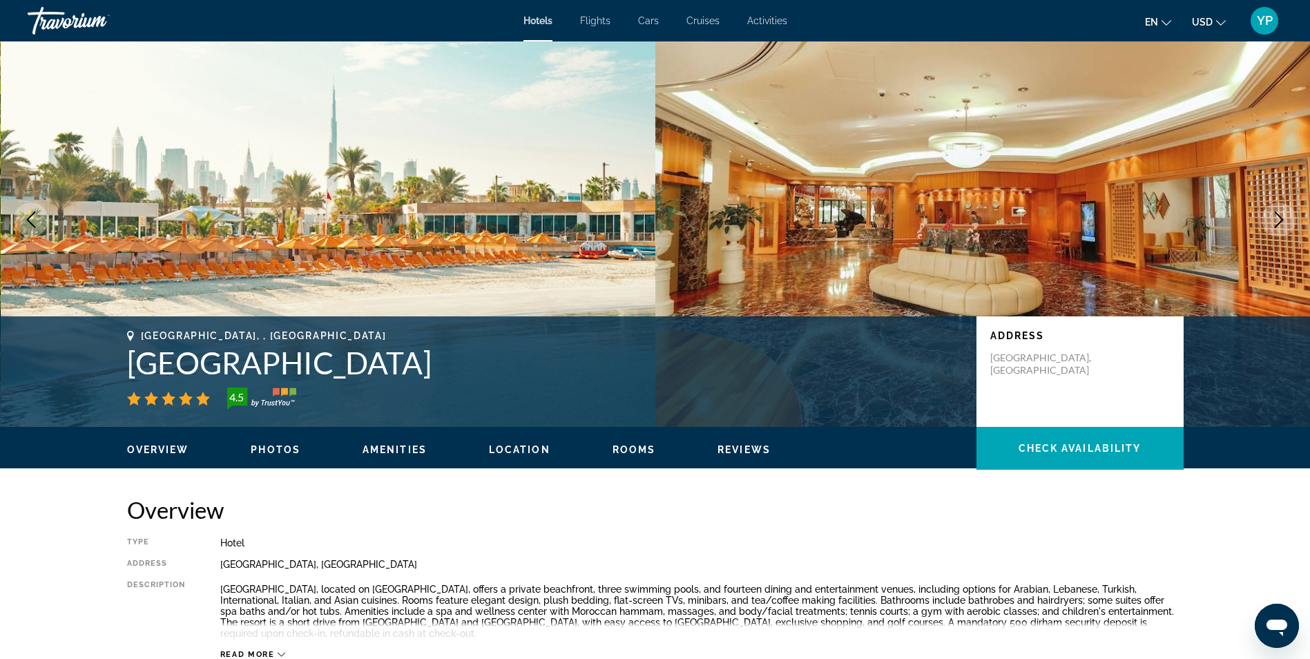
scroll to position [0, 0]
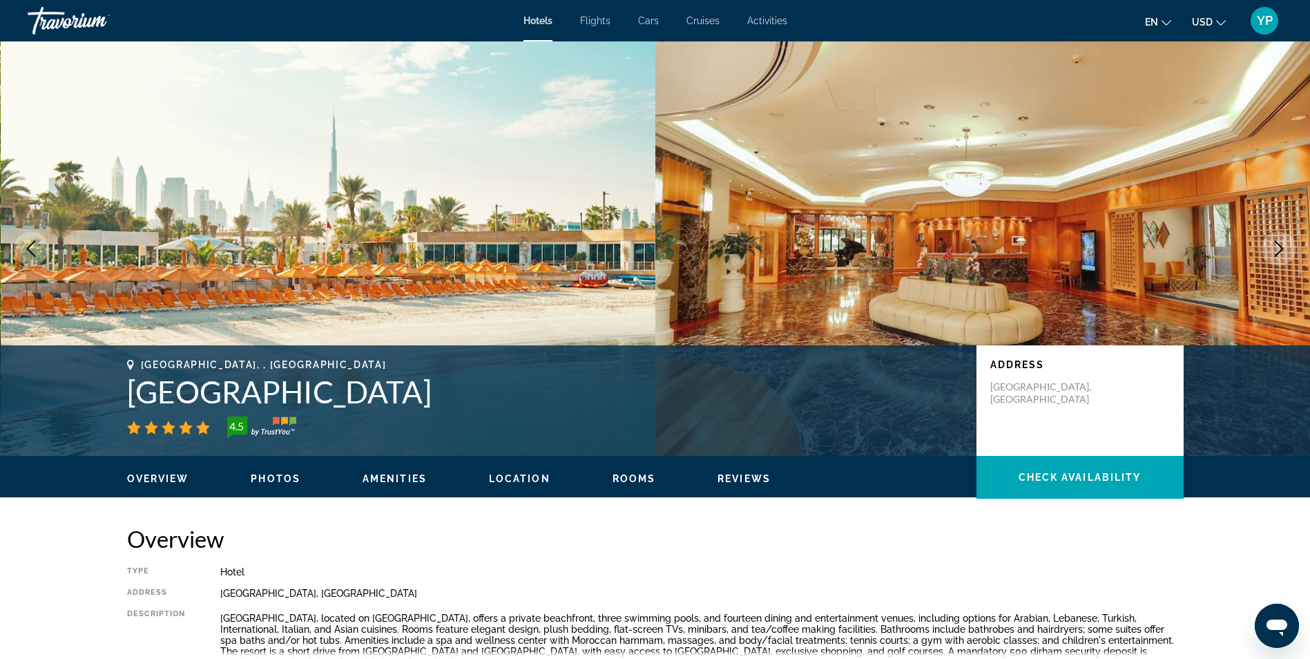
click at [543, 22] on span "Hotels" at bounding box center [537, 20] width 29 height 11
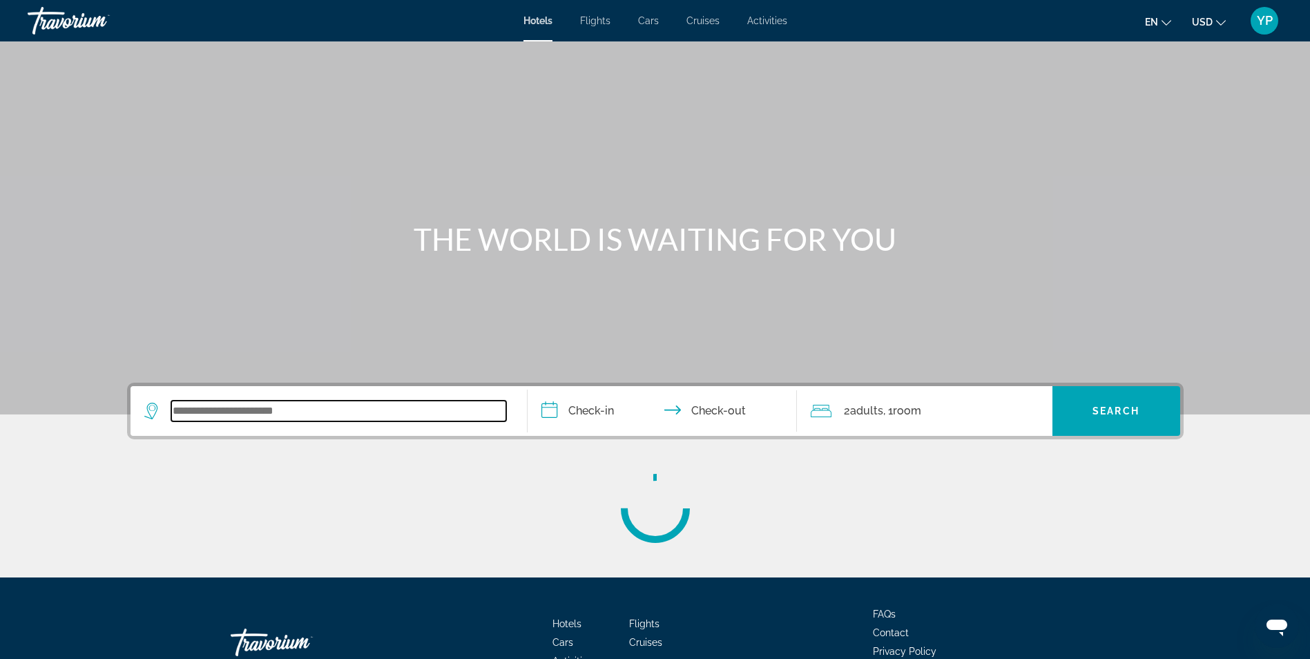
click at [221, 416] on input "Search widget" at bounding box center [338, 410] width 335 height 21
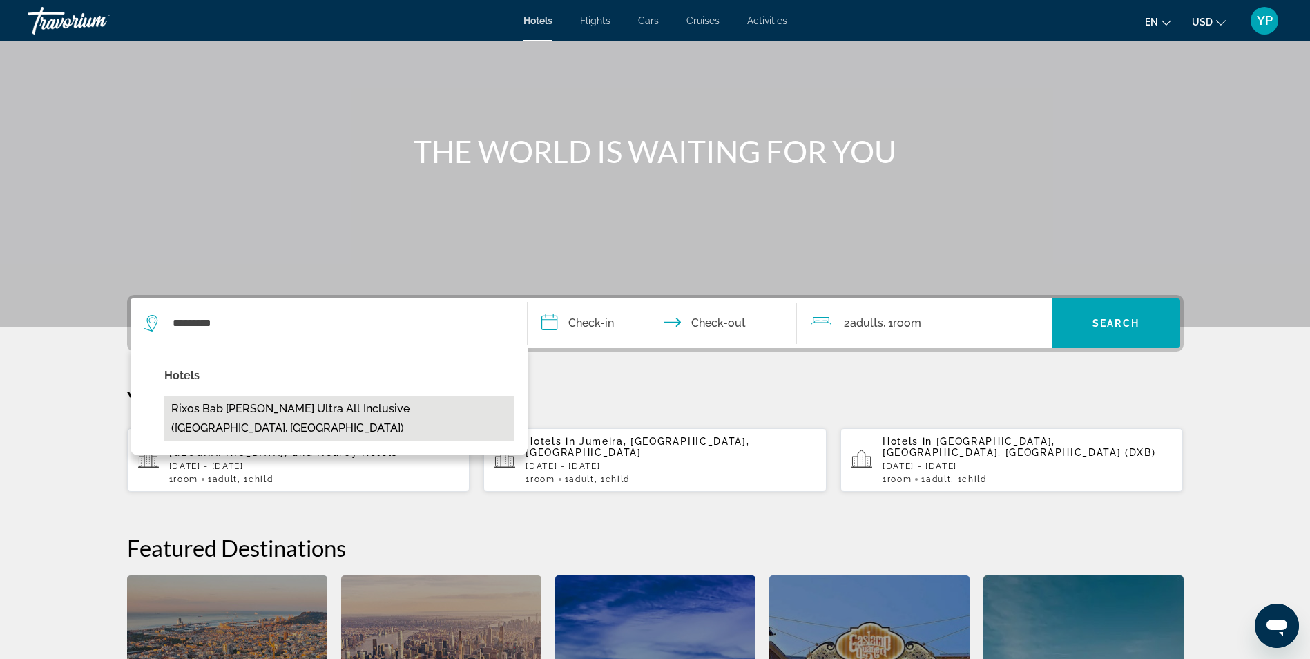
click at [249, 405] on button "Rixos Bab Al Bahr Ultra All Inclusive (Ras Al Khaimah City, AE)" at bounding box center [338, 419] width 349 height 46
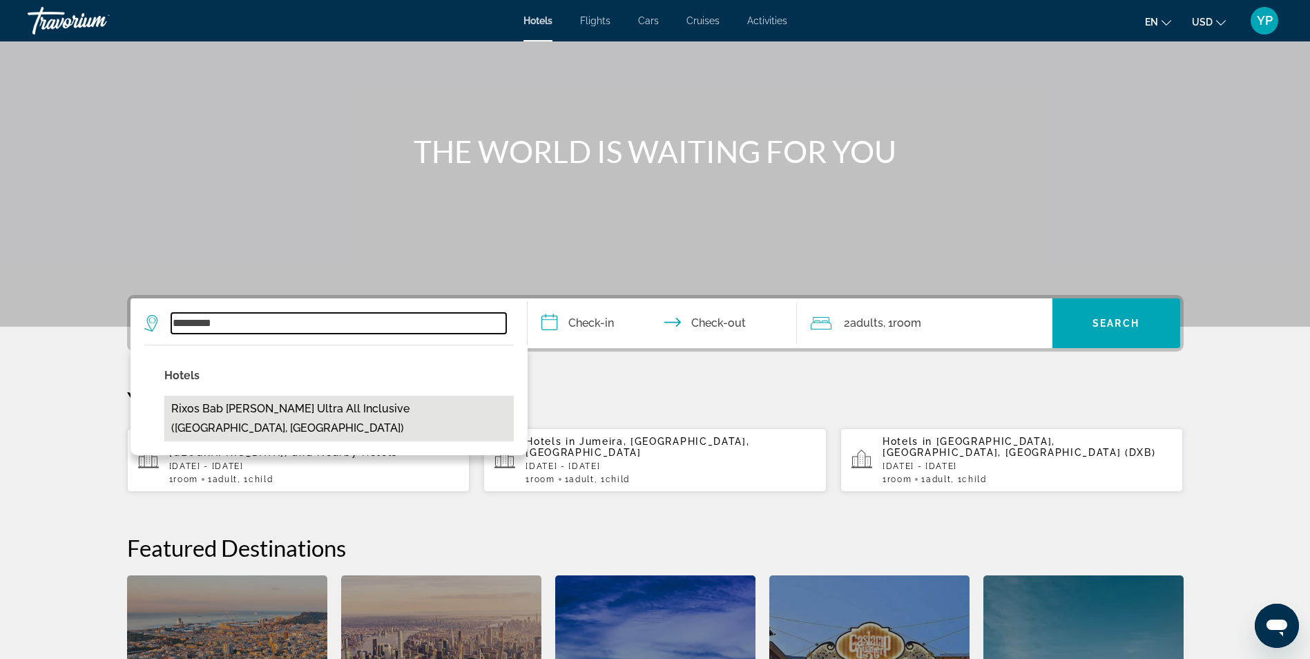
type input "**********"
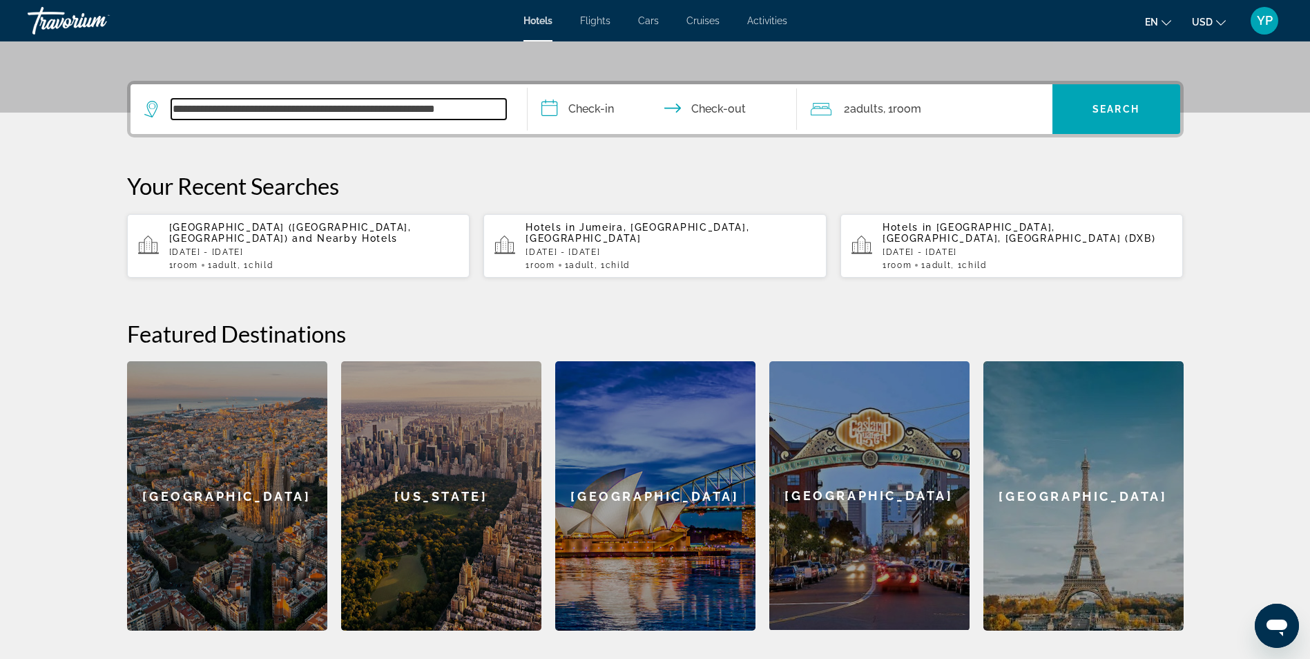
scroll to position [338, 0]
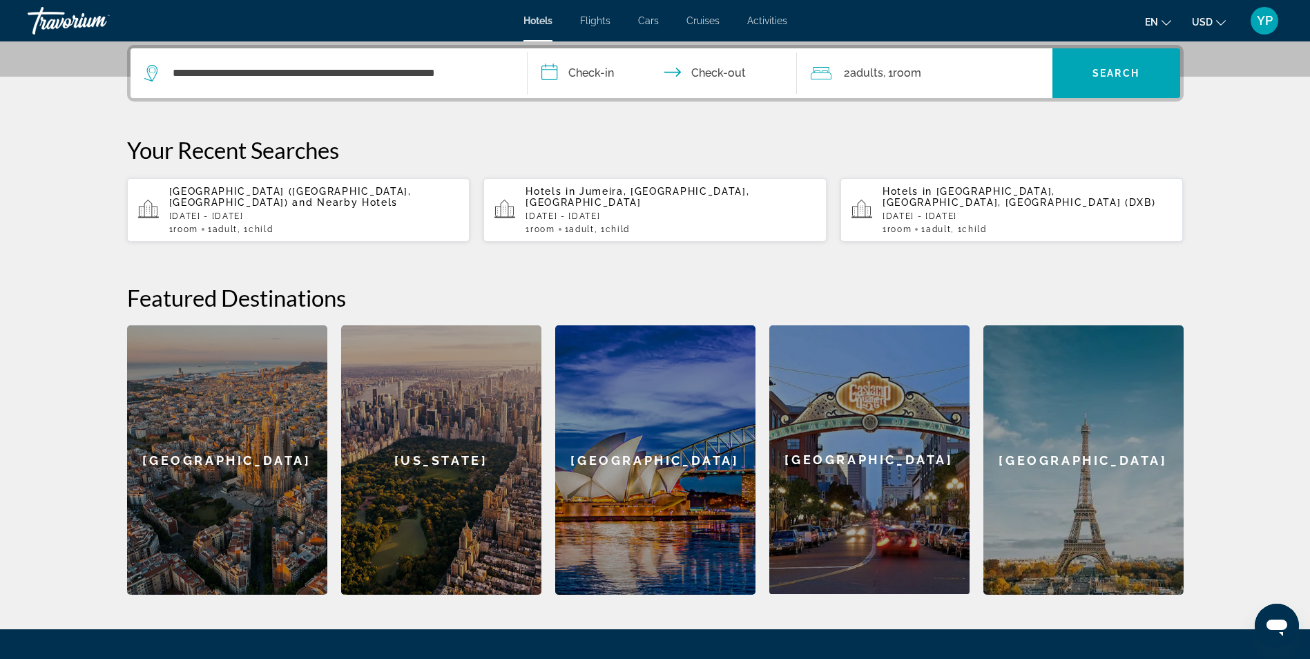
click at [601, 73] on input "**********" at bounding box center [664, 75] width 275 height 54
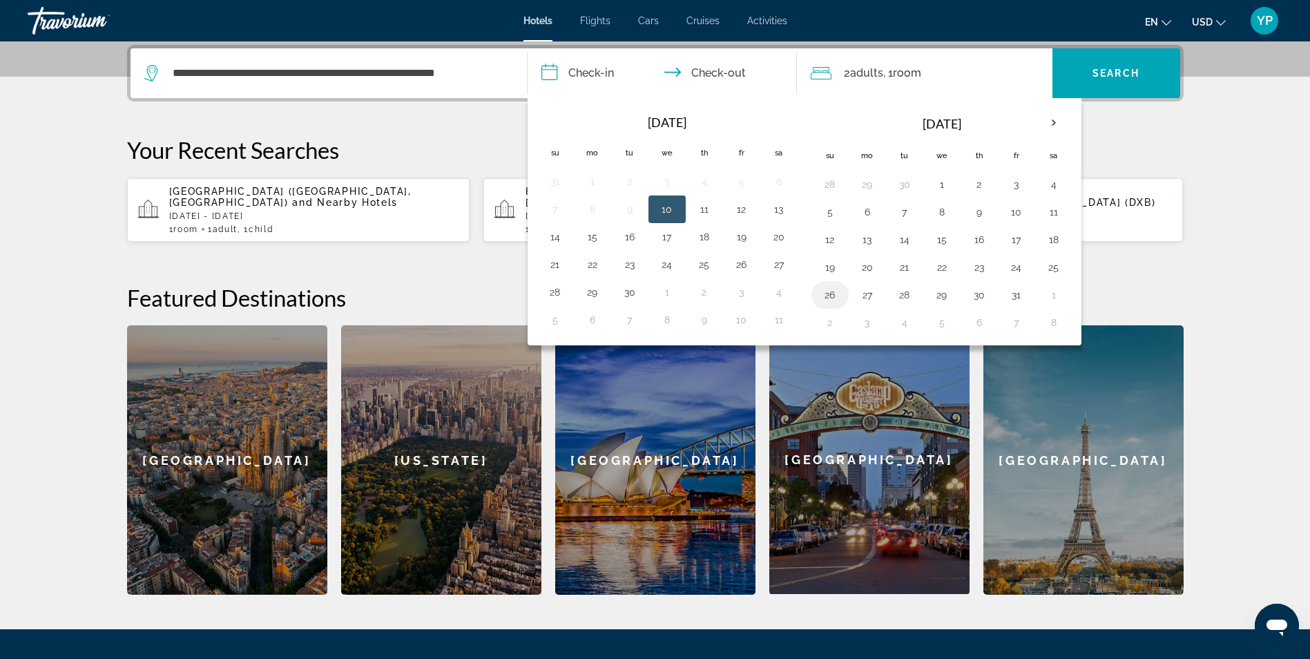
click at [840, 291] on button "26" at bounding box center [830, 294] width 22 height 19
click at [1058, 293] on button "1" at bounding box center [1053, 294] width 22 height 19
type input "**********"
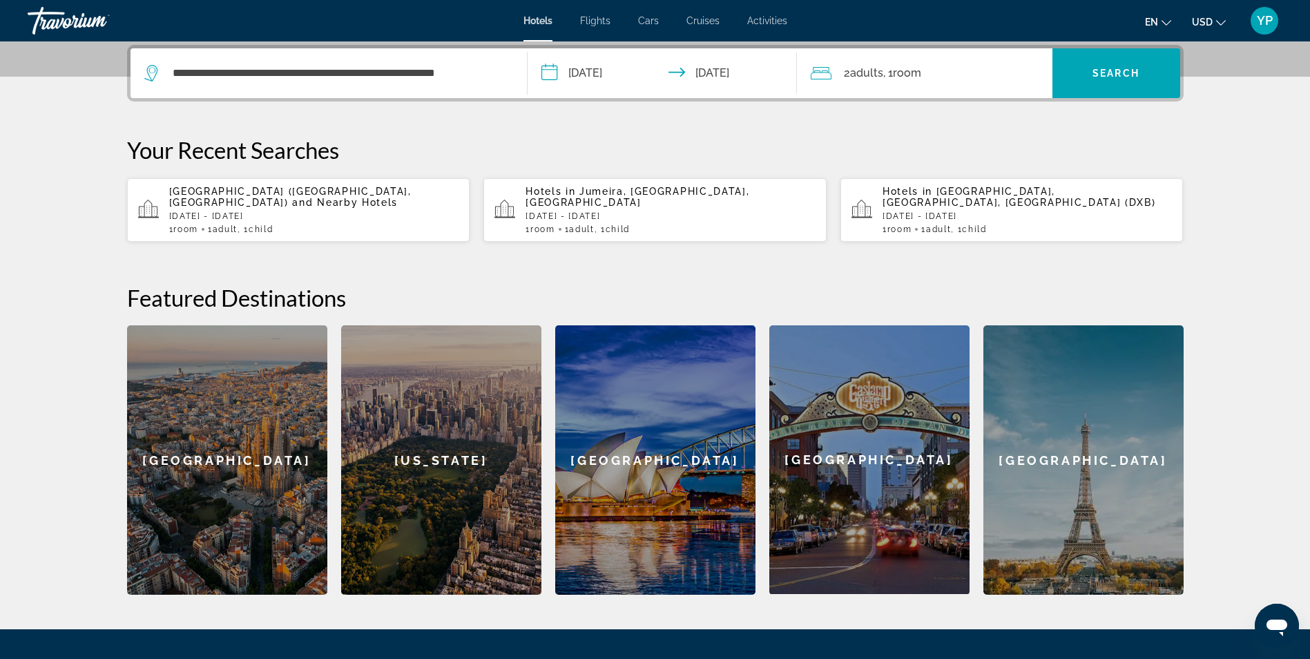
click at [844, 76] on span "2 Adult Adults" at bounding box center [863, 73] width 39 height 19
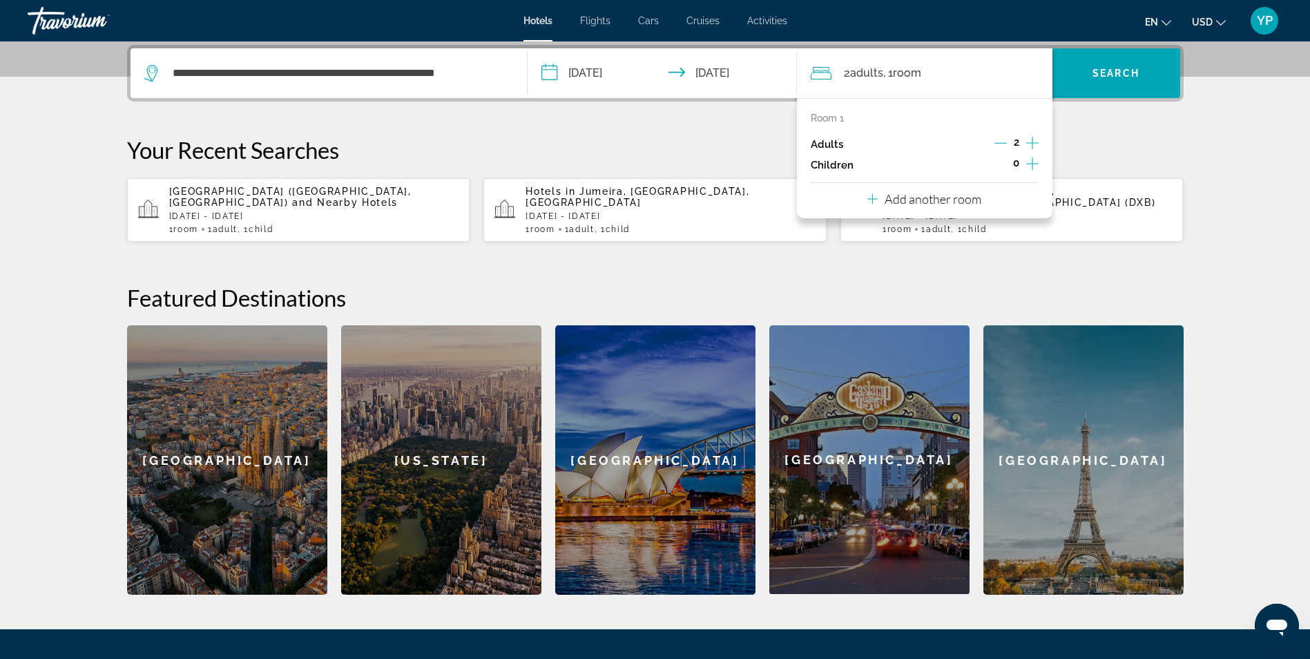
click at [1000, 142] on icon "Decrement adults" at bounding box center [1000, 143] width 12 height 12
click at [1033, 164] on icon "Increment children" at bounding box center [1032, 163] width 12 height 12
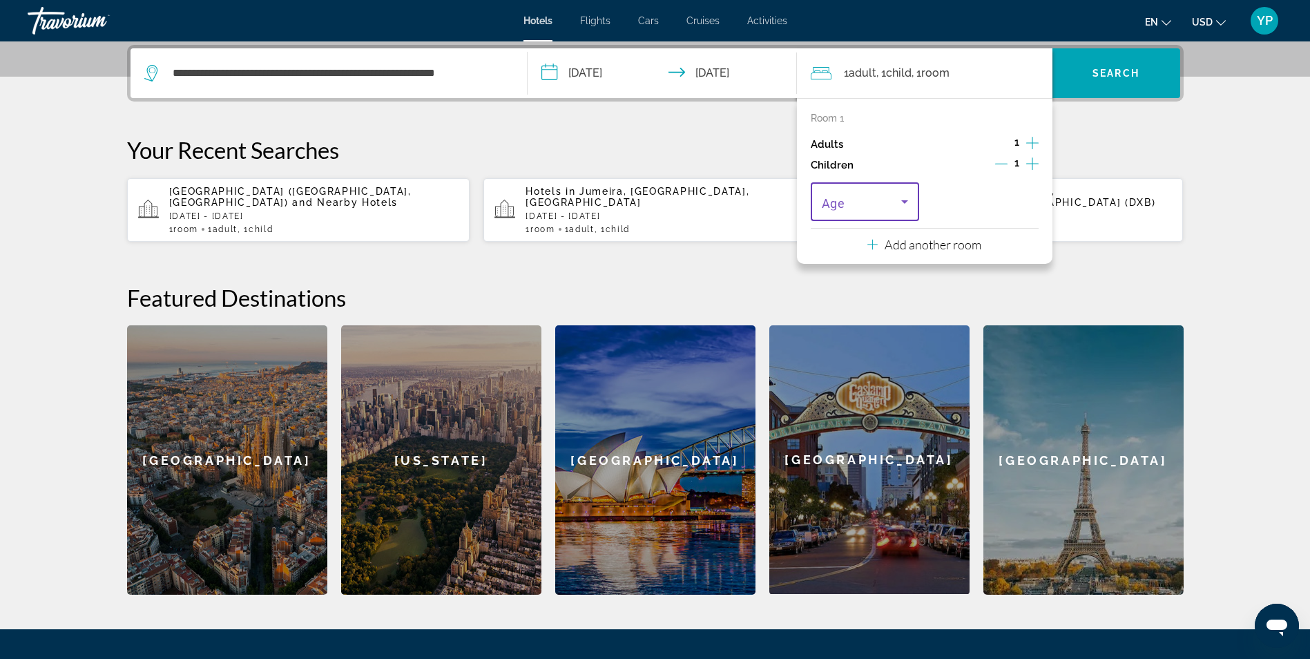
click at [862, 209] on span "Travelers: 1 adult, 1 child" at bounding box center [862, 201] width 80 height 17
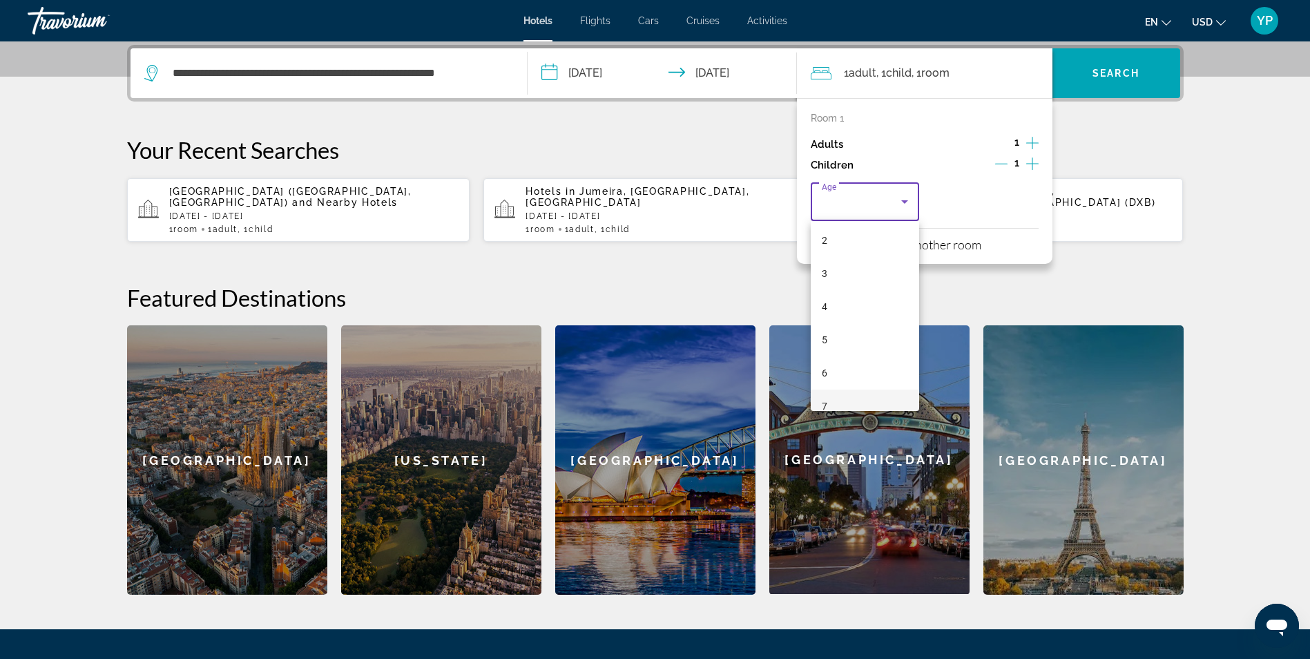
scroll to position [138, 0]
click at [846, 395] on mat-option "9" at bounding box center [865, 403] width 109 height 33
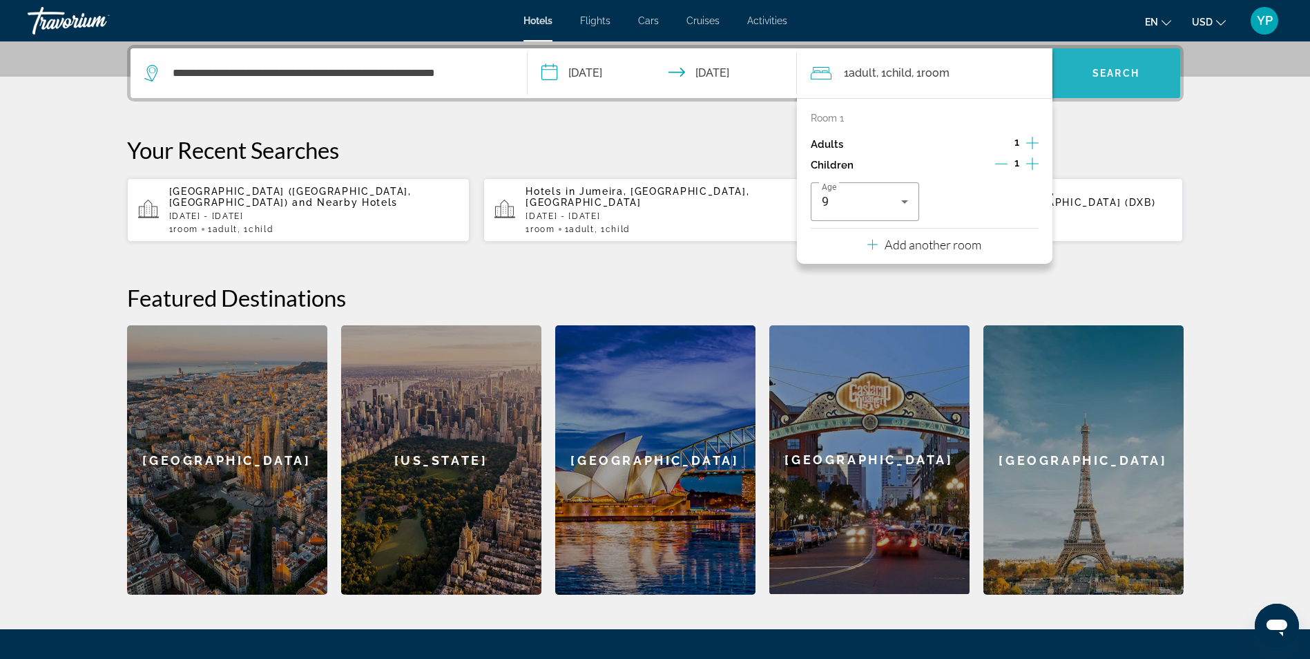
click at [1103, 77] on span "Search" at bounding box center [1115, 73] width 47 height 11
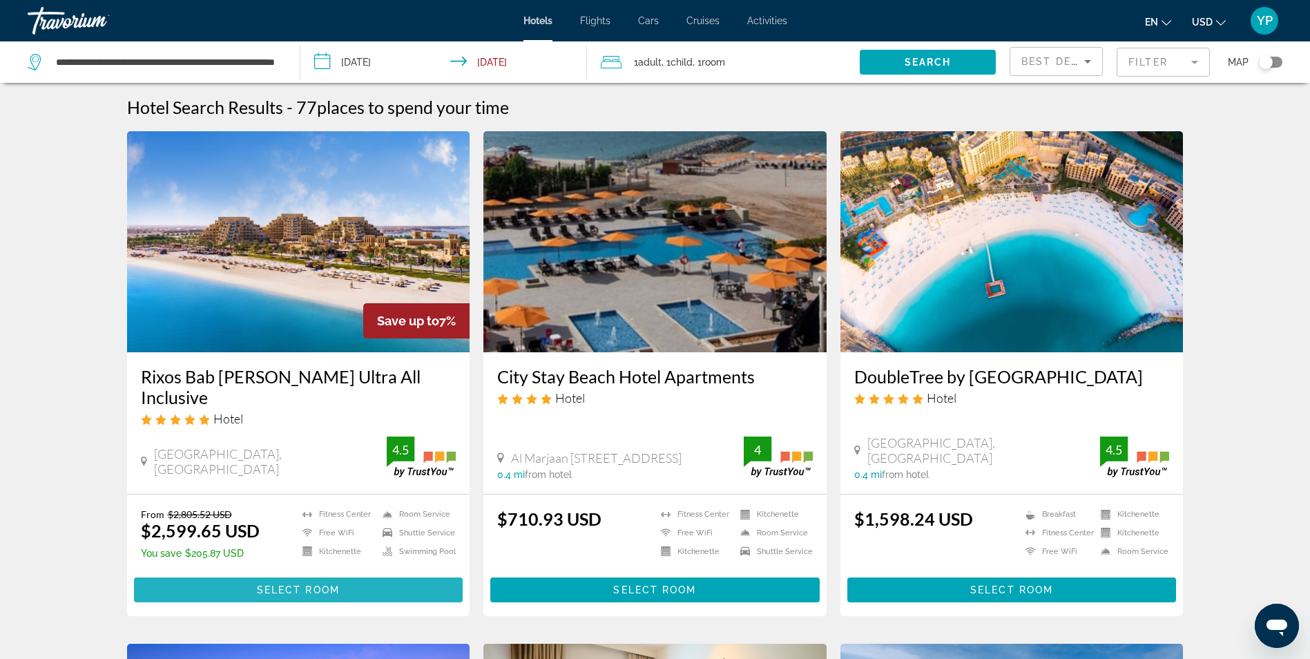
click at [280, 593] on span "Select Room" at bounding box center [298, 589] width 83 height 11
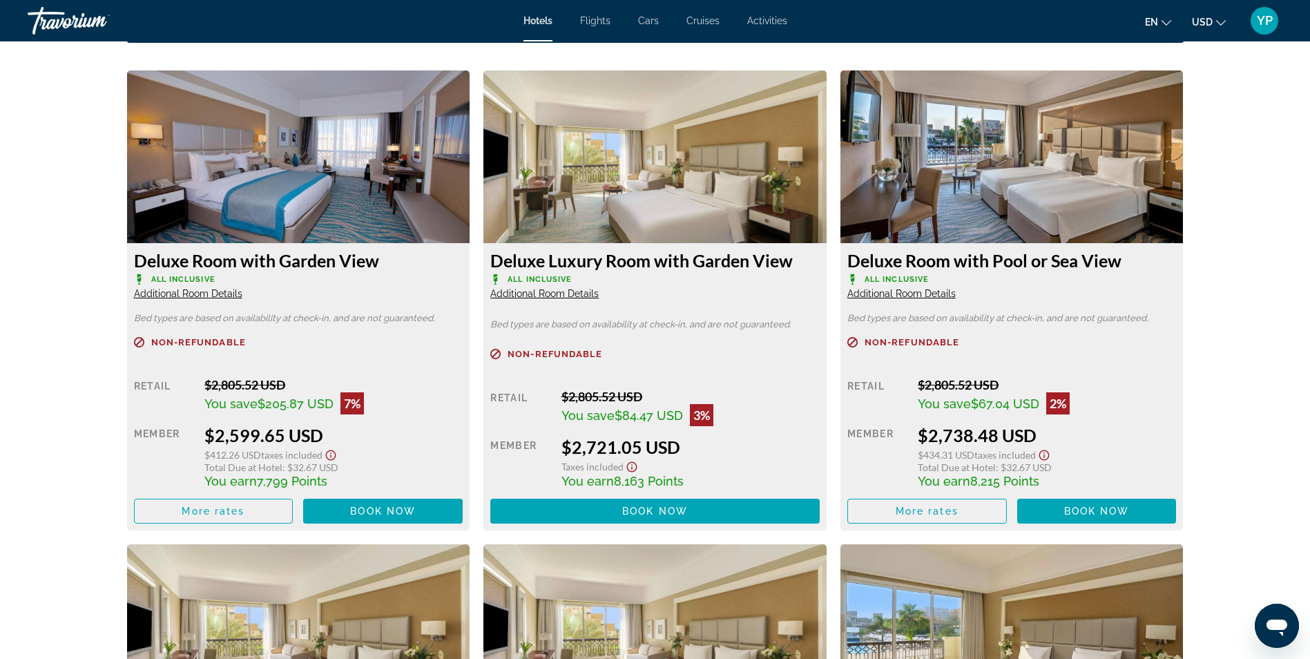
scroll to position [1933, 0]
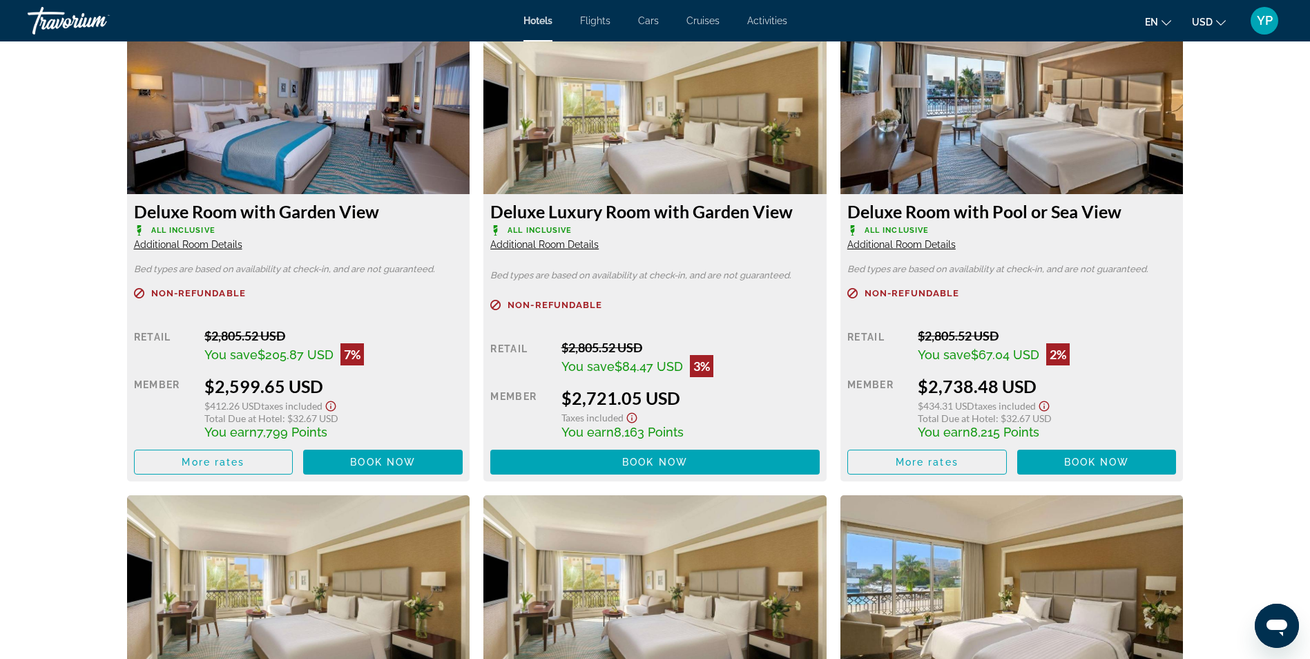
click at [373, 148] on img "Main content" at bounding box center [298, 107] width 343 height 173
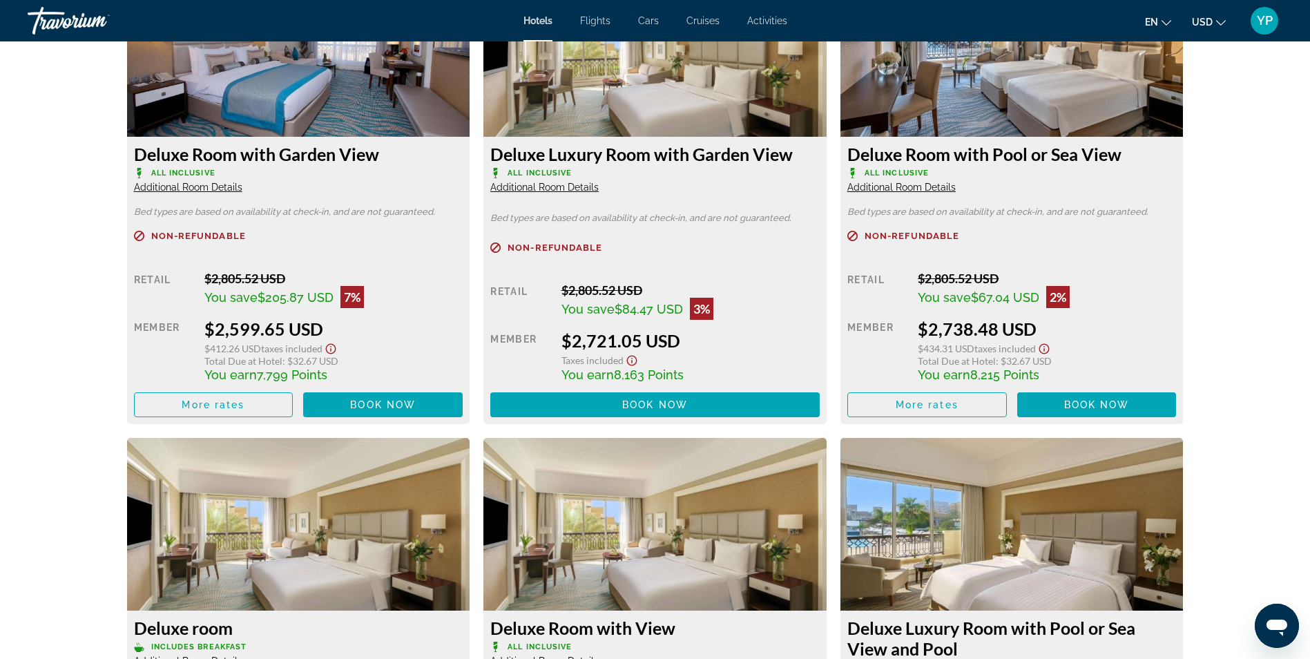
scroll to position [1795, 0]
